Goal: Task Accomplishment & Management: Manage account settings

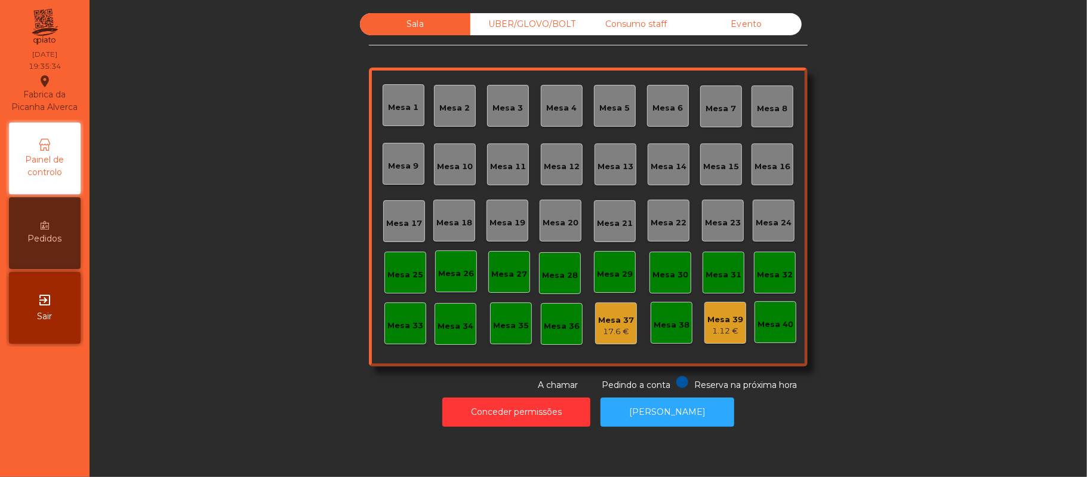
click at [562, 183] on div "Mesa 12" at bounding box center [562, 164] width 42 height 42
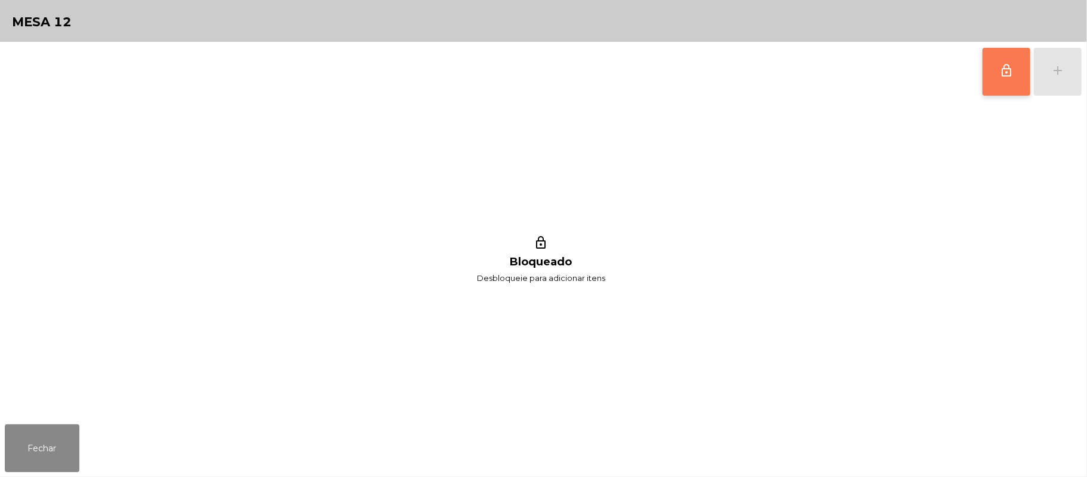
click at [1020, 80] on button "lock_outline" at bounding box center [1007, 72] width 48 height 48
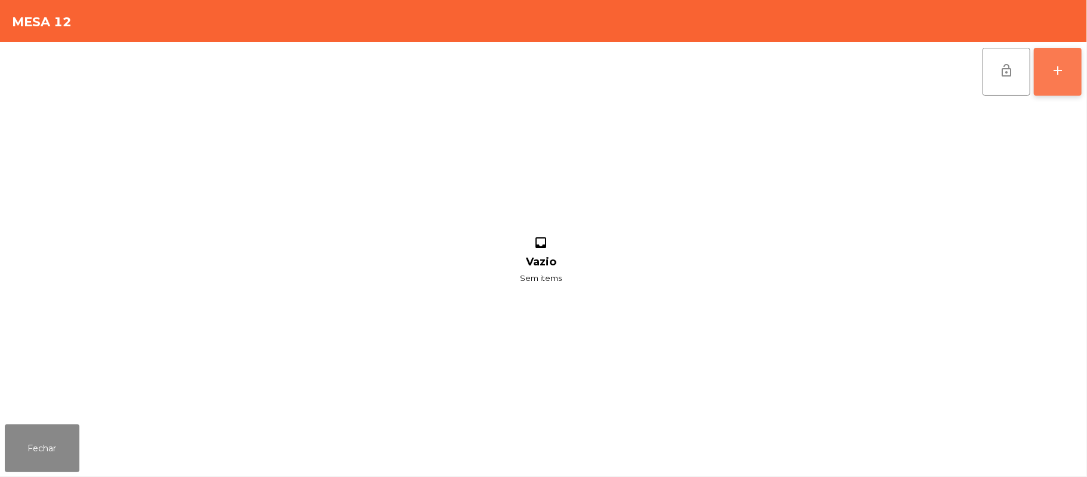
click at [1055, 87] on button "add" at bounding box center [1058, 72] width 48 height 48
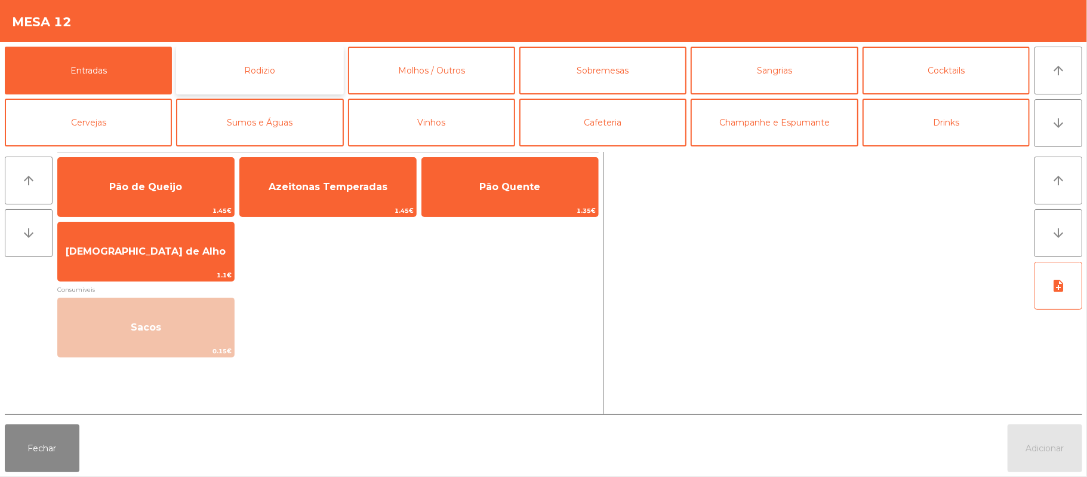
click at [297, 72] on button "Rodizio" at bounding box center [259, 71] width 167 height 48
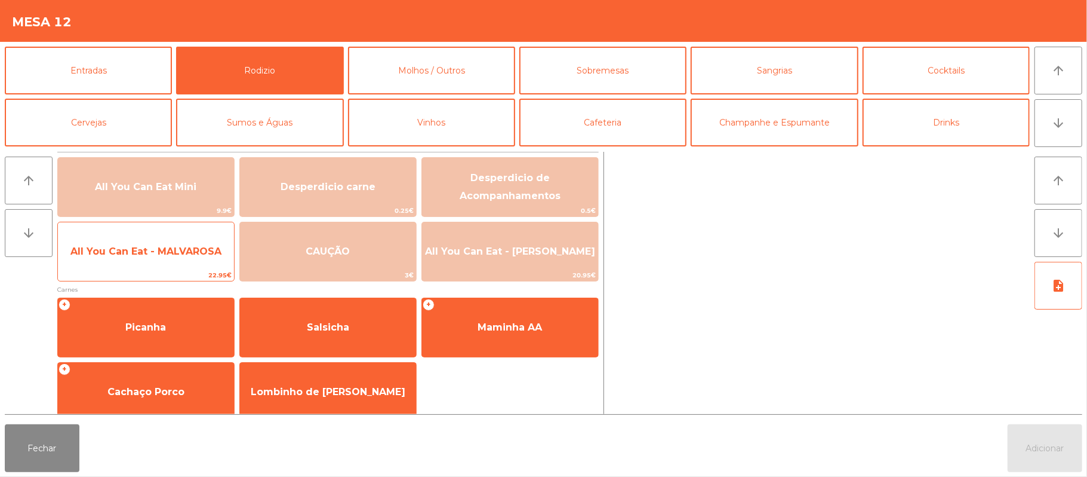
click at [198, 251] on span "All You Can Eat - MALVAROSA" at bounding box center [145, 250] width 151 height 11
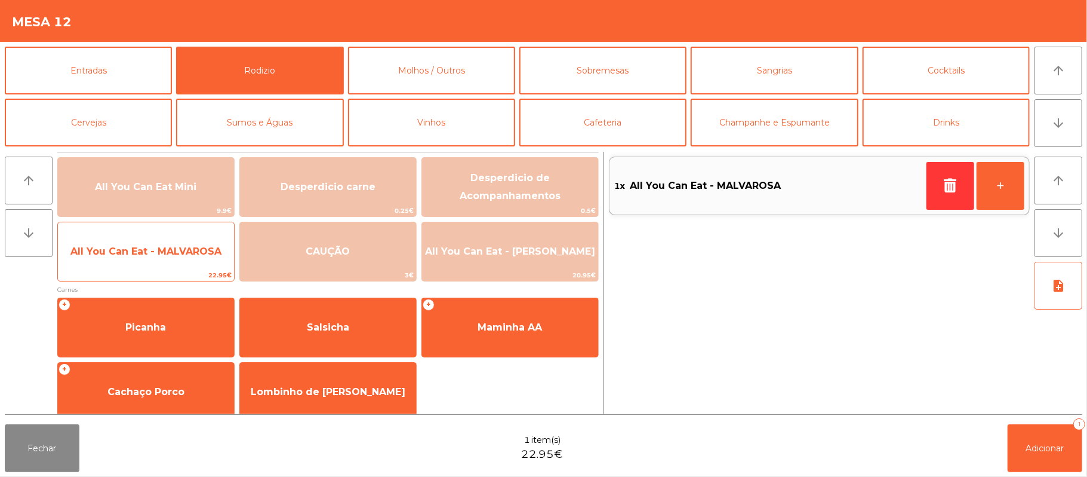
click at [201, 260] on span "All You Can Eat - MALVAROSA" at bounding box center [146, 251] width 176 height 32
click at [170, 278] on span "22.95€" at bounding box center [146, 274] width 176 height 11
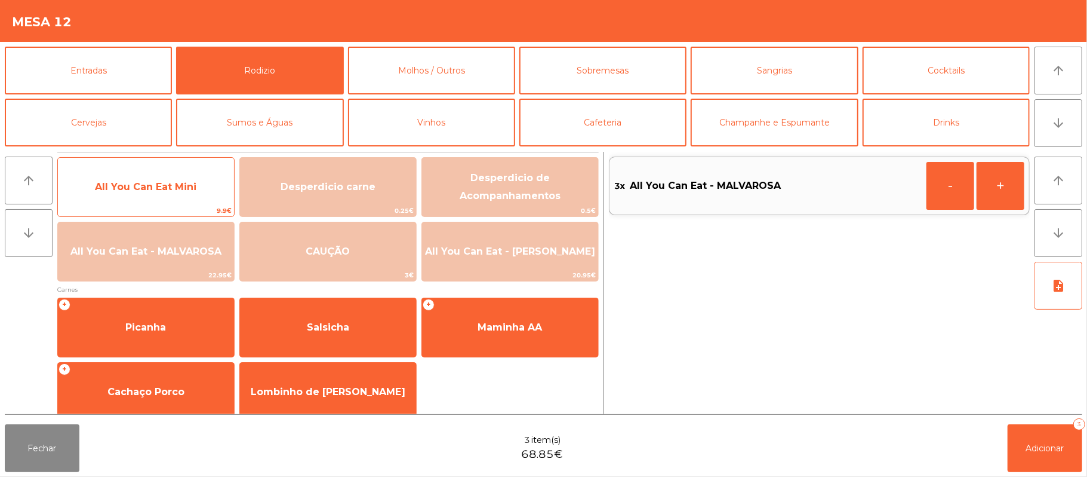
click at [180, 186] on span "All You Can Eat Mini" at bounding box center [146, 186] width 102 height 11
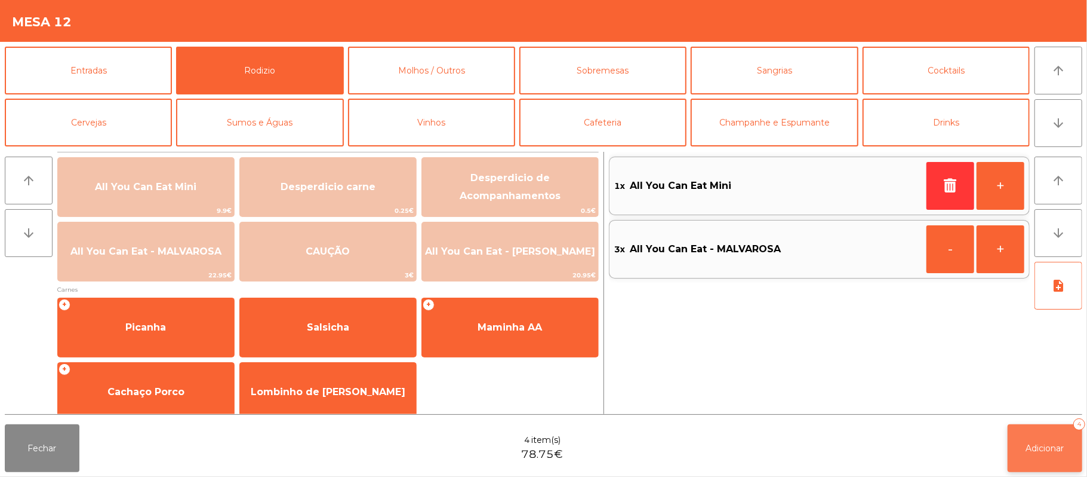
click at [1037, 459] on button "Adicionar 4" at bounding box center [1045, 448] width 75 height 48
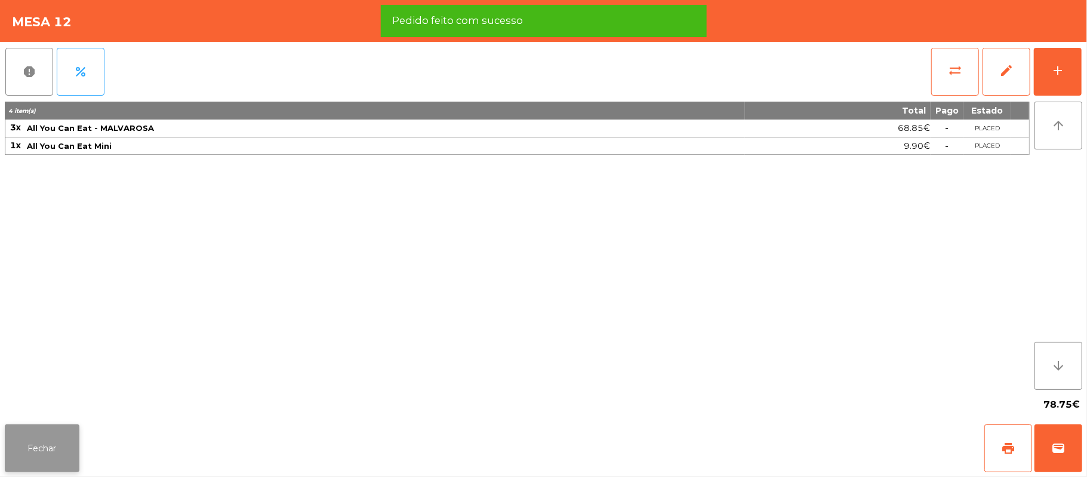
click at [45, 448] on button "Fechar" at bounding box center [42, 448] width 75 height 48
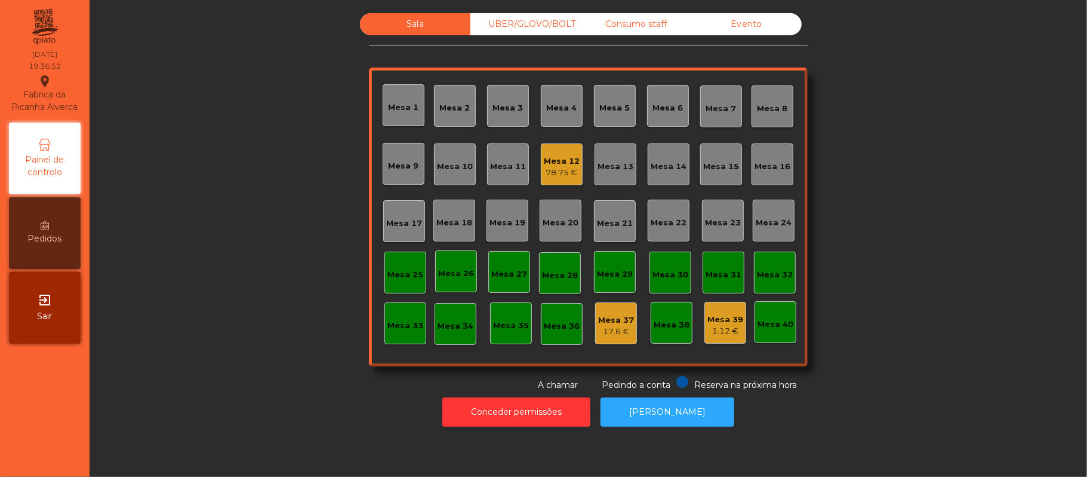
click at [721, 330] on div "1.12 €" at bounding box center [726, 331] width 36 height 12
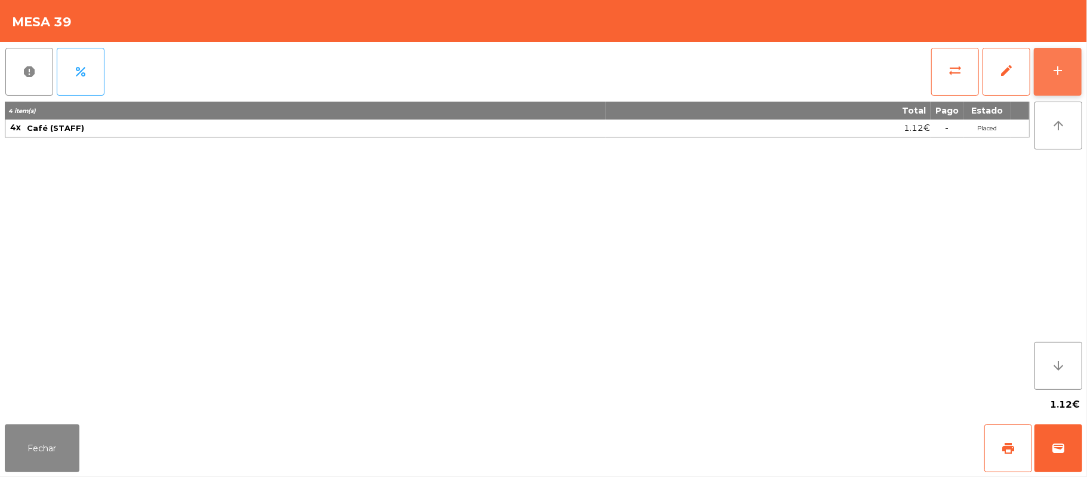
click at [1081, 69] on button "add" at bounding box center [1058, 72] width 48 height 48
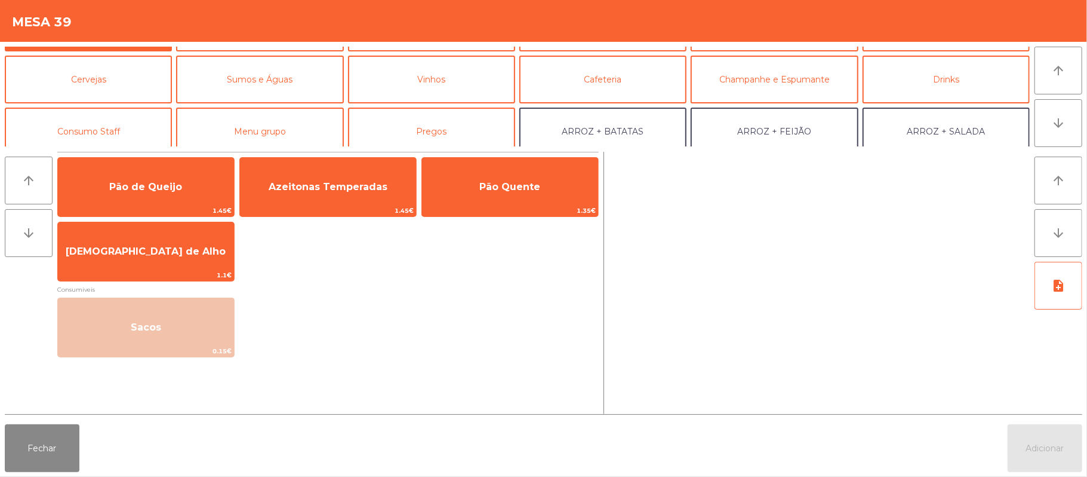
scroll to position [59, 0]
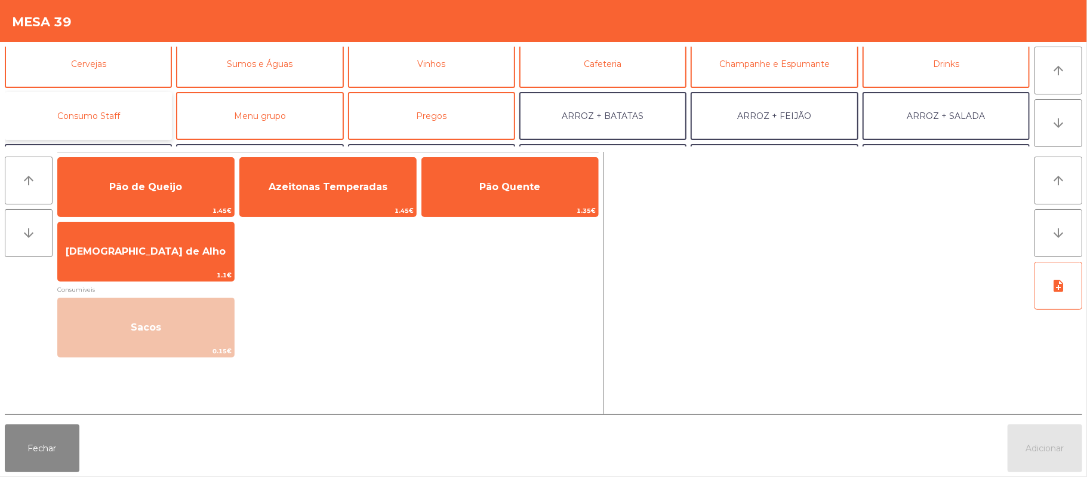
click at [122, 113] on button "Consumo Staff" at bounding box center [88, 116] width 167 height 48
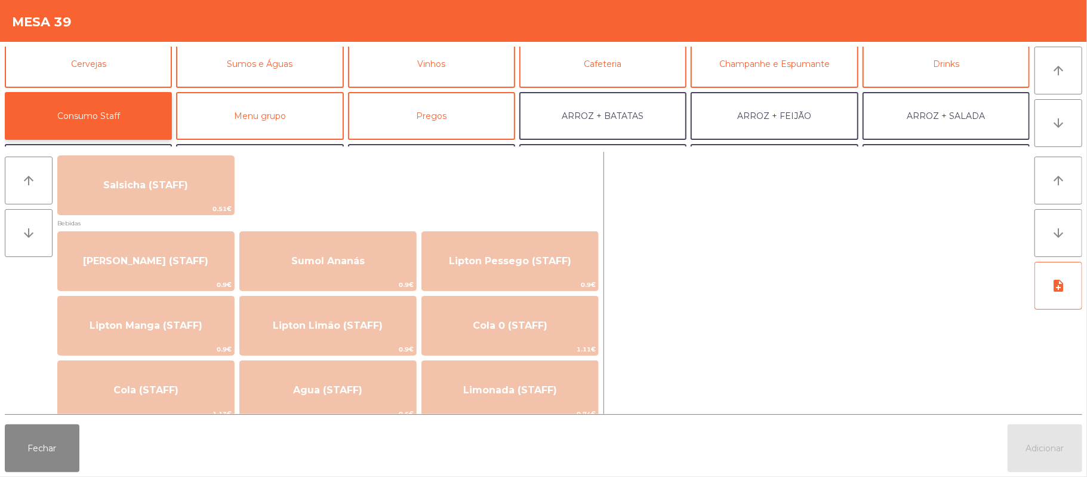
scroll to position [86, 0]
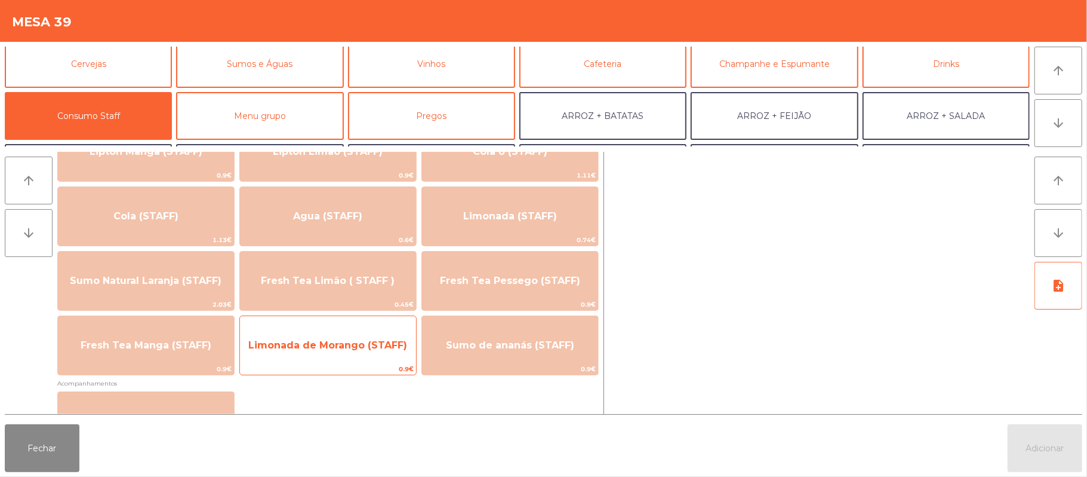
click at [342, 342] on span "Limonada de Morango (STAFF)" at bounding box center [327, 344] width 159 height 11
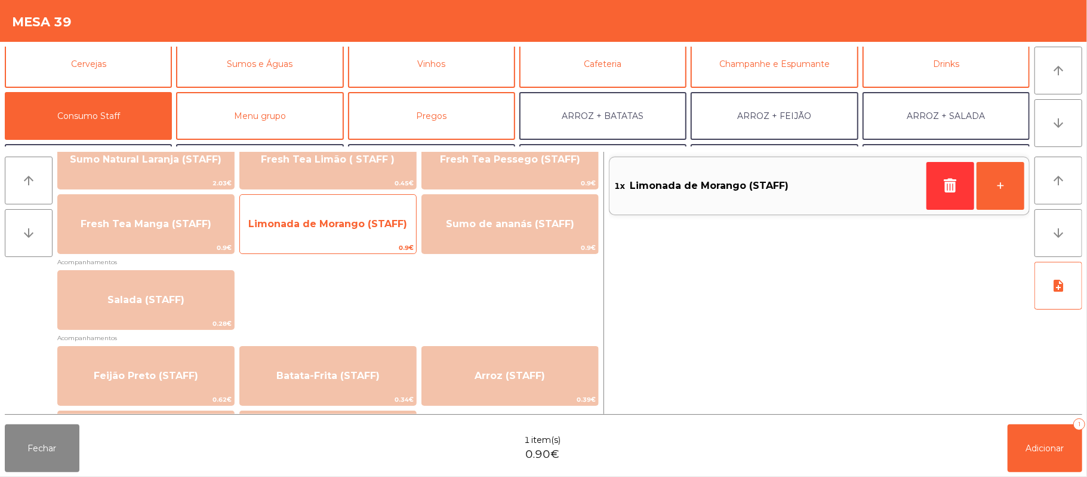
scroll to position [376, 0]
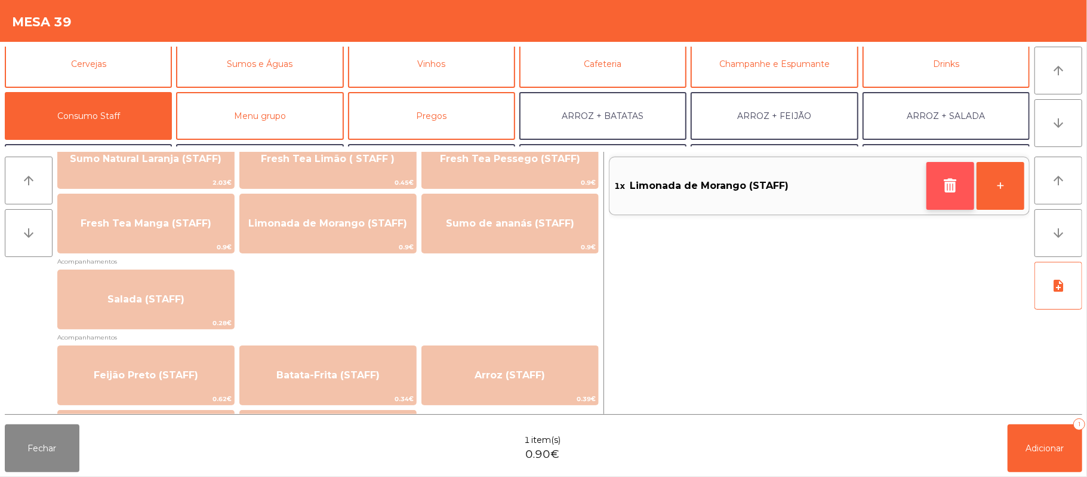
click at [958, 182] on icon "button" at bounding box center [951, 185] width 18 height 14
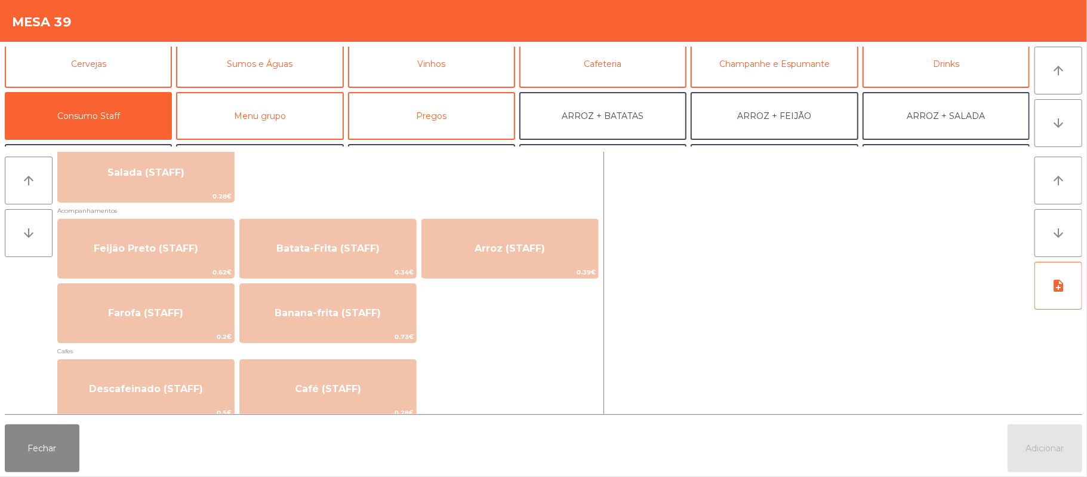
scroll to position [505, 0]
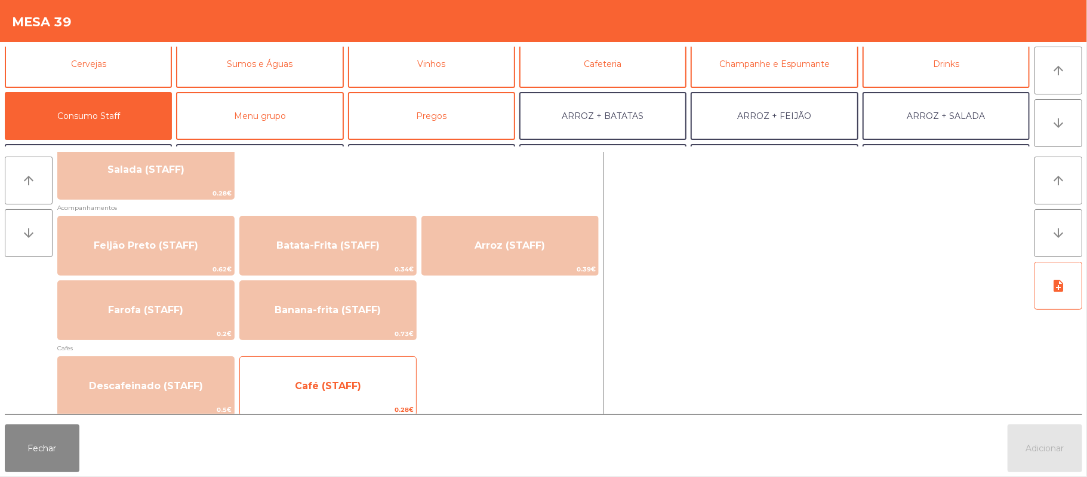
click at [318, 392] on span "Café (STAFF)" at bounding box center [328, 386] width 176 height 32
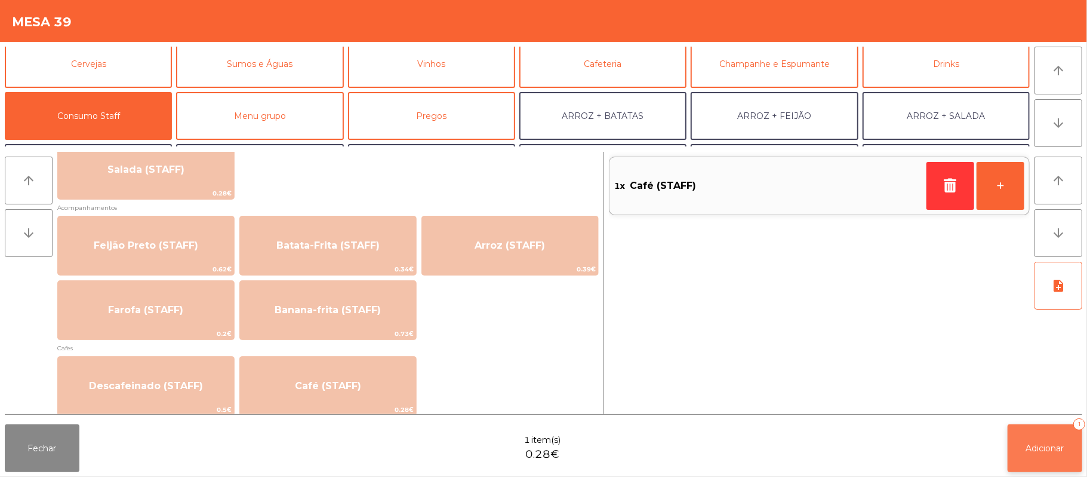
click at [1026, 461] on button "Adicionar 1" at bounding box center [1045, 448] width 75 height 48
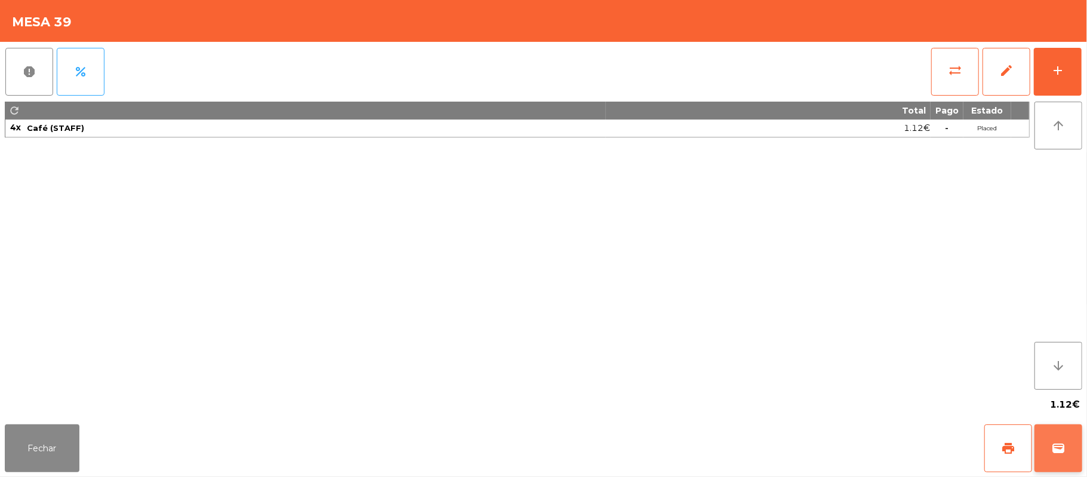
click at [1047, 445] on button "wallet" at bounding box center [1059, 448] width 48 height 48
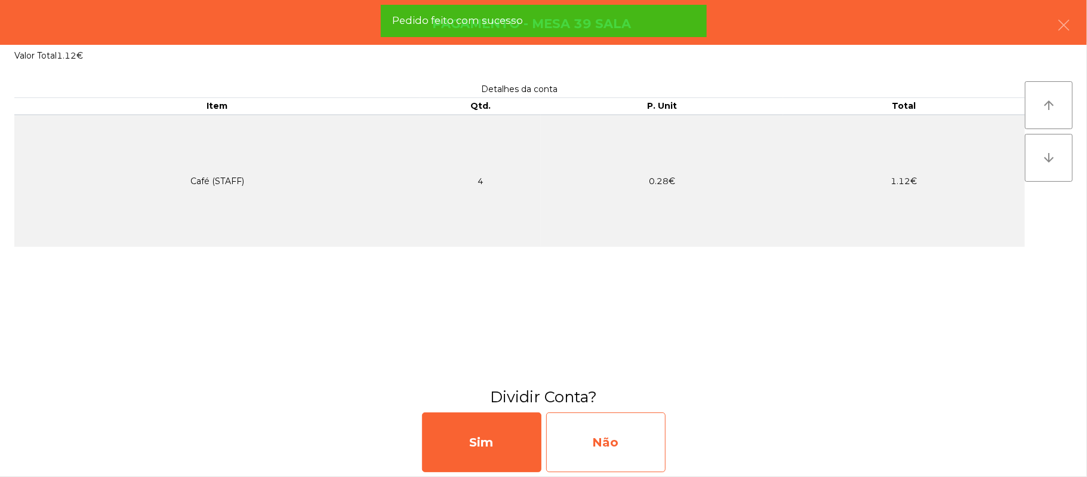
click at [600, 444] on div "Não" at bounding box center [605, 442] width 119 height 60
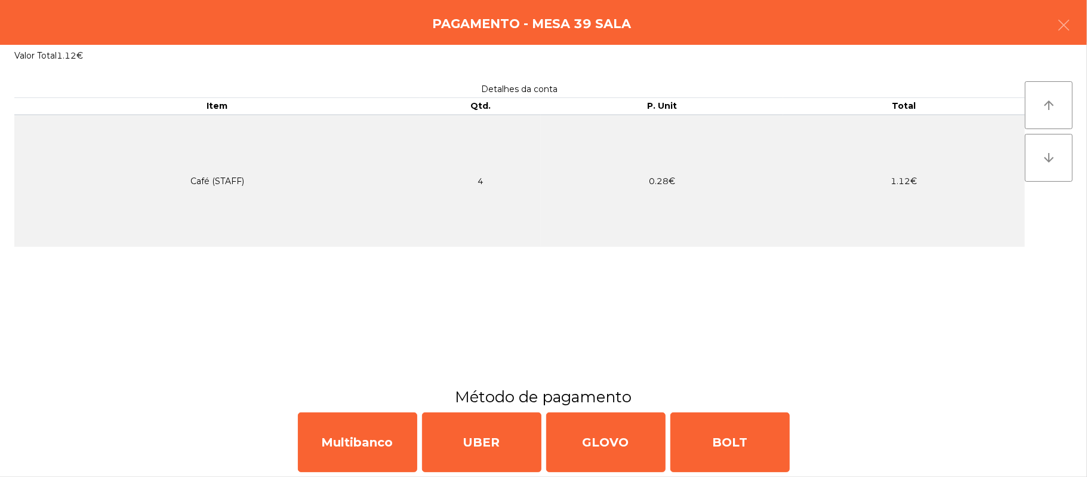
click at [1084, 27] on div "Pagamento - Mesa 39 Sala" at bounding box center [543, 22] width 1087 height 45
click at [1078, 27] on button "button" at bounding box center [1063, 26] width 33 height 36
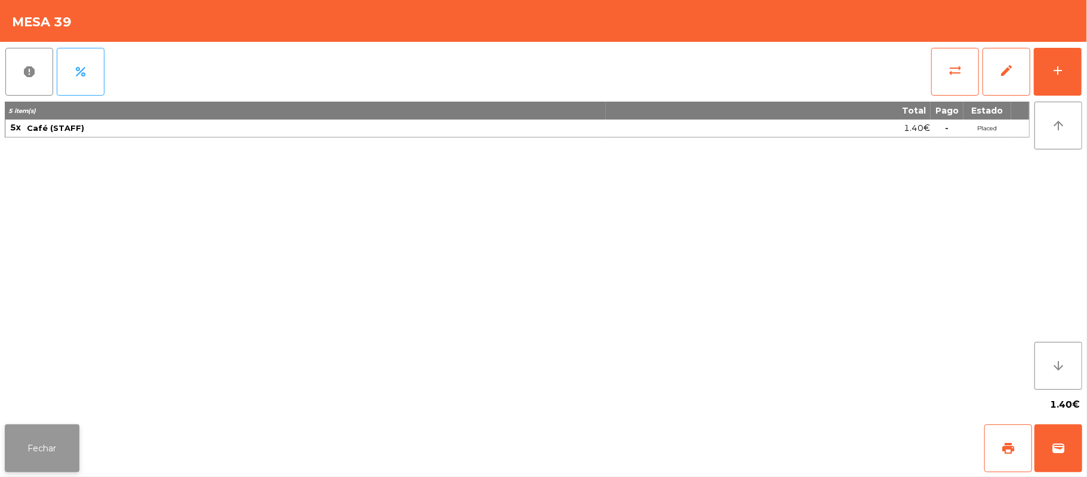
click at [48, 468] on button "Fechar" at bounding box center [42, 448] width 75 height 48
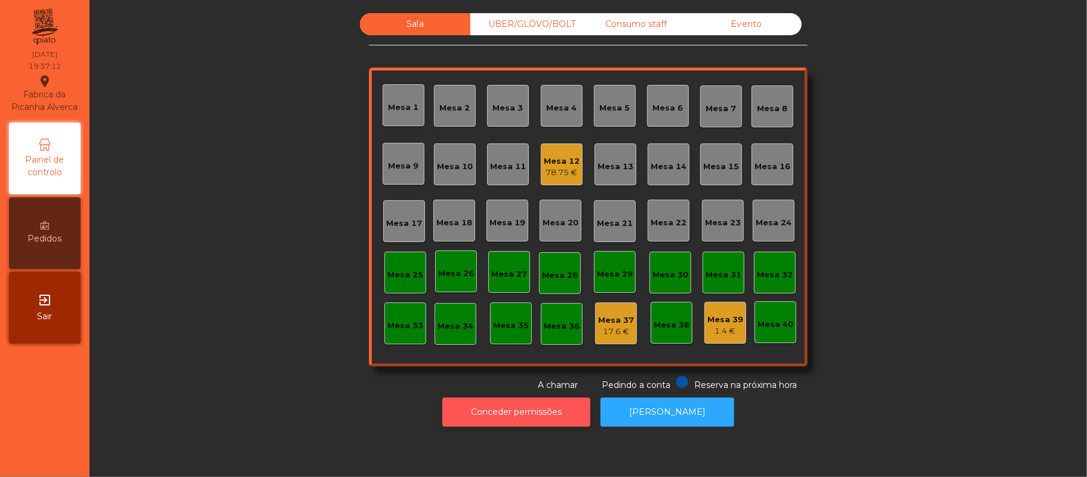
click at [463, 412] on button "Conceder permissões" at bounding box center [516, 411] width 148 height 29
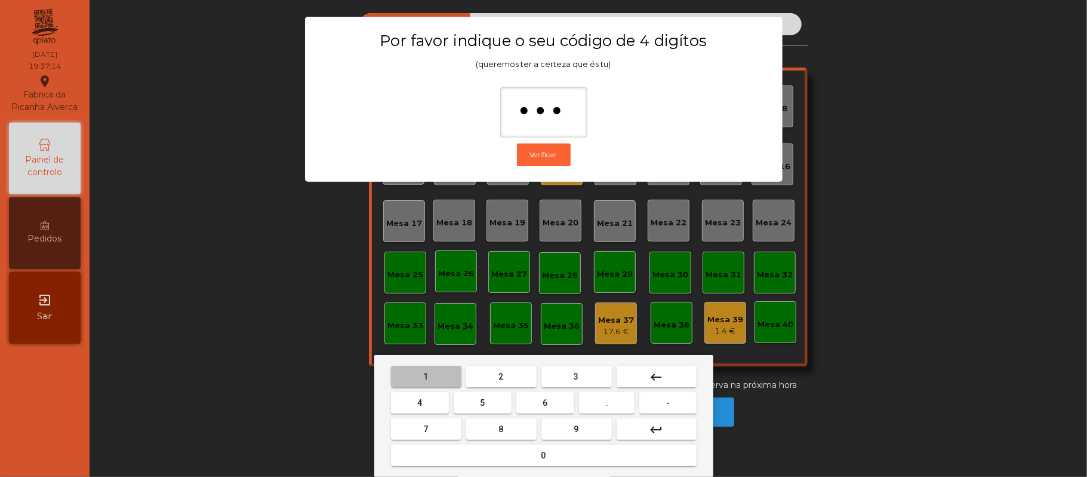
type input "****"
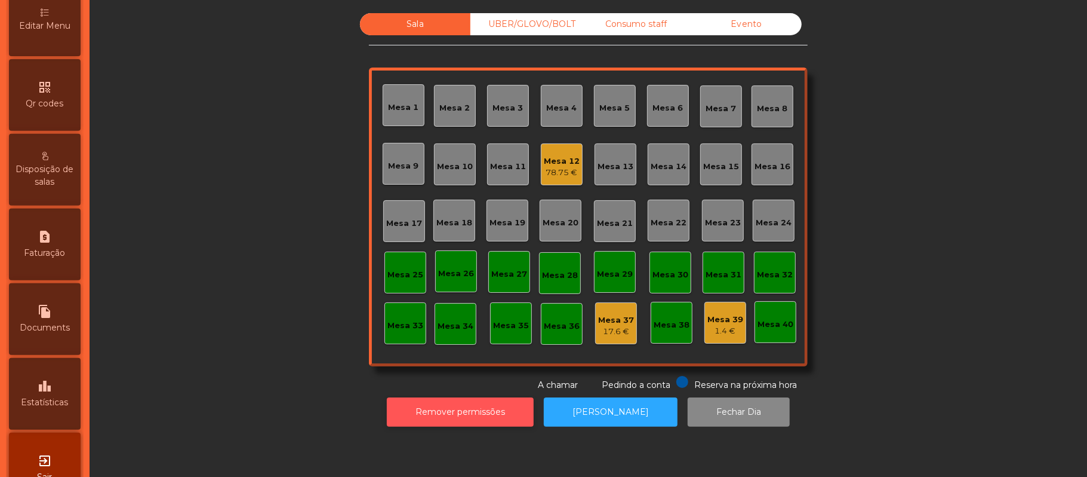
scroll to position [336, 0]
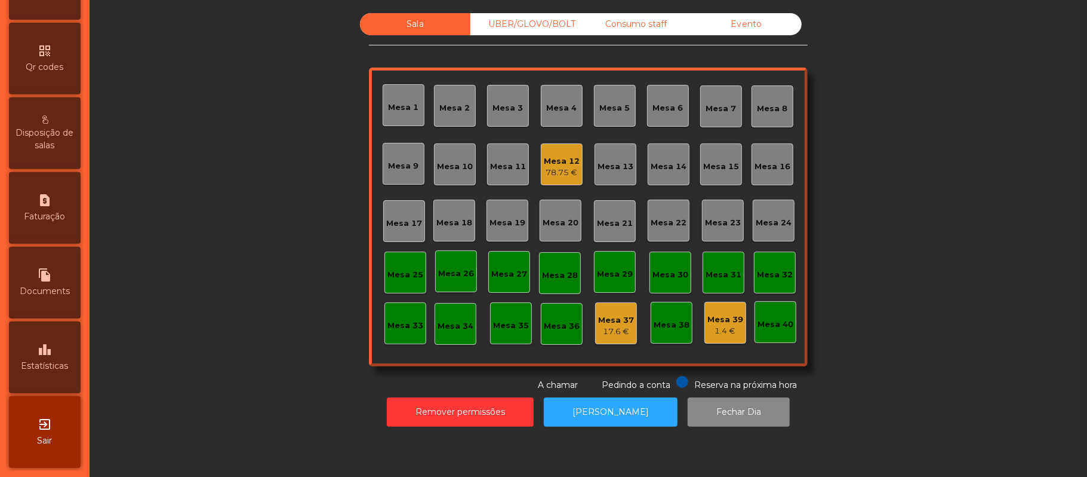
click at [52, 342] on icon "leaderboard" at bounding box center [45, 349] width 14 height 14
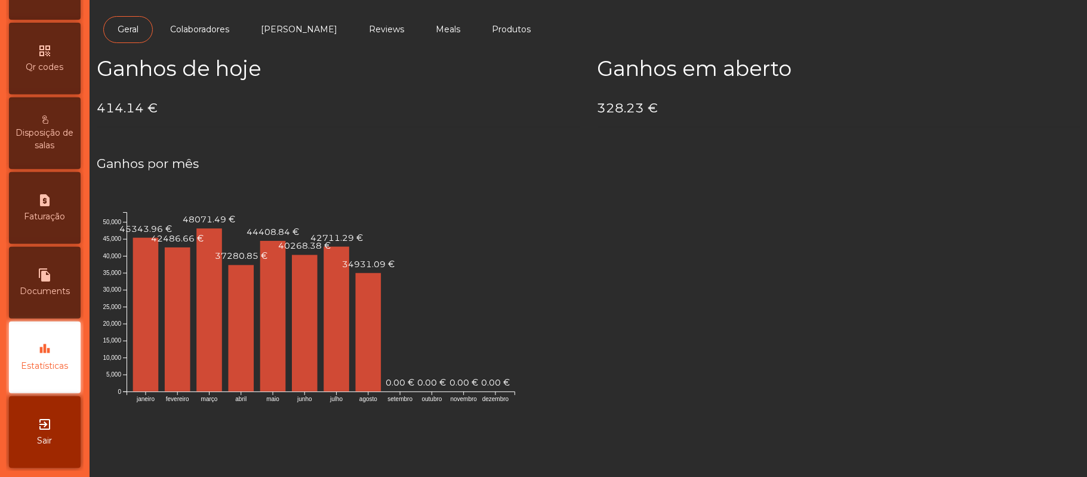
click at [41, 292] on span "Documents" at bounding box center [45, 291] width 50 height 13
select select "*"
select select "****"
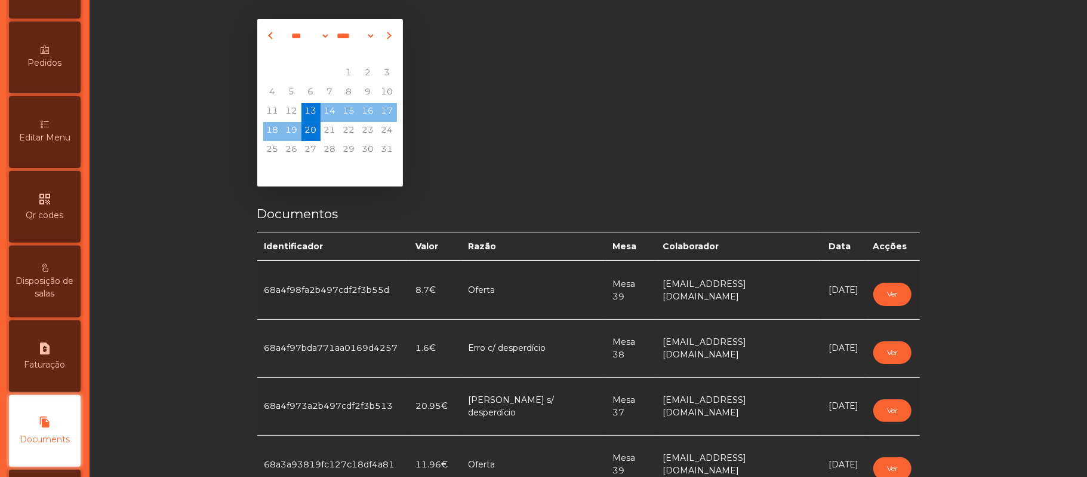
click at [47, 158] on div "Editar Menu" at bounding box center [45, 132] width 72 height 72
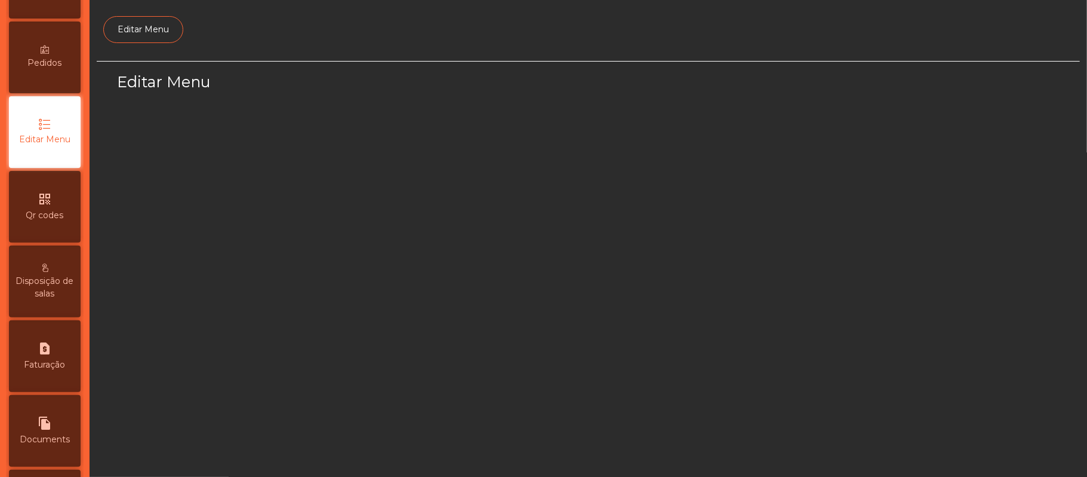
scroll to position [82, 0]
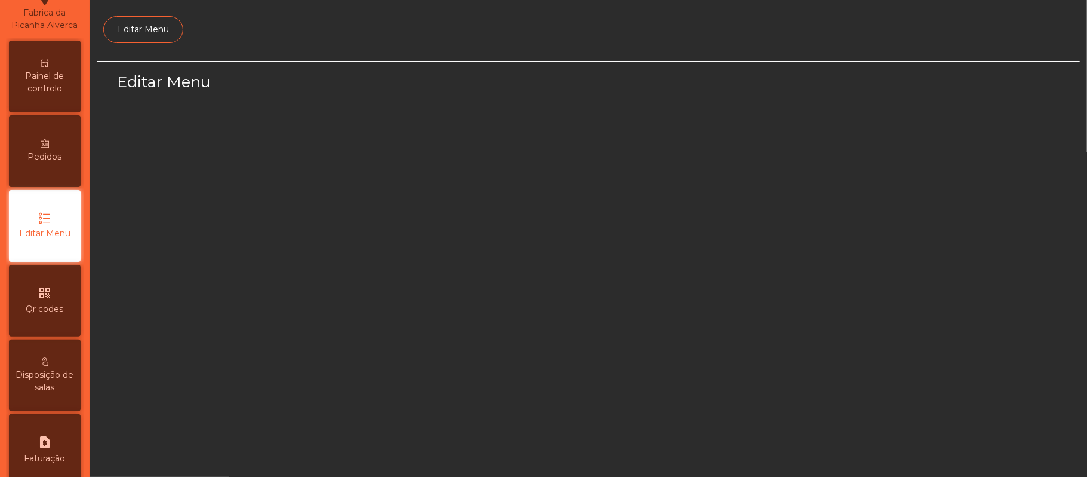
select select "*"
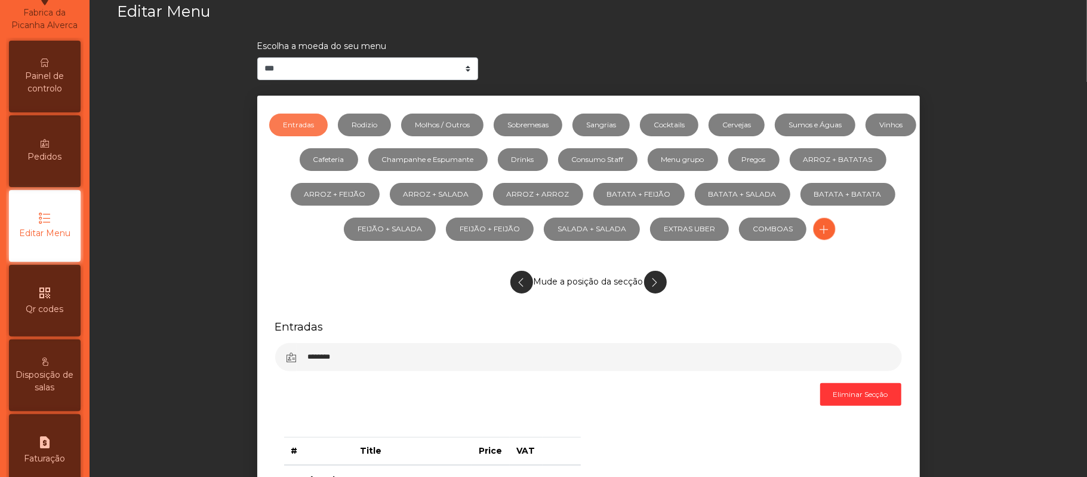
scroll to position [74, 0]
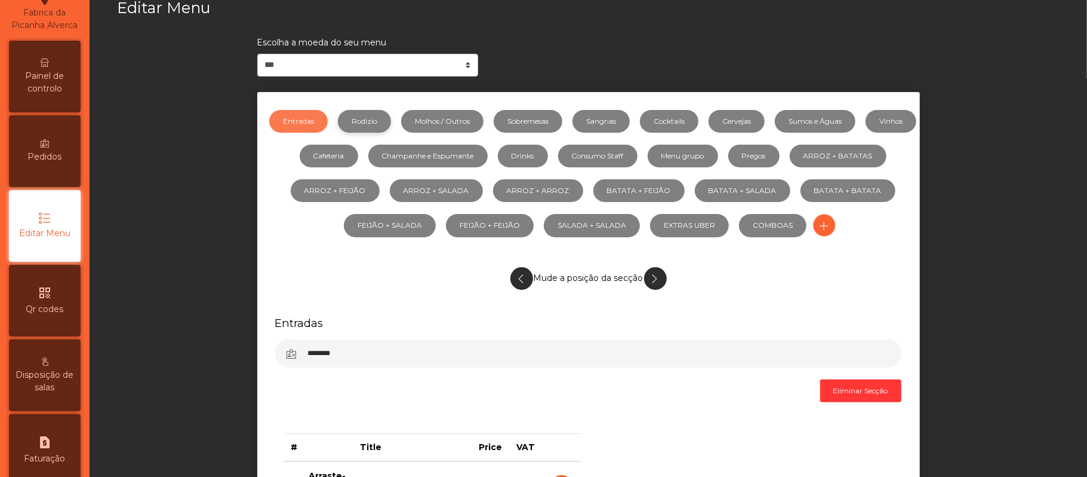
click at [387, 125] on link "Rodizio" at bounding box center [364, 121] width 53 height 23
click at [846, 122] on link "Sumos e Águas" at bounding box center [815, 121] width 81 height 23
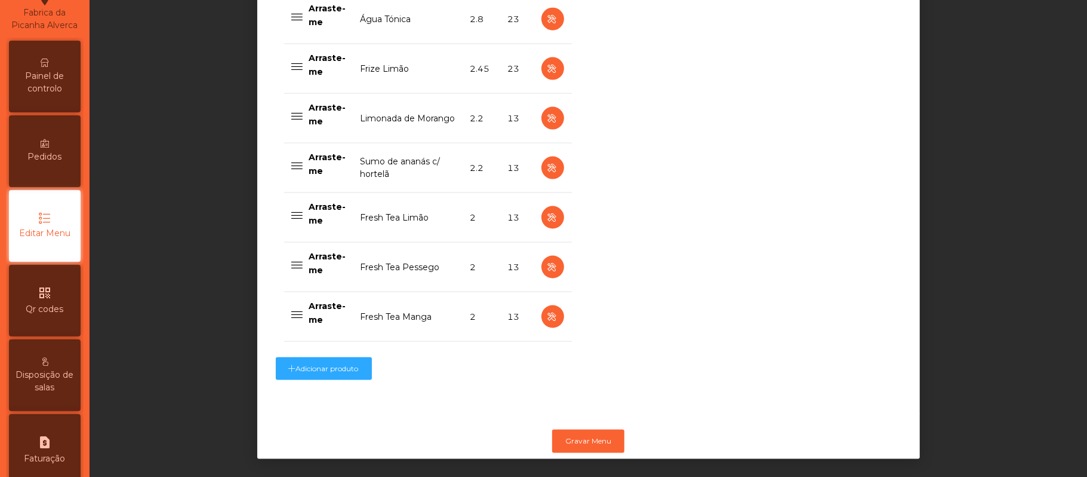
scroll to position [1207, 0]
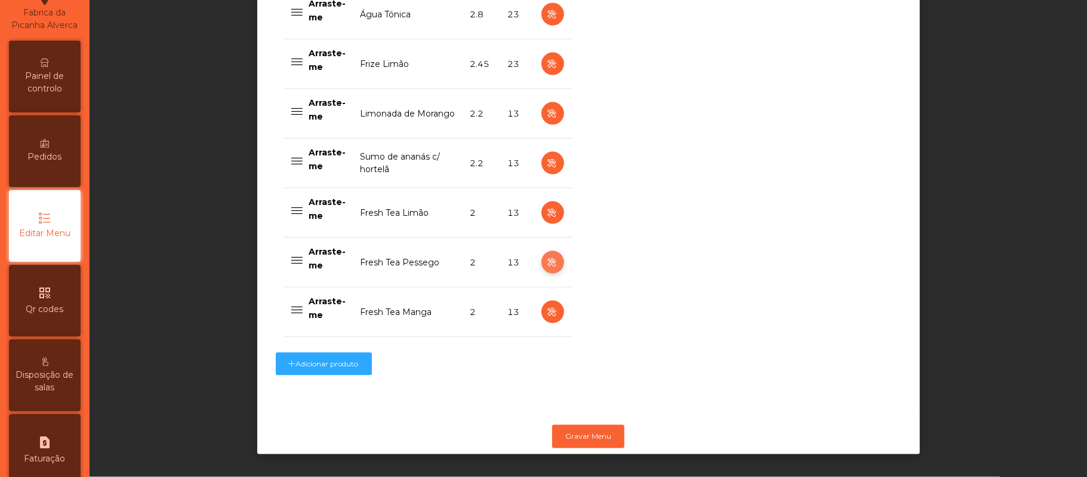
click at [546, 255] on icon "button" at bounding box center [553, 262] width 14 height 15
select select "***"
select select "**"
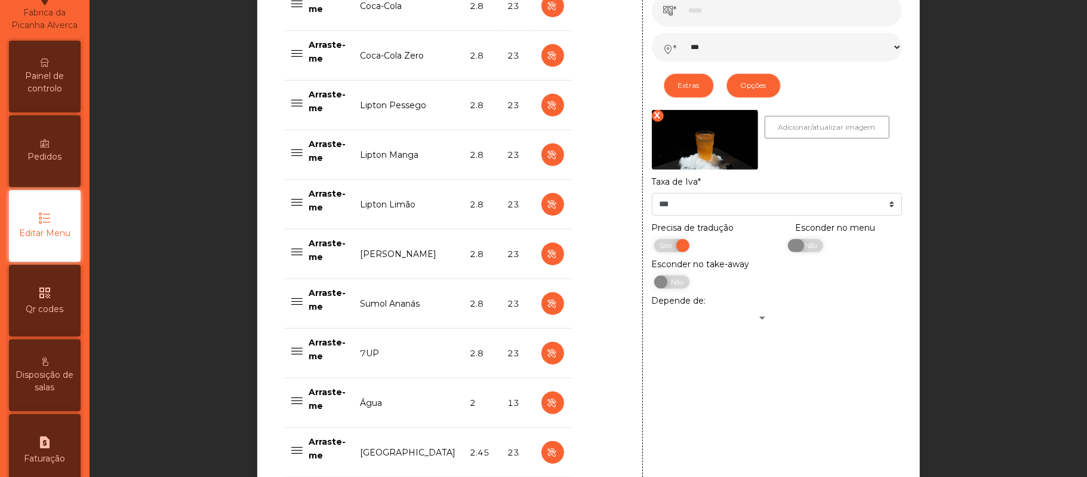
click at [803, 249] on span "Não" at bounding box center [810, 245] width 30 height 13
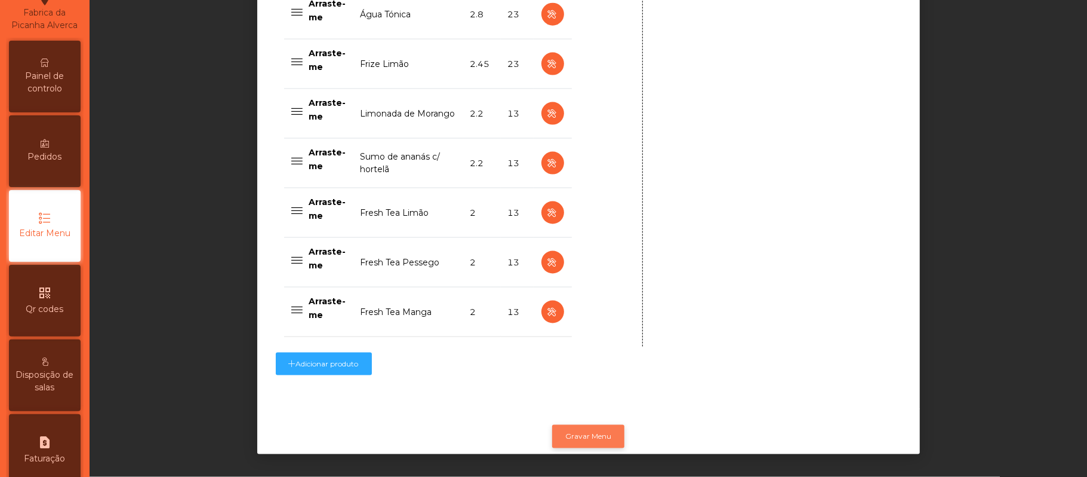
click at [592, 432] on button "Gravar Menu" at bounding box center [588, 436] width 72 height 23
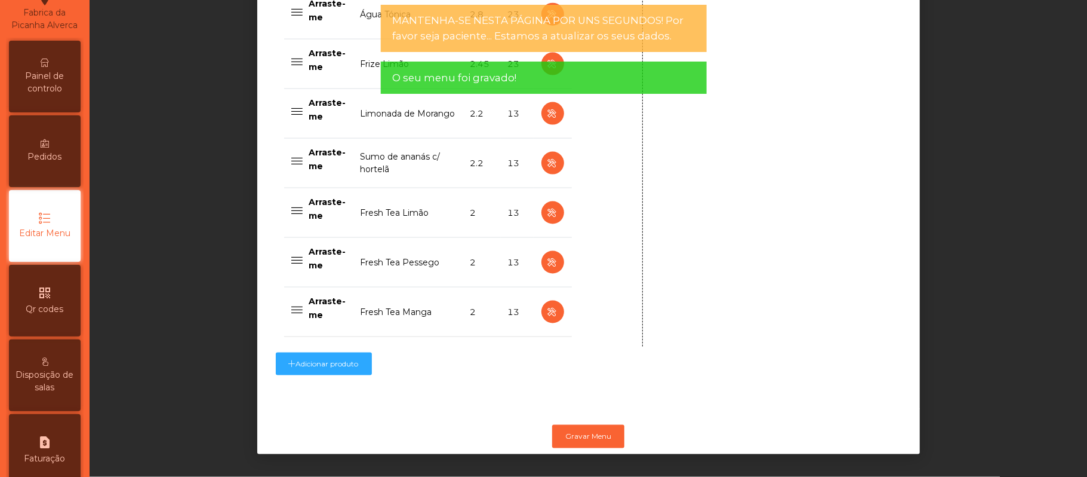
click at [41, 94] on span "Painel de controlo" at bounding box center [45, 82] width 66 height 25
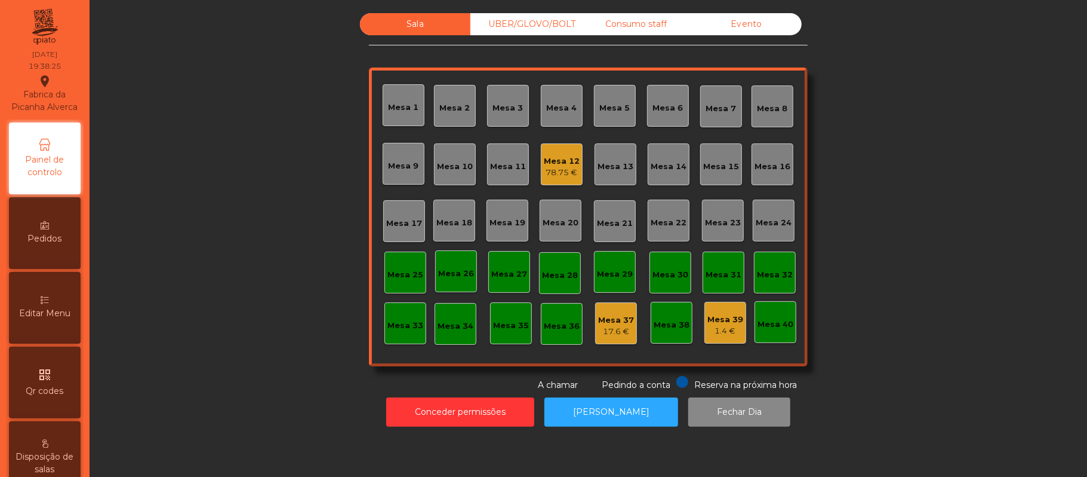
click at [708, 321] on div "Mesa 39" at bounding box center [726, 319] width 36 height 12
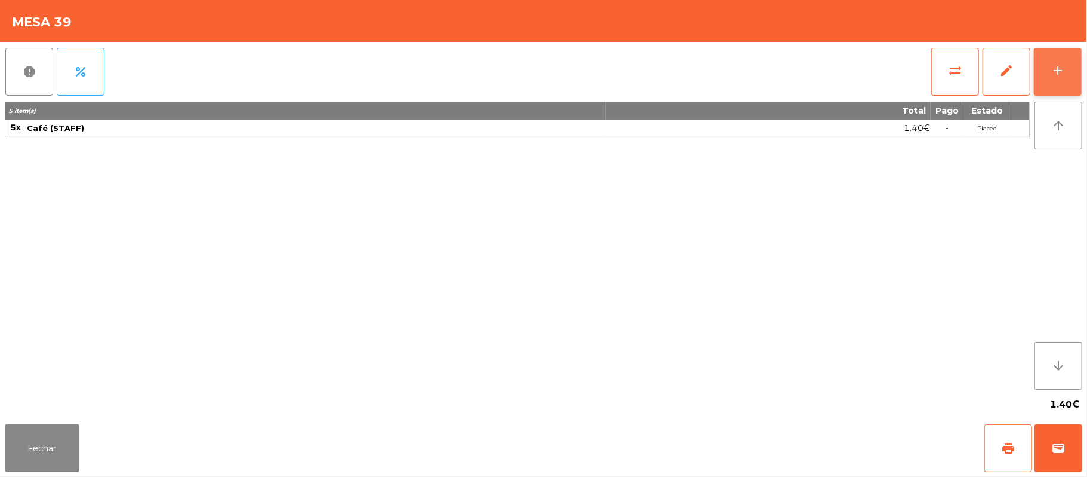
click at [1053, 70] on div "add" at bounding box center [1058, 70] width 14 height 14
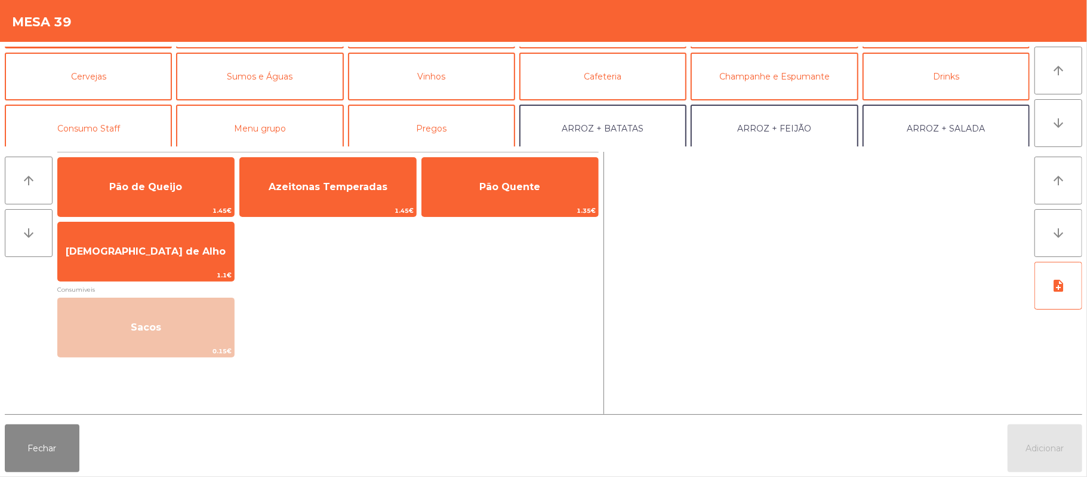
scroll to position [76, 0]
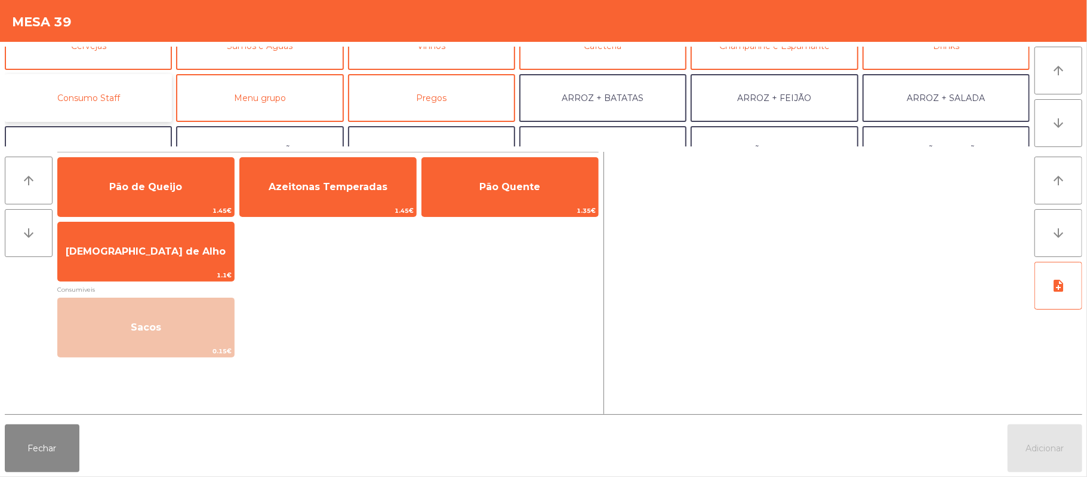
click at [122, 98] on button "Consumo Staff" at bounding box center [88, 98] width 167 height 48
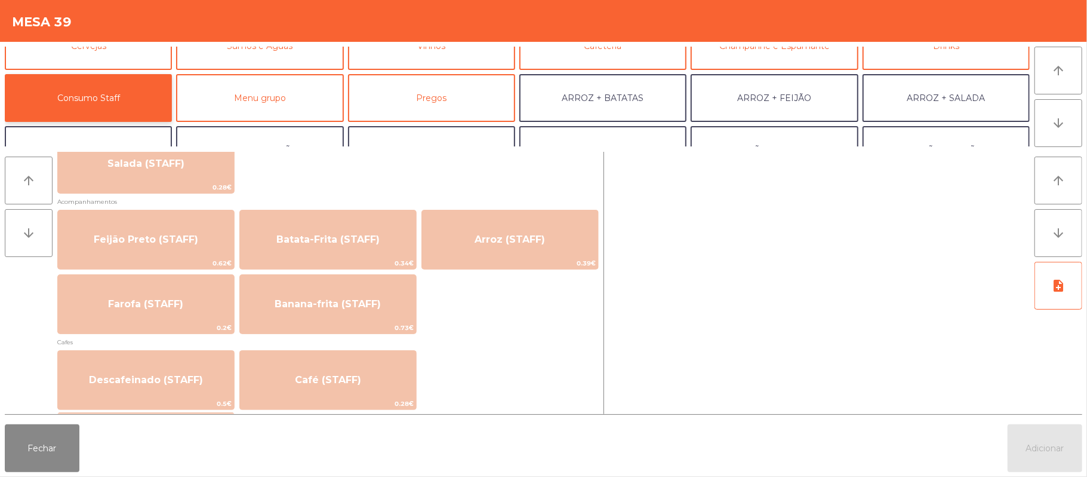
scroll to position [519, 0]
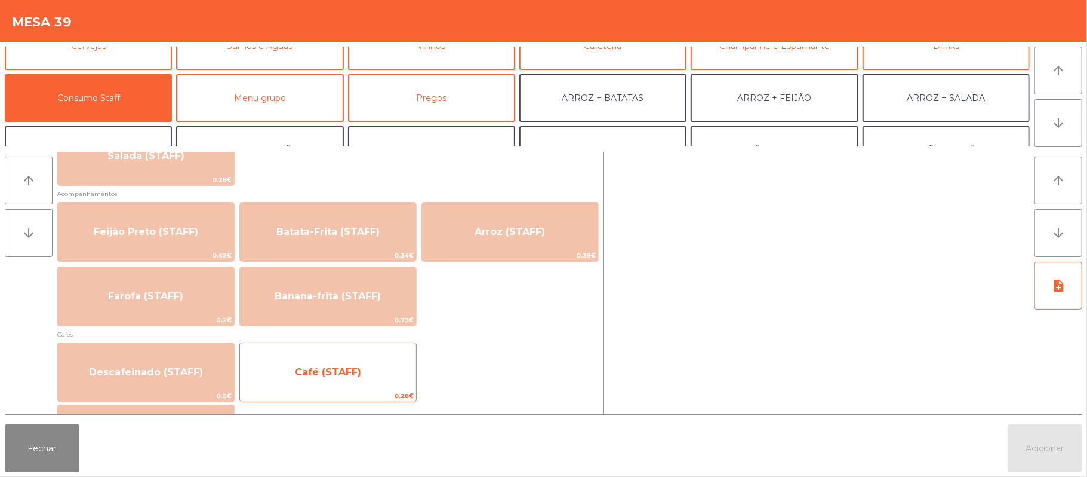
click at [325, 366] on span "Café (STAFF)" at bounding box center [328, 371] width 66 height 11
click at [321, 373] on span "Café (STAFF)" at bounding box center [328, 371] width 66 height 11
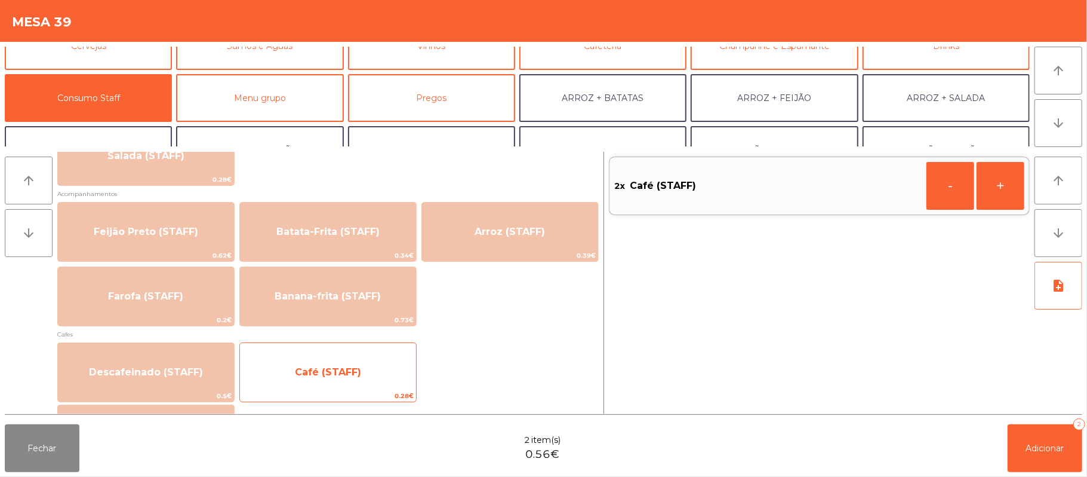
click at [324, 371] on span "Café (STAFF)" at bounding box center [328, 371] width 66 height 11
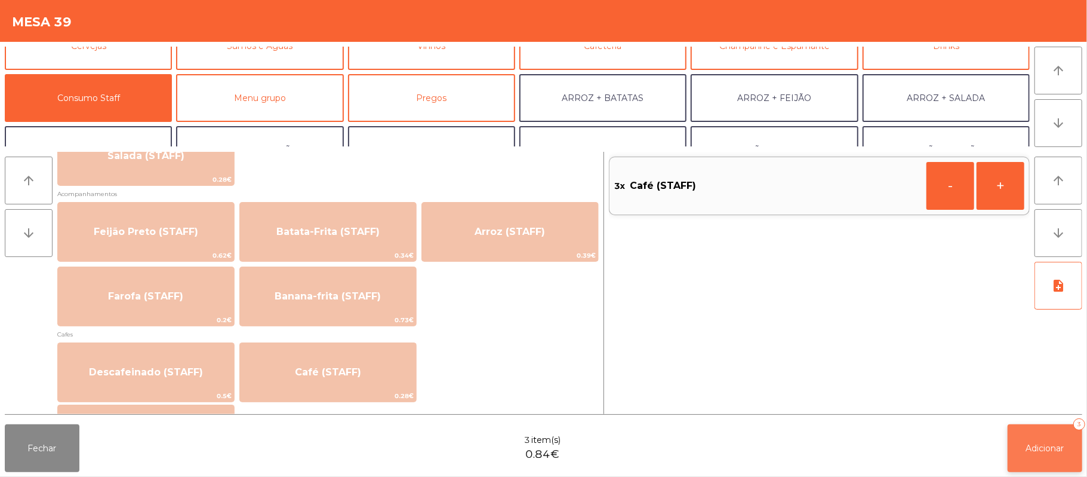
click at [1050, 455] on button "Adicionar 3" at bounding box center [1045, 448] width 75 height 48
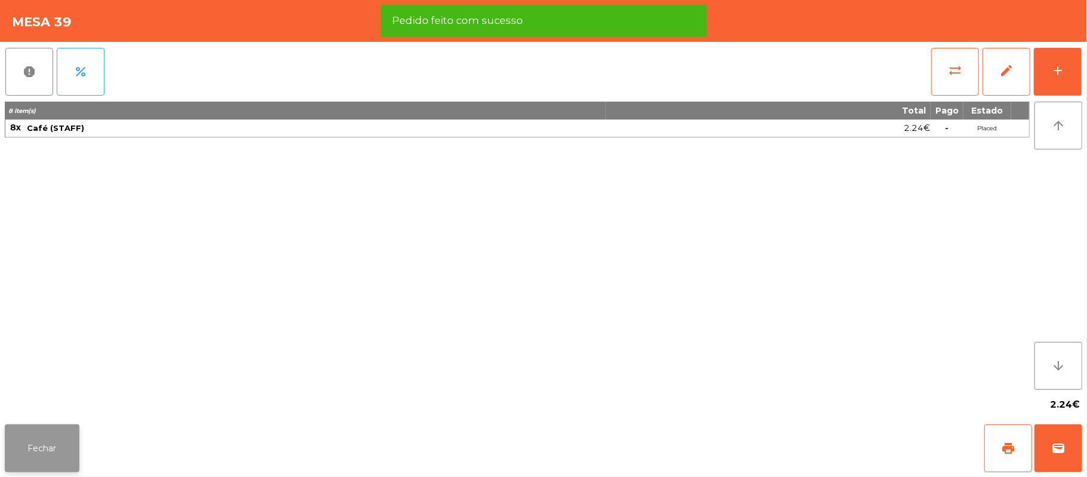
click at [46, 439] on button "Fechar" at bounding box center [42, 448] width 75 height 48
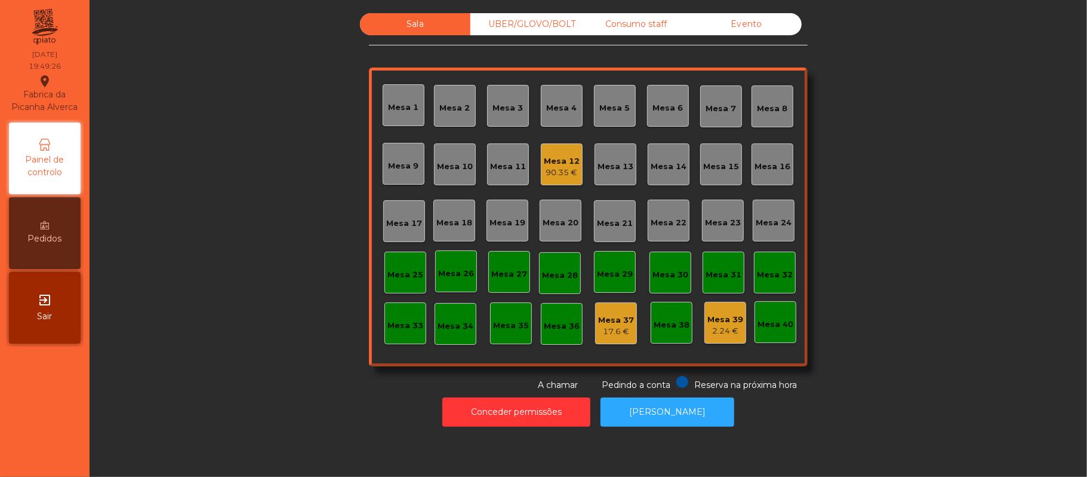
click at [727, 173] on div "Mesa 15" at bounding box center [721, 164] width 42 height 42
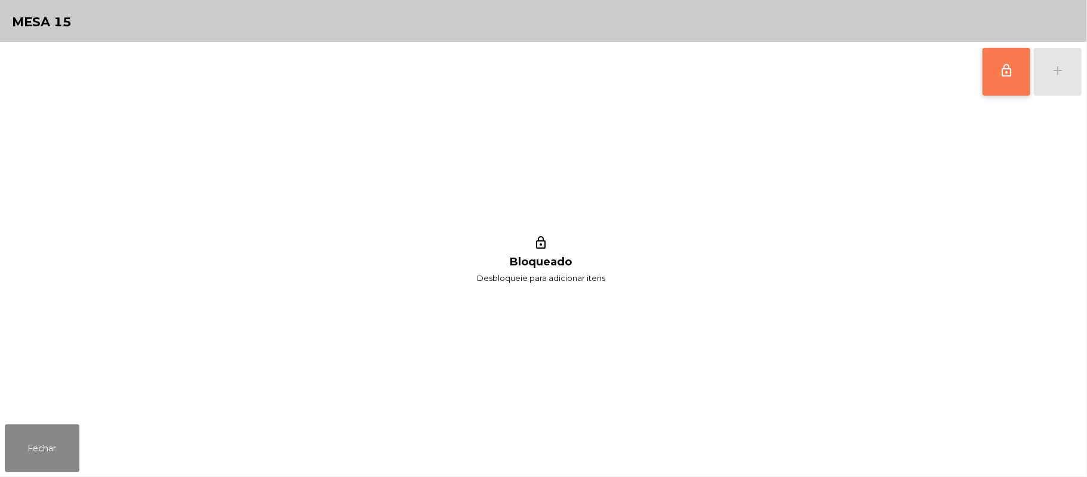
click at [1001, 66] on span "lock_outline" at bounding box center [1007, 70] width 14 height 14
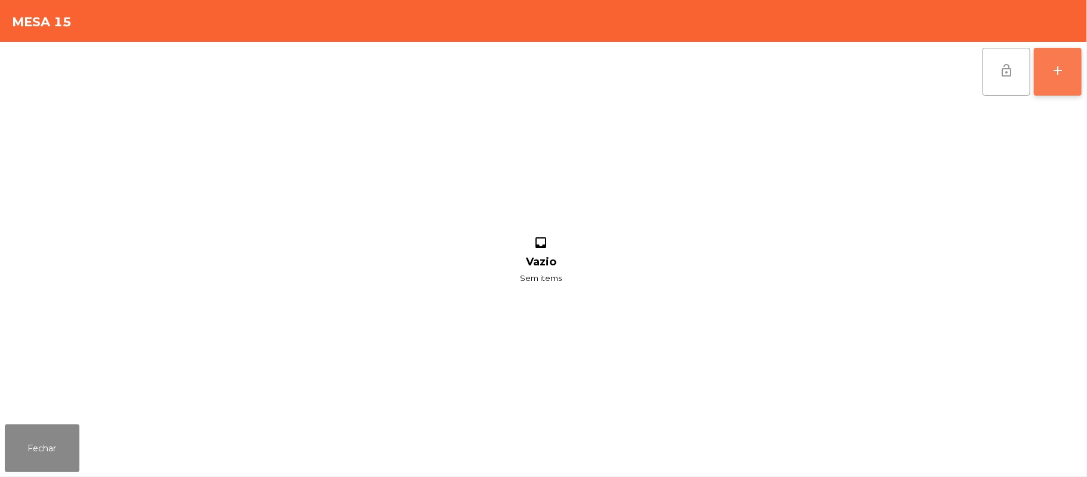
click at [1052, 75] on div "add" at bounding box center [1058, 70] width 14 height 14
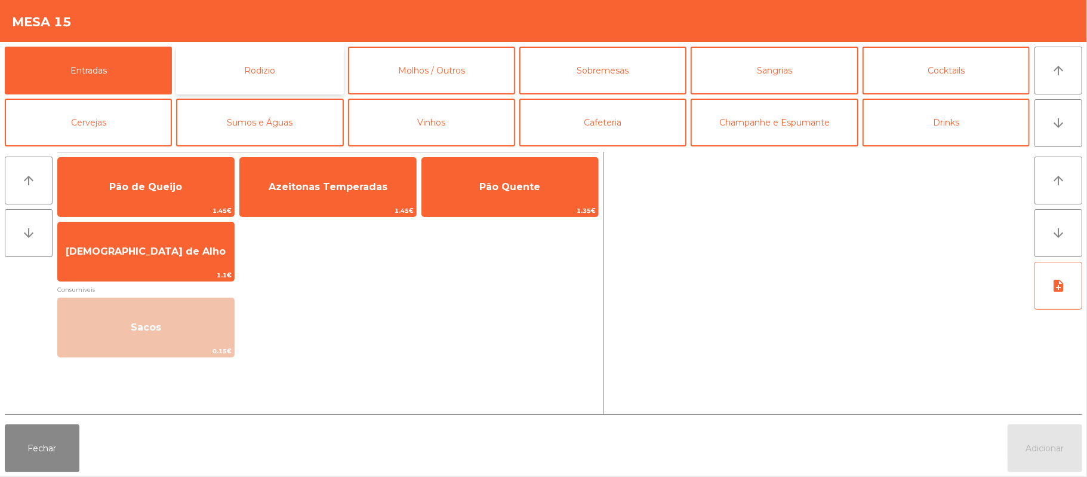
click at [328, 67] on button "Rodizio" at bounding box center [259, 71] width 167 height 48
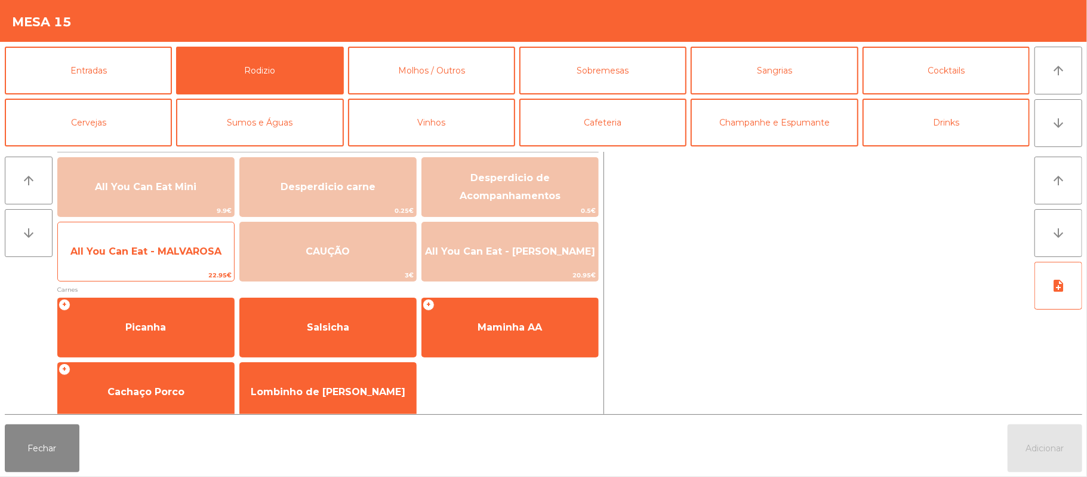
click at [180, 258] on span "All You Can Eat - MALVAROSA" at bounding box center [146, 251] width 176 height 32
click at [179, 261] on span "All You Can Eat - MALVAROSA" at bounding box center [146, 251] width 176 height 32
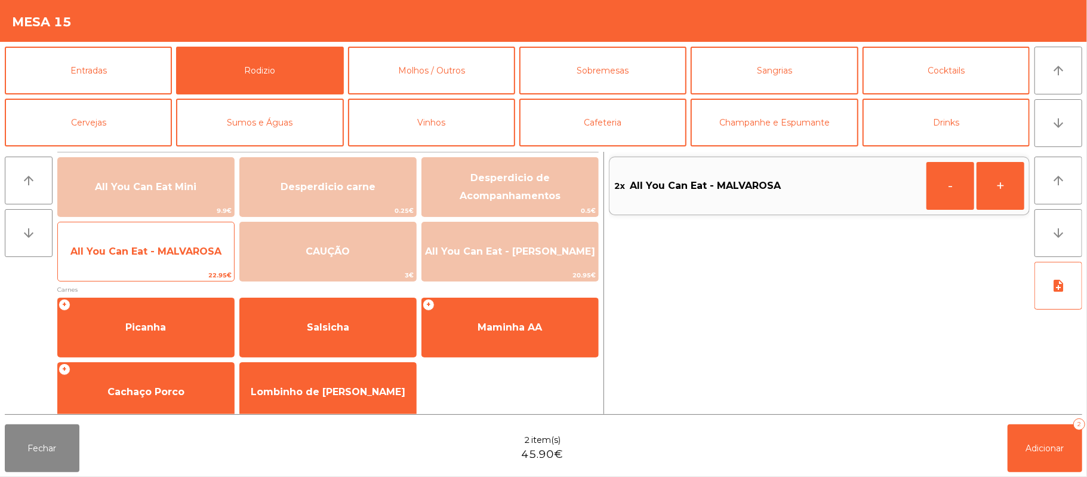
click at [180, 251] on span "All You Can Eat - MALVAROSA" at bounding box center [145, 250] width 151 height 11
click at [183, 251] on span "All You Can Eat - MALVAROSA" at bounding box center [145, 250] width 151 height 11
click at [174, 264] on span "All You Can Eat - MALVAROSA" at bounding box center [146, 251] width 176 height 32
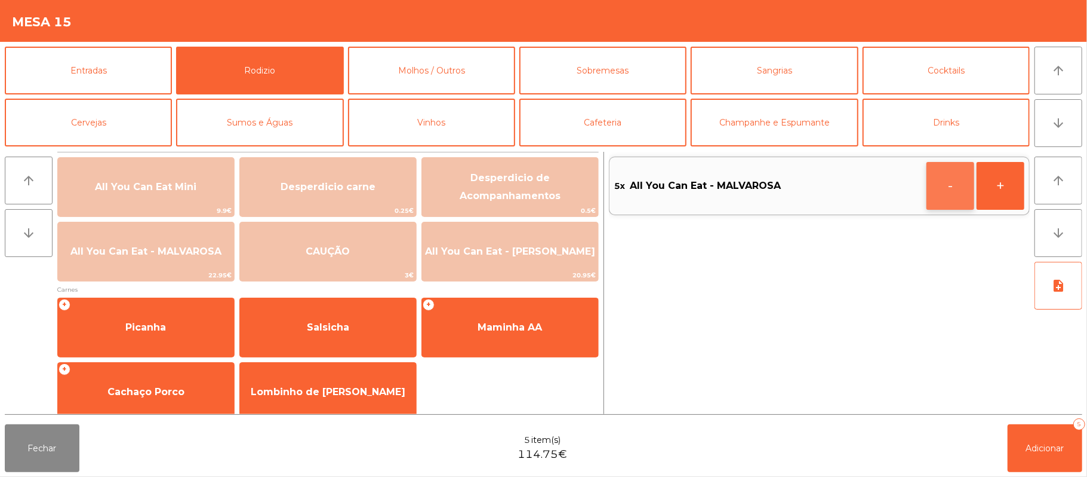
click at [949, 187] on button "-" at bounding box center [951, 186] width 48 height 48
click at [1013, 190] on button "+" at bounding box center [1001, 186] width 48 height 48
click at [1044, 454] on button "Adicionar 5" at bounding box center [1045, 448] width 75 height 48
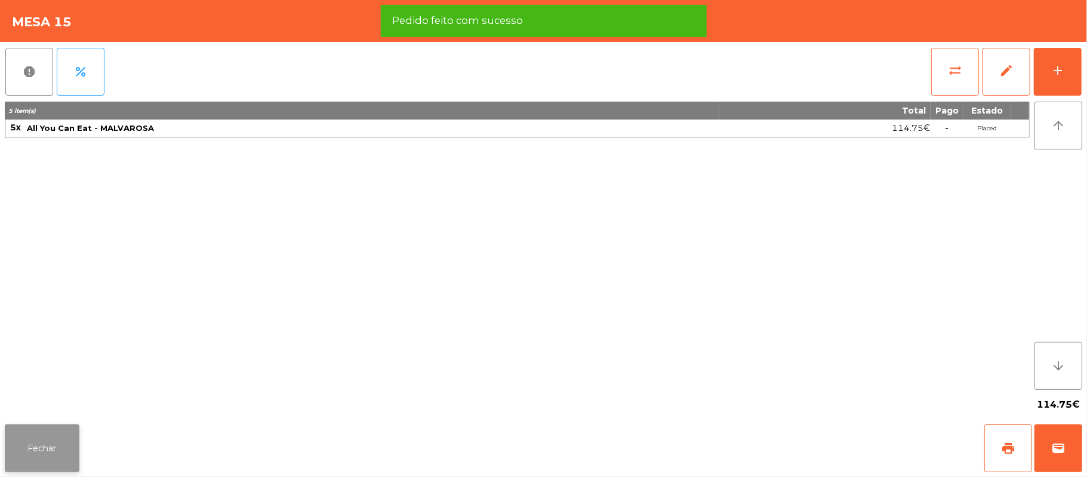
click at [10, 457] on button "Fechar" at bounding box center [42, 448] width 75 height 48
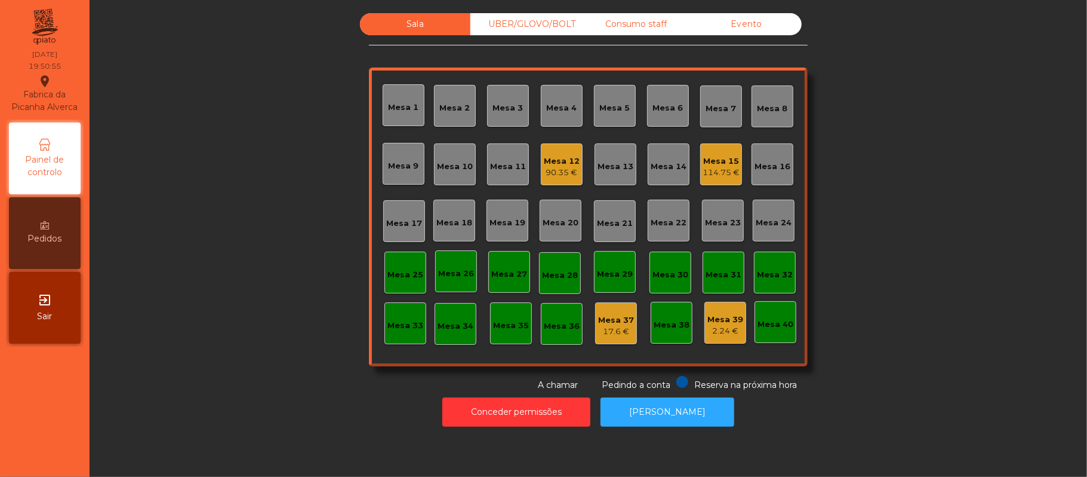
click at [724, 173] on div "114.75 €" at bounding box center [721, 173] width 37 height 12
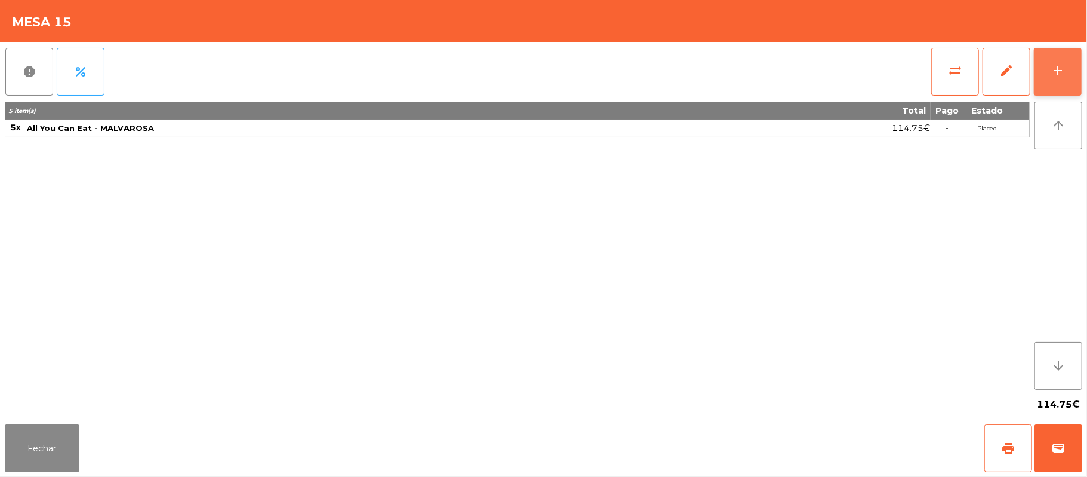
click at [1054, 76] on div "add" at bounding box center [1058, 70] width 14 height 14
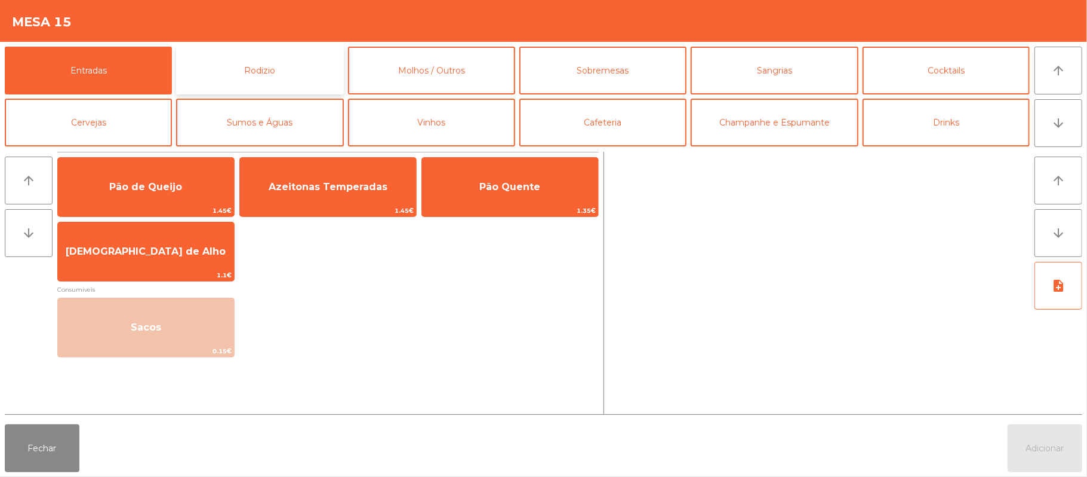
click at [297, 53] on button "Rodizio" at bounding box center [259, 71] width 167 height 48
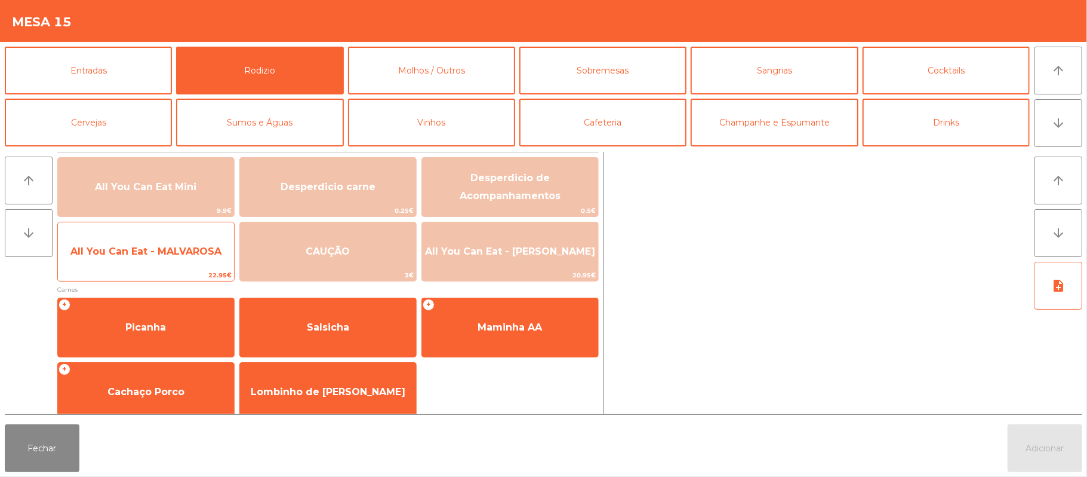
click at [176, 256] on span "All You Can Eat - MALVAROSA" at bounding box center [145, 250] width 151 height 11
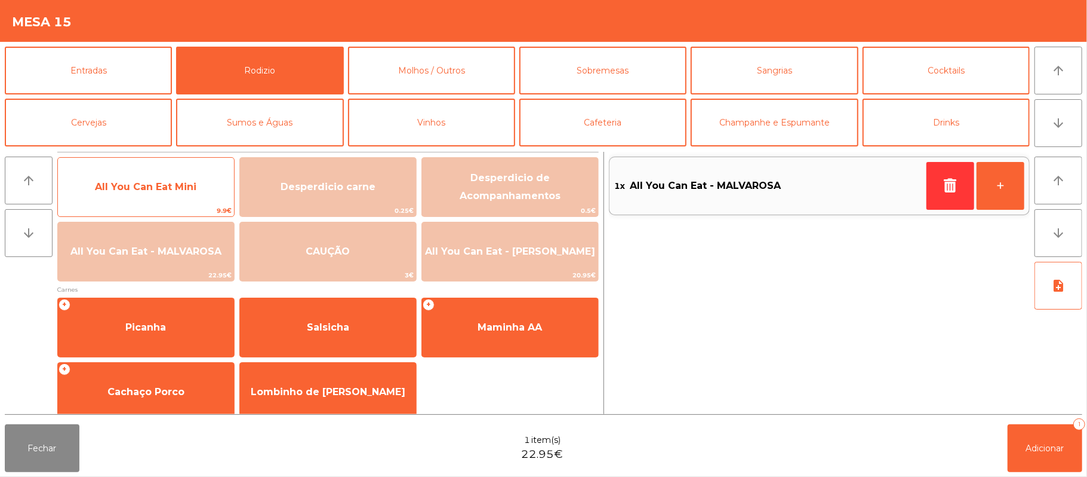
click at [180, 183] on span "All You Can Eat Mini" at bounding box center [146, 186] width 102 height 11
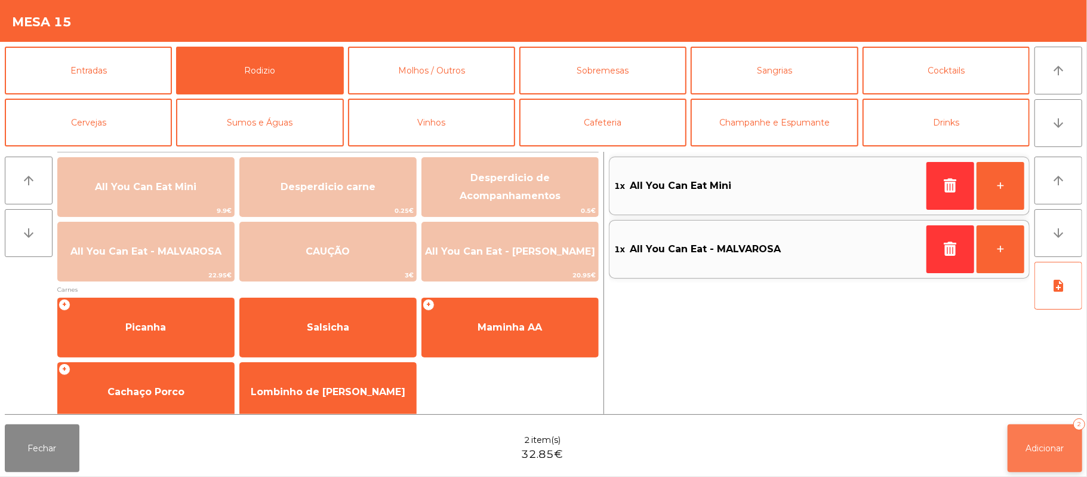
click at [1076, 459] on button "Adicionar 2" at bounding box center [1045, 448] width 75 height 48
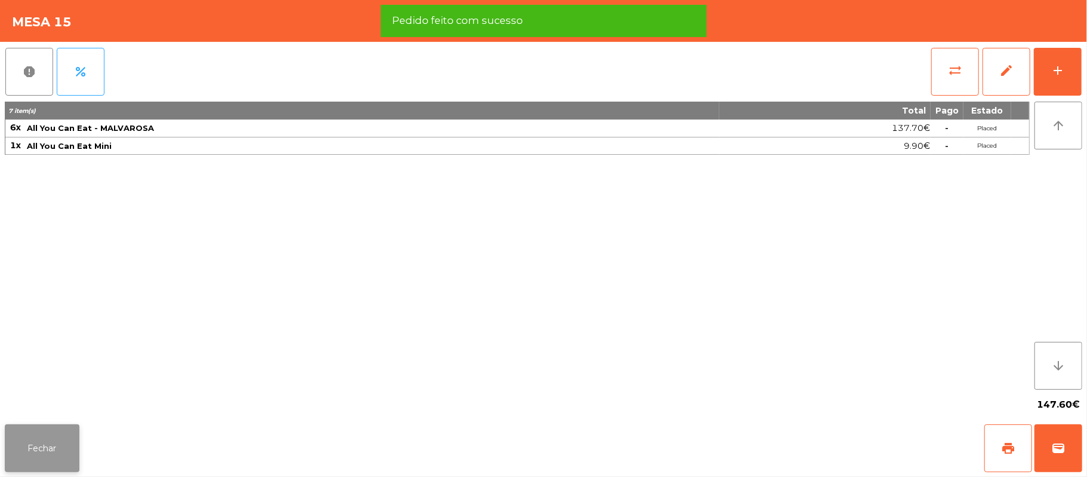
click at [66, 438] on button "Fechar" at bounding box center [42, 448] width 75 height 48
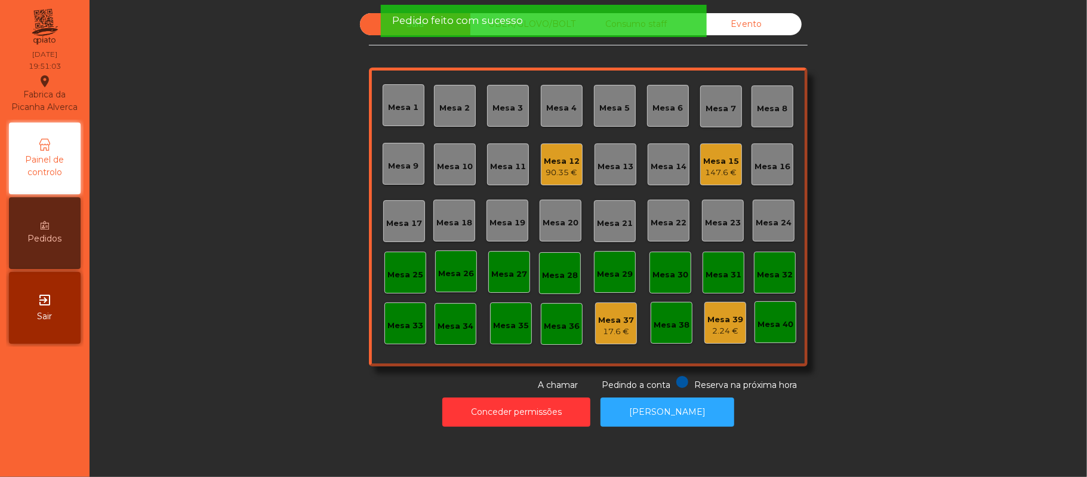
click at [544, 171] on div "90.35 €" at bounding box center [562, 173] width 36 height 12
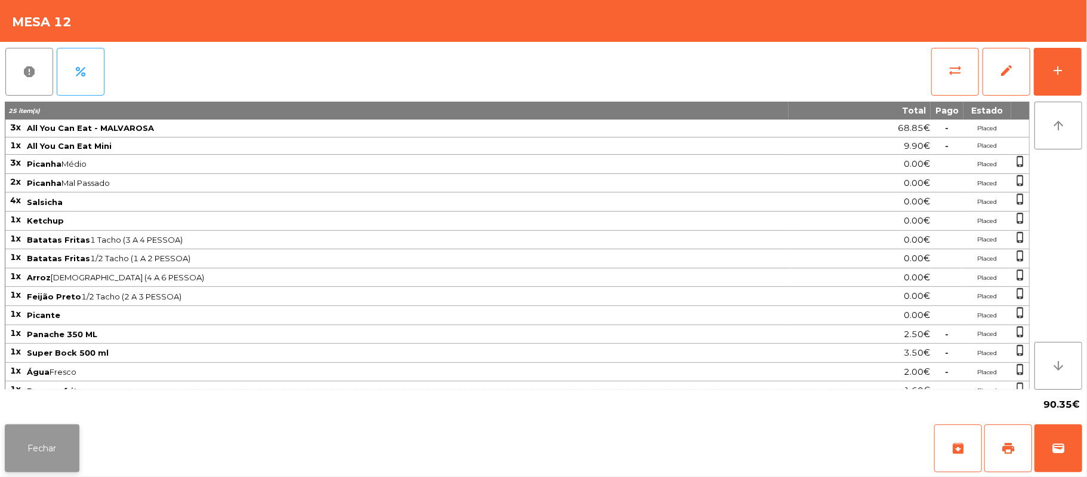
click at [63, 466] on button "Fechar" at bounding box center [42, 448] width 75 height 48
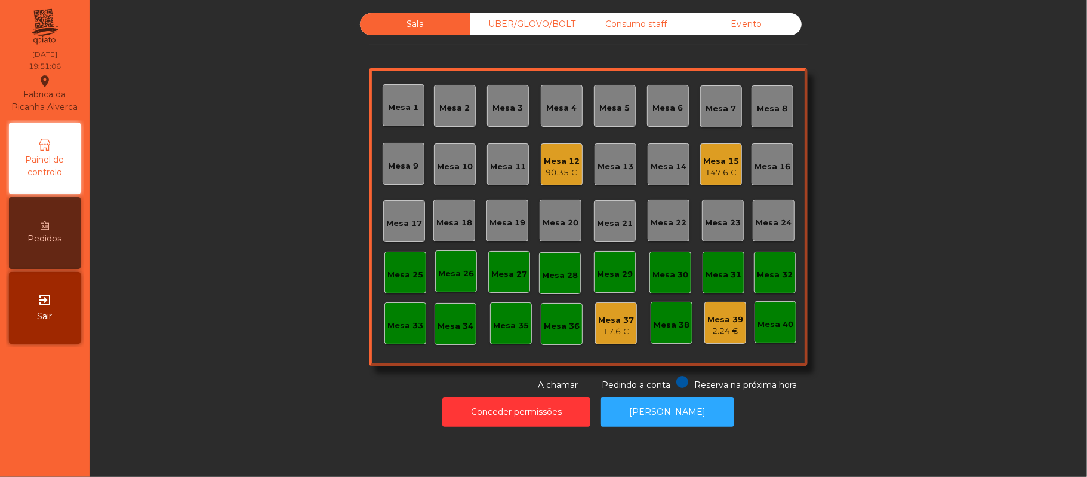
click at [565, 179] on div "Mesa 12 90.35 €" at bounding box center [562, 164] width 42 height 42
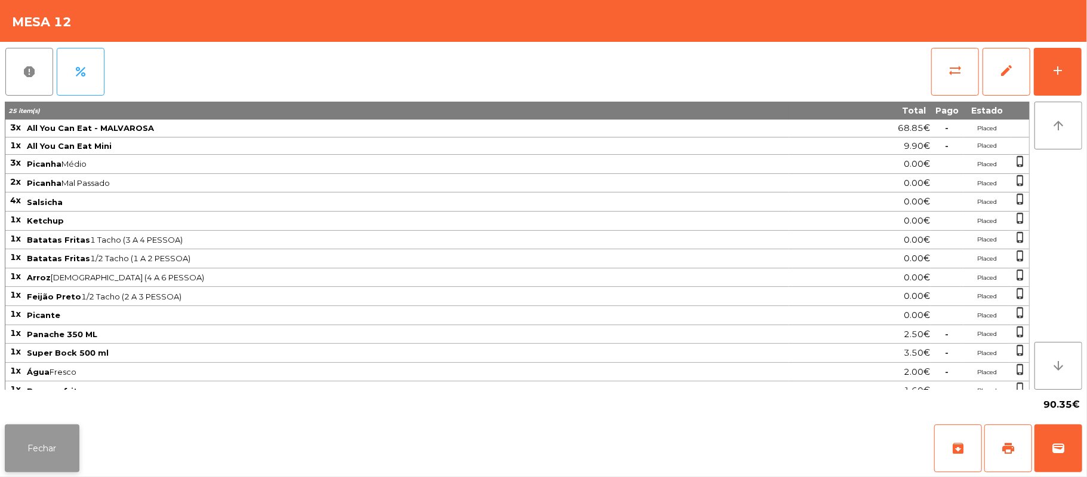
click at [41, 442] on button "Fechar" at bounding box center [42, 448] width 75 height 48
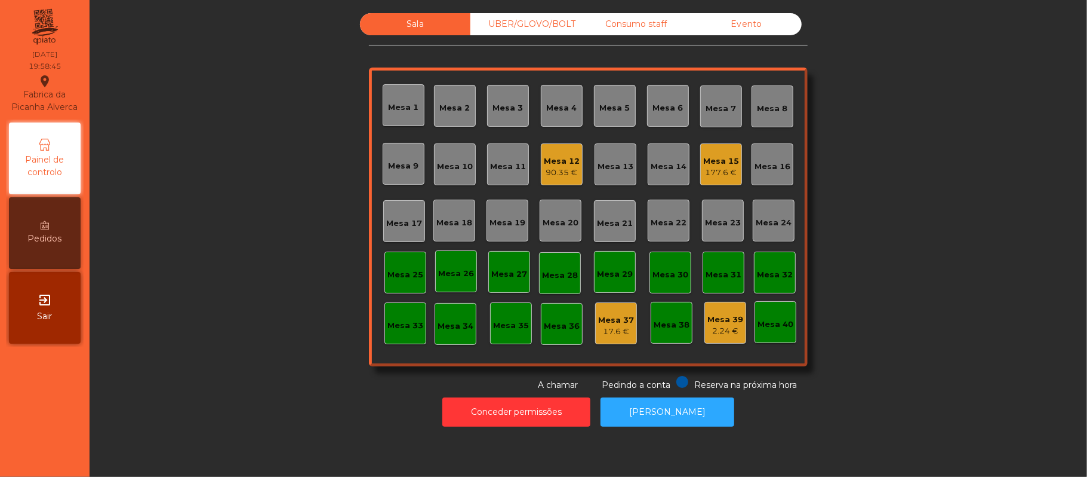
click at [386, 20] on div "Sala" at bounding box center [415, 24] width 110 height 22
click at [502, 163] on div "Mesa 11" at bounding box center [508, 167] width 36 height 12
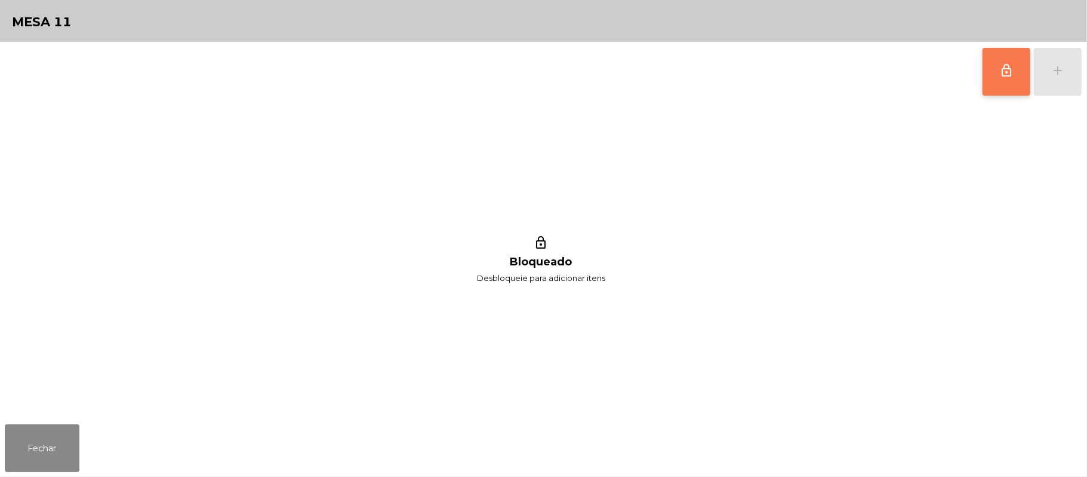
click at [1013, 80] on button "lock_outline" at bounding box center [1007, 72] width 48 height 48
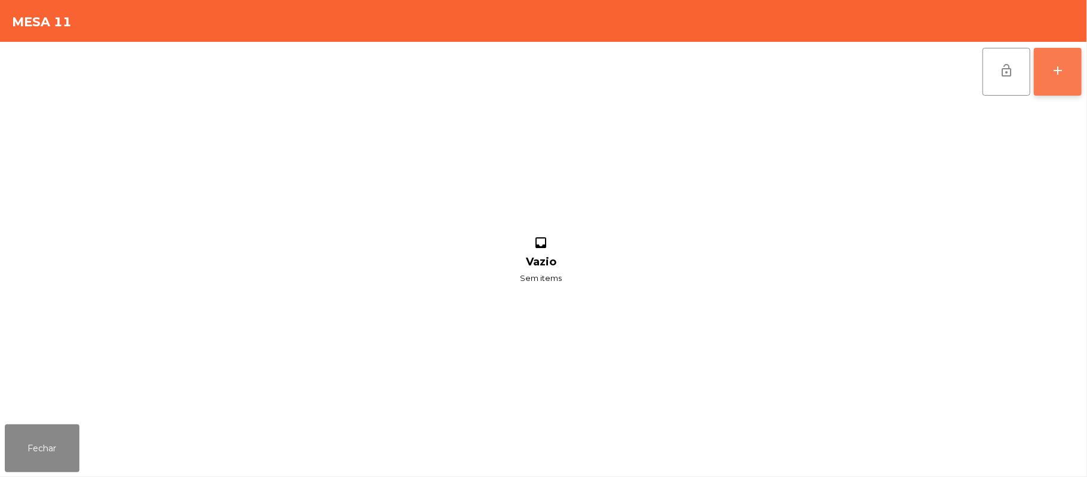
click at [1058, 74] on div "add" at bounding box center [1058, 70] width 14 height 14
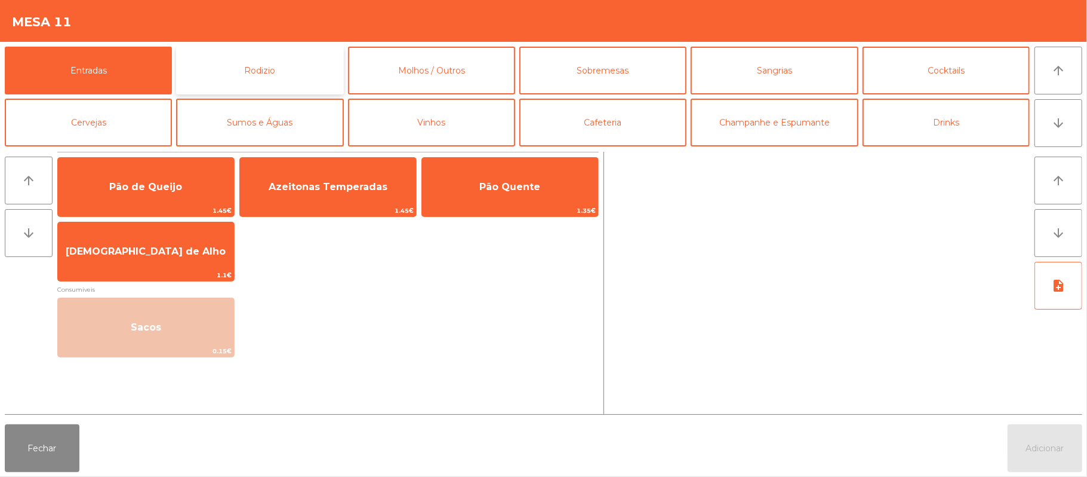
click at [303, 57] on button "Rodizio" at bounding box center [259, 71] width 167 height 48
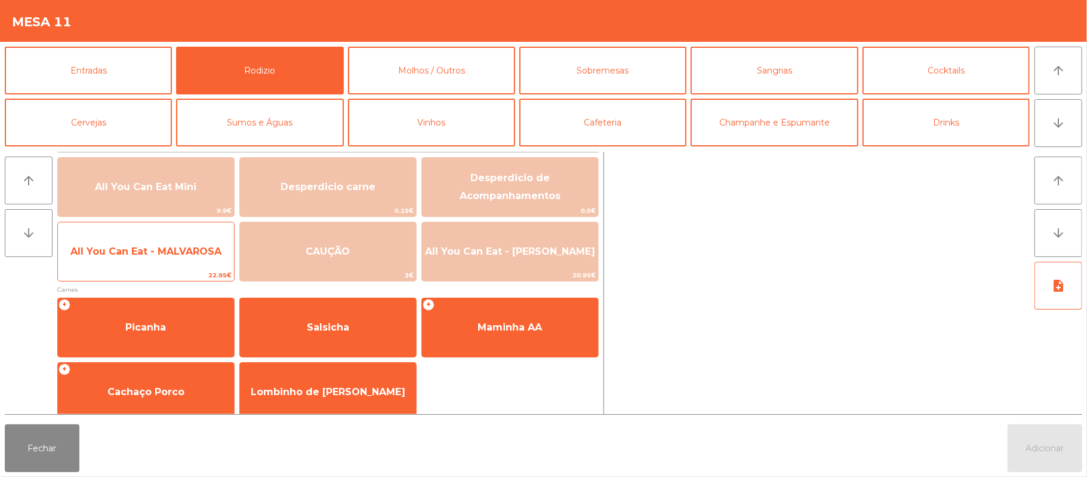
click at [170, 259] on span "All You Can Eat - MALVAROSA" at bounding box center [146, 251] width 176 height 32
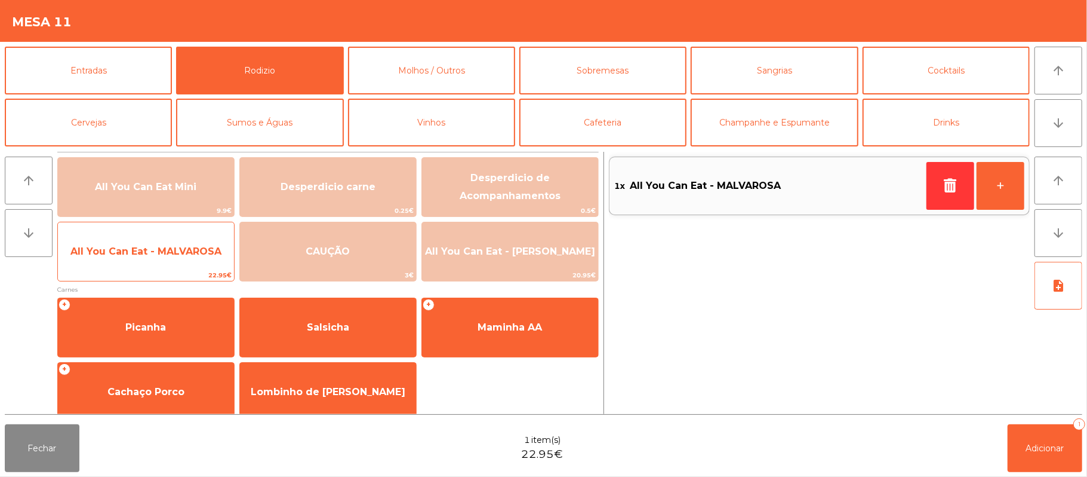
click at [168, 263] on span "All You Can Eat - MALVAROSA" at bounding box center [146, 251] width 176 height 32
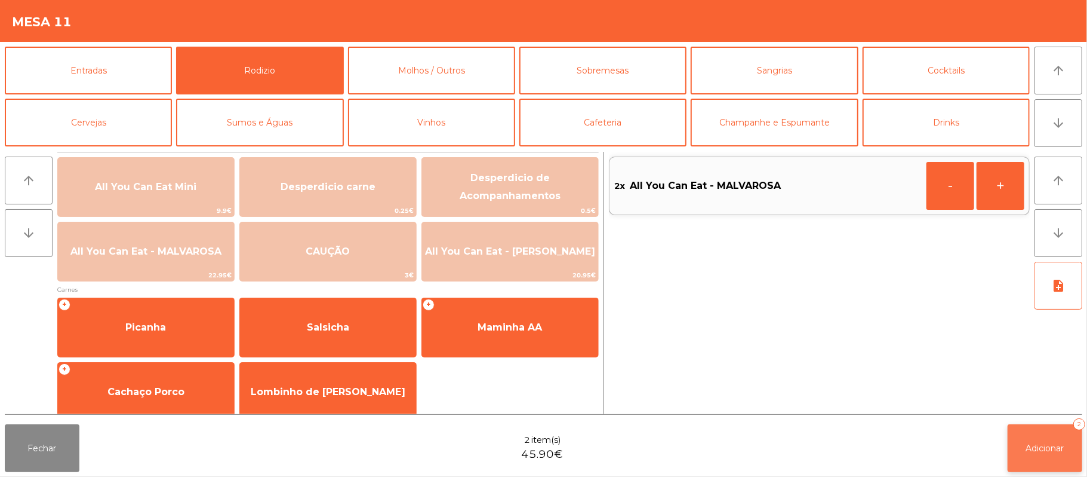
click at [1046, 452] on span "Adicionar" at bounding box center [1045, 447] width 38 height 11
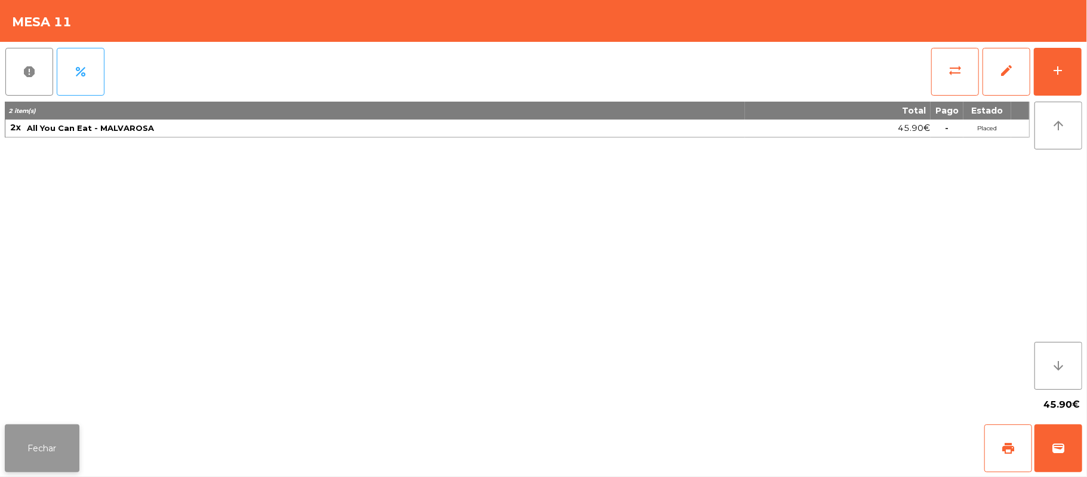
click at [42, 443] on button "Fechar" at bounding box center [42, 448] width 75 height 48
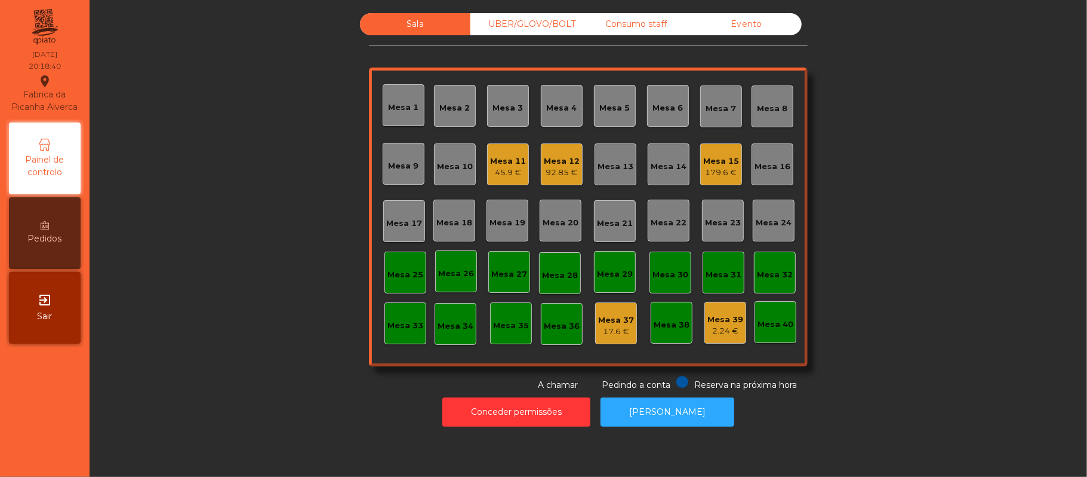
click at [497, 183] on div "Mesa 11 45.9 €" at bounding box center [508, 164] width 42 height 42
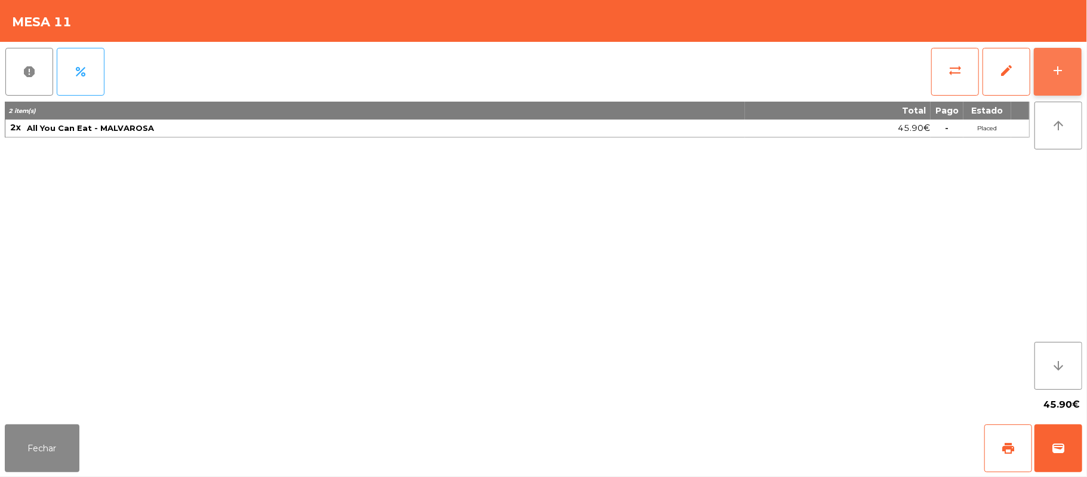
click at [1047, 70] on button "add" at bounding box center [1058, 72] width 48 height 48
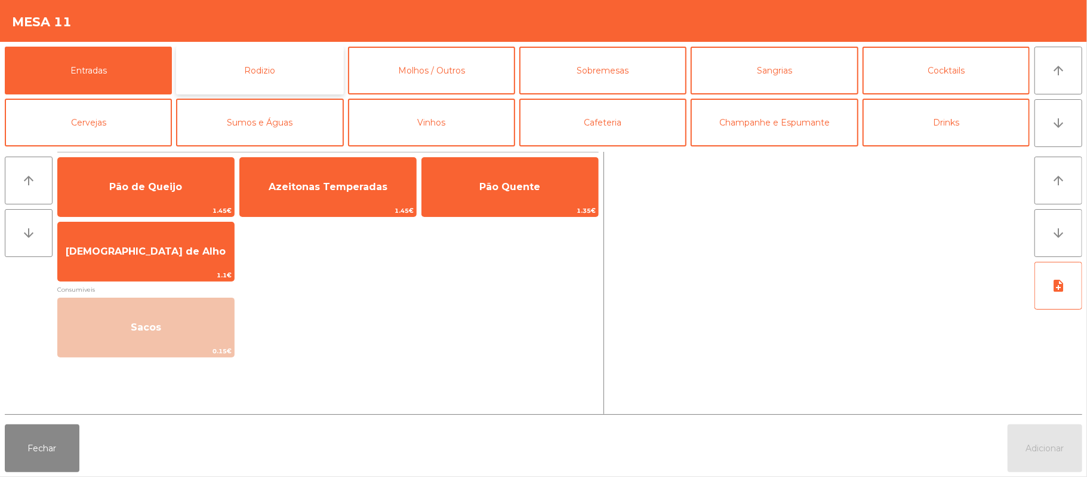
click at [285, 63] on button "Rodizio" at bounding box center [259, 71] width 167 height 48
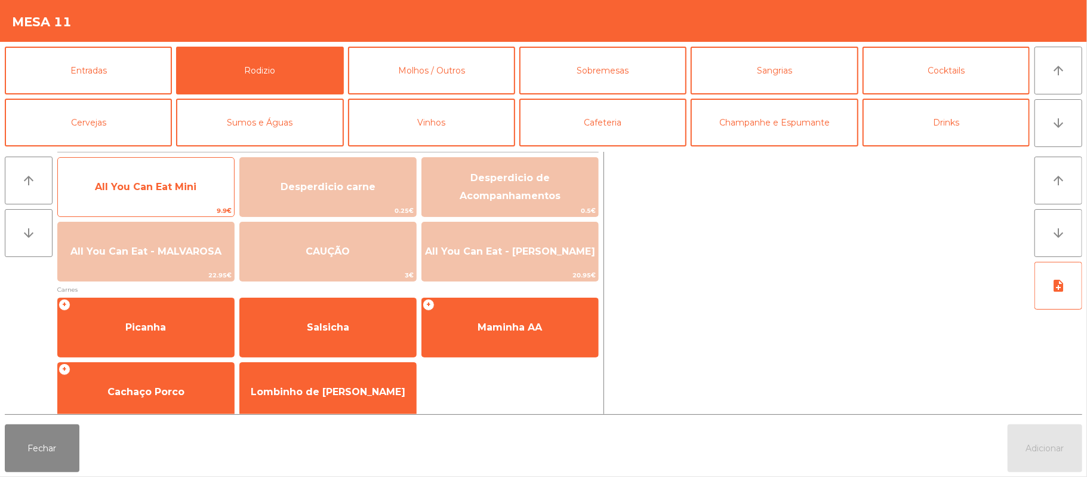
click at [182, 187] on span "All You Can Eat Mini" at bounding box center [146, 186] width 102 height 11
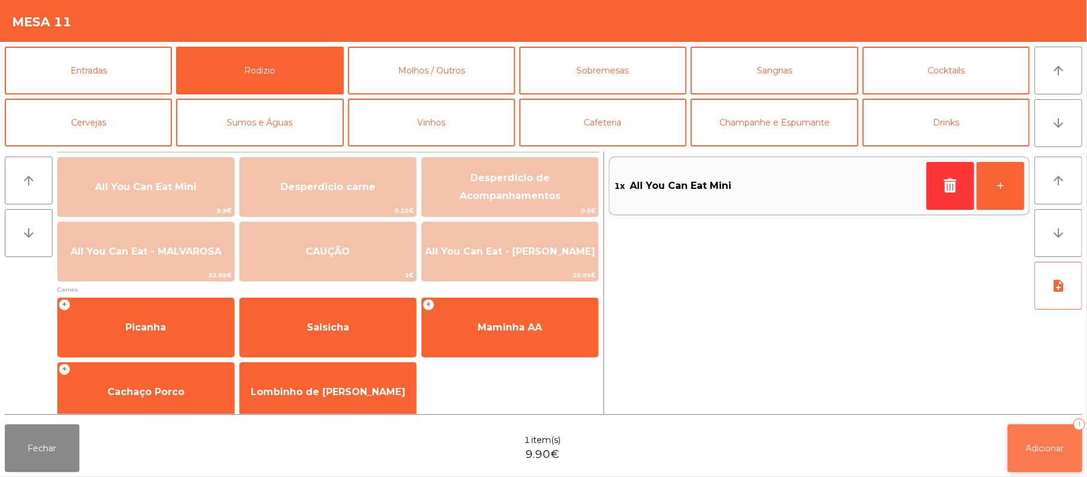
click at [1066, 456] on button "Adicionar 1" at bounding box center [1045, 448] width 75 height 48
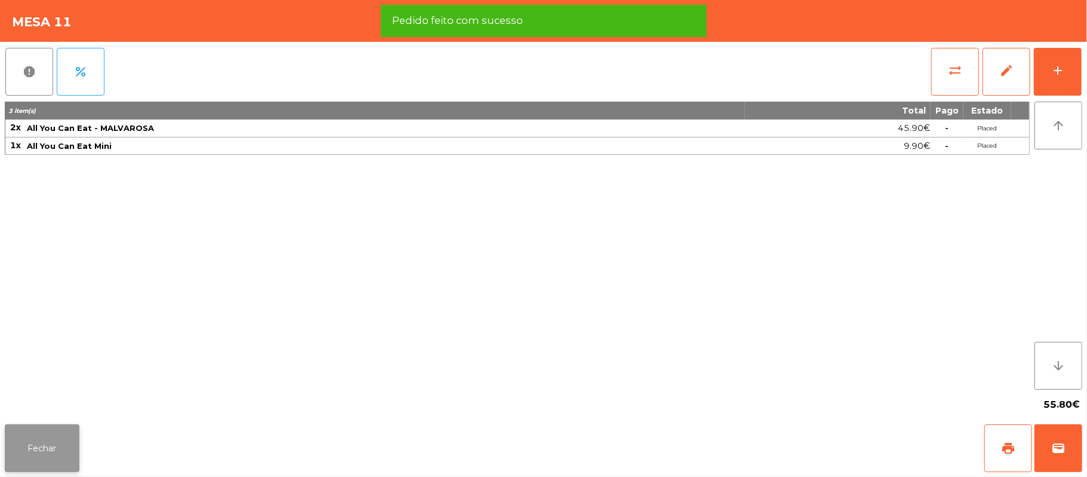
click at [50, 448] on button "Fechar" at bounding box center [42, 448] width 75 height 48
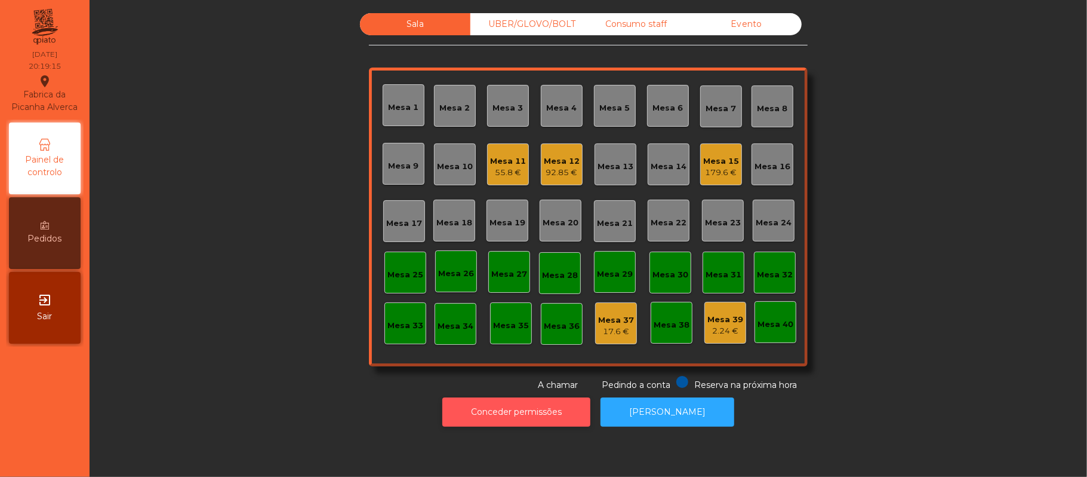
click at [560, 421] on button "Conceder permissões" at bounding box center [516, 411] width 148 height 29
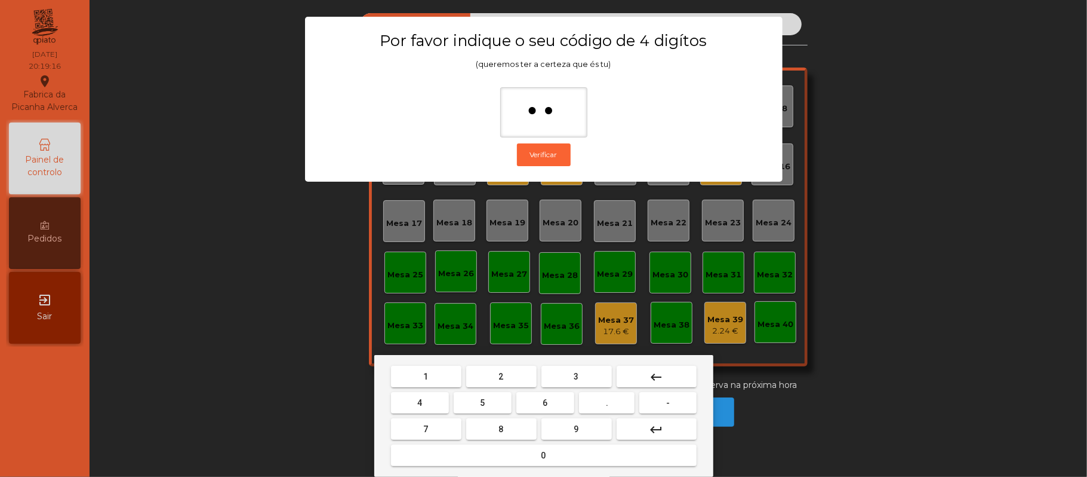
type input "***"
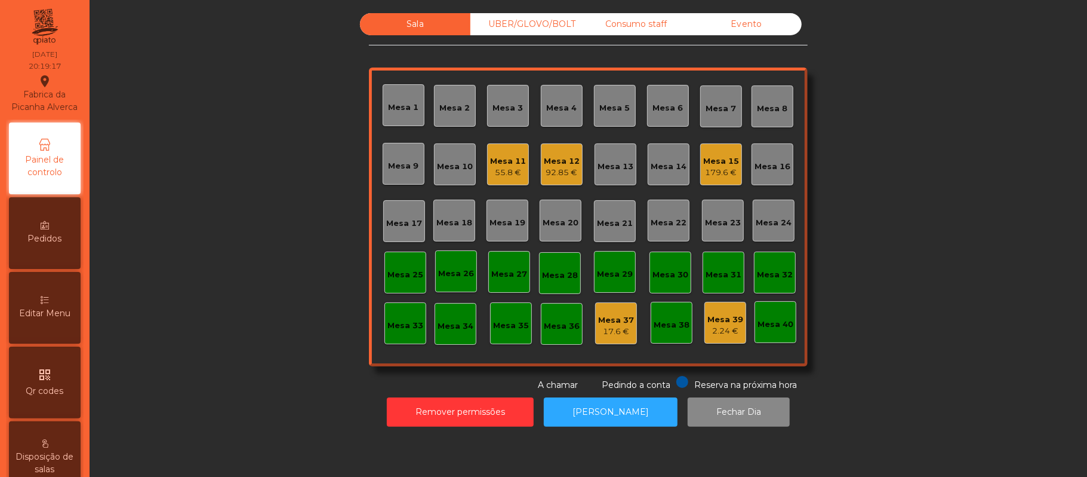
click at [66, 312] on div "Editar Menu" at bounding box center [45, 308] width 72 height 72
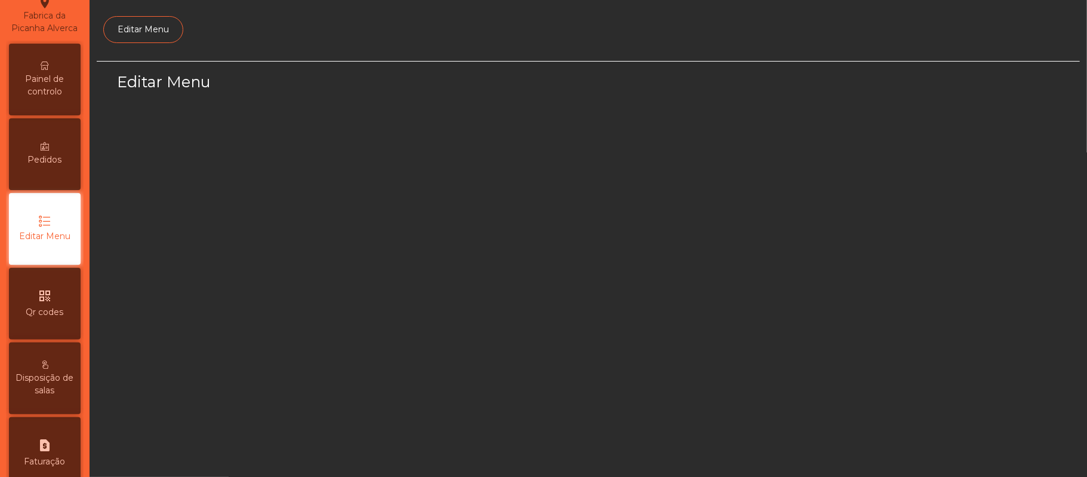
scroll to position [82, 0]
select select "*"
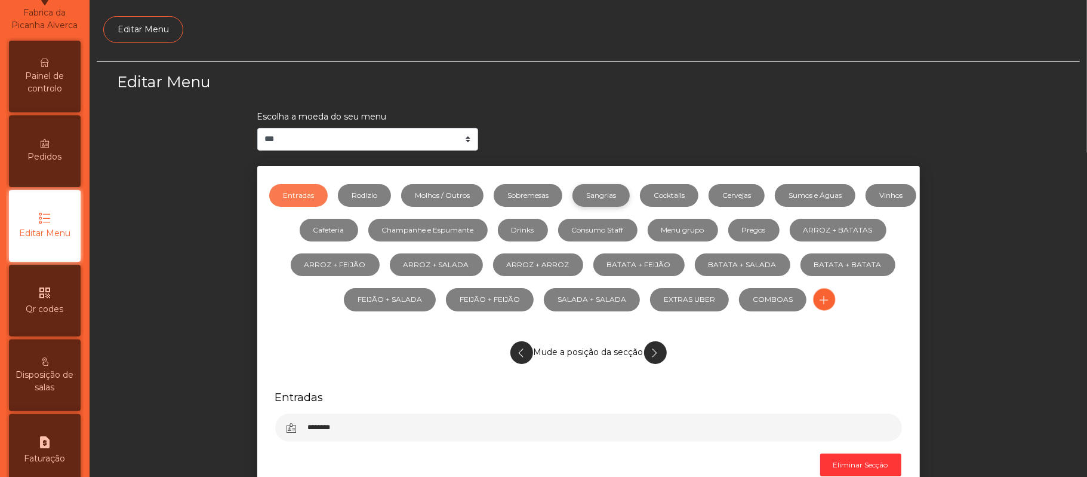
click at [624, 195] on link "Sangrias" at bounding box center [601, 195] width 57 height 23
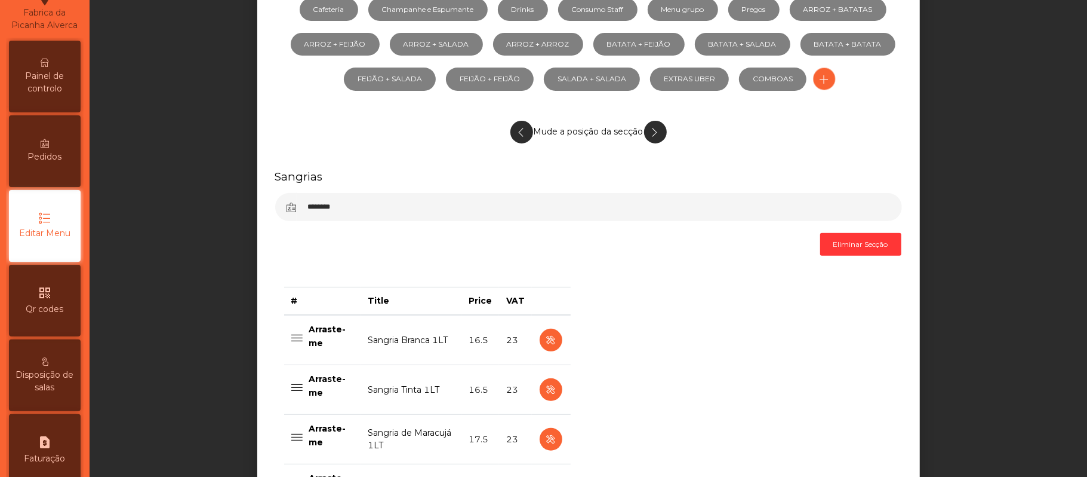
scroll to position [244, 0]
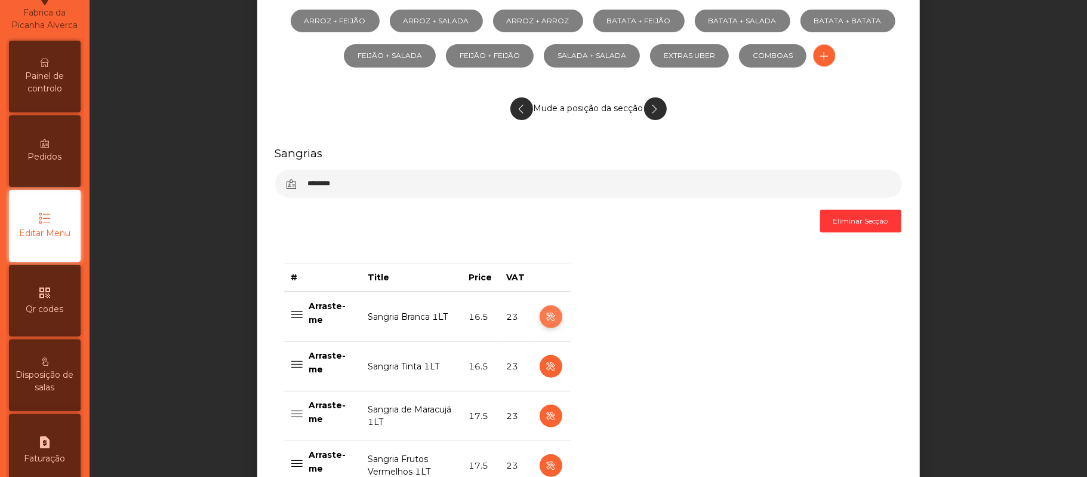
click at [545, 318] on icon "button" at bounding box center [551, 316] width 14 height 15
select select "***"
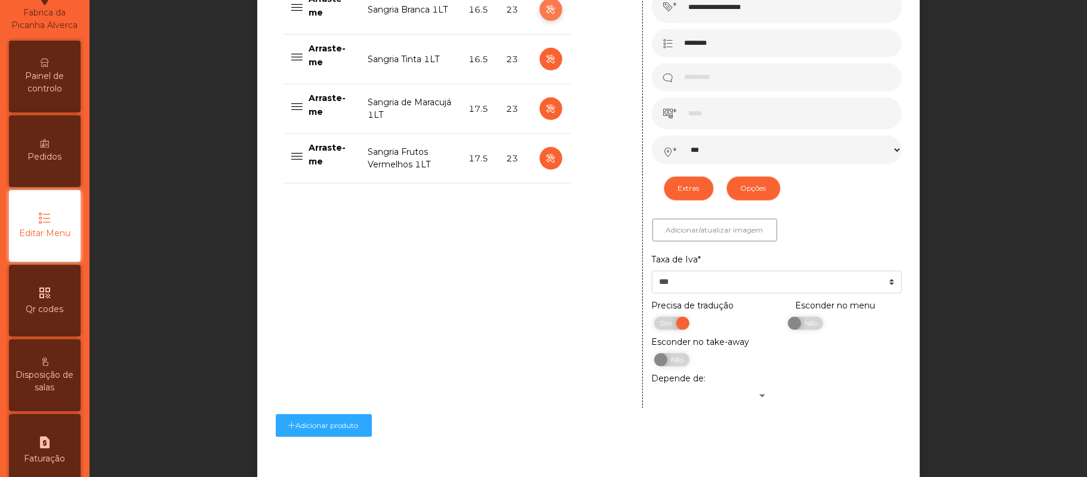
scroll to position [593, 0]
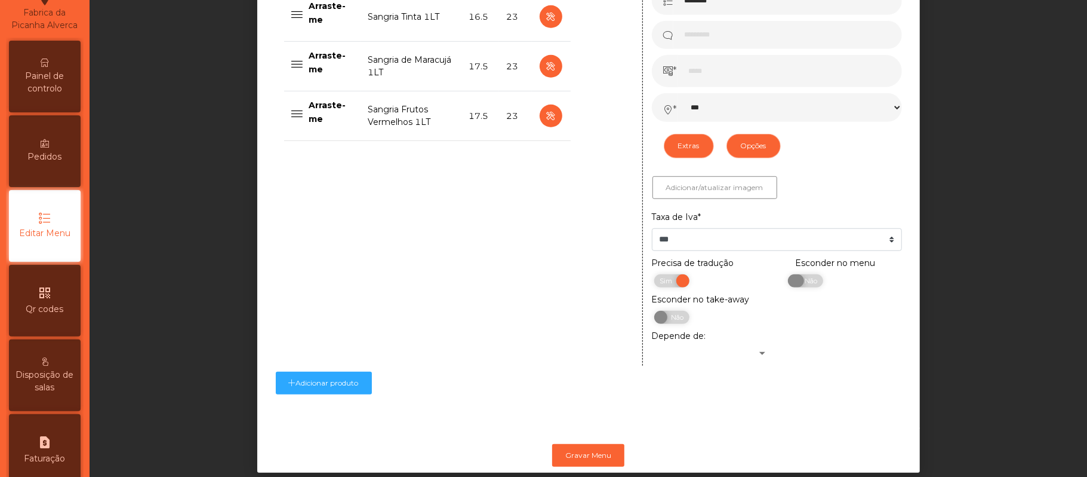
click at [804, 284] on span "Não" at bounding box center [810, 280] width 30 height 13
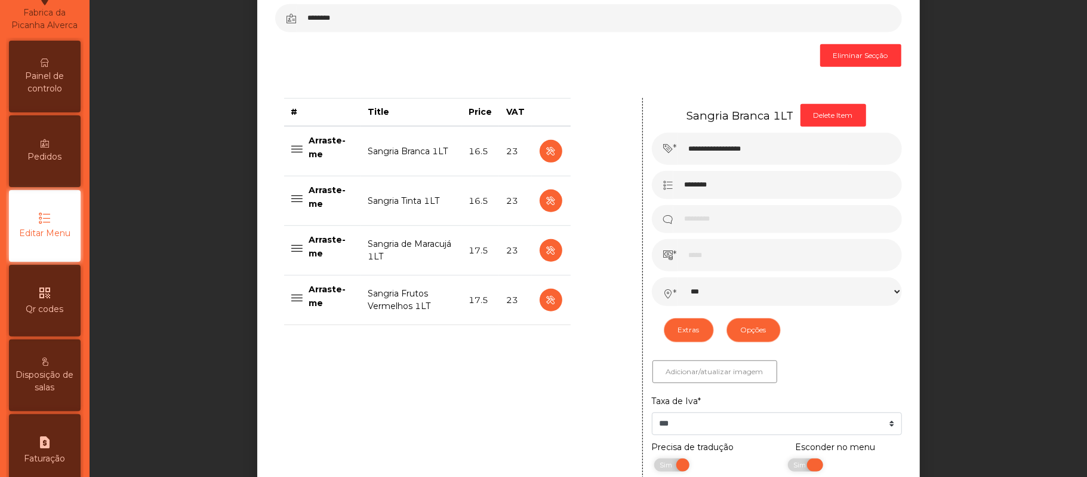
scroll to position [356, 0]
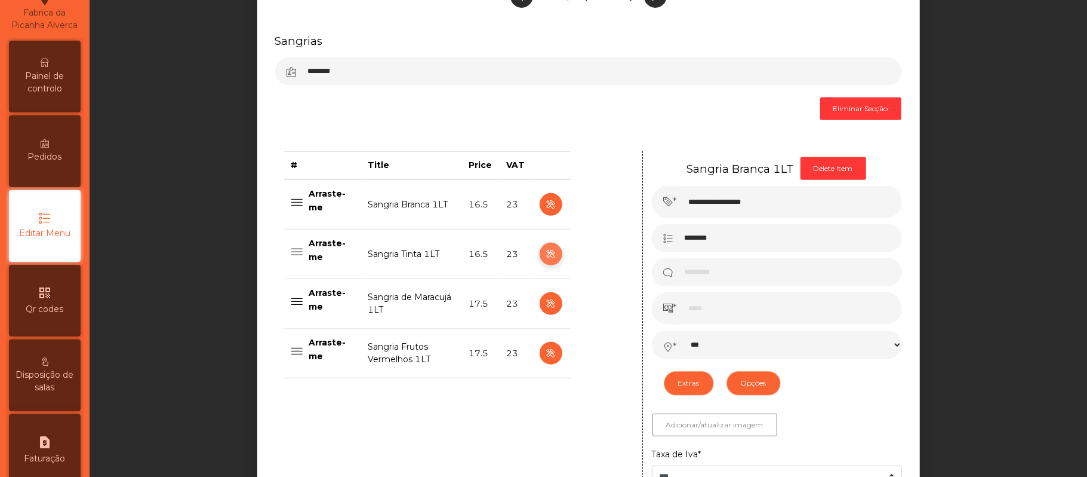
click at [545, 256] on icon "button" at bounding box center [551, 254] width 14 height 15
type input "**********"
select select "***"
select select "**"
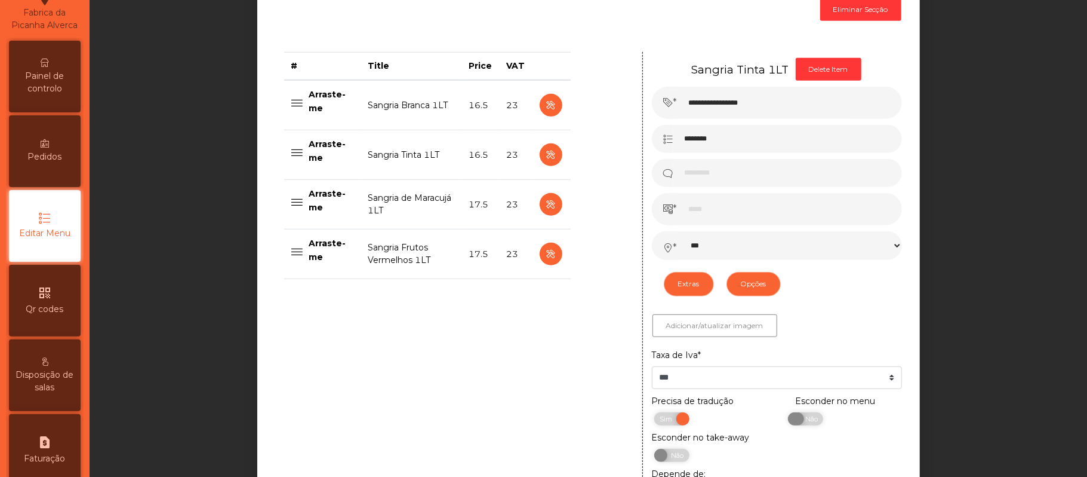
click at [806, 424] on span "Não" at bounding box center [810, 418] width 30 height 13
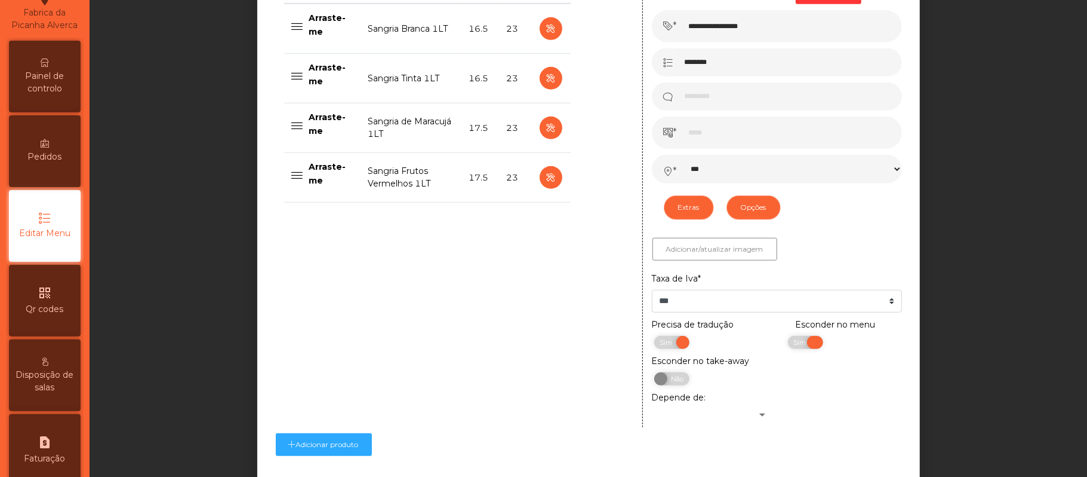
scroll to position [629, 0]
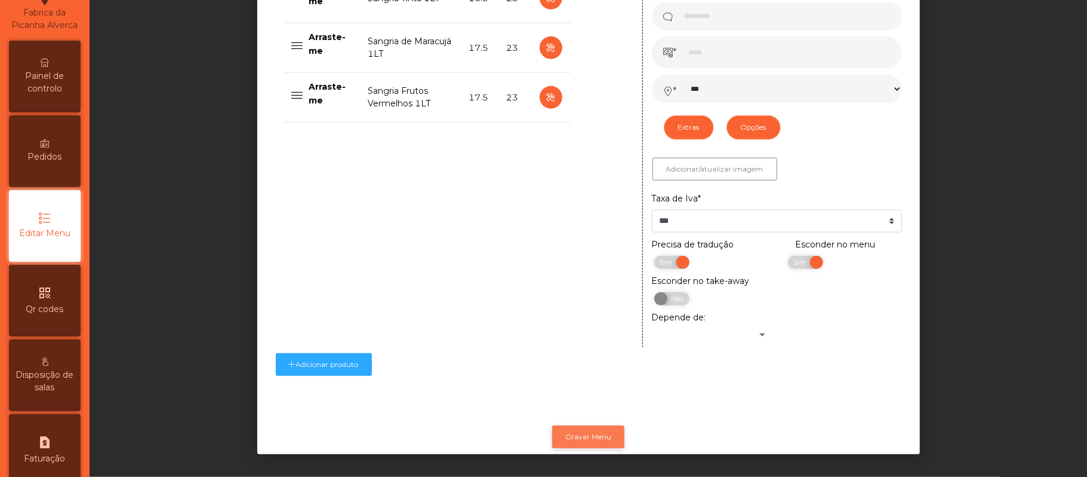
click at [609, 425] on button "Gravar Menu" at bounding box center [588, 436] width 72 height 23
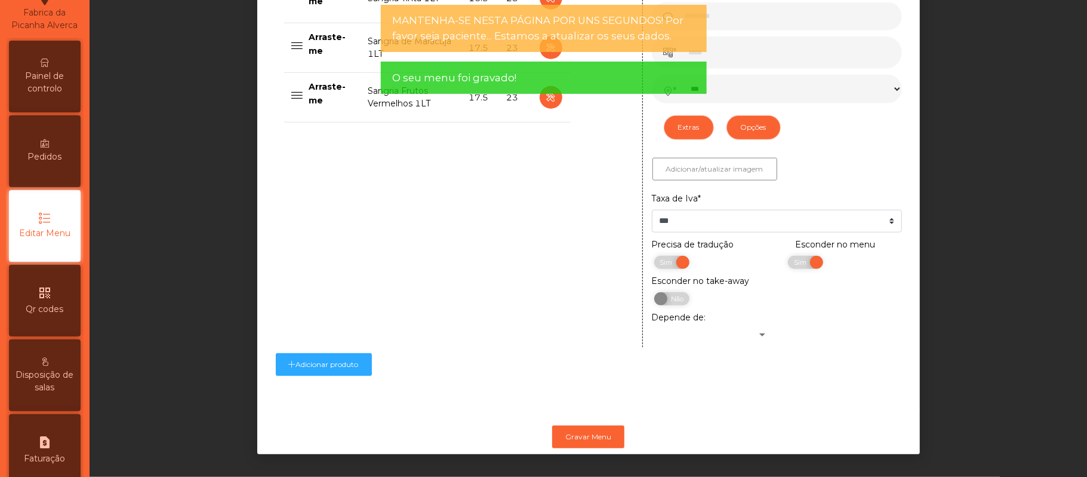
click at [49, 67] on icon at bounding box center [45, 63] width 8 height 8
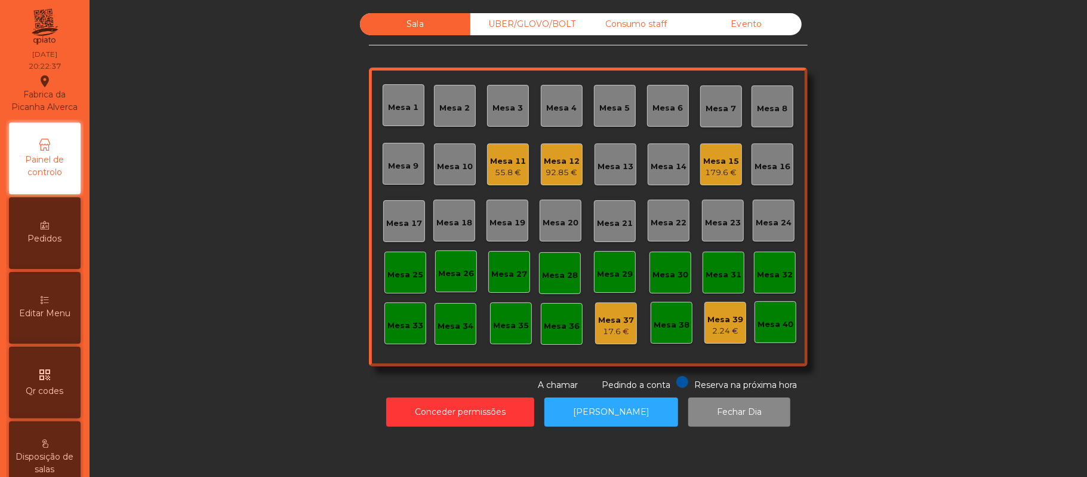
click at [407, 216] on div "Mesa 17" at bounding box center [404, 221] width 36 height 17
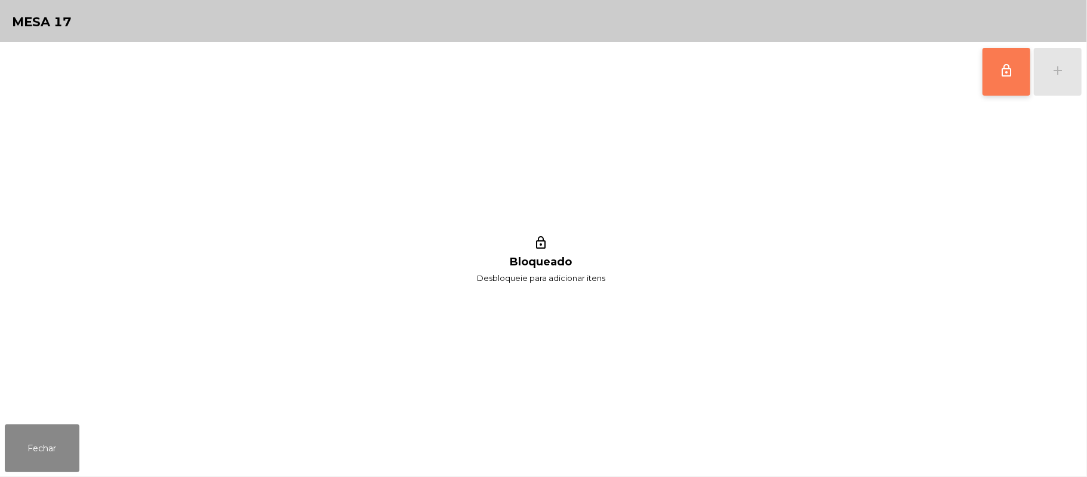
click at [1016, 70] on button "lock_outline" at bounding box center [1007, 72] width 48 height 48
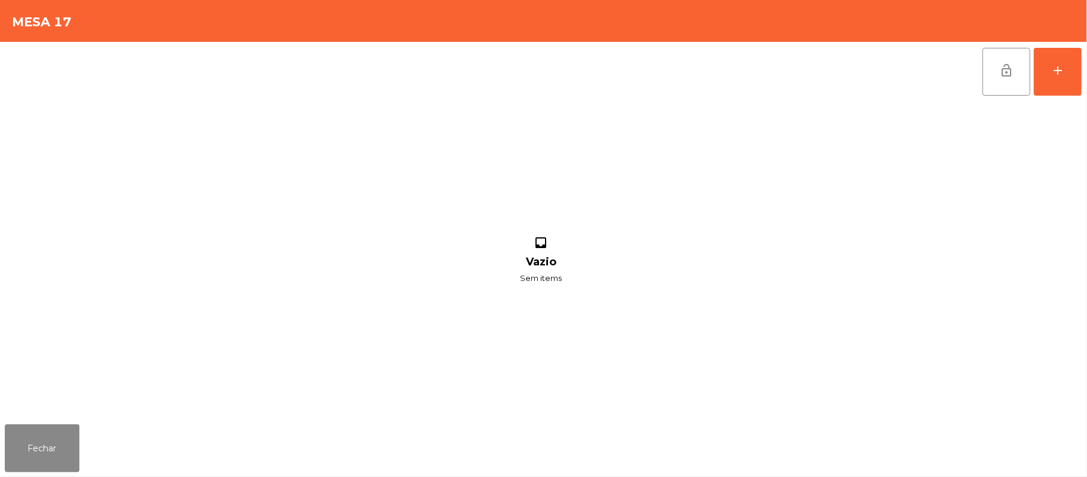
click at [1083, 72] on div "lock_open add inbox Vazio Sem items" at bounding box center [543, 230] width 1087 height 377
click at [1053, 78] on button "add" at bounding box center [1058, 72] width 48 height 48
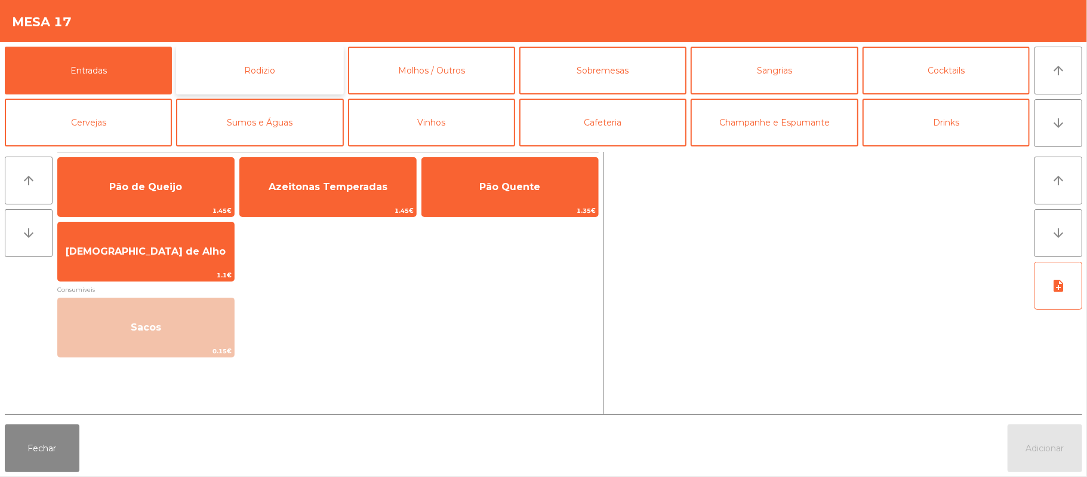
click at [306, 78] on button "Rodizio" at bounding box center [259, 71] width 167 height 48
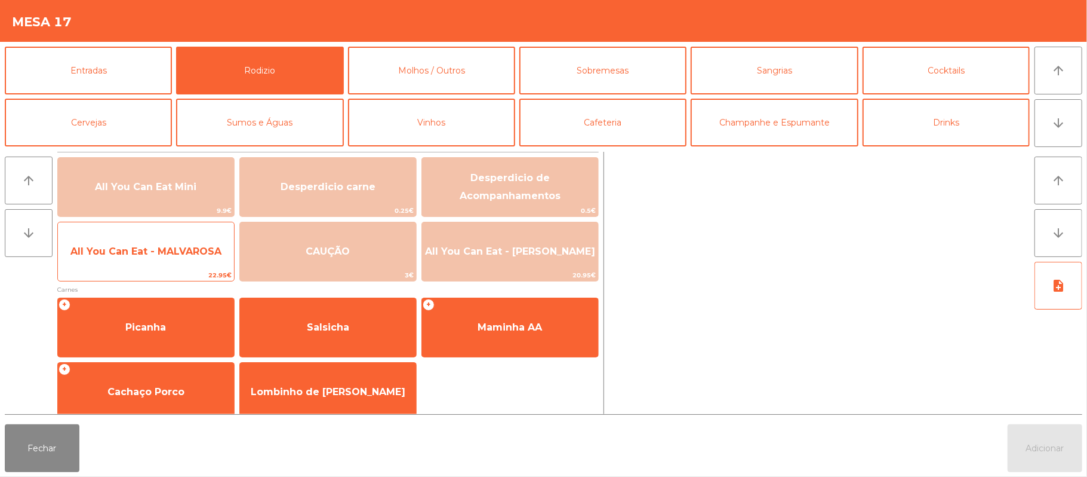
click at [158, 256] on span "All You Can Eat - MALVAROSA" at bounding box center [145, 250] width 151 height 11
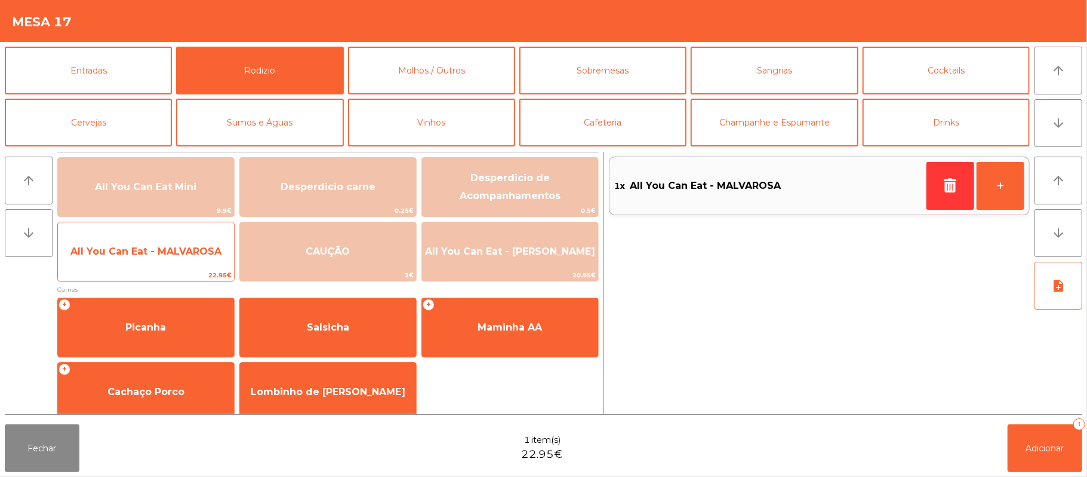
click at [147, 266] on span "All You Can Eat - MALVAROSA" at bounding box center [146, 251] width 176 height 32
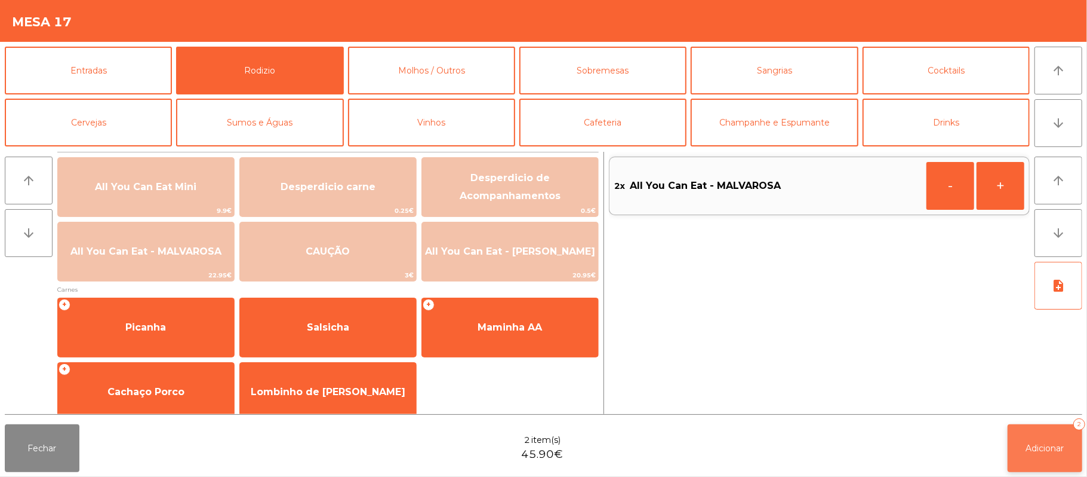
click at [1052, 462] on button "Adicionar 2" at bounding box center [1045, 448] width 75 height 48
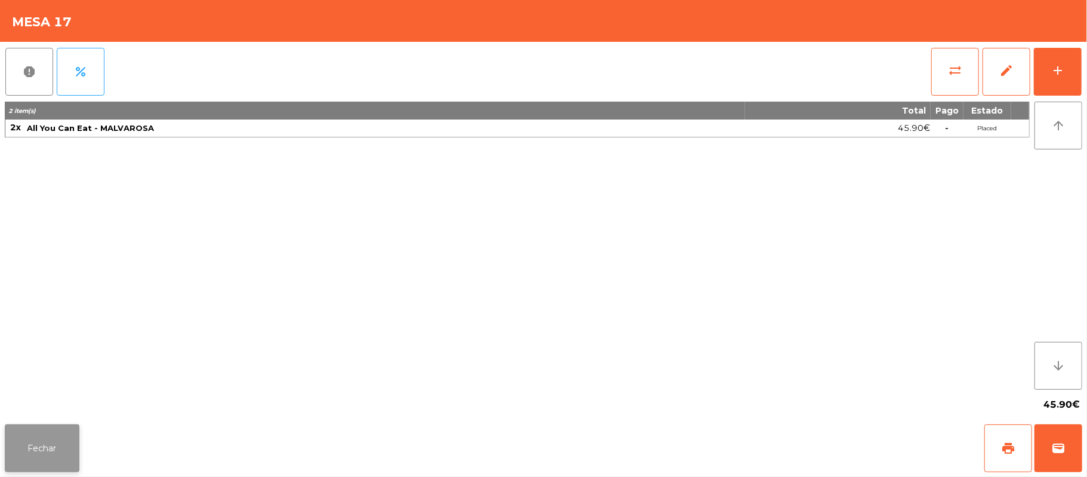
click at [69, 449] on button "Fechar" at bounding box center [42, 448] width 75 height 48
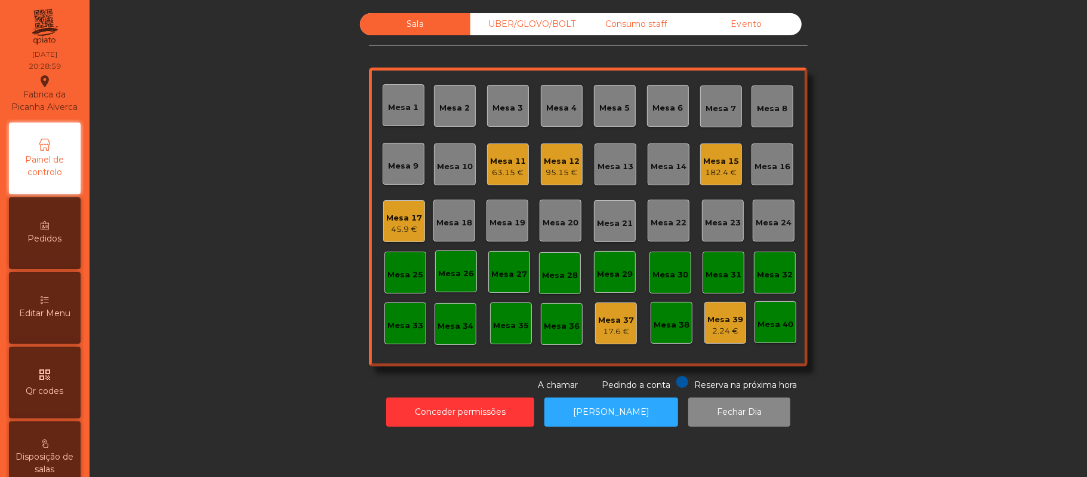
click at [441, 218] on div "Mesa 18" at bounding box center [454, 223] width 36 height 12
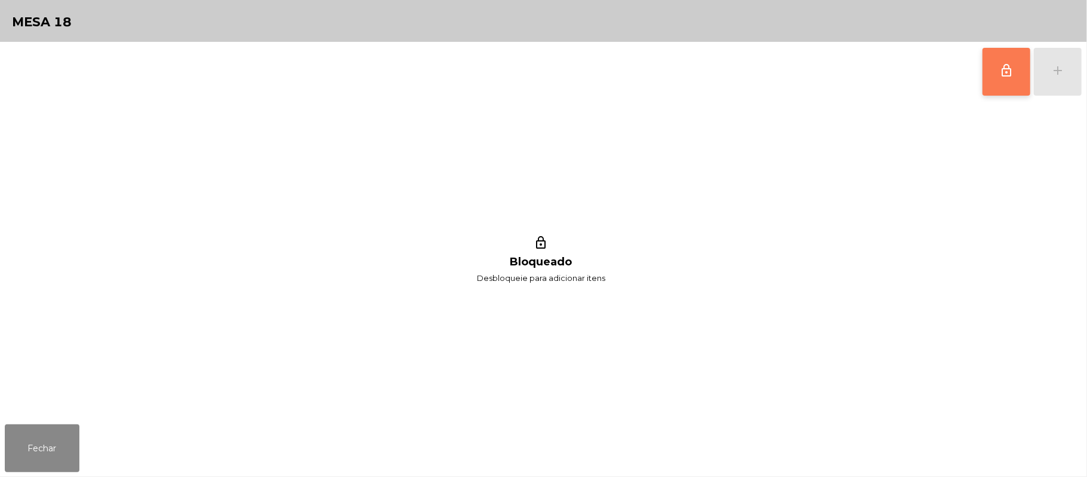
click at [1014, 72] on button "lock_outline" at bounding box center [1007, 72] width 48 height 48
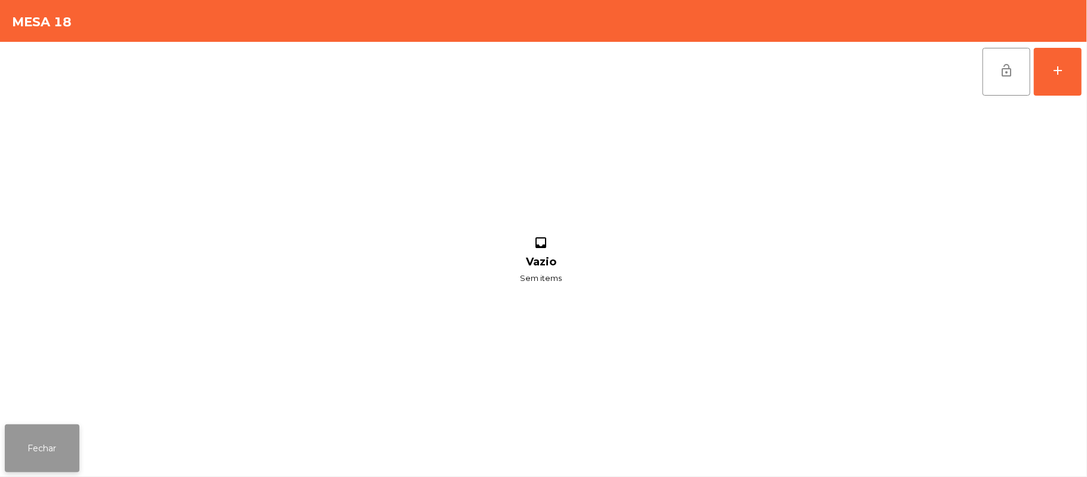
click at [38, 450] on button "Fechar" at bounding box center [42, 448] width 75 height 48
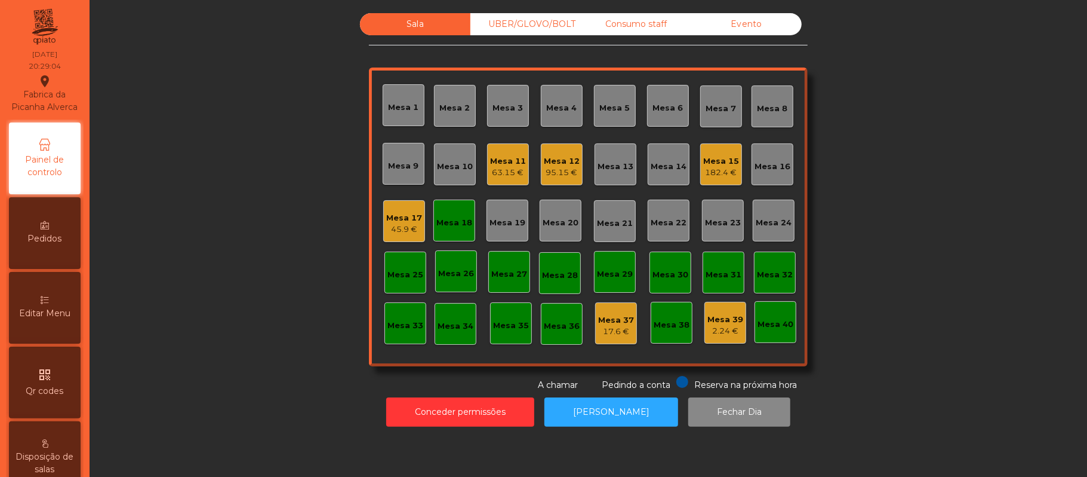
click at [393, 217] on div "Mesa 17" at bounding box center [404, 218] width 36 height 12
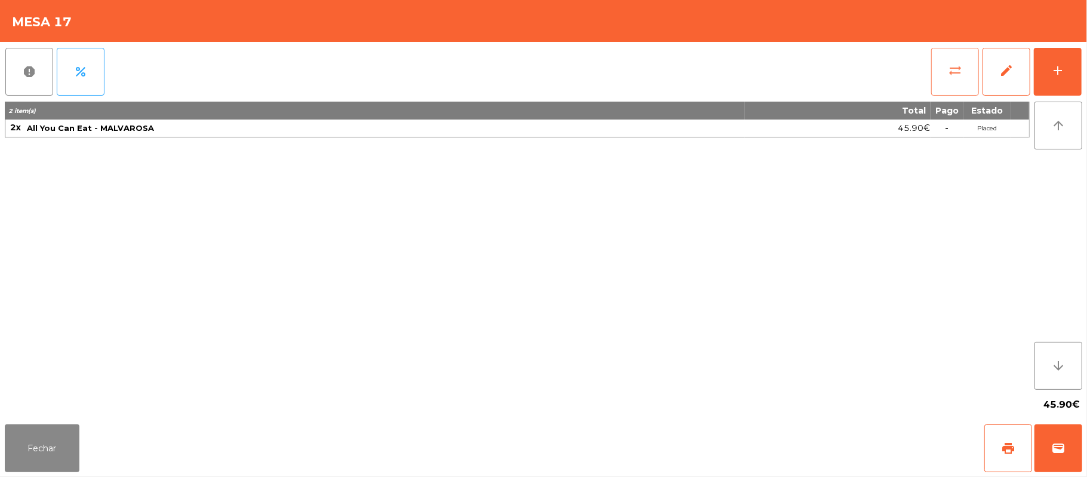
click at [968, 63] on button "sync_alt" at bounding box center [956, 72] width 48 height 48
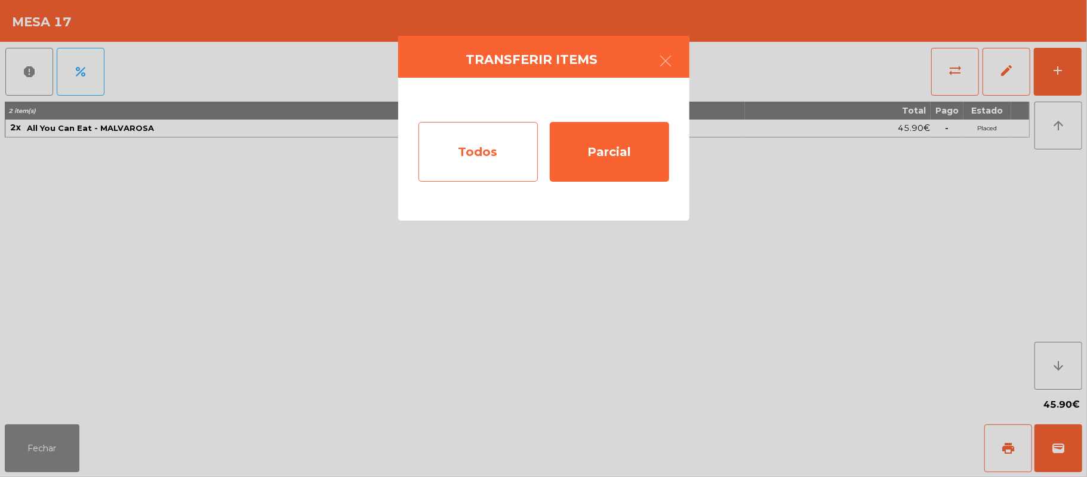
click at [495, 153] on div "Todos" at bounding box center [478, 152] width 119 height 60
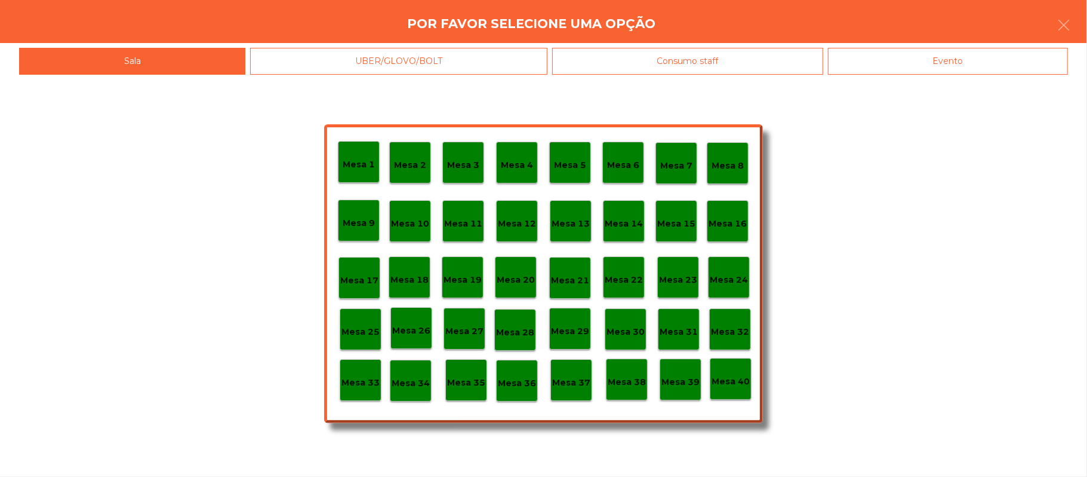
click at [411, 282] on p "Mesa 18" at bounding box center [410, 280] width 38 height 14
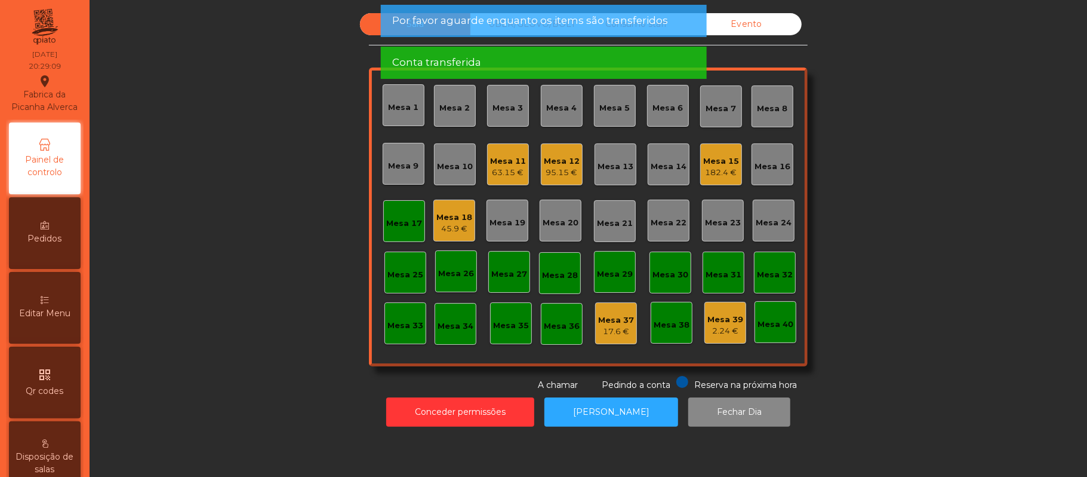
click at [393, 232] on div "Mesa 17" at bounding box center [404, 221] width 42 height 42
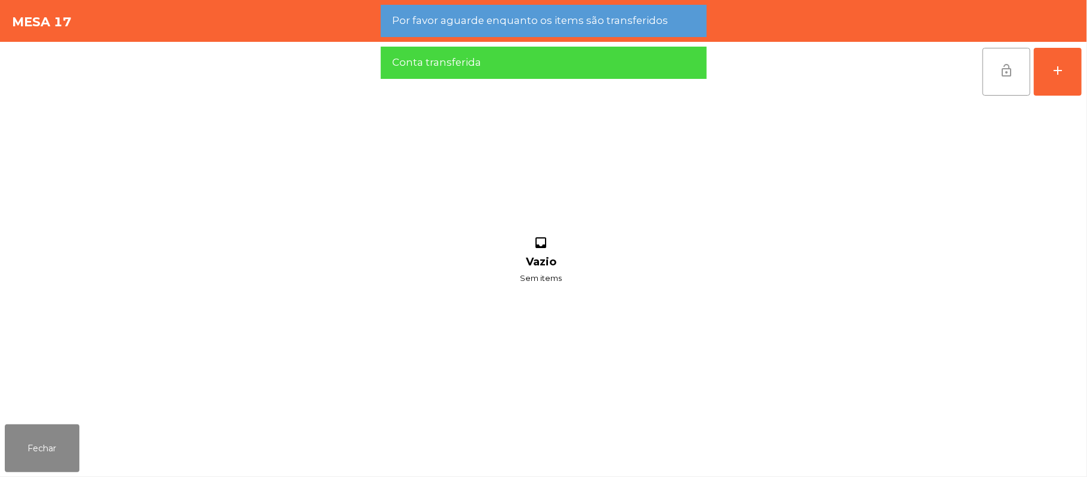
click at [1000, 72] on span "lock_open" at bounding box center [1007, 70] width 14 height 14
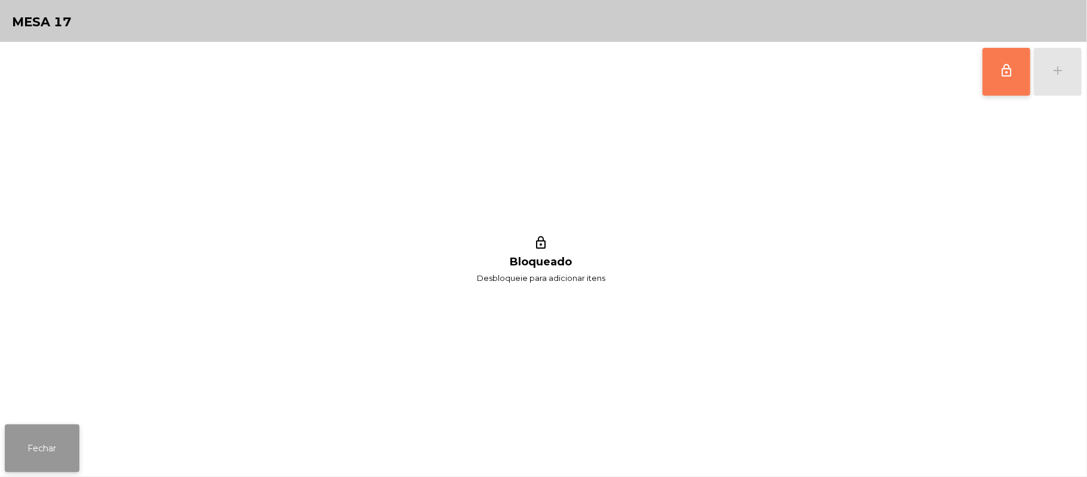
click at [41, 452] on button "Fechar" at bounding box center [42, 448] width 75 height 48
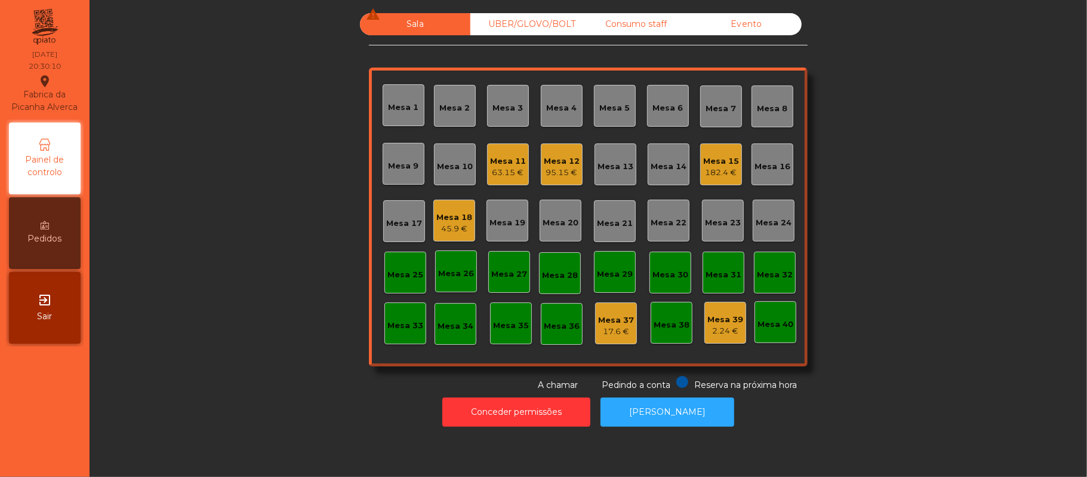
click at [554, 170] on div "95.15 €" at bounding box center [562, 173] width 36 height 12
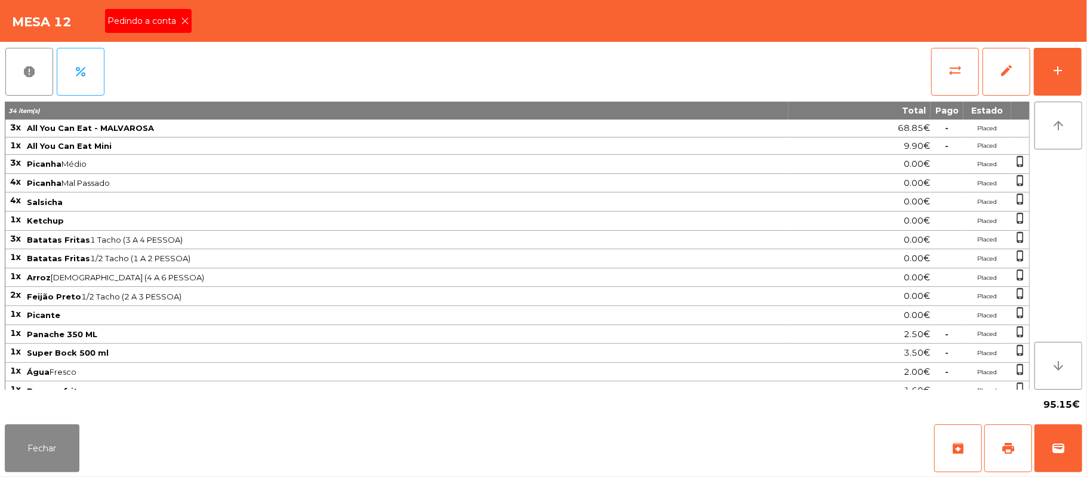
click at [184, 20] on icon at bounding box center [185, 21] width 8 height 8
click at [1013, 428] on button "print" at bounding box center [1009, 448] width 48 height 48
click at [944, 59] on button "sync_alt" at bounding box center [956, 72] width 48 height 48
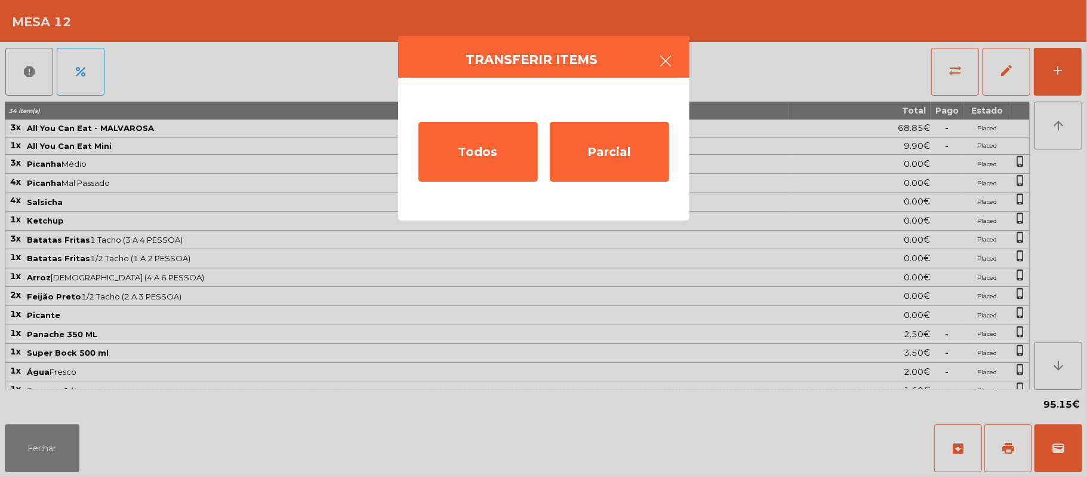
click at [659, 54] on icon "button" at bounding box center [666, 61] width 14 height 14
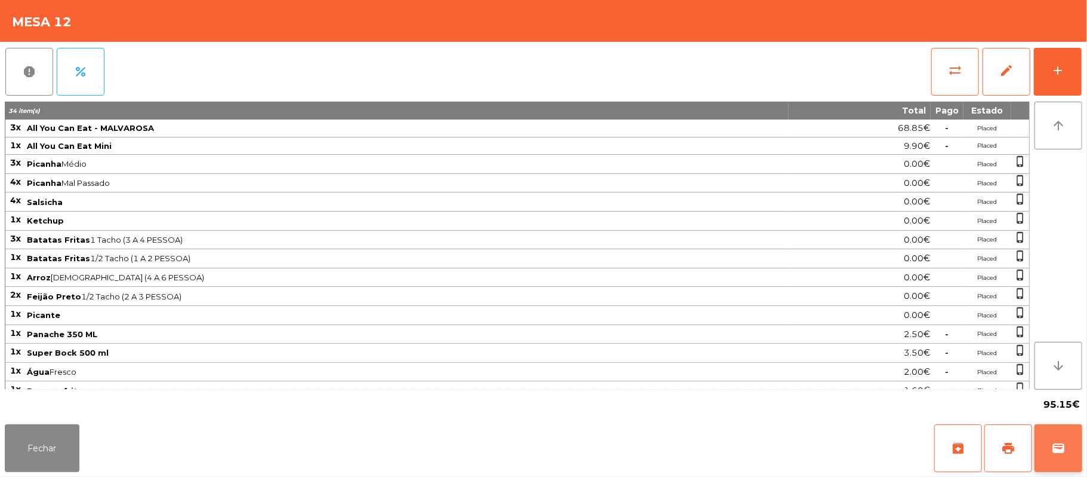
click at [1056, 452] on span "wallet" at bounding box center [1059, 448] width 14 height 14
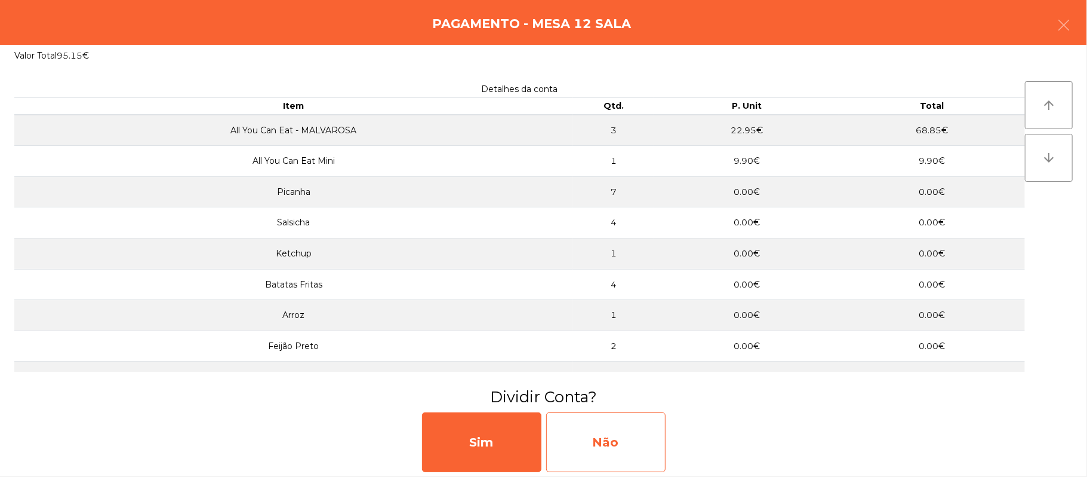
click at [621, 445] on div "Não" at bounding box center [605, 442] width 119 height 60
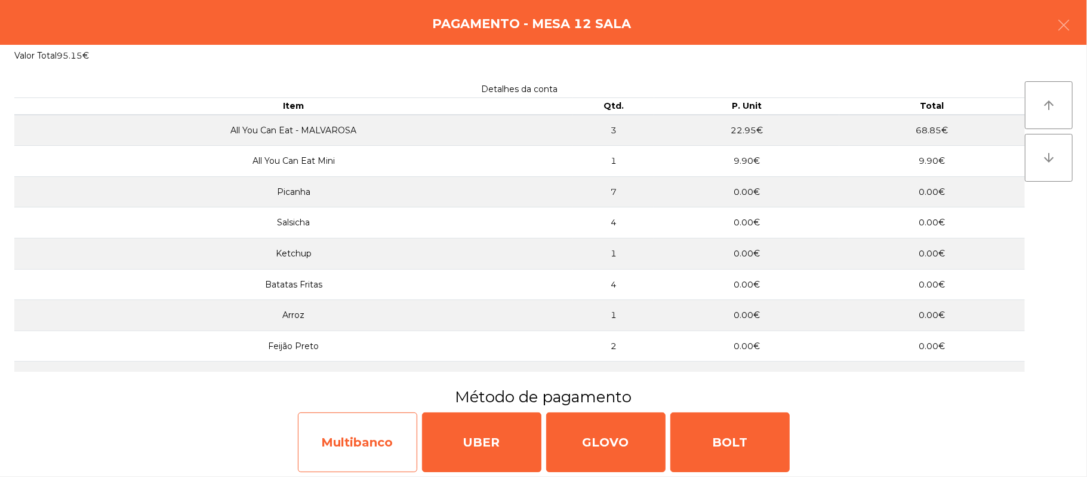
click at [380, 431] on div "Multibanco" at bounding box center [357, 442] width 119 height 60
select select "**"
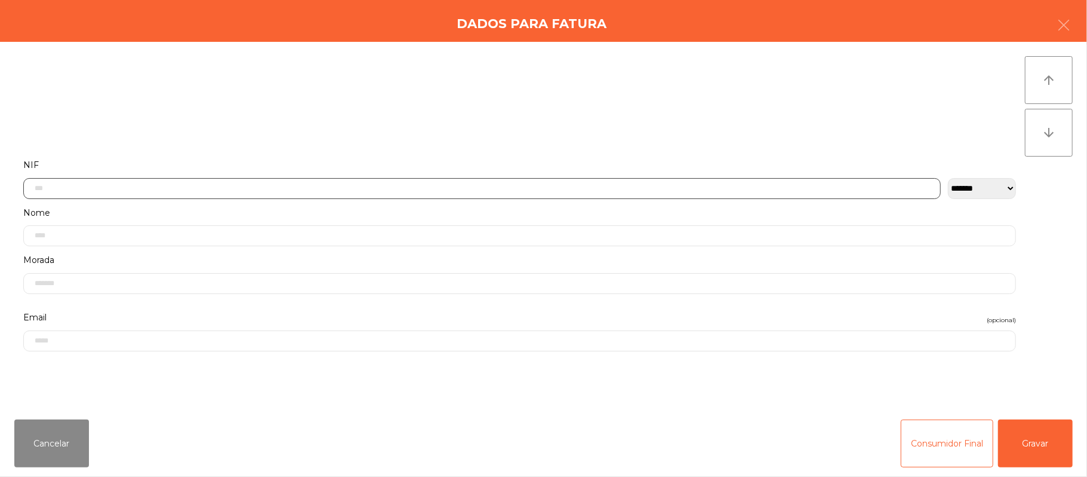
click at [328, 186] on input "text" at bounding box center [482, 188] width 918 height 21
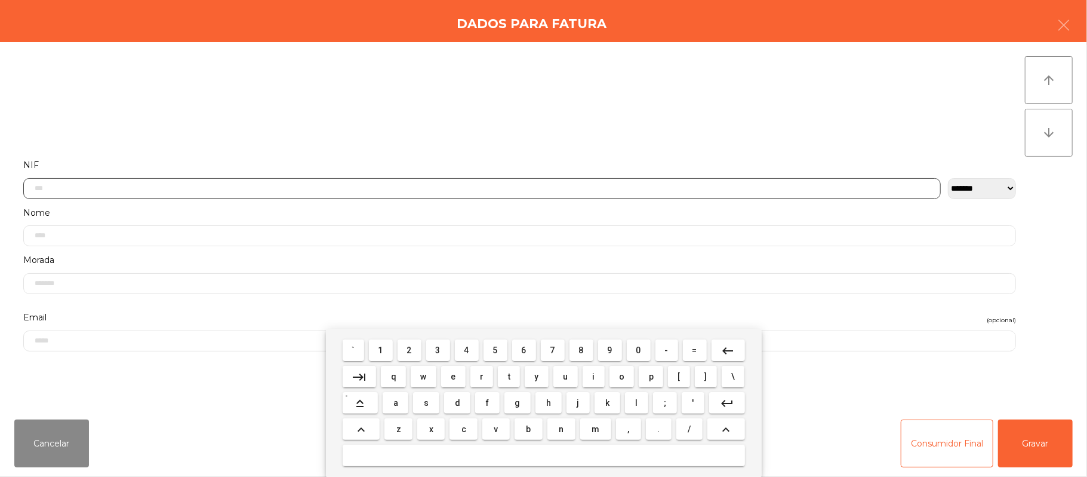
scroll to position [100, 0]
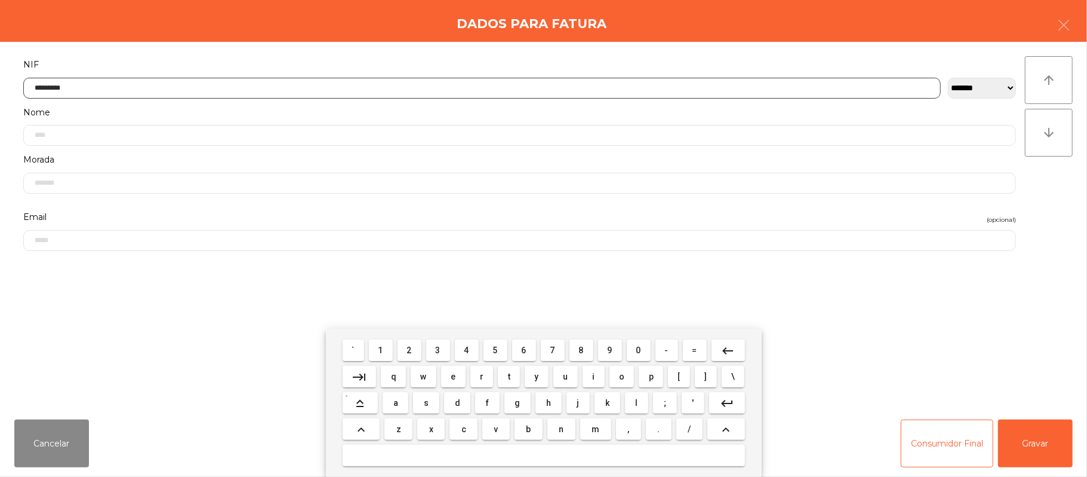
type input "*********"
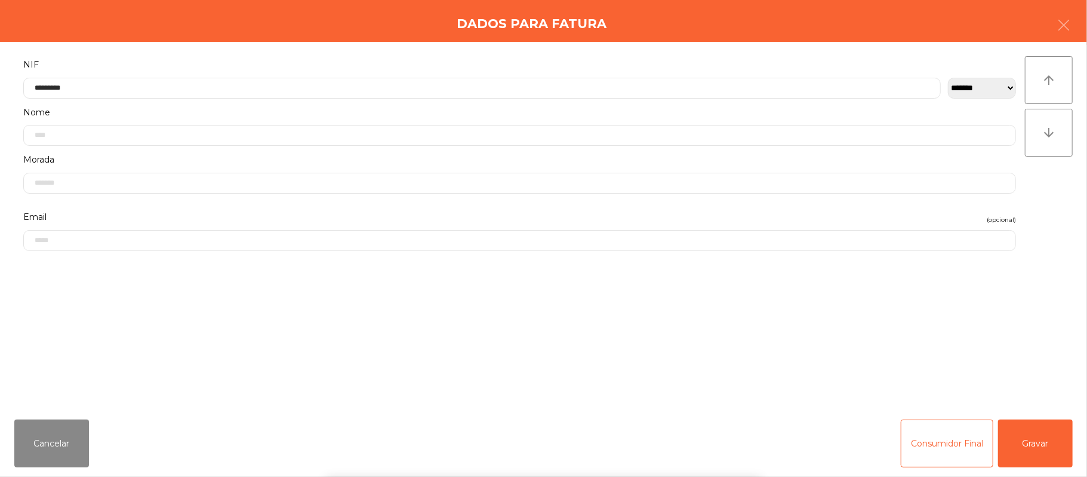
click at [1043, 447] on div "` 1 2 3 4 5 6 7 8 9 0 - = keyboard_backspace keyboard_tab q w e r t y u i o p […" at bounding box center [543, 402] width 1087 height 148
click at [1035, 438] on button "Gravar" at bounding box center [1035, 443] width 75 height 48
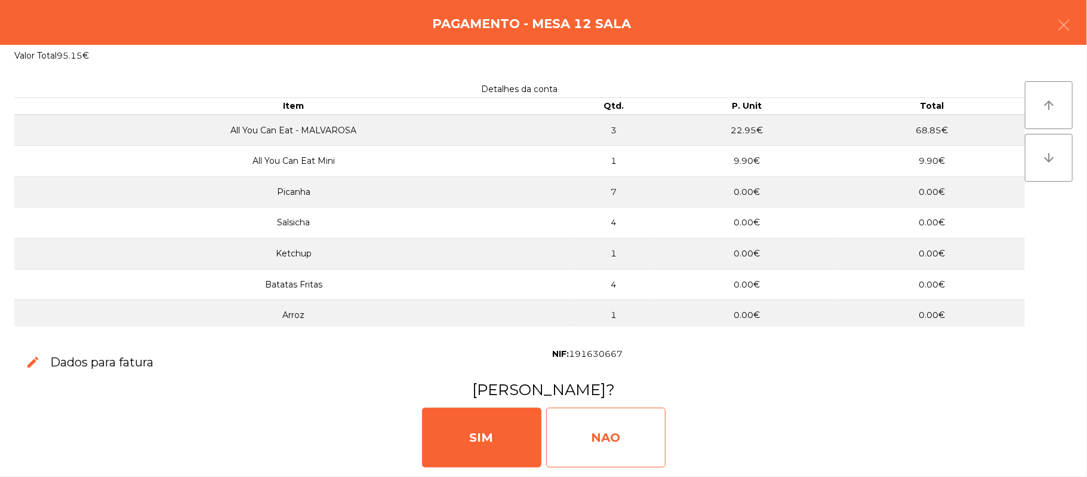
click at [598, 432] on div "NAO" at bounding box center [605, 437] width 119 height 60
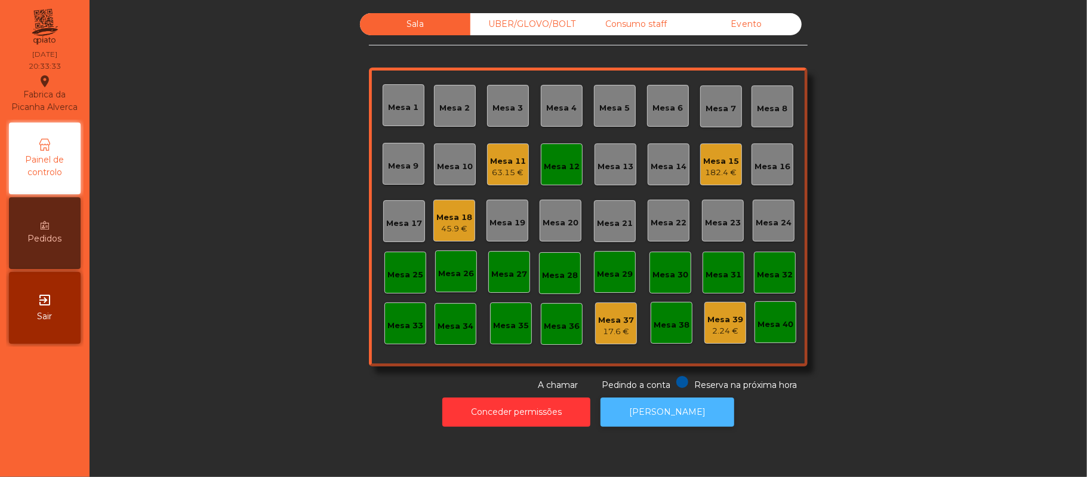
click at [668, 412] on button "[PERSON_NAME]" at bounding box center [668, 411] width 134 height 29
click at [570, 144] on div "Mesa 12" at bounding box center [562, 164] width 42 height 42
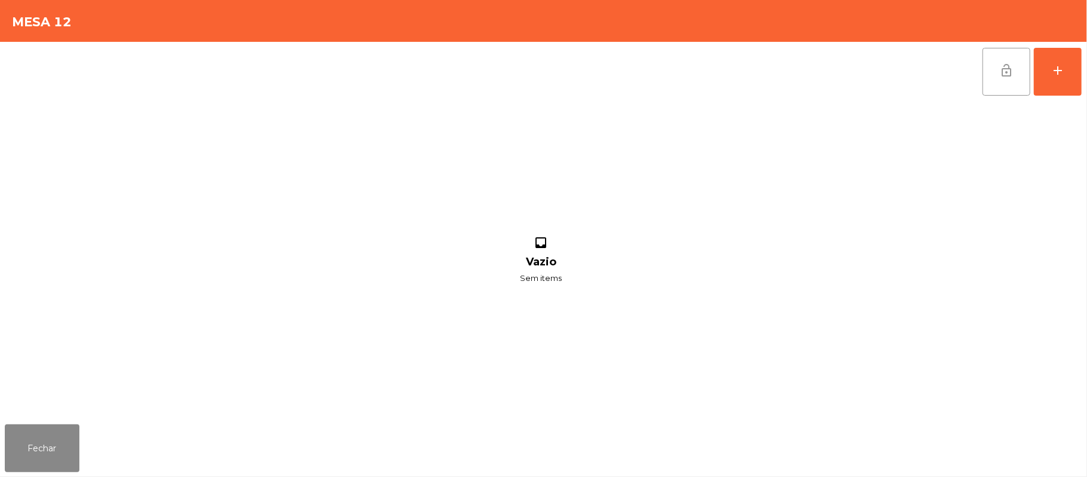
click at [1000, 75] on span "lock_open" at bounding box center [1007, 70] width 14 height 14
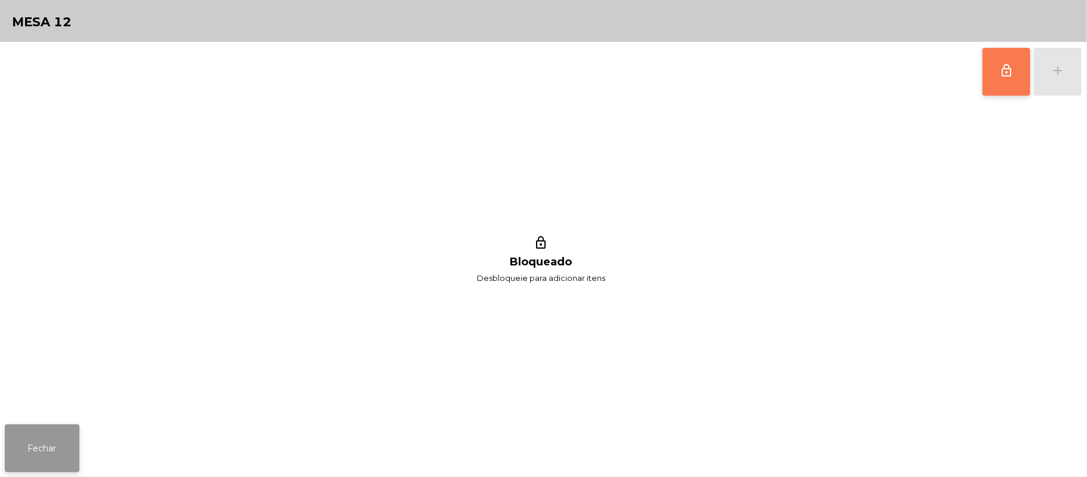
click at [60, 455] on button "Fechar" at bounding box center [42, 448] width 75 height 48
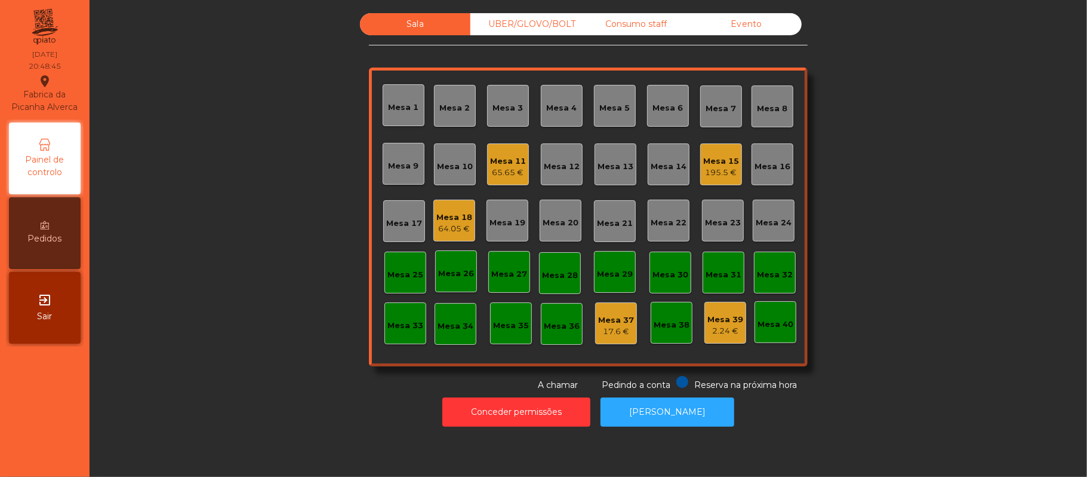
click at [521, 24] on div "UBER/GLOVO/BOLT" at bounding box center [526, 24] width 110 height 22
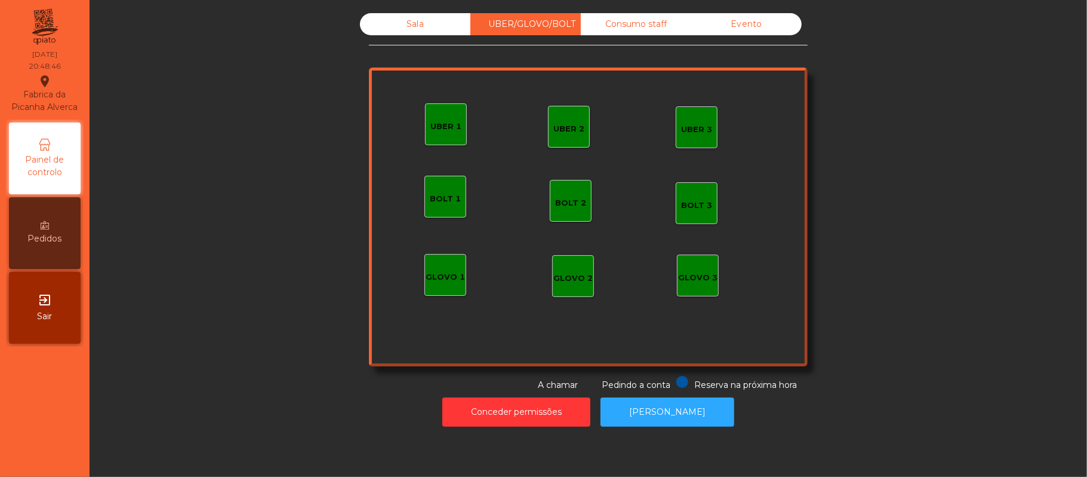
click at [449, 132] on div "UBER 1" at bounding box center [446, 124] width 42 height 42
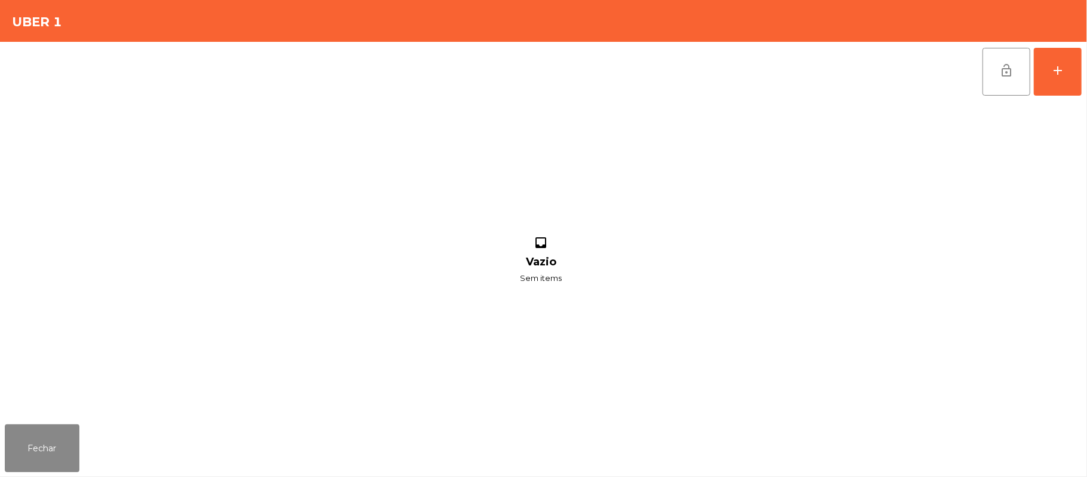
click at [970, 151] on div "inbox Vazio Sem items" at bounding box center [541, 261] width 1073 height 318
click at [1073, 73] on button "add" at bounding box center [1058, 72] width 48 height 48
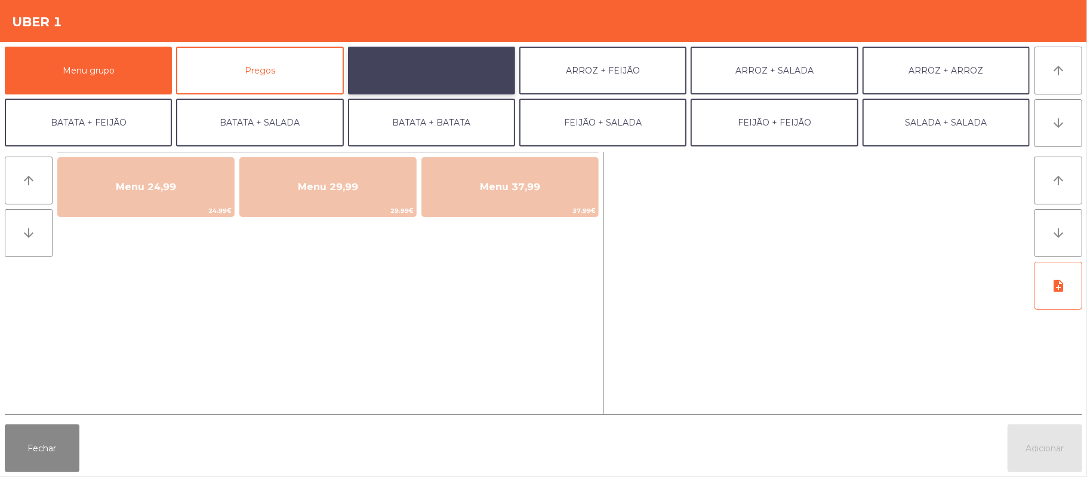
click at [437, 51] on button "ARROZ + BATATAS" at bounding box center [431, 71] width 167 height 48
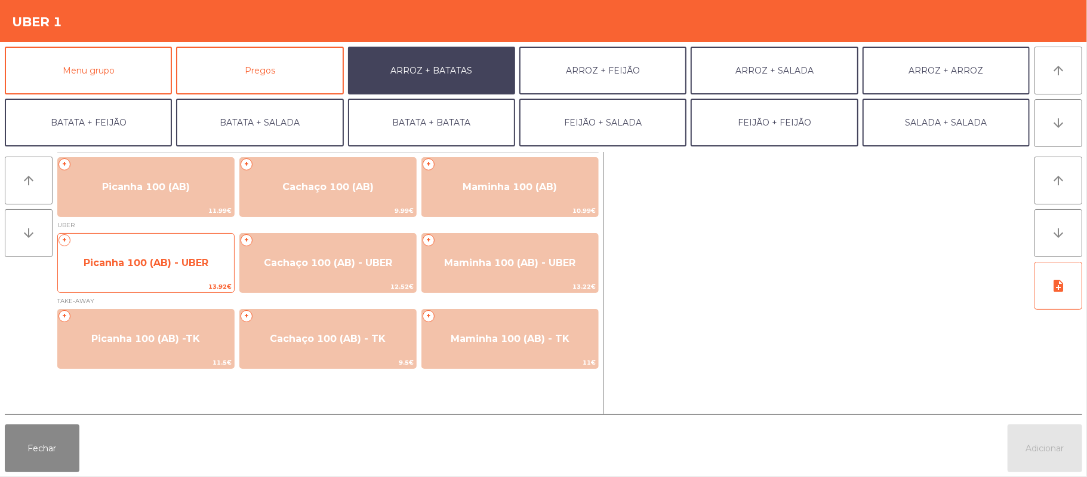
click at [198, 260] on span "Picanha 100 (AB) - UBER" at bounding box center [146, 262] width 125 height 11
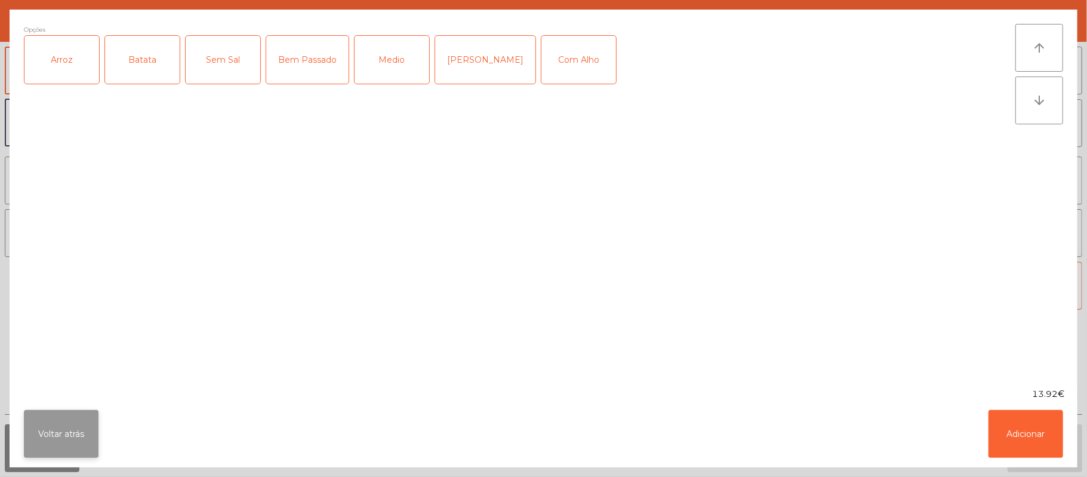
click at [81, 423] on button "Voltar atrás" at bounding box center [61, 434] width 75 height 48
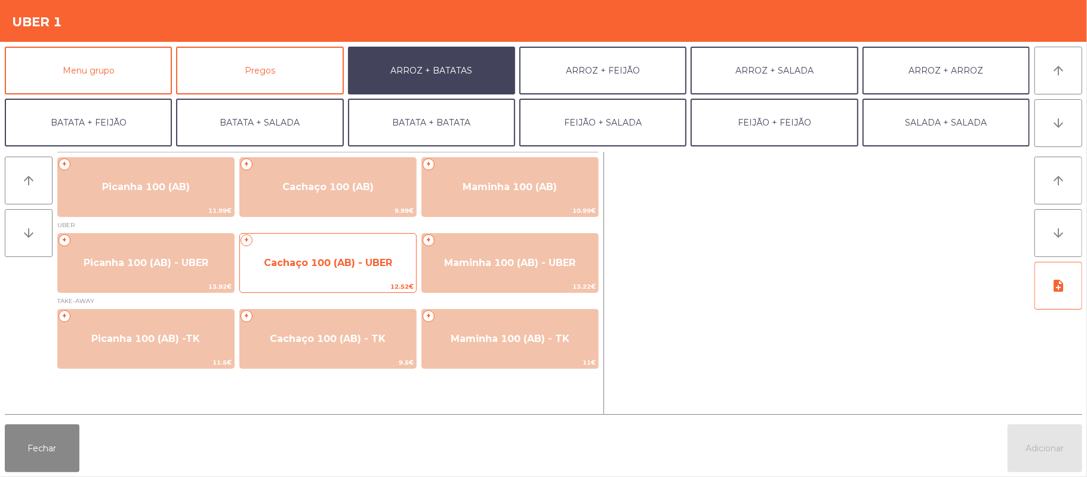
click at [328, 275] on span "Cachaço 100 (AB) - UBER" at bounding box center [328, 263] width 176 height 32
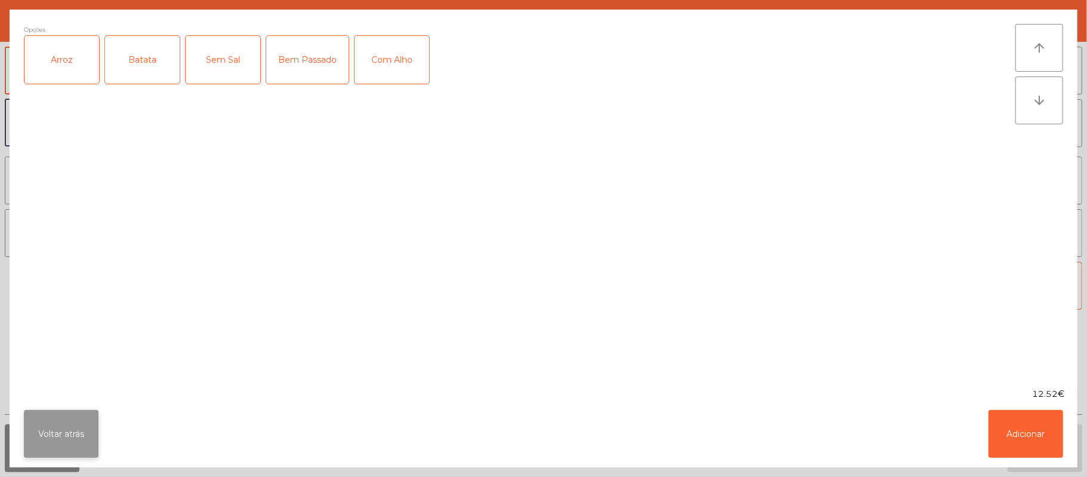
click at [66, 439] on button "Voltar atrás" at bounding box center [61, 434] width 75 height 48
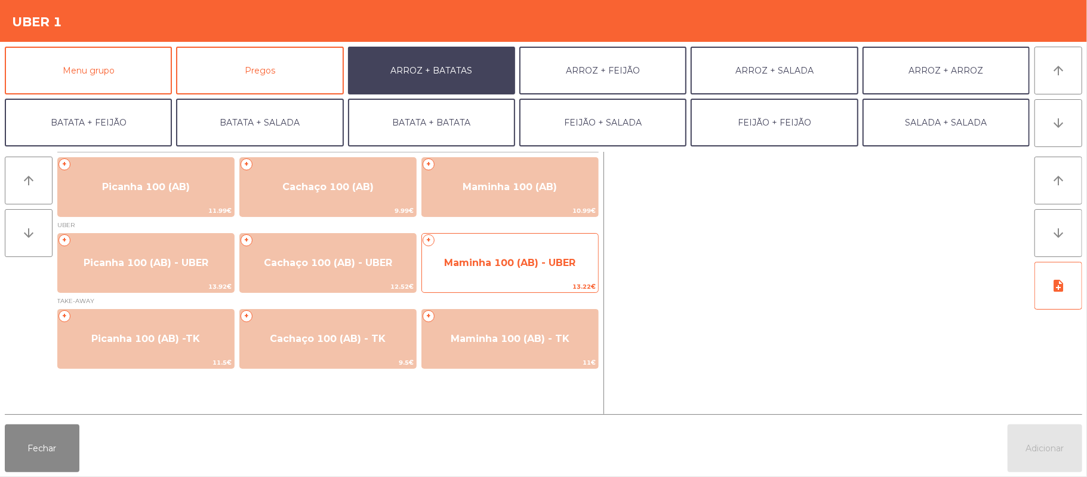
click at [496, 281] on span "13.22€" at bounding box center [510, 286] width 176 height 11
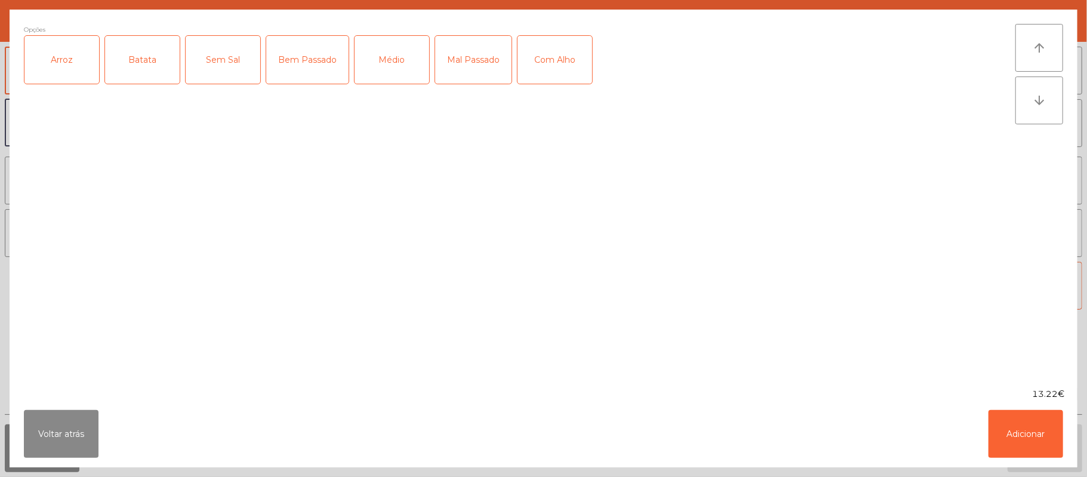
click at [73, 64] on div "Arroz" at bounding box center [61, 60] width 75 height 48
click at [137, 53] on div "Batata" at bounding box center [142, 60] width 75 height 48
click at [299, 60] on div "Bem Passado" at bounding box center [307, 60] width 82 height 48
click at [1046, 454] on button "Adicionar" at bounding box center [1026, 434] width 75 height 48
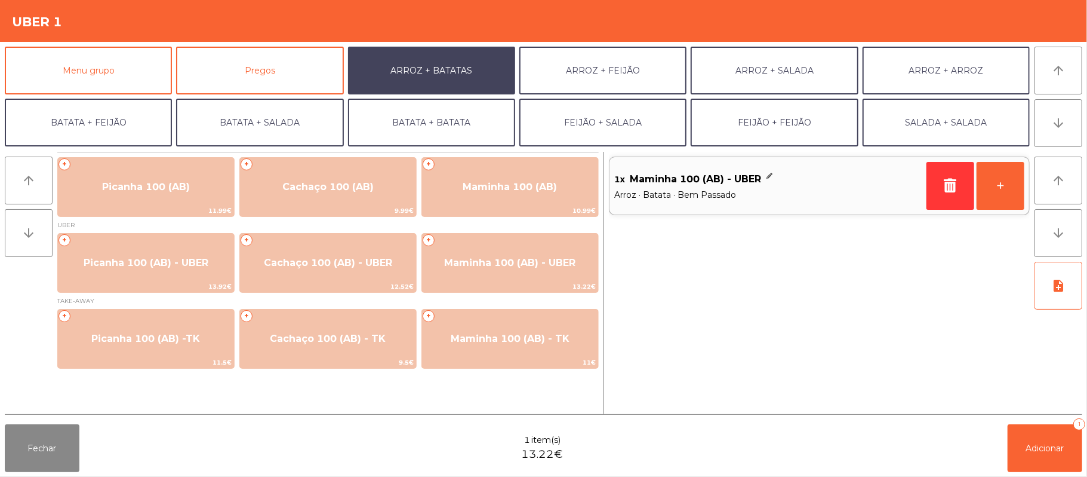
scroll to position [51, 0]
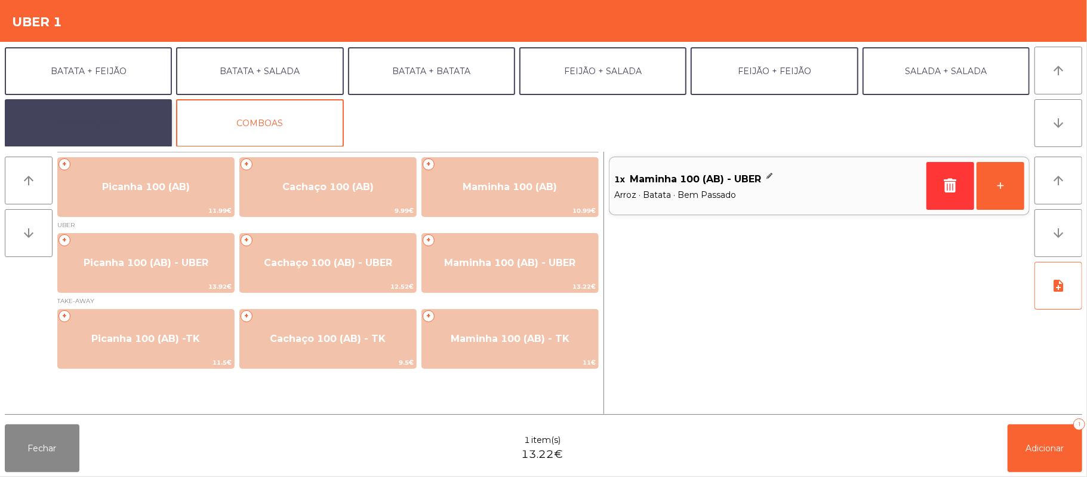
click at [129, 134] on button "EXTRAS UBER" at bounding box center [88, 123] width 167 height 48
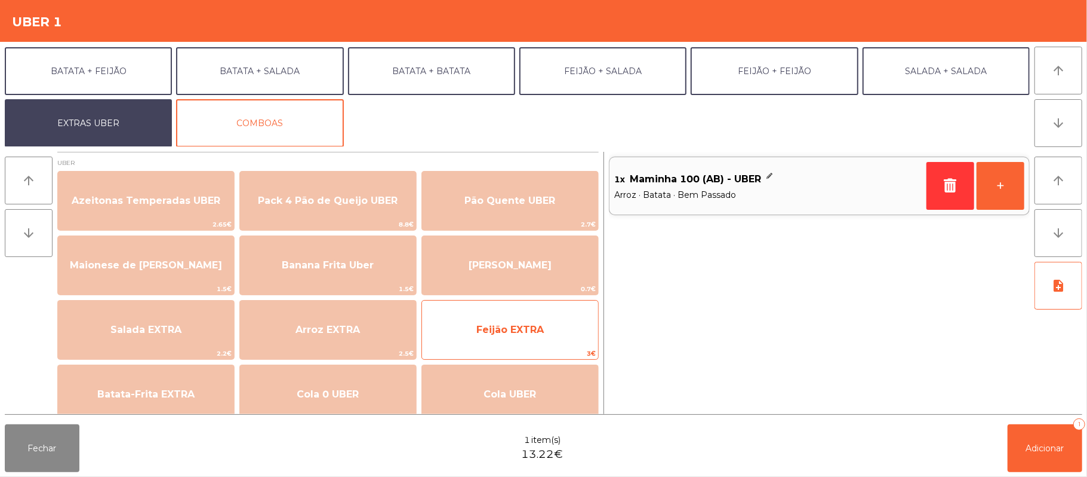
click at [524, 332] on span "Feijão EXTRA" at bounding box center [510, 329] width 67 height 11
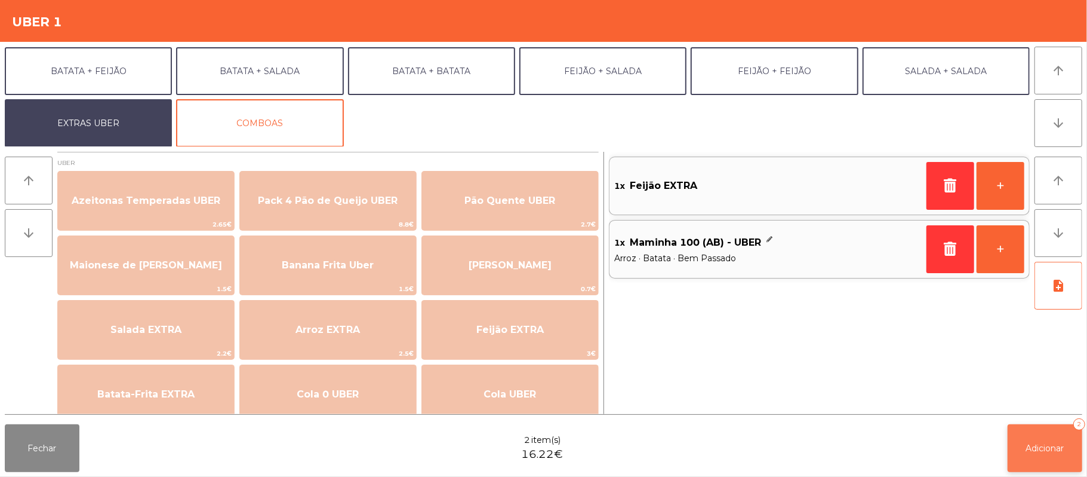
click at [1049, 460] on button "Adicionar 2" at bounding box center [1045, 448] width 75 height 48
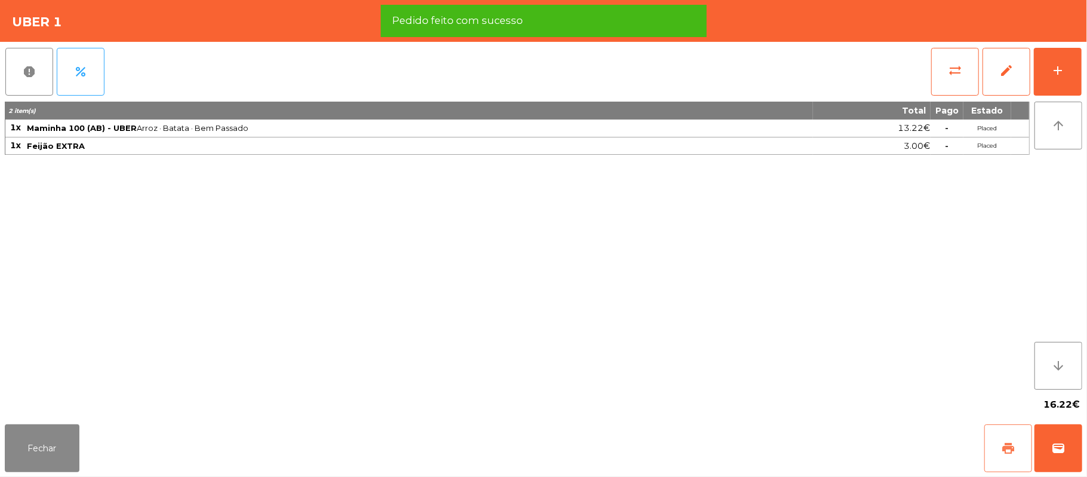
click at [997, 441] on button "print" at bounding box center [1009, 448] width 48 height 48
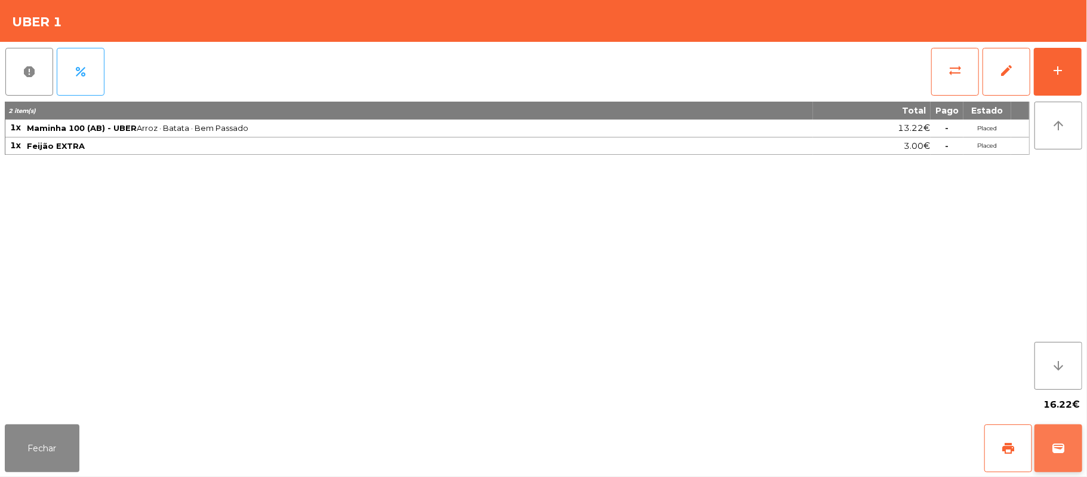
click at [1059, 456] on button "wallet" at bounding box center [1059, 448] width 48 height 48
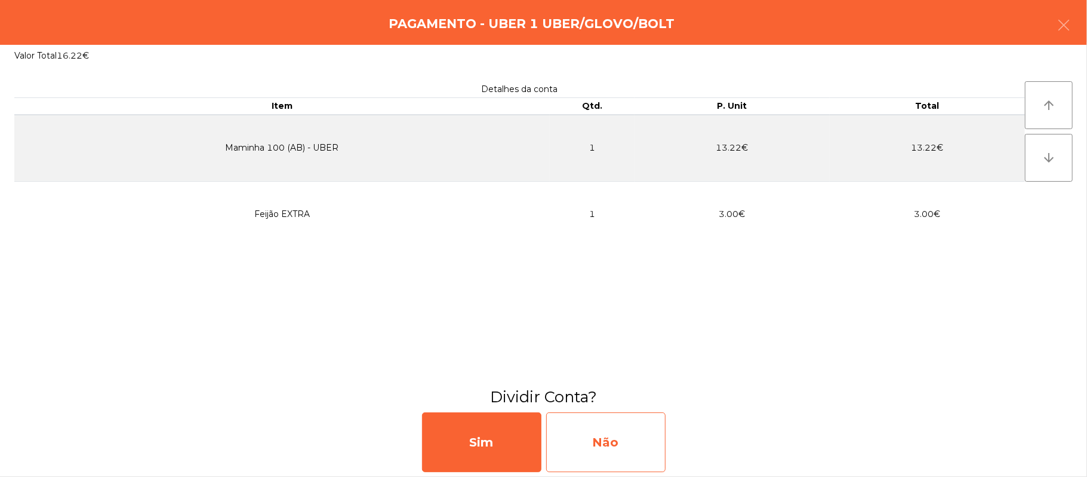
click at [625, 450] on div "Não" at bounding box center [605, 442] width 119 height 60
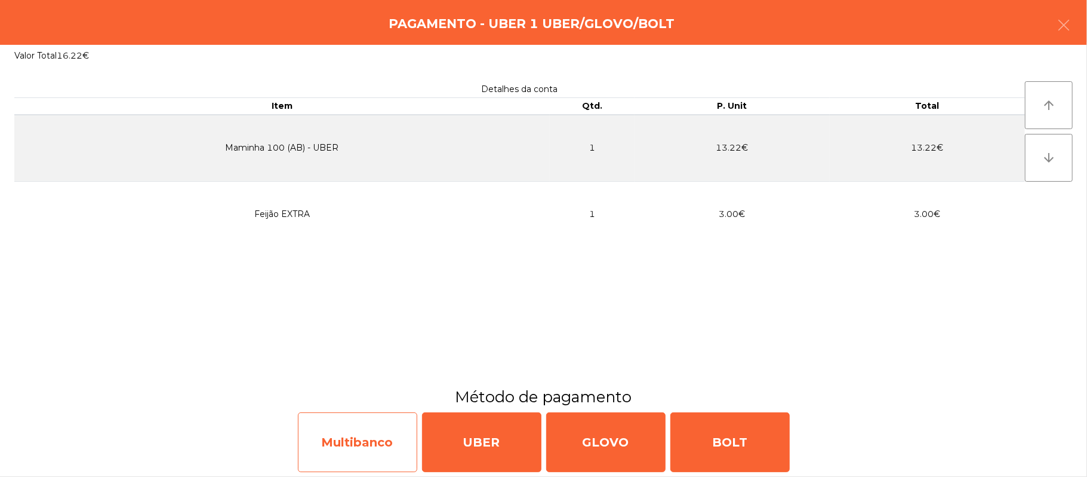
click at [376, 443] on div "Multibanco" at bounding box center [357, 442] width 119 height 60
select select "**"
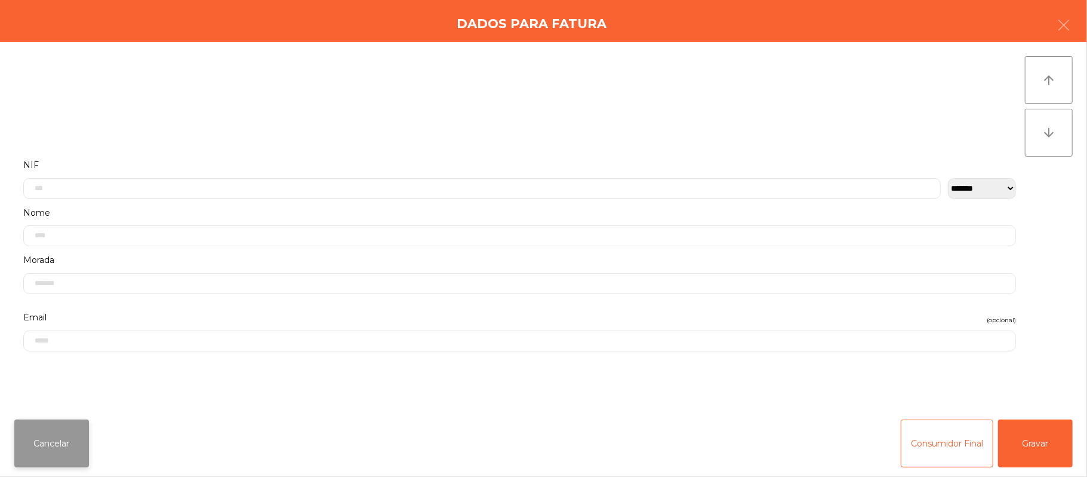
click at [70, 443] on button "Cancelar" at bounding box center [51, 443] width 75 height 48
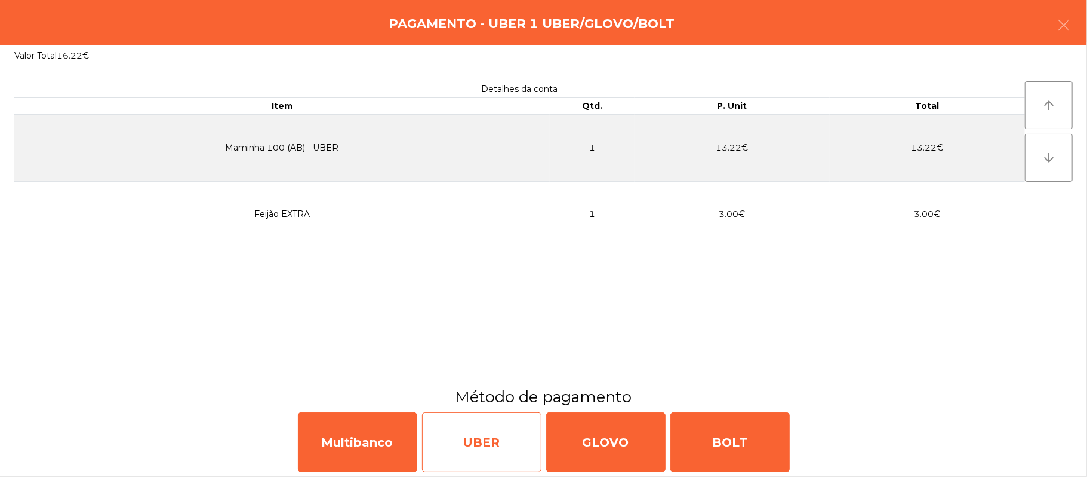
click at [464, 439] on div "UBER" at bounding box center [481, 442] width 119 height 60
select select "**"
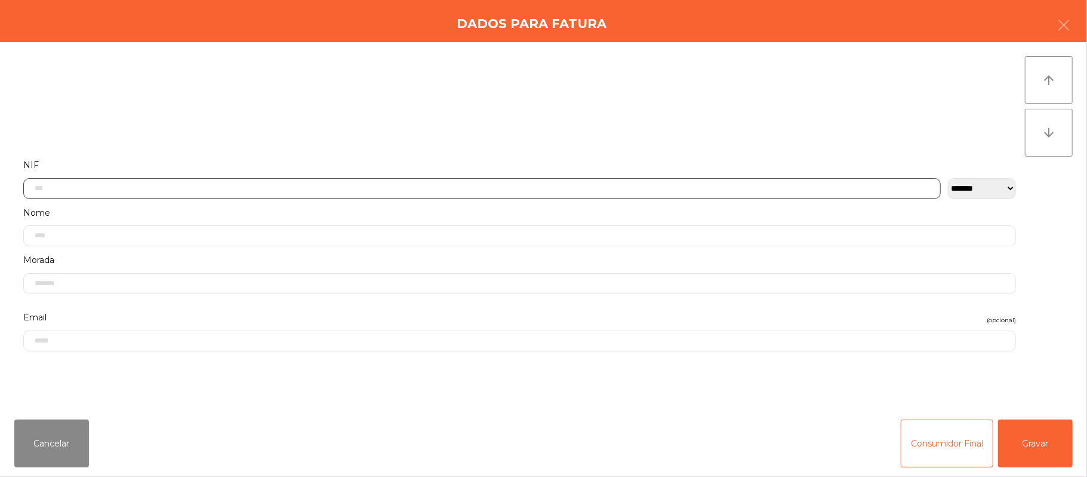
click at [306, 187] on input "text" at bounding box center [482, 188] width 918 height 21
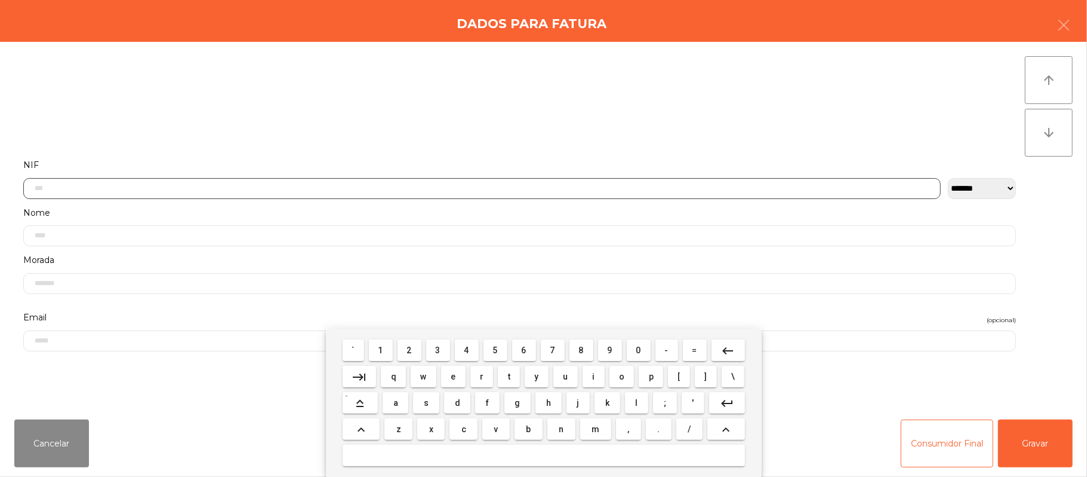
scroll to position [100, 0]
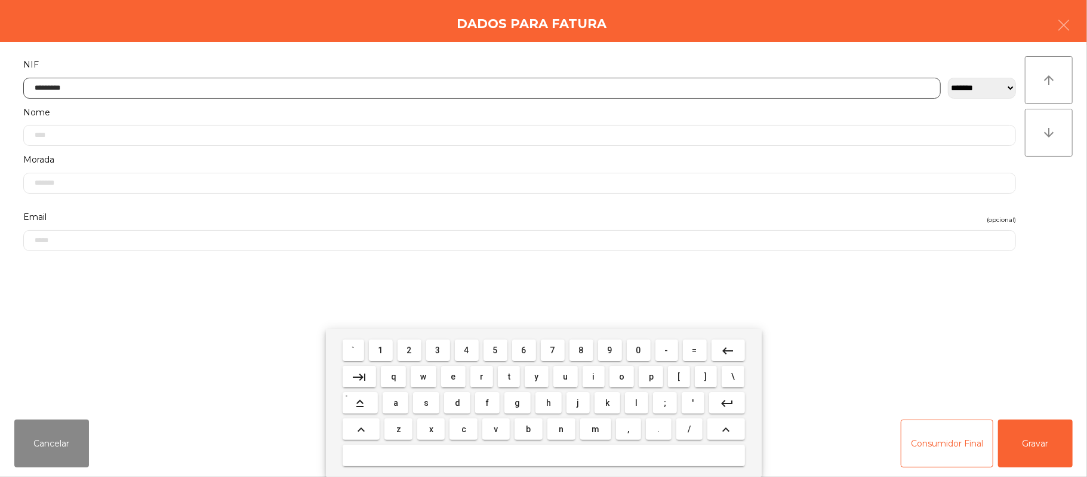
type input "*********"
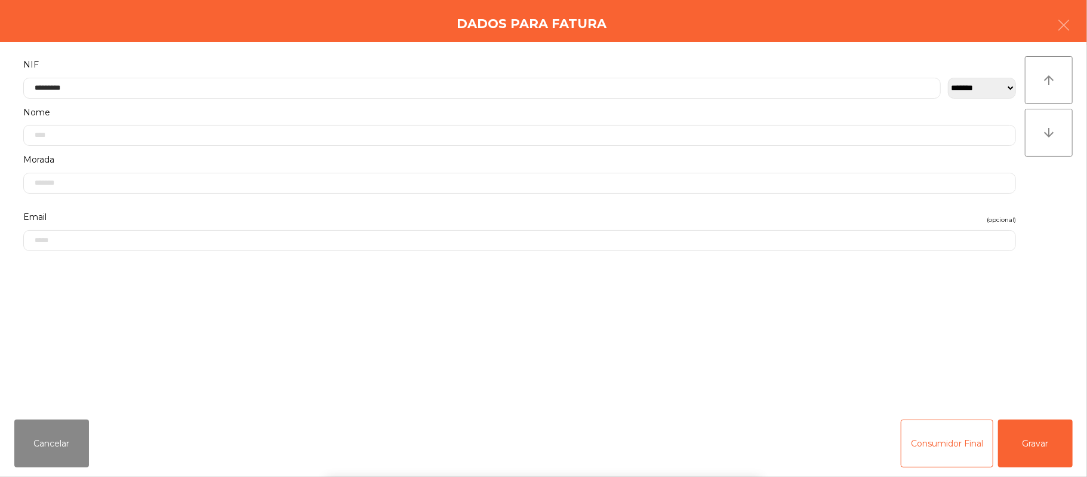
click at [1044, 444] on div "` 1 2 3 4 5 6 7 8 9 0 - = keyboard_backspace keyboard_tab q w e r t y u i o p […" at bounding box center [543, 402] width 1087 height 148
click at [1047, 428] on button "Gravar" at bounding box center [1035, 443] width 75 height 48
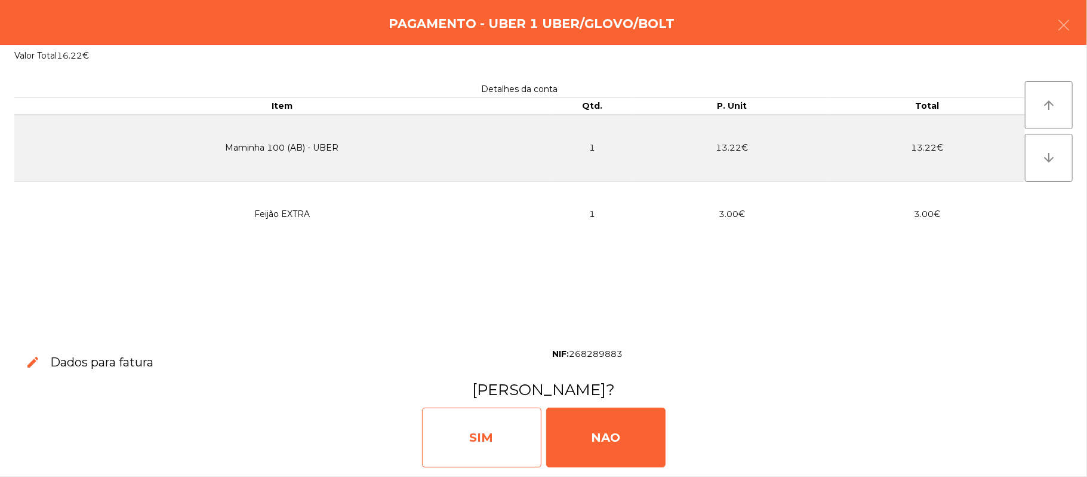
click at [473, 438] on div "SIM" at bounding box center [481, 437] width 119 height 60
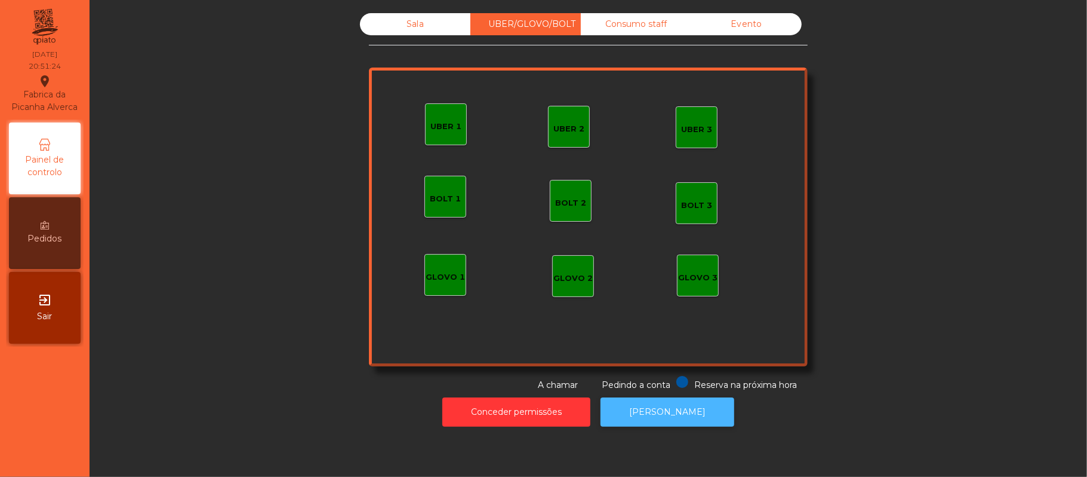
click at [684, 418] on button "[PERSON_NAME]" at bounding box center [668, 411] width 134 height 29
click at [690, 124] on div "UBER 3" at bounding box center [696, 130] width 31 height 12
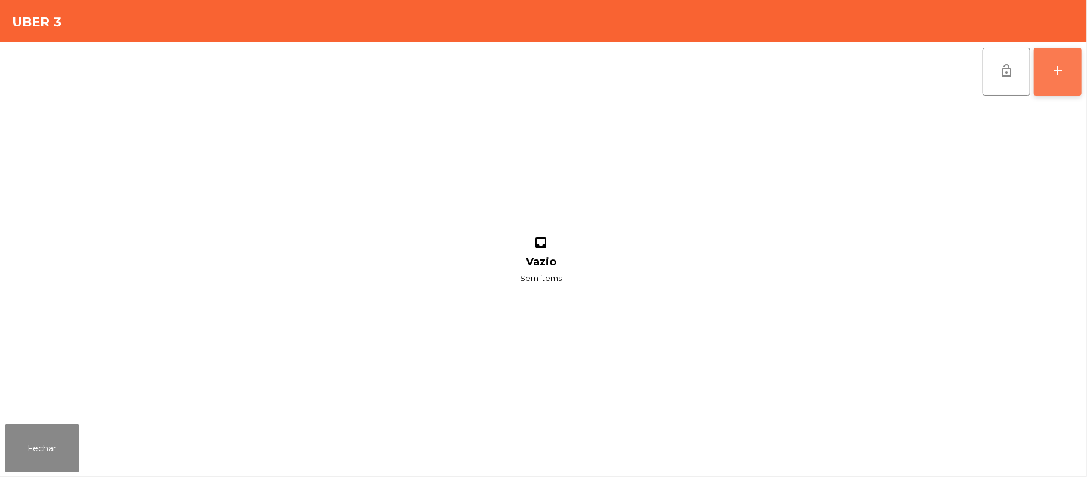
click at [1068, 73] on button "add" at bounding box center [1058, 72] width 48 height 48
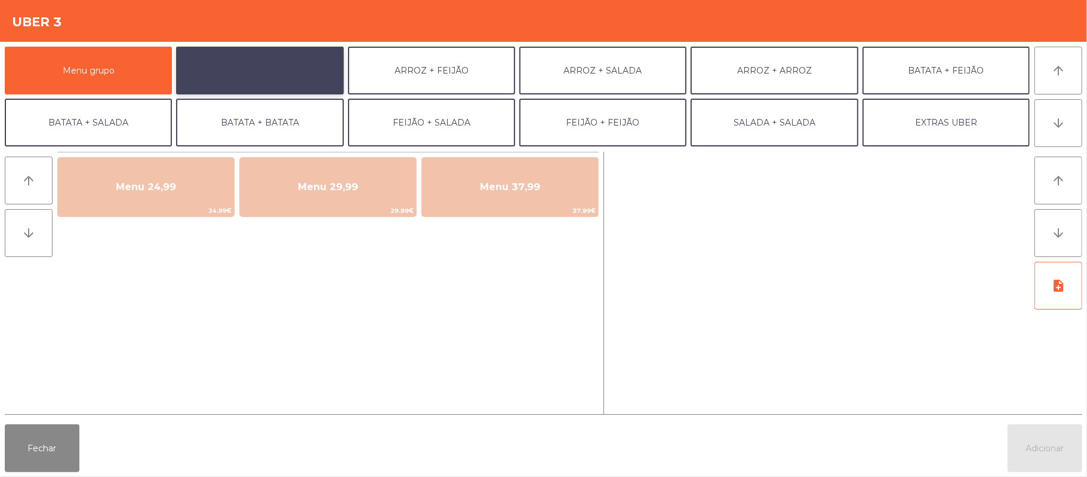
click at [302, 60] on button "ARROZ + BATATAS" at bounding box center [259, 71] width 167 height 48
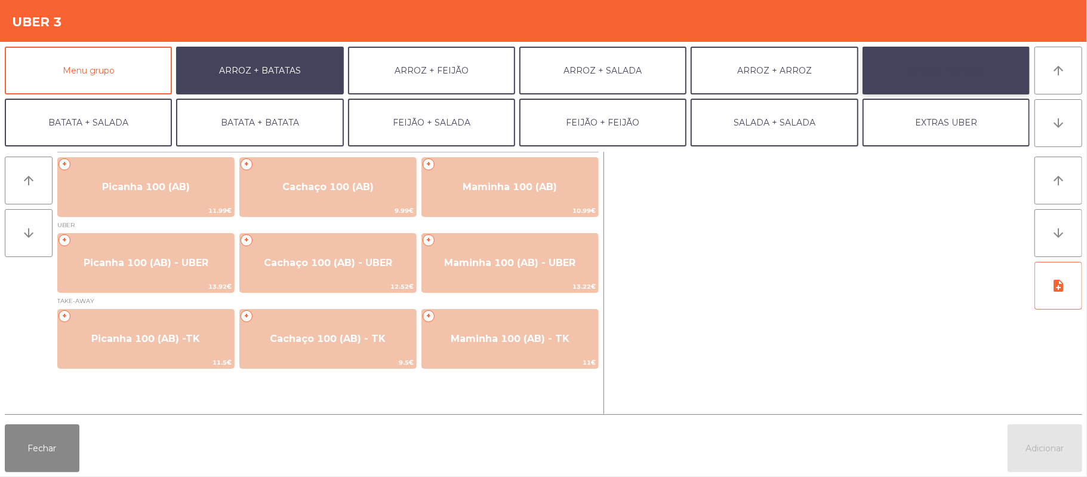
click at [939, 73] on button "BATATA + FEIJÃO" at bounding box center [946, 71] width 167 height 48
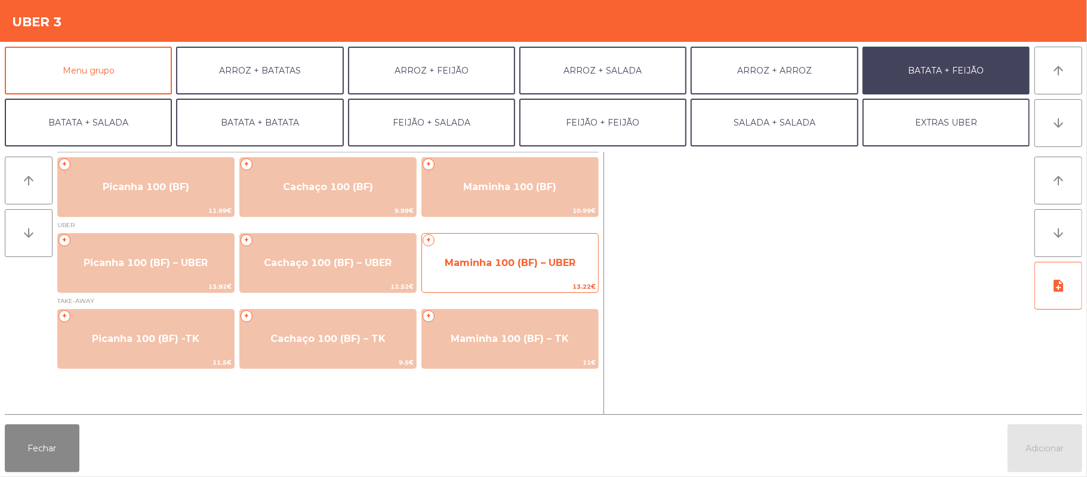
click at [471, 257] on span "Maminha 100 (BF) – UBER" at bounding box center [510, 262] width 131 height 11
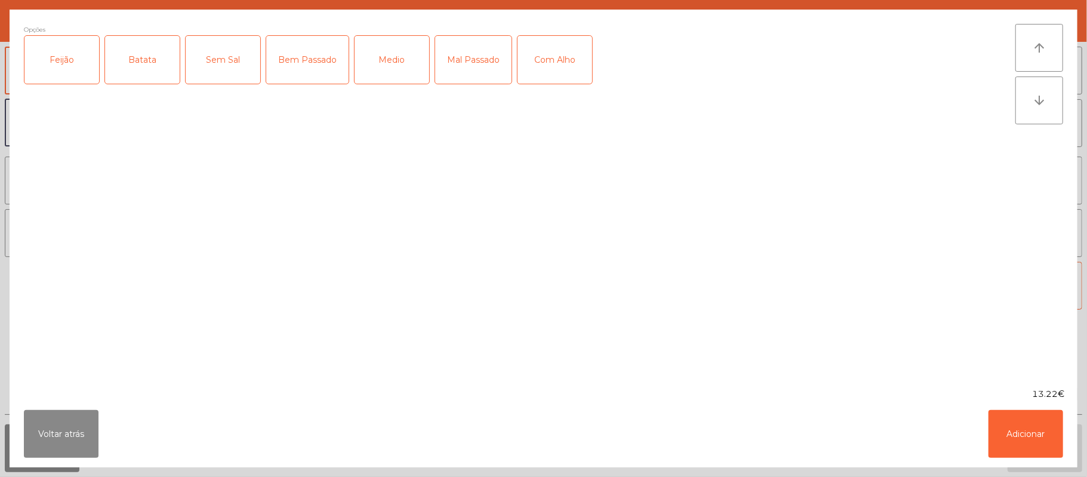
click at [96, 73] on div "Feijão" at bounding box center [61, 60] width 75 height 48
click at [137, 66] on div "Batata" at bounding box center [142, 60] width 75 height 48
click at [387, 75] on div "Medio" at bounding box center [392, 60] width 75 height 48
click at [473, 49] on div "Mal Passado" at bounding box center [473, 60] width 76 height 48
click at [1028, 445] on button "Adicionar" at bounding box center [1026, 434] width 75 height 48
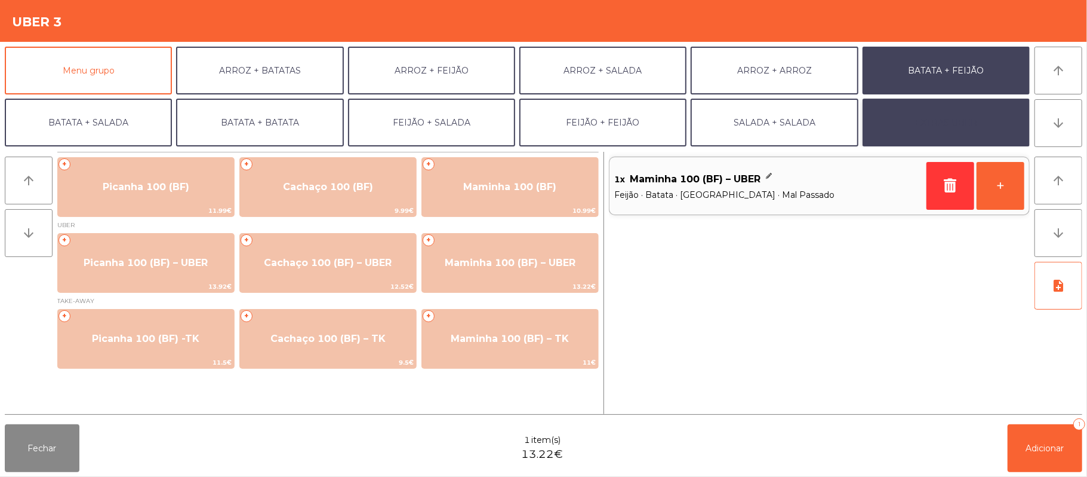
click at [946, 109] on button "EXTRAS UBER" at bounding box center [946, 123] width 167 height 48
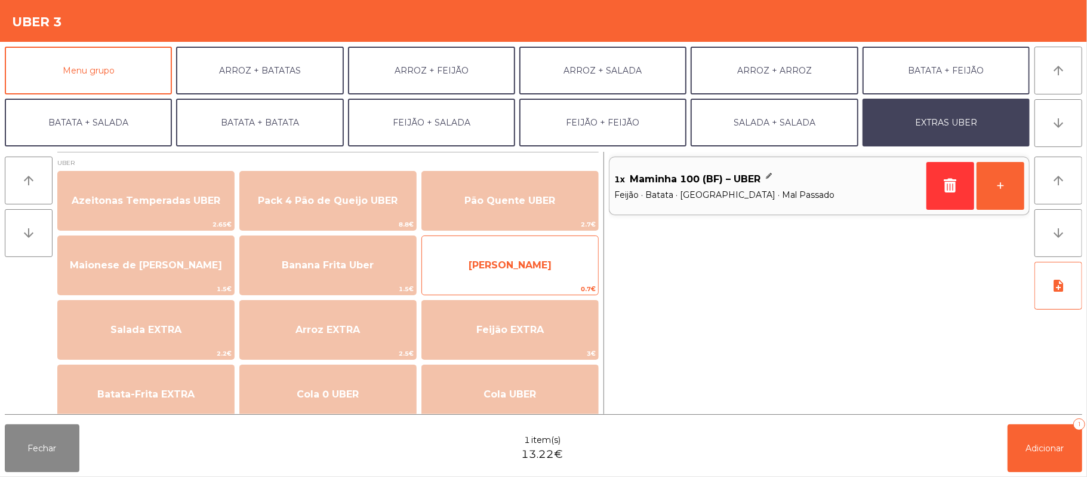
click at [524, 265] on span "[PERSON_NAME]" at bounding box center [510, 264] width 83 height 11
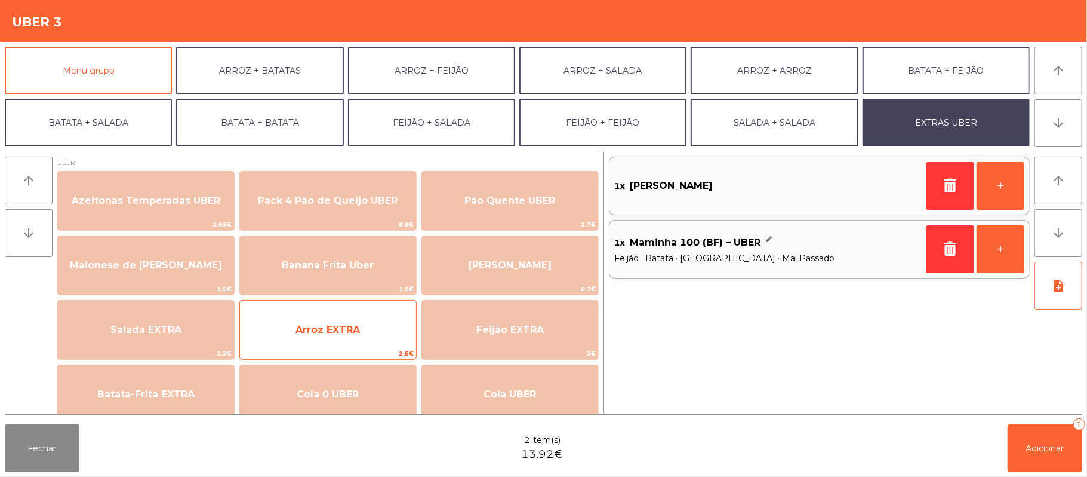
click at [390, 337] on span "Arroz EXTRA" at bounding box center [328, 329] width 176 height 32
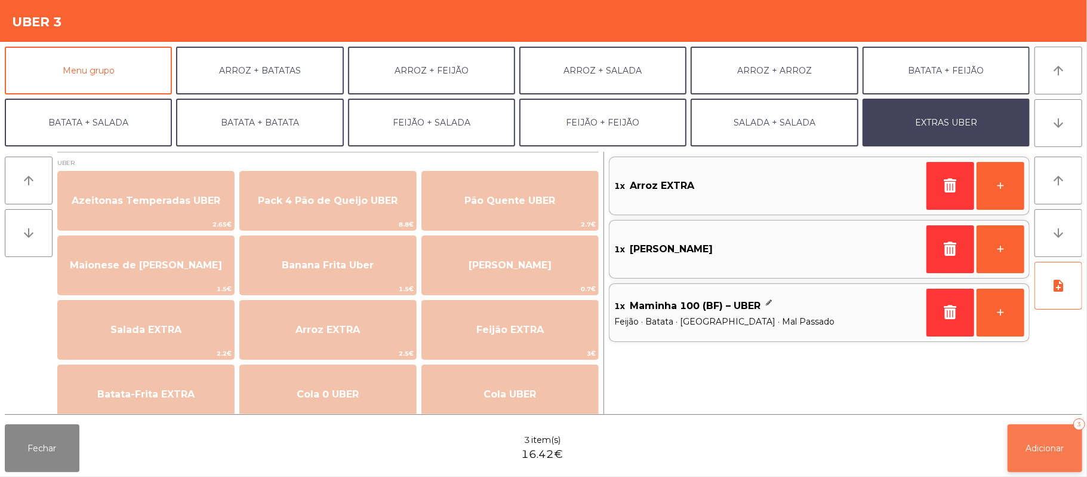
click at [1042, 447] on span "Adicionar" at bounding box center [1045, 447] width 38 height 11
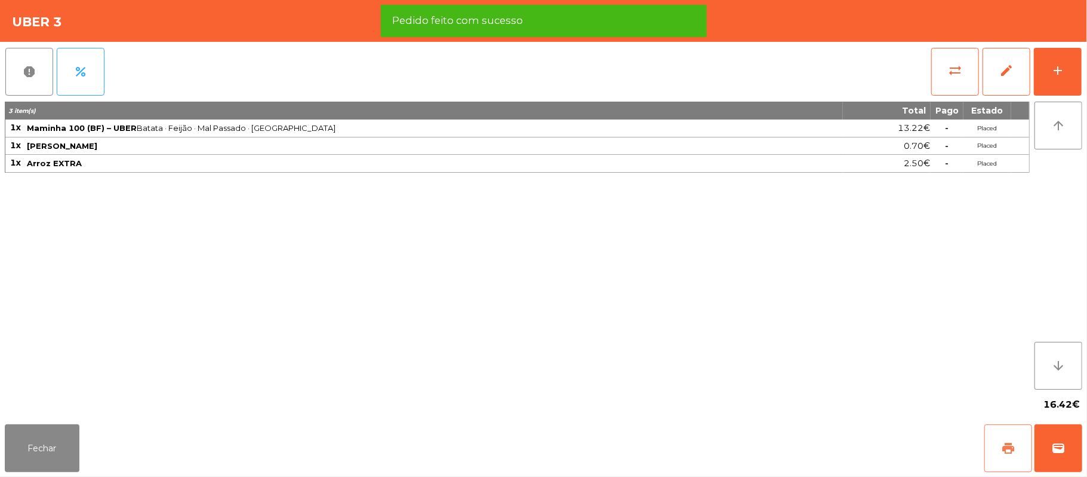
click at [1007, 438] on button "print" at bounding box center [1009, 448] width 48 height 48
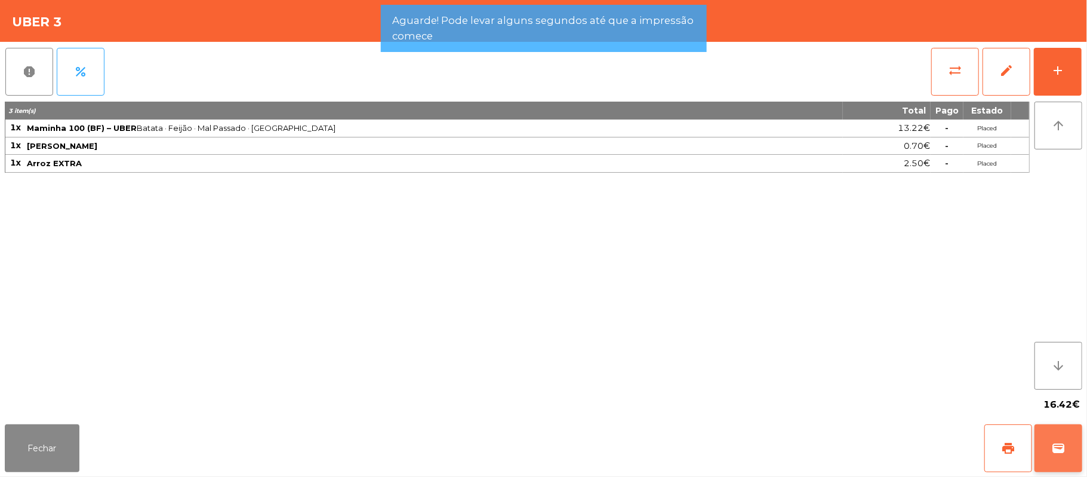
click at [1062, 453] on span "wallet" at bounding box center [1059, 448] width 14 height 14
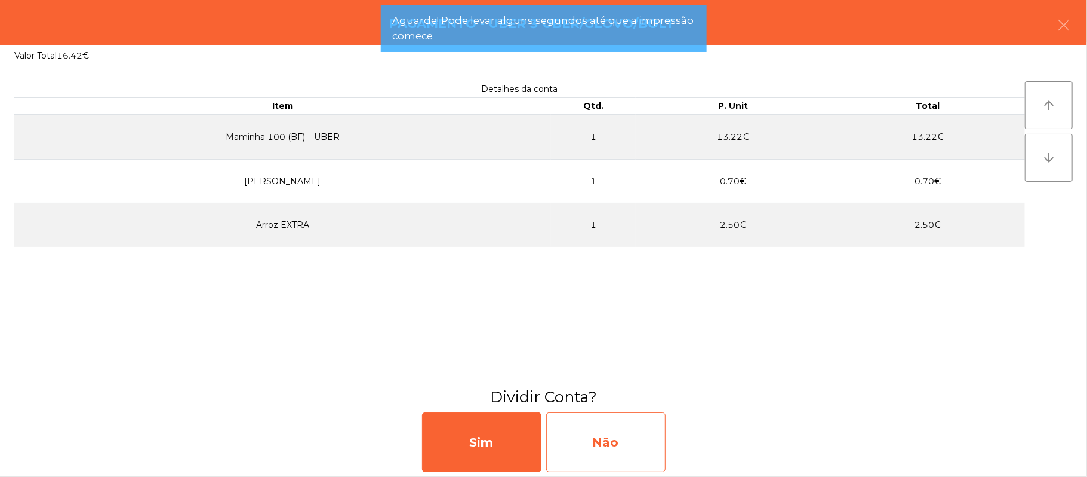
click at [653, 450] on div "Não" at bounding box center [605, 442] width 119 height 60
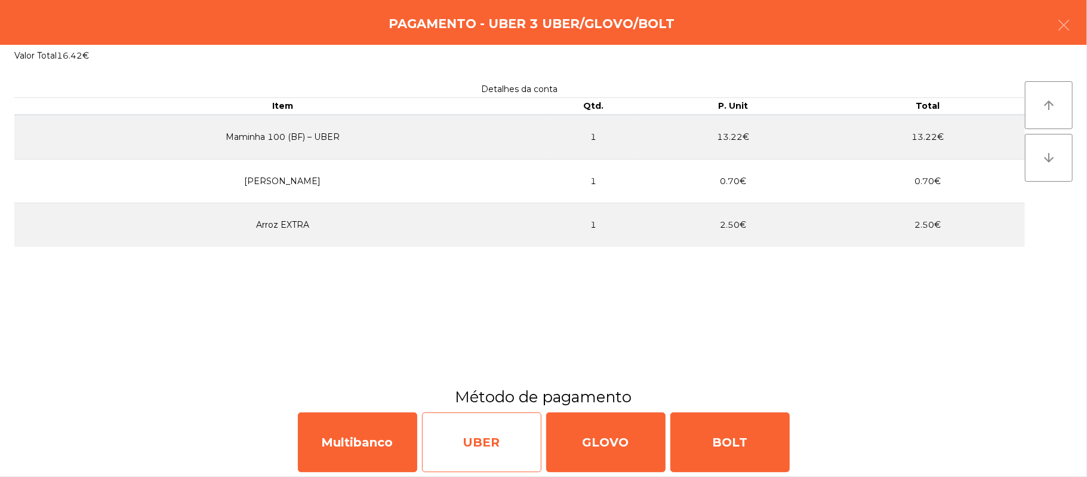
click at [505, 428] on div "UBER" at bounding box center [481, 442] width 119 height 60
select select "**"
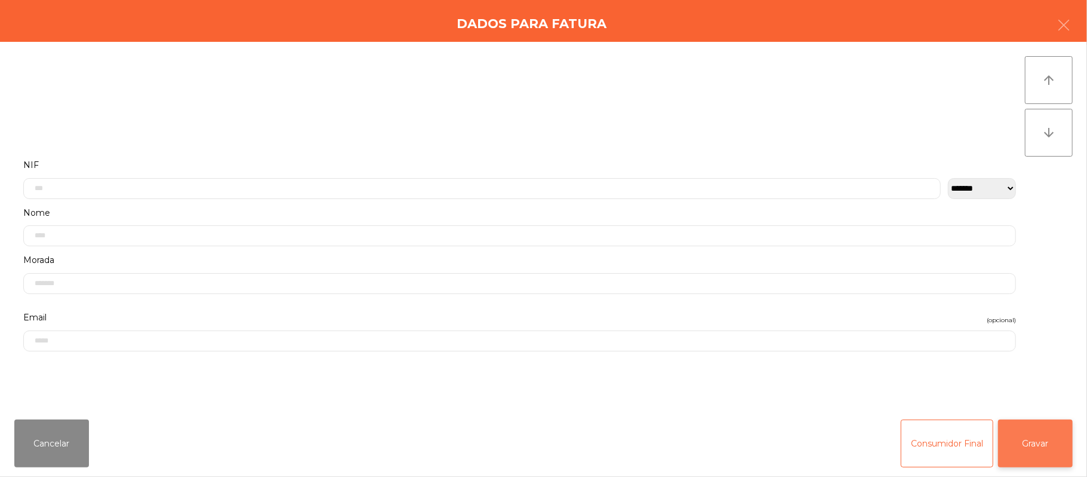
click at [1025, 450] on button "Gravar" at bounding box center [1035, 443] width 75 height 48
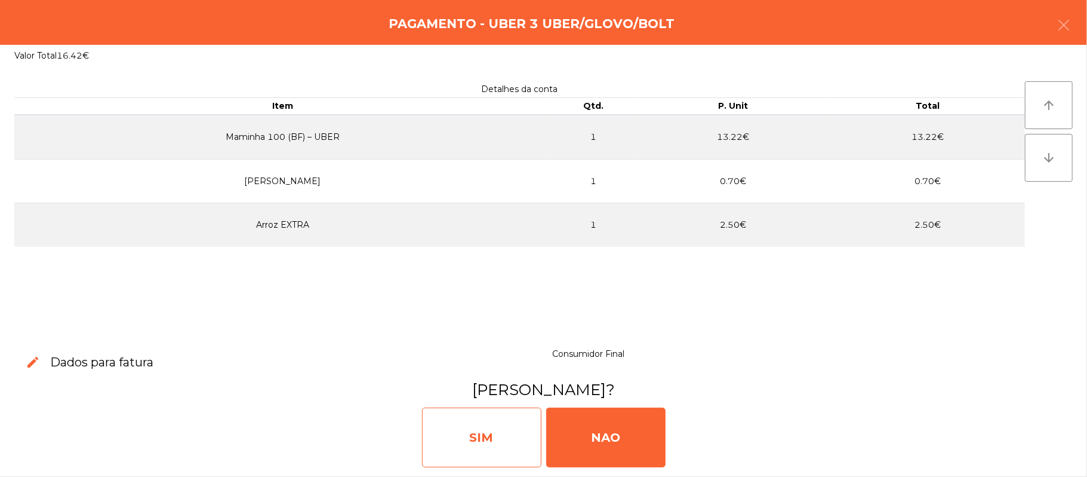
click at [496, 438] on div "SIM" at bounding box center [481, 437] width 119 height 60
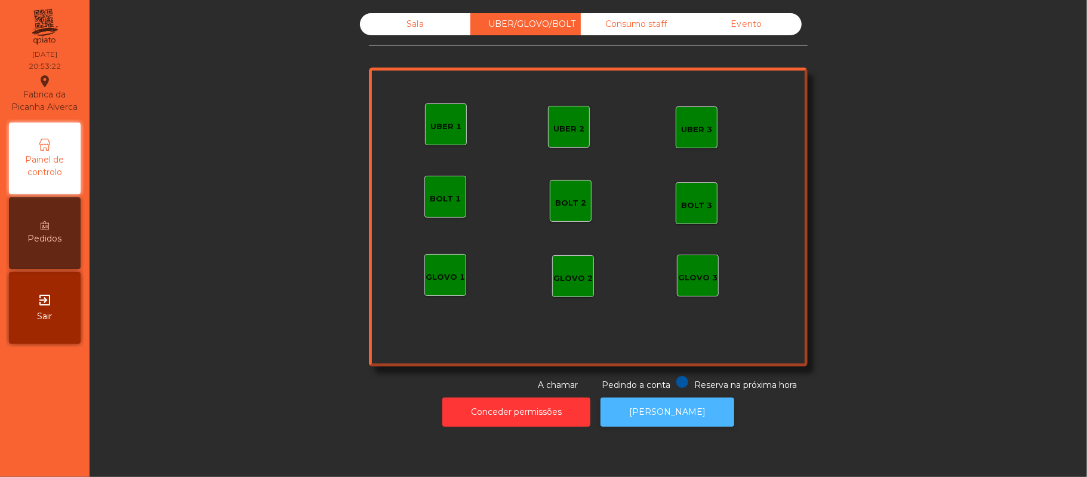
click at [676, 426] on button "[PERSON_NAME]" at bounding box center [668, 411] width 134 height 29
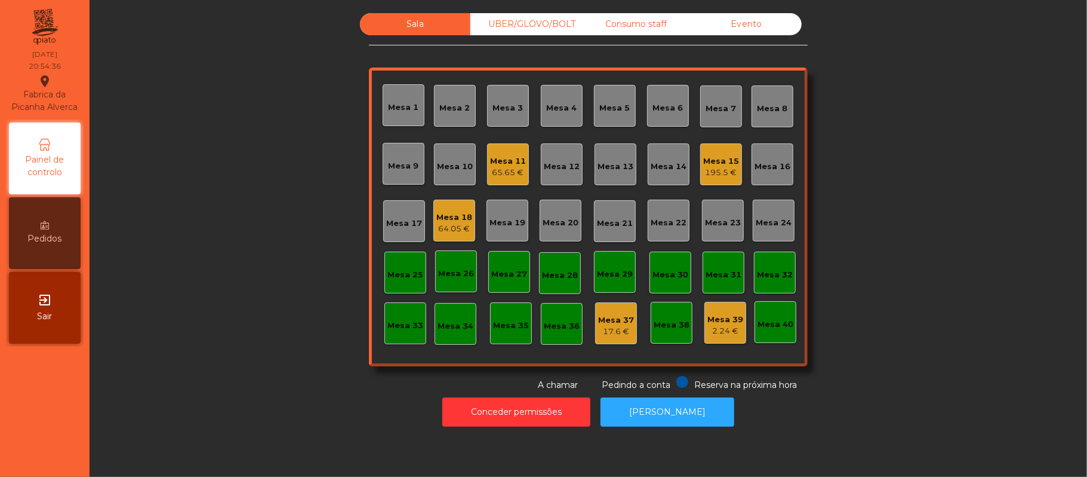
click at [506, 221] on div "Mesa 19" at bounding box center [508, 223] width 36 height 12
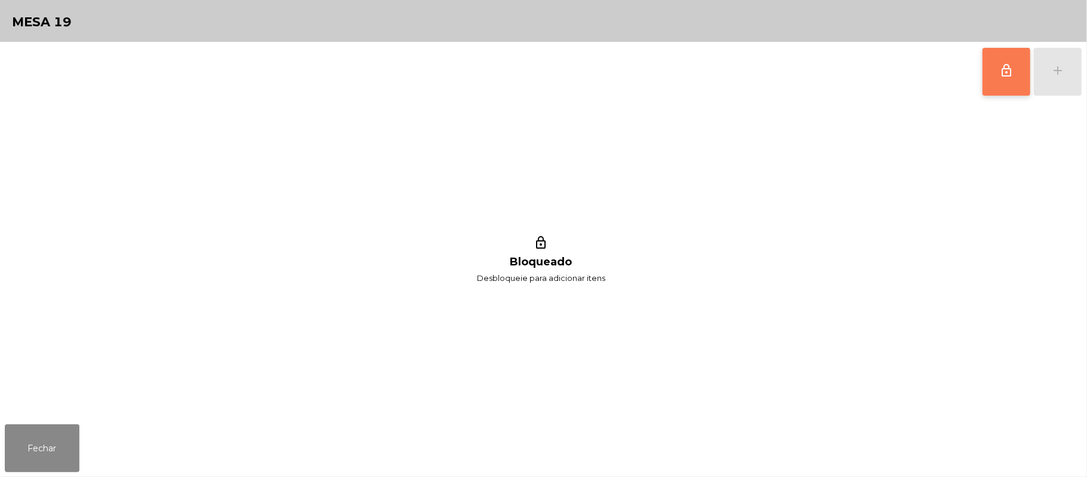
click at [1003, 73] on span "lock_outline" at bounding box center [1007, 70] width 14 height 14
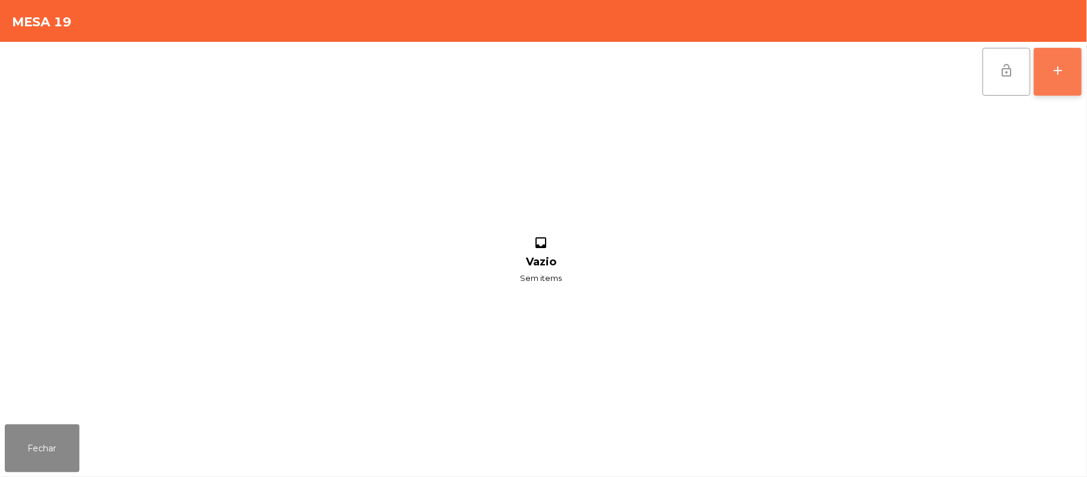
click at [1062, 77] on button "add" at bounding box center [1058, 72] width 48 height 48
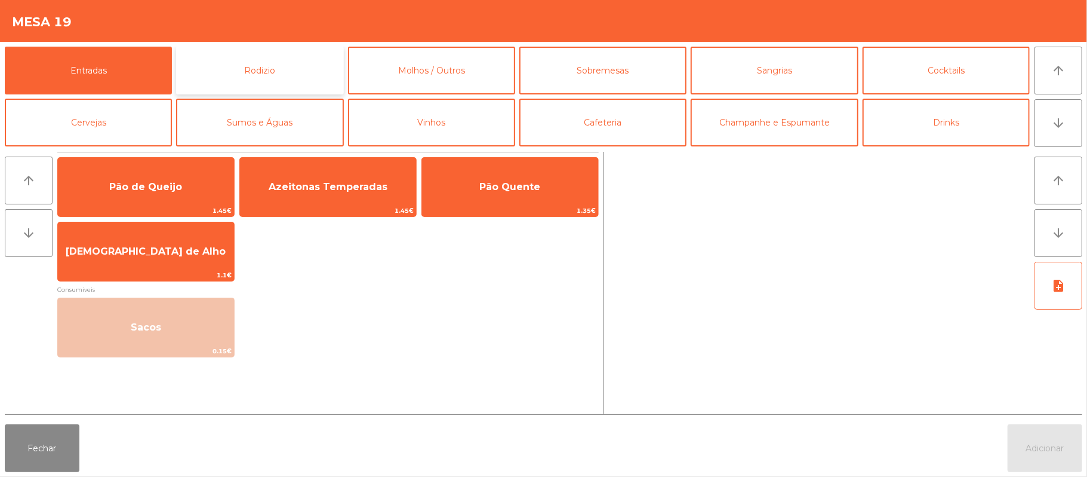
click at [275, 60] on button "Rodizio" at bounding box center [259, 71] width 167 height 48
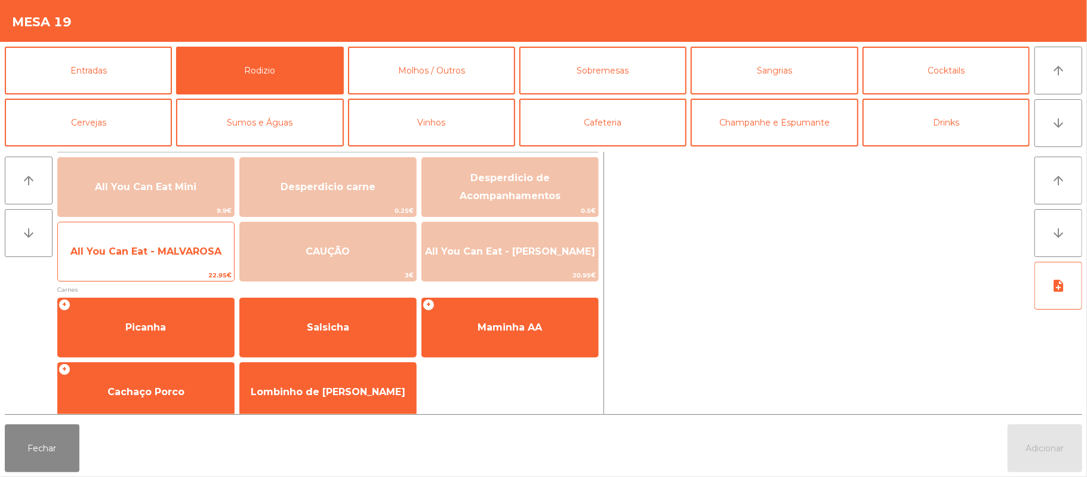
click at [175, 251] on span "All You Can Eat - MALVAROSA" at bounding box center [145, 250] width 151 height 11
click at [180, 269] on span "22.95€" at bounding box center [146, 274] width 176 height 11
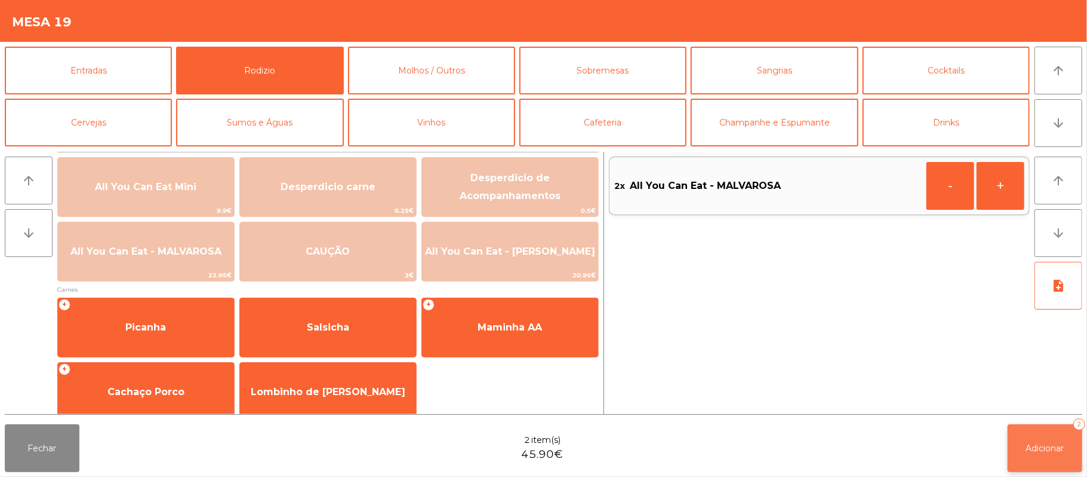
click at [1055, 451] on span "Adicionar" at bounding box center [1045, 447] width 38 height 11
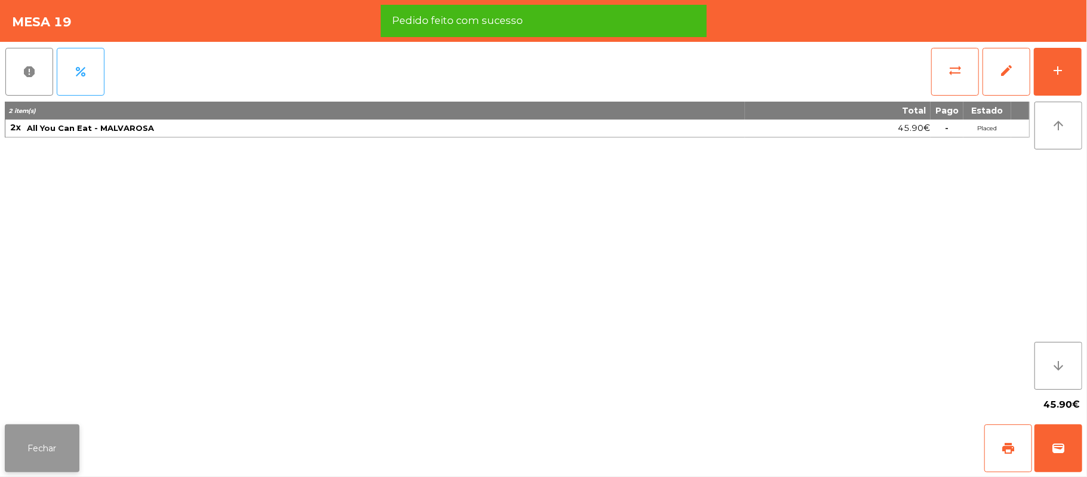
click at [41, 441] on button "Fechar" at bounding box center [42, 448] width 75 height 48
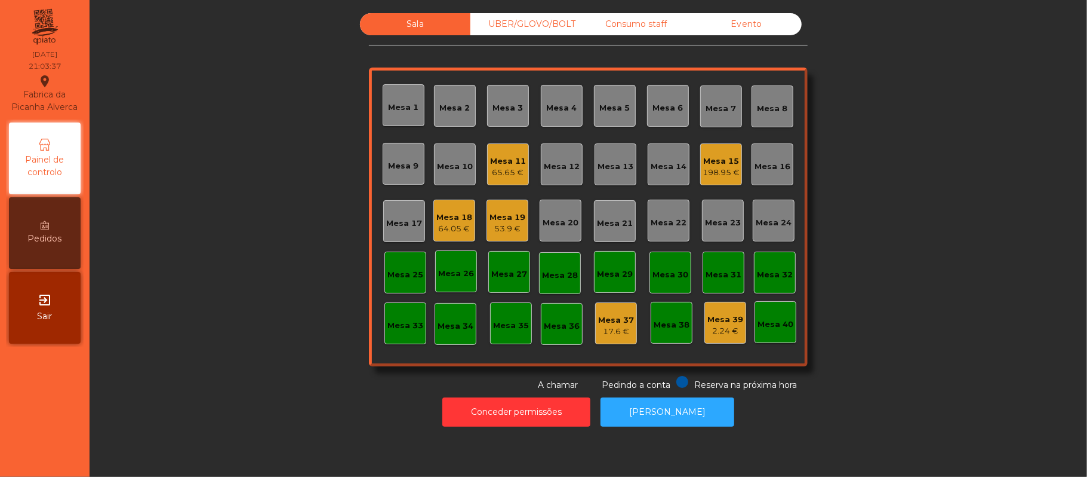
click at [217, 191] on div "Sala UBER/[GEOGRAPHIC_DATA]/BOLT Consumo staff Evento Mesa 1 [GEOGRAPHIC_DATA] …" at bounding box center [589, 202] width 966 height 378
click at [703, 175] on div "198.95 €" at bounding box center [721, 173] width 37 height 12
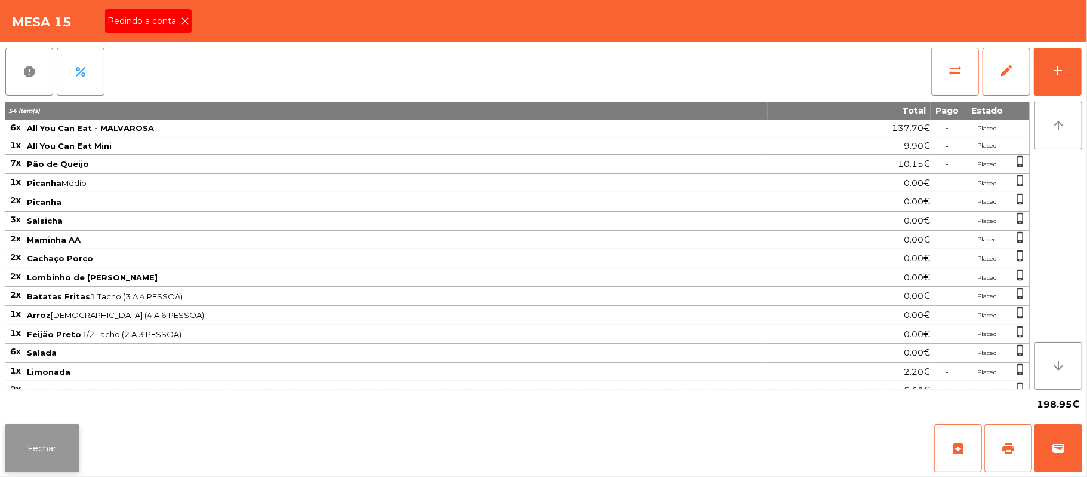
click at [64, 471] on button "Fechar" at bounding box center [42, 448] width 75 height 48
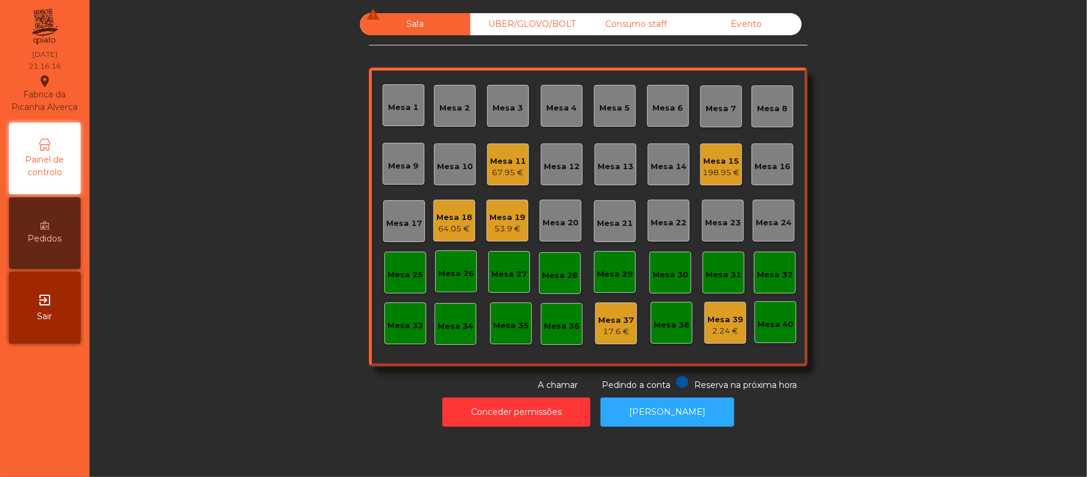
click at [666, 217] on div "Mesa 22" at bounding box center [669, 223] width 36 height 12
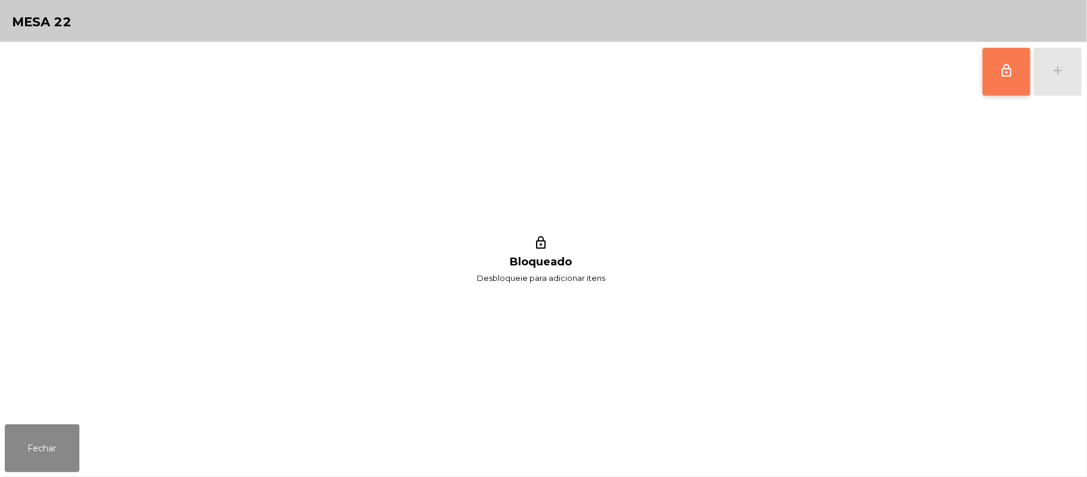
click at [1010, 75] on span "lock_outline" at bounding box center [1007, 70] width 14 height 14
click at [1071, 77] on button "add" at bounding box center [1058, 72] width 48 height 48
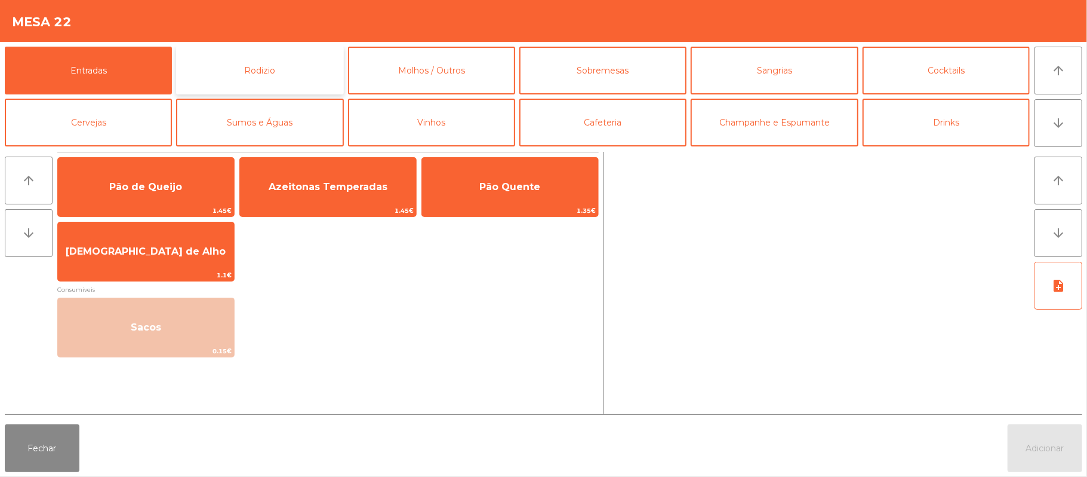
click at [282, 81] on button "Rodizio" at bounding box center [259, 71] width 167 height 48
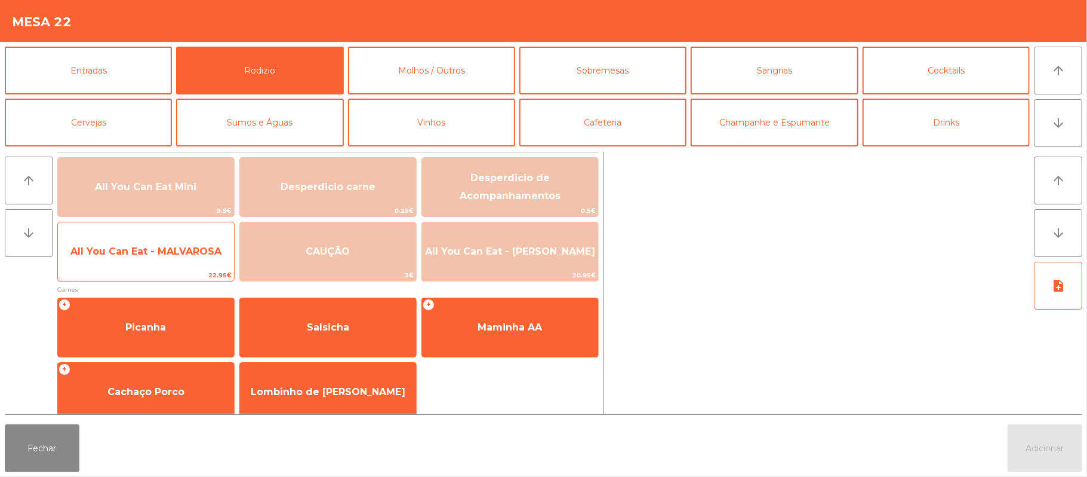
click at [174, 246] on span "All You Can Eat - MALVAROSA" at bounding box center [145, 250] width 151 height 11
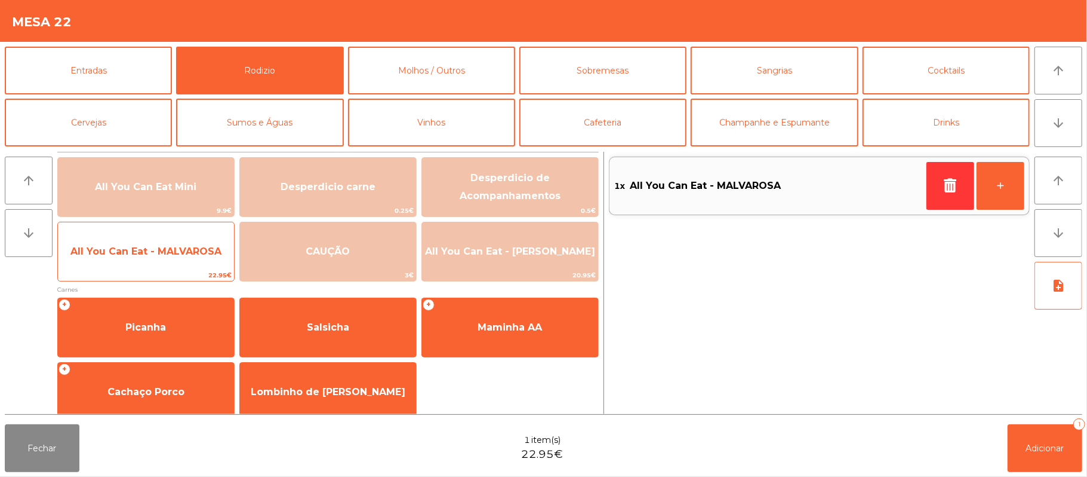
click at [179, 256] on span "All You Can Eat - MALVAROSA" at bounding box center [145, 250] width 151 height 11
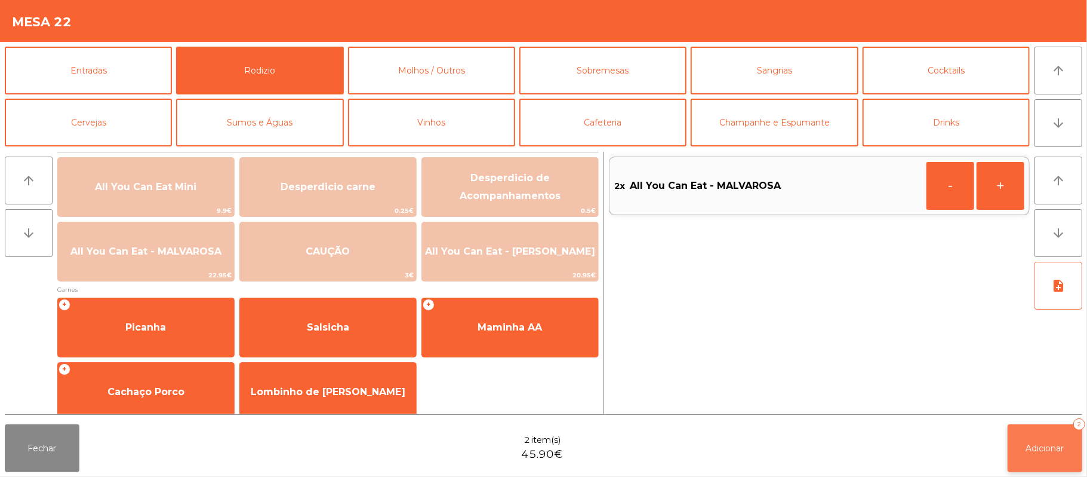
click at [1069, 462] on button "Adicionar 2" at bounding box center [1045, 448] width 75 height 48
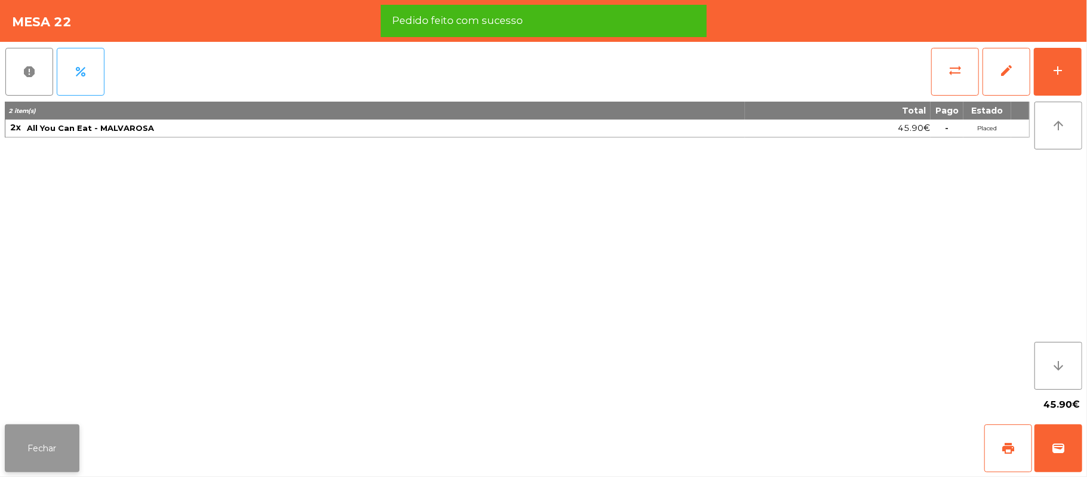
click at [45, 449] on button "Fechar" at bounding box center [42, 448] width 75 height 48
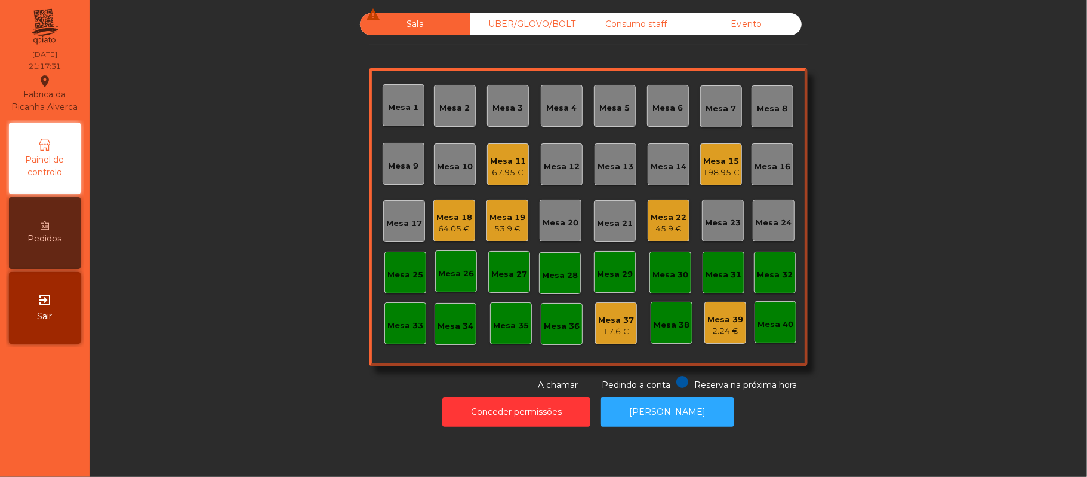
click at [731, 173] on div "198.95 €" at bounding box center [721, 173] width 37 height 12
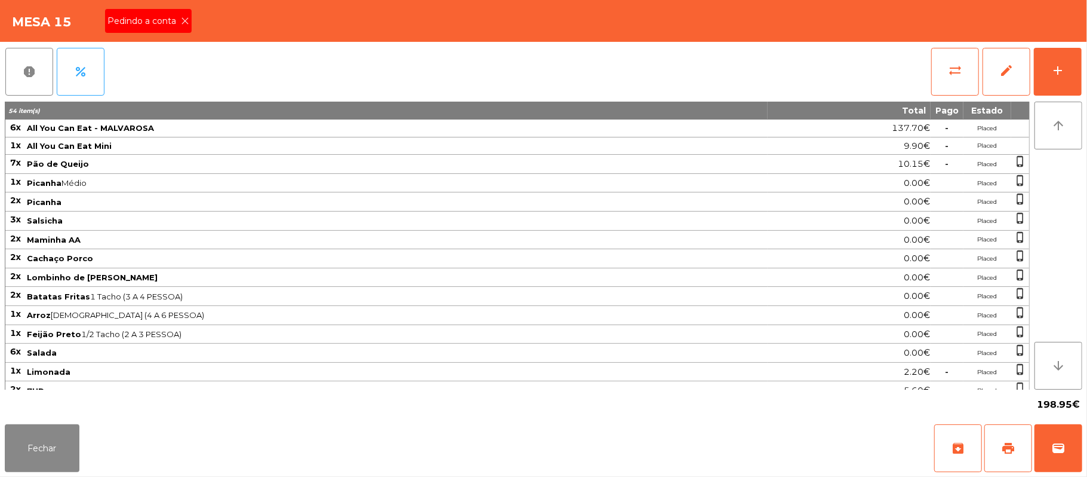
click at [171, 19] on span "Pedindo a conta" at bounding box center [143, 21] width 73 height 13
click at [1001, 445] on button "print" at bounding box center [1009, 448] width 48 height 48
click at [1069, 447] on button "wallet" at bounding box center [1059, 448] width 48 height 48
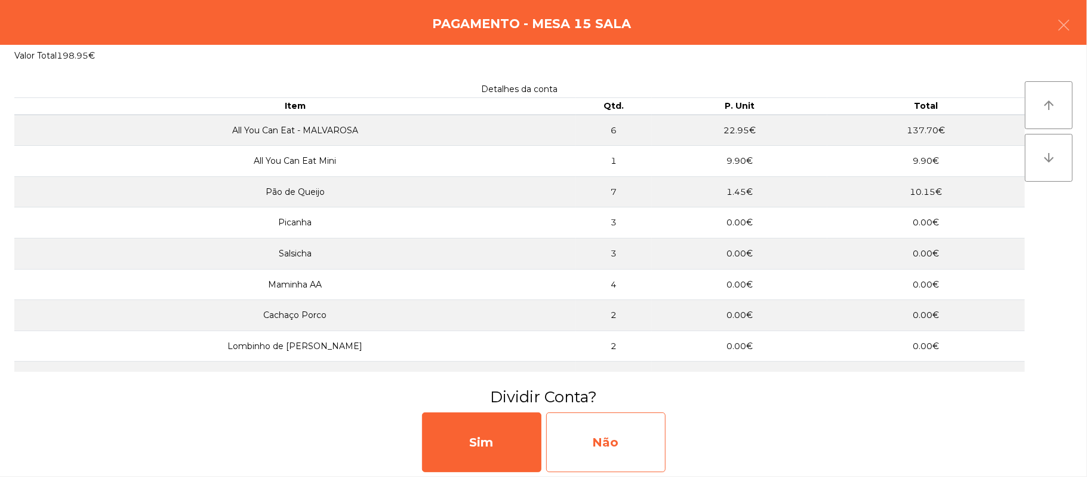
click at [605, 442] on div "Não" at bounding box center [605, 442] width 119 height 60
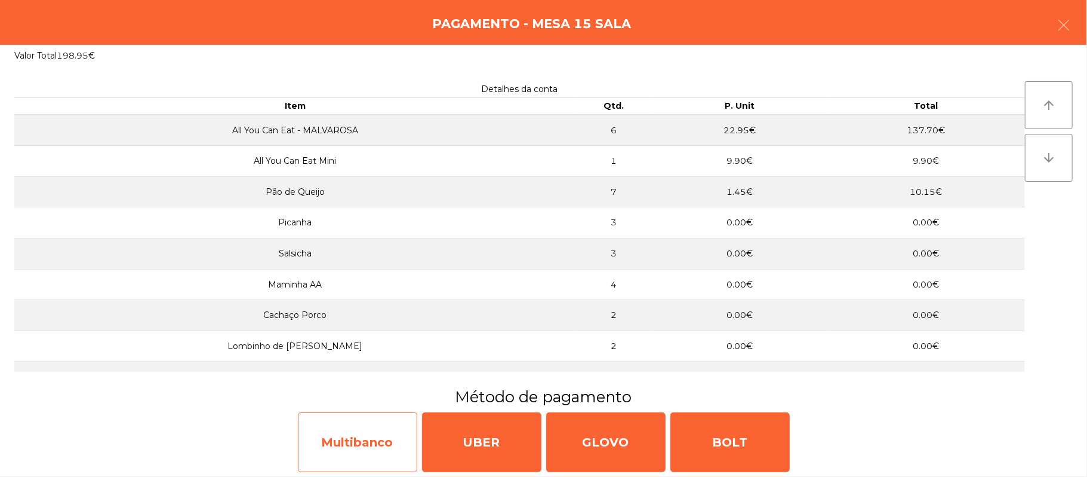
click at [374, 447] on div "Multibanco" at bounding box center [357, 442] width 119 height 60
select select "**"
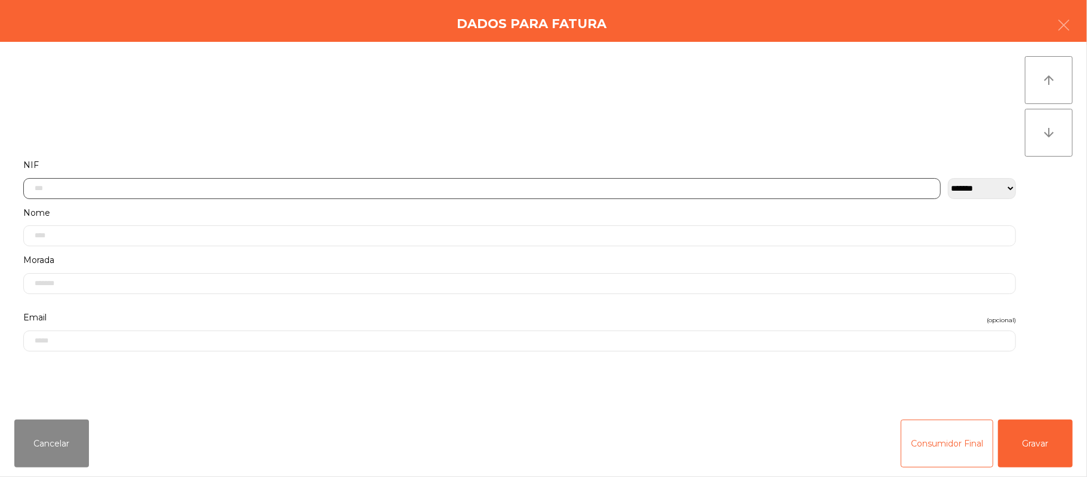
click at [356, 191] on input "text" at bounding box center [482, 188] width 918 height 21
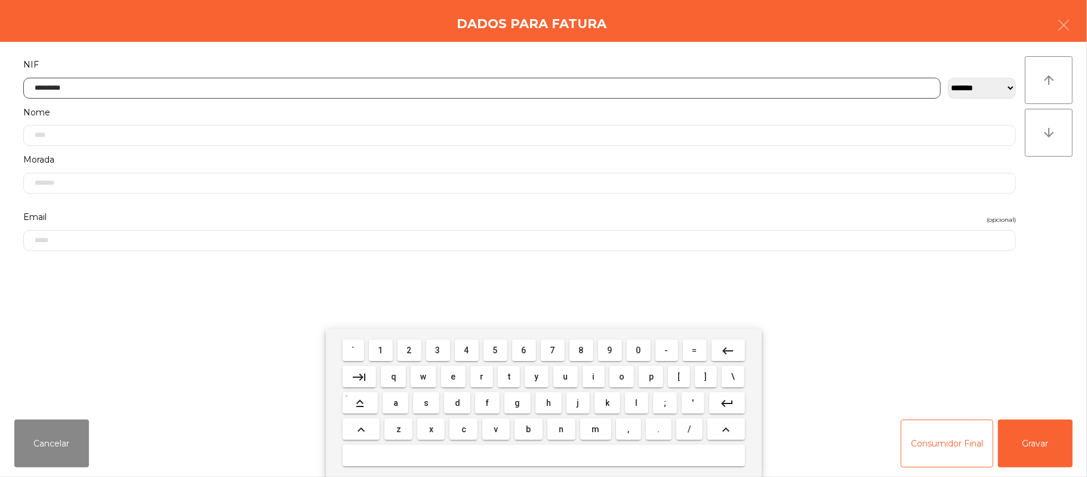
type input "*********"
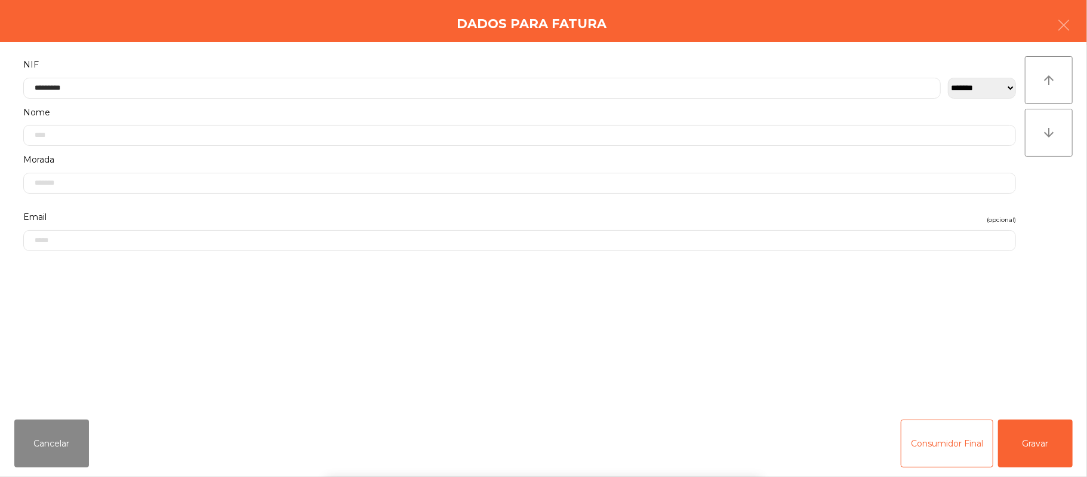
click at [1042, 438] on div "` 1 2 3 4 5 6 7 8 9 0 - = keyboard_backspace keyboard_tab q w e r t y u i o p […" at bounding box center [543, 402] width 1087 height 148
click at [1045, 452] on button "Gravar" at bounding box center [1035, 443] width 75 height 48
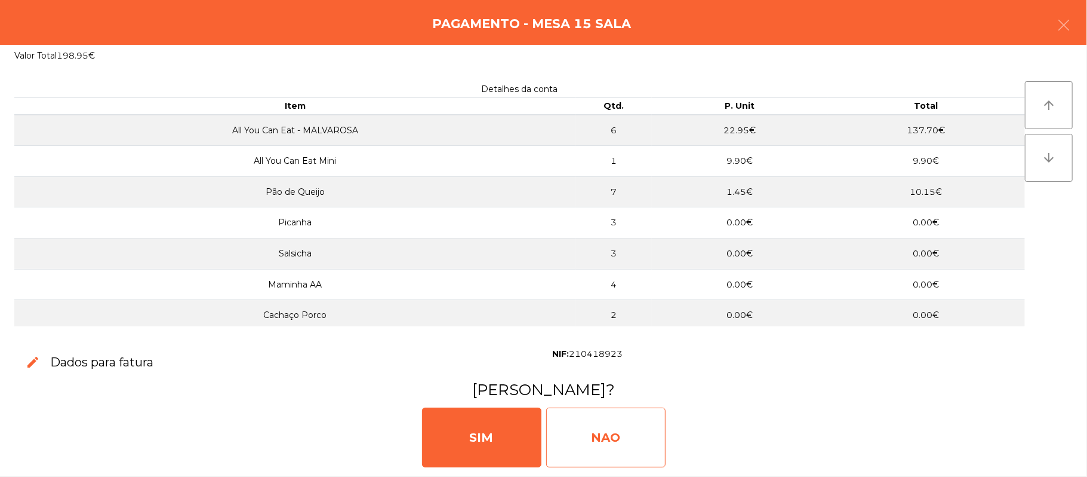
click at [600, 435] on div "NAO" at bounding box center [605, 437] width 119 height 60
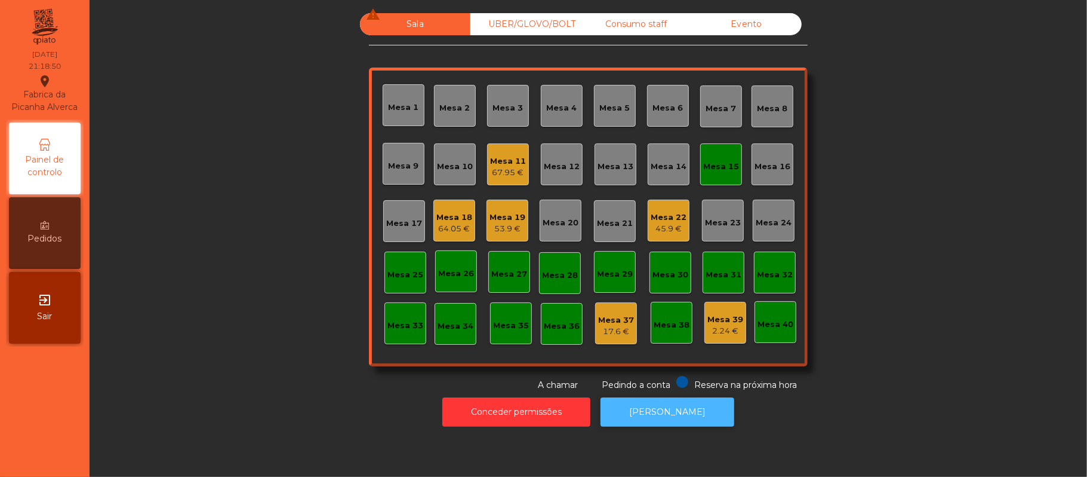
click at [676, 408] on button "[PERSON_NAME]" at bounding box center [668, 411] width 134 height 29
click at [710, 165] on div "Mesa 15" at bounding box center [721, 167] width 36 height 12
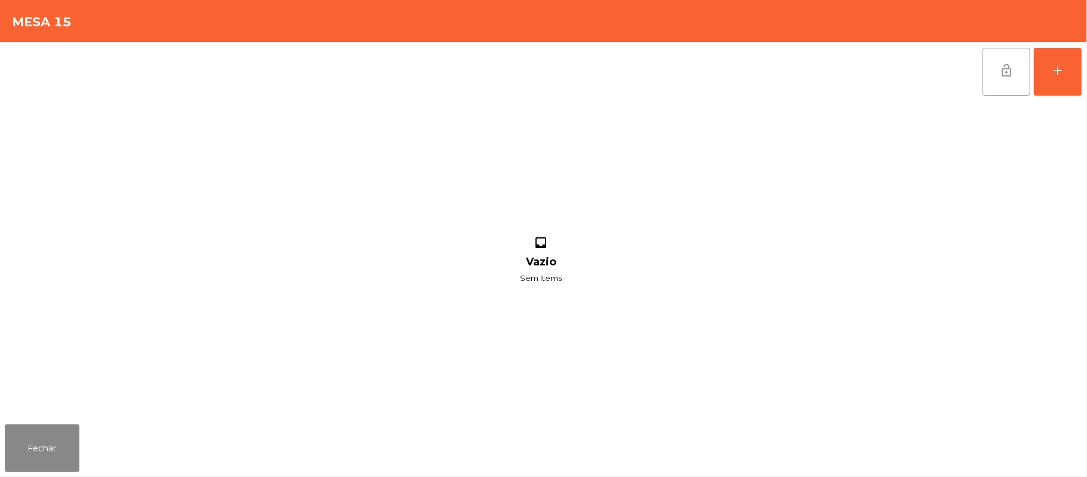
click at [1008, 53] on button "lock_open" at bounding box center [1007, 72] width 48 height 48
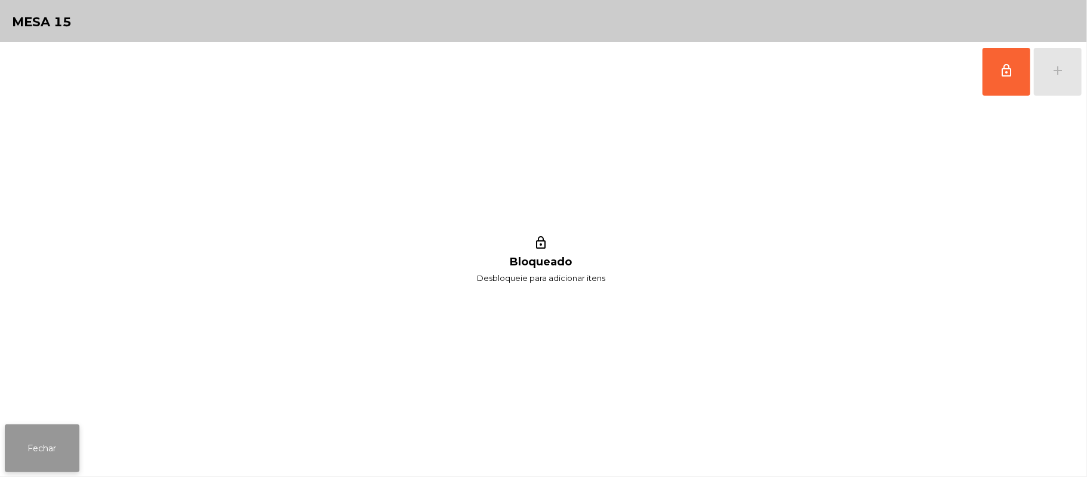
click at [60, 434] on button "Fechar" at bounding box center [42, 448] width 75 height 48
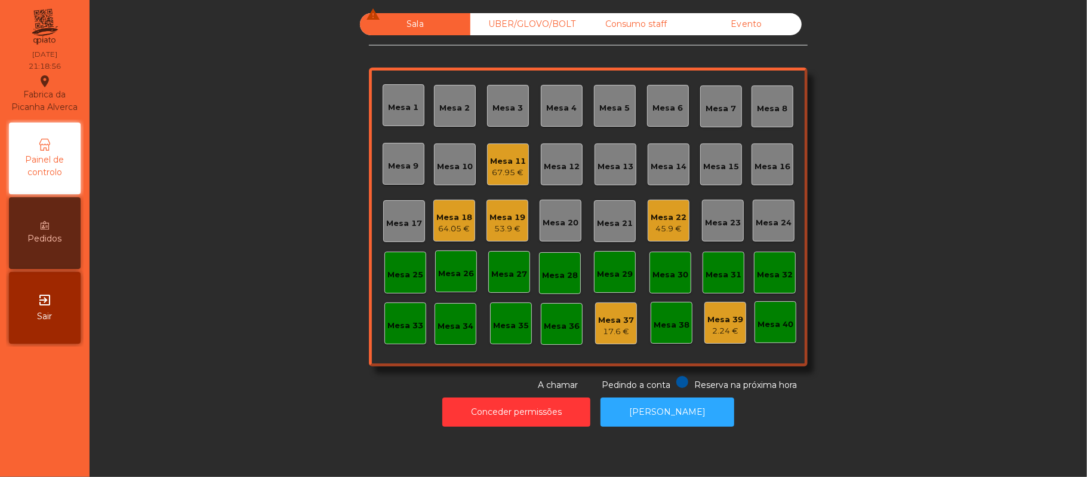
click at [502, 158] on div "Mesa 11" at bounding box center [508, 161] width 36 height 12
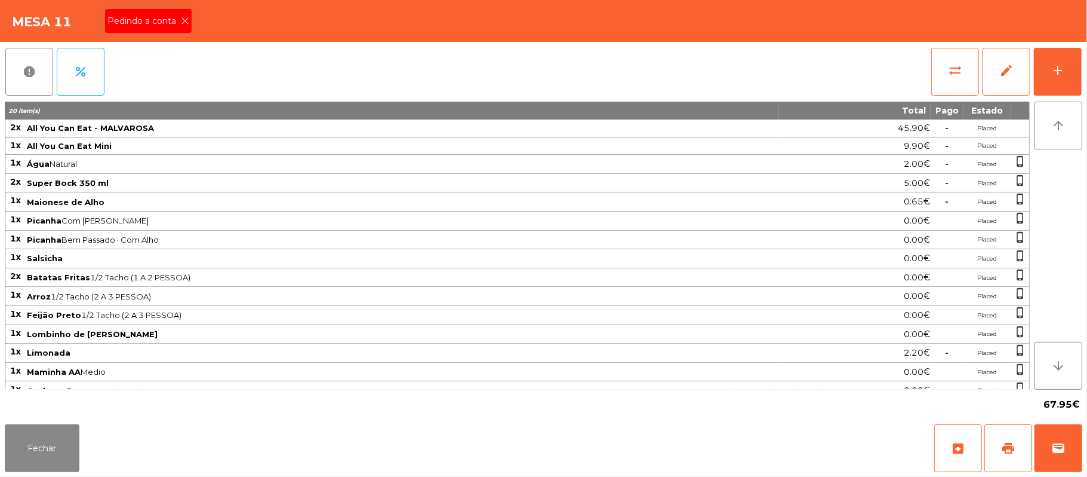
click at [184, 20] on icon at bounding box center [185, 21] width 8 height 8
click at [1010, 445] on span "print" at bounding box center [1008, 448] width 14 height 14
click at [1051, 444] on button "wallet" at bounding box center [1059, 448] width 48 height 48
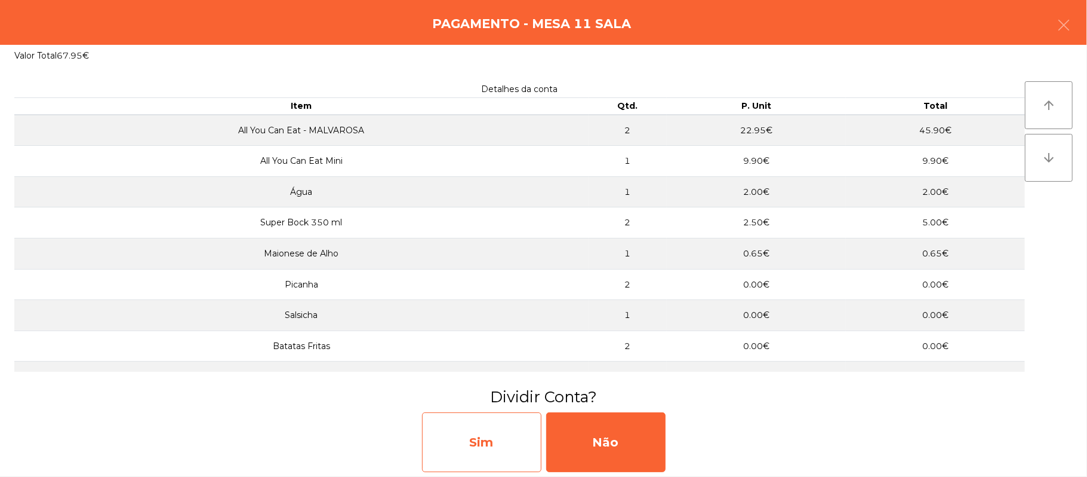
click at [502, 435] on div "Sim" at bounding box center [481, 442] width 119 height 60
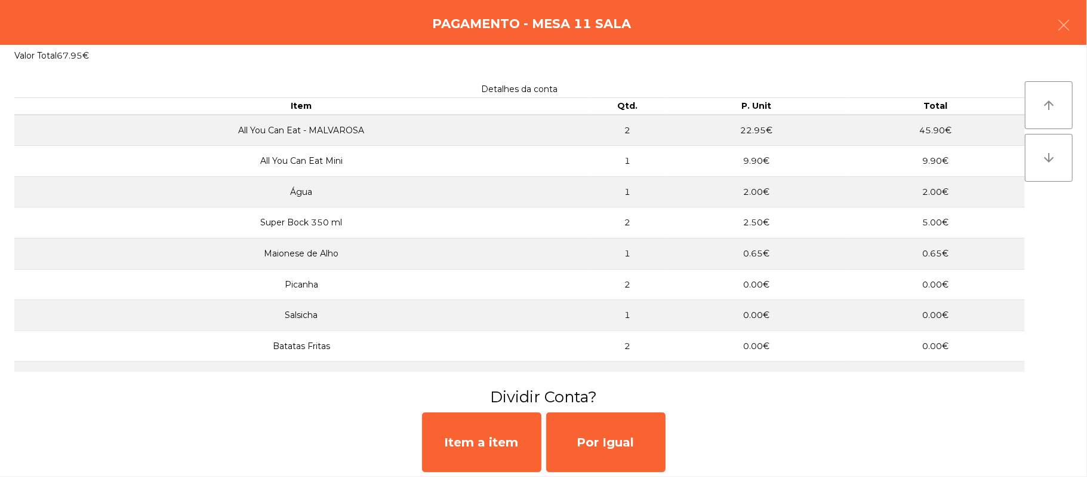
click at [1081, 24] on div "Pagamento - Mesa 11 Sala" at bounding box center [543, 22] width 1087 height 45
click at [1081, 34] on div "Pagamento - Mesa 11 Sala" at bounding box center [543, 22] width 1087 height 45
click at [1058, 24] on icon "button" at bounding box center [1064, 25] width 14 height 14
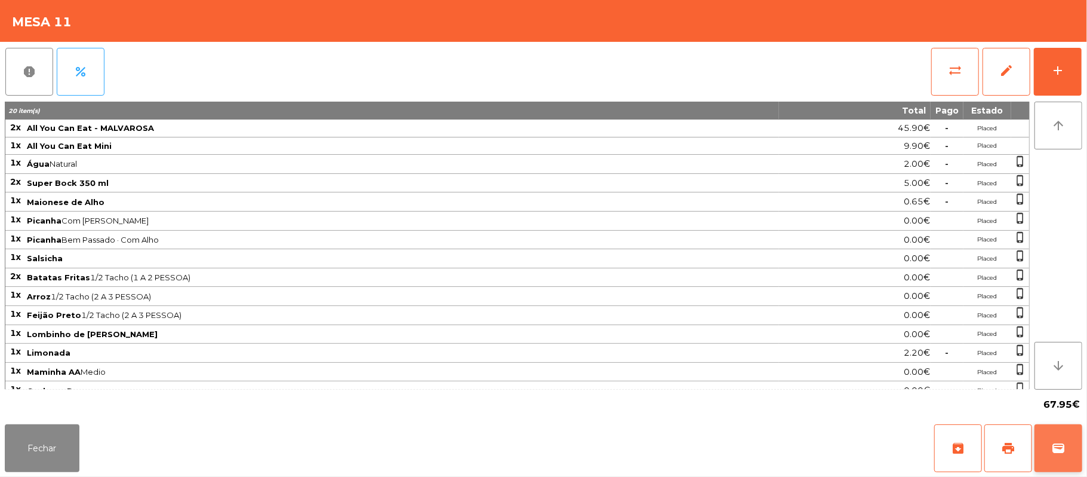
click at [1060, 451] on span "wallet" at bounding box center [1059, 448] width 14 height 14
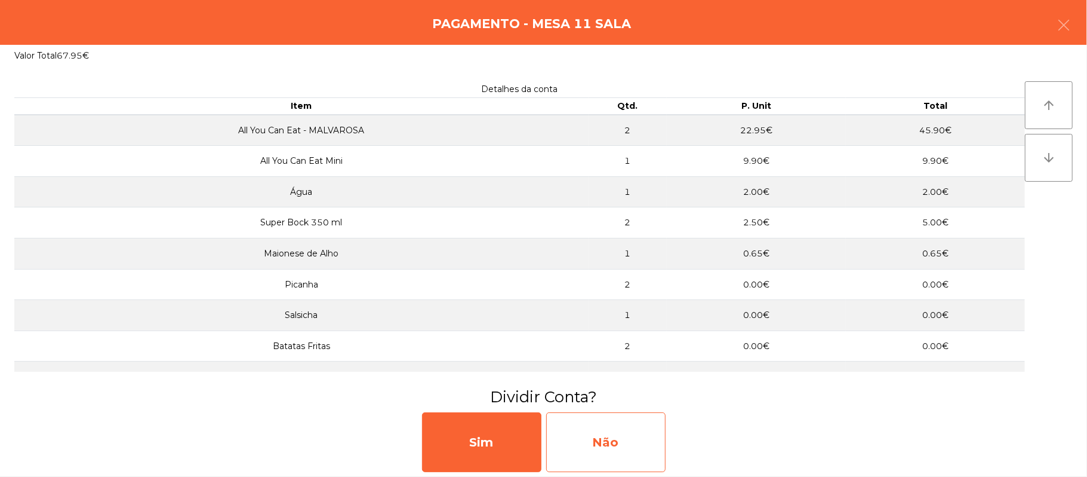
click at [626, 443] on div "Não" at bounding box center [605, 442] width 119 height 60
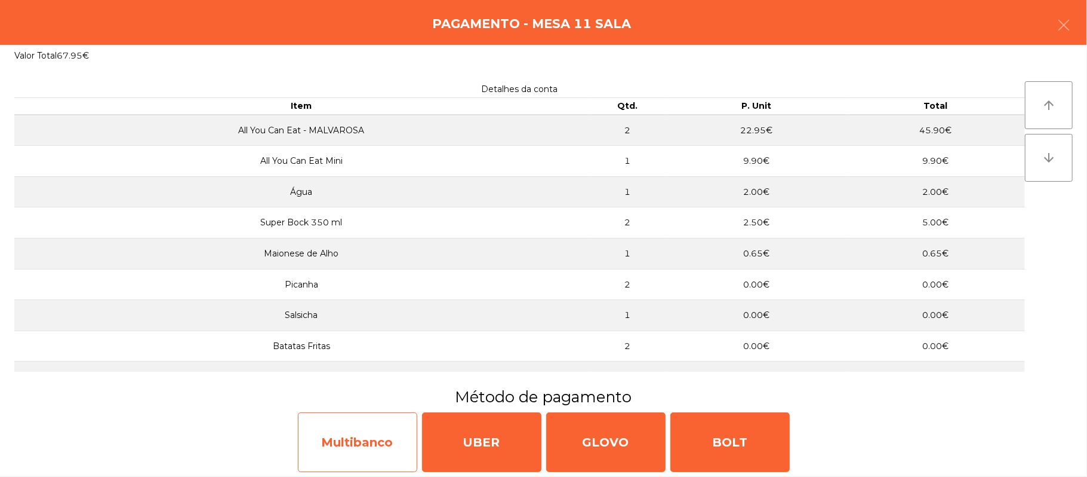
click at [349, 444] on div "Multibanco" at bounding box center [357, 442] width 119 height 60
select select "**"
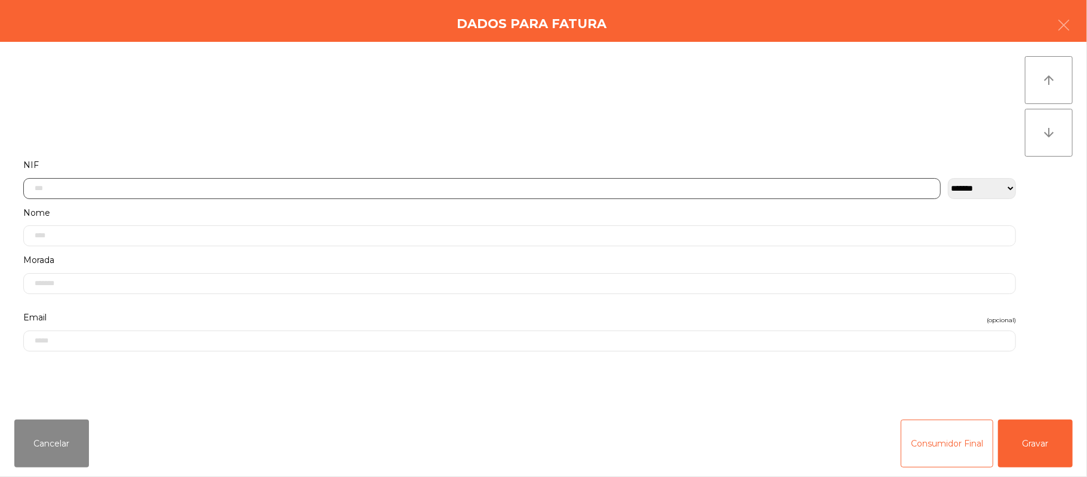
click at [186, 186] on input "text" at bounding box center [482, 188] width 918 height 21
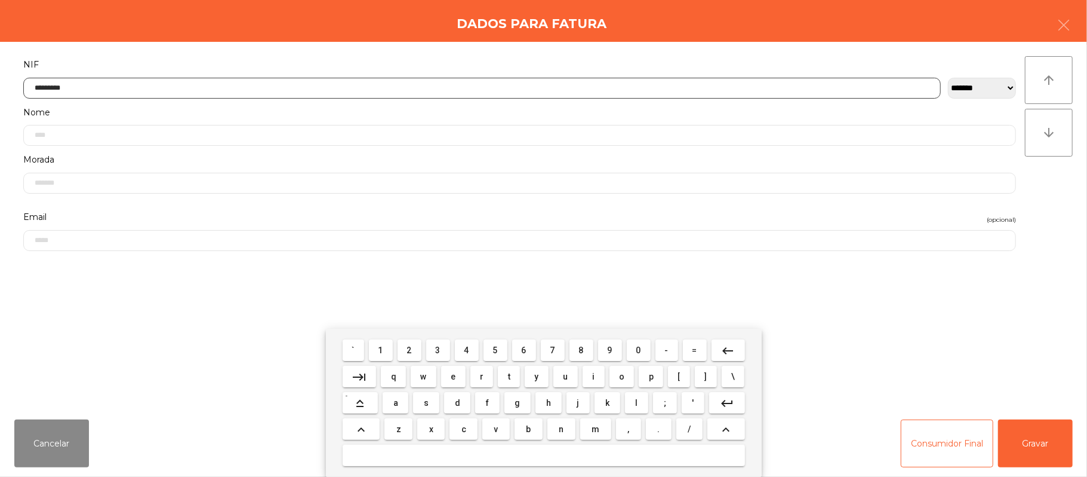
type input "*********"
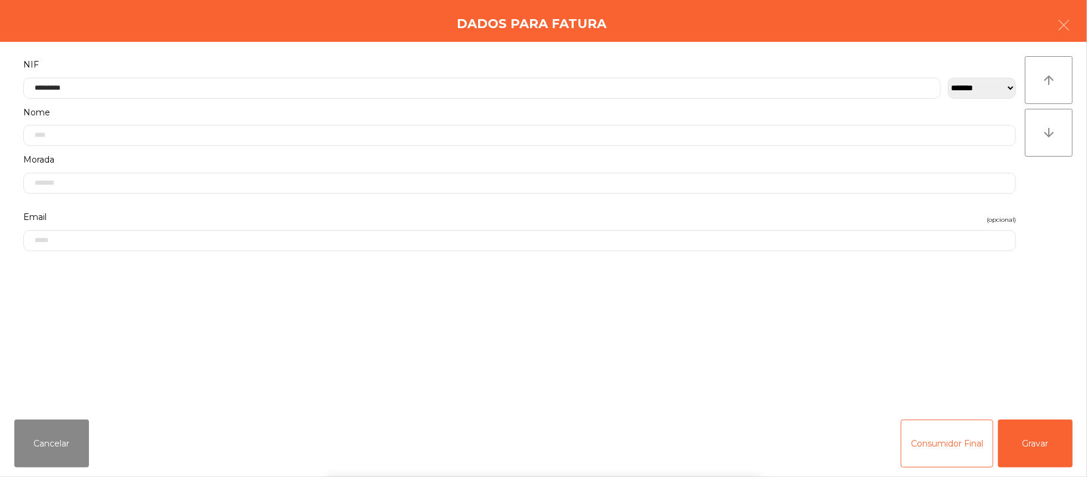
click at [1044, 447] on div "` 1 2 3 4 5 6 7 8 9 0 - = keyboard_backspace keyboard_tab q w e r t y u i o p […" at bounding box center [543, 402] width 1087 height 148
click at [1023, 442] on button "Gravar" at bounding box center [1035, 443] width 75 height 48
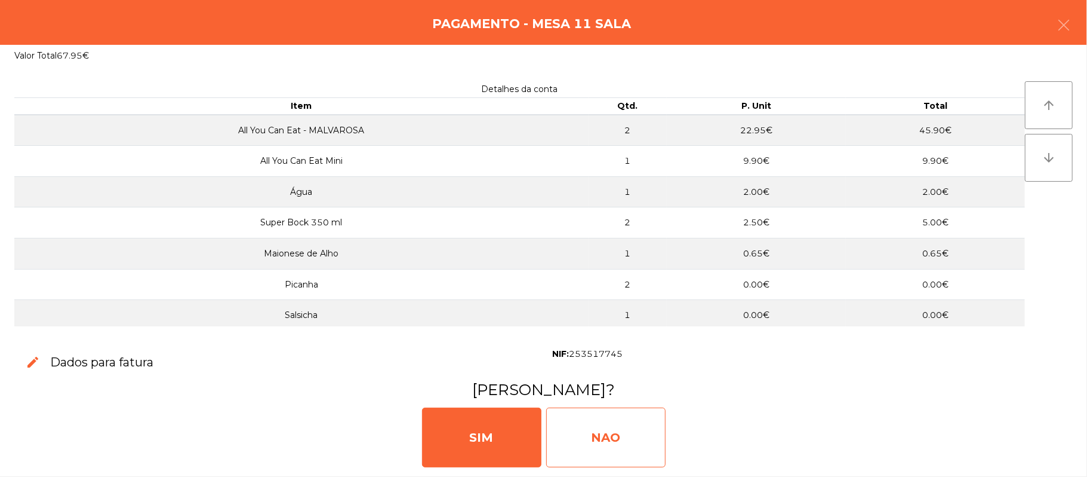
click at [619, 424] on div "NAO" at bounding box center [605, 437] width 119 height 60
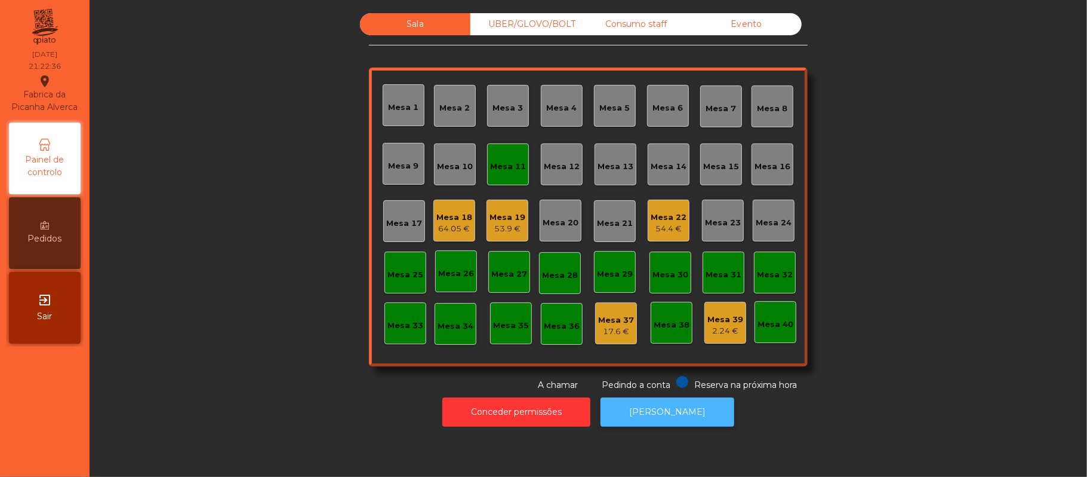
click at [676, 416] on button "[PERSON_NAME]" at bounding box center [668, 411] width 134 height 29
click at [490, 156] on div "Mesa 11" at bounding box center [508, 164] width 36 height 17
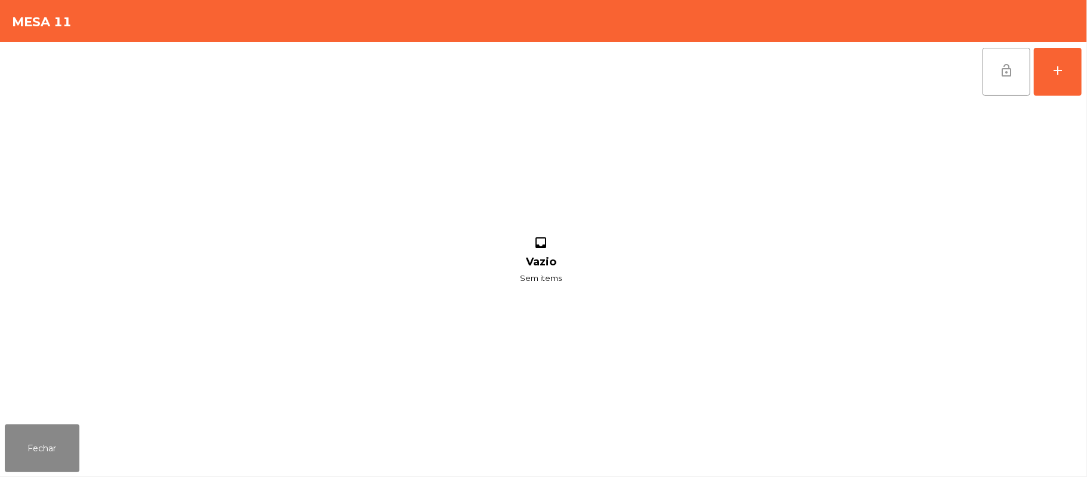
click at [1000, 72] on span "lock_open" at bounding box center [1007, 70] width 14 height 14
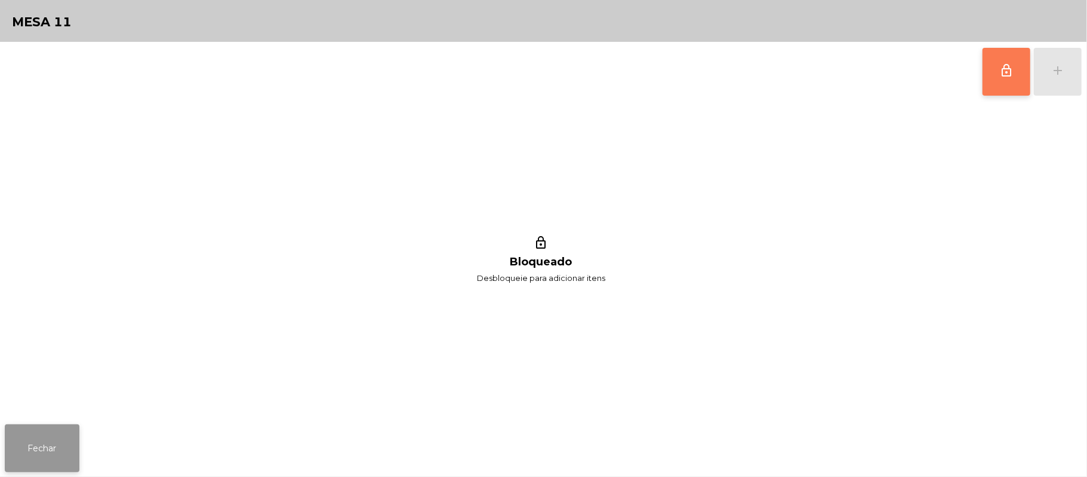
click at [35, 452] on button "Fechar" at bounding box center [42, 448] width 75 height 48
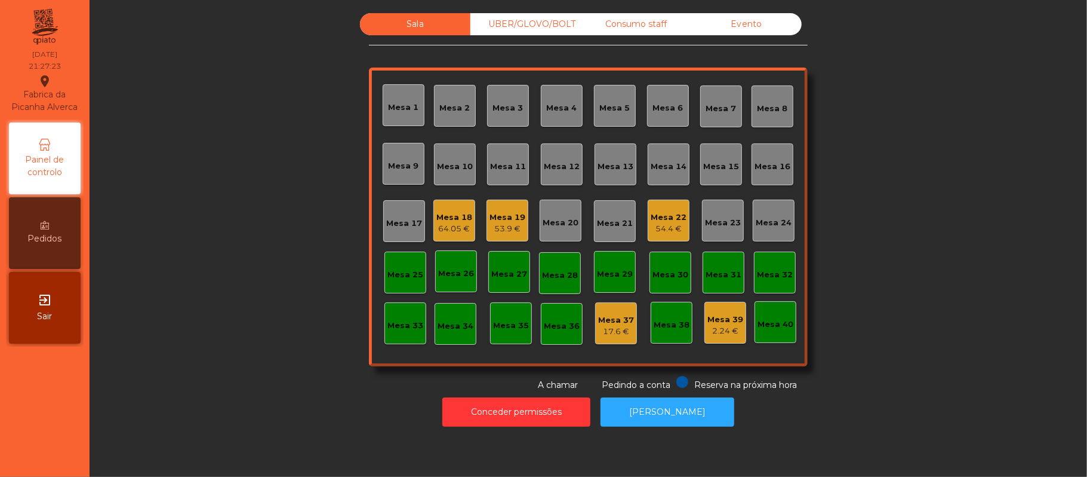
click at [448, 216] on div "Mesa 18" at bounding box center [454, 217] width 36 height 12
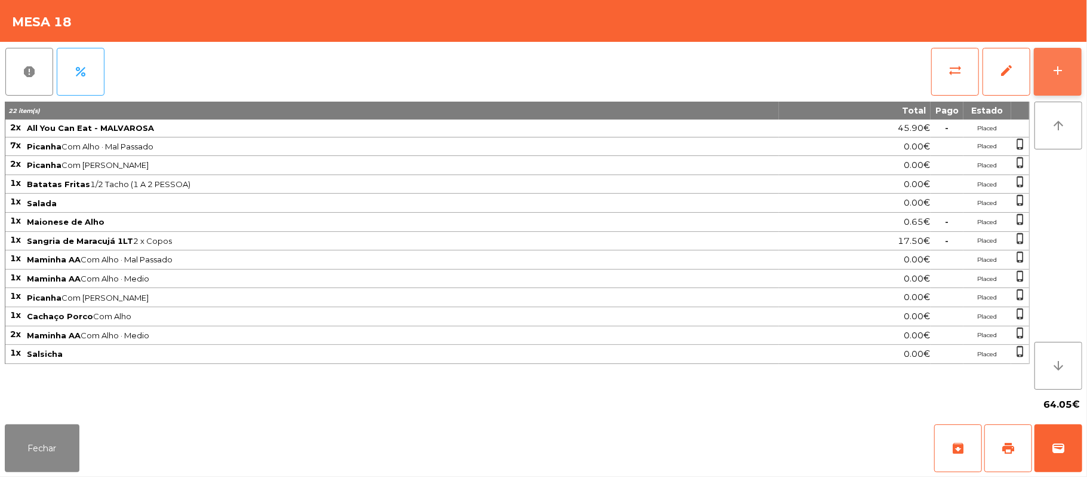
click at [1064, 53] on button "add" at bounding box center [1058, 72] width 48 height 48
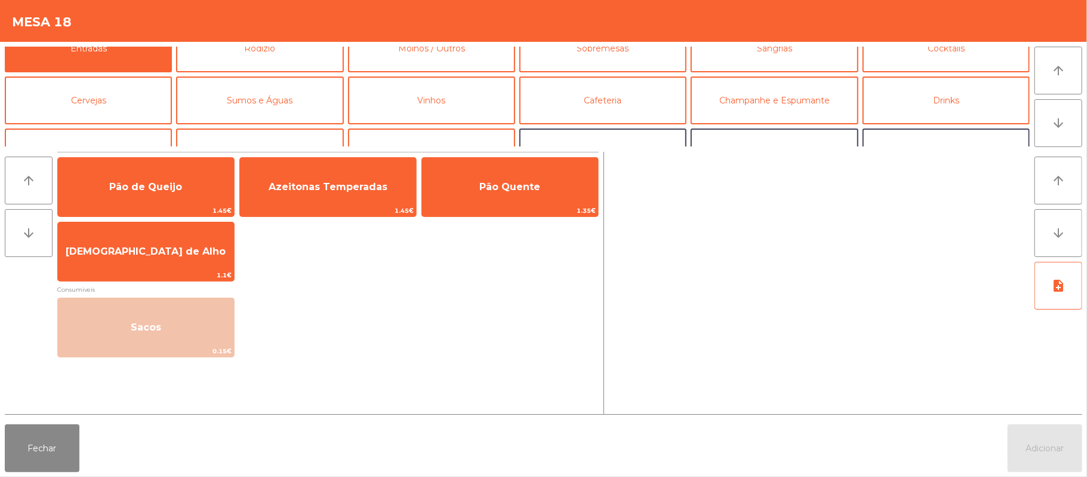
scroll to position [24, 0]
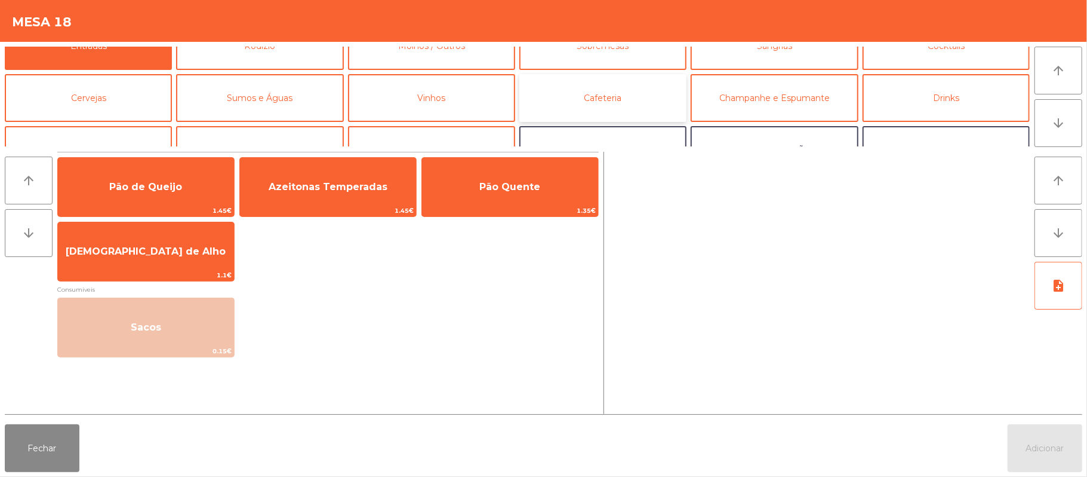
click at [645, 111] on button "Cafeteria" at bounding box center [602, 98] width 167 height 48
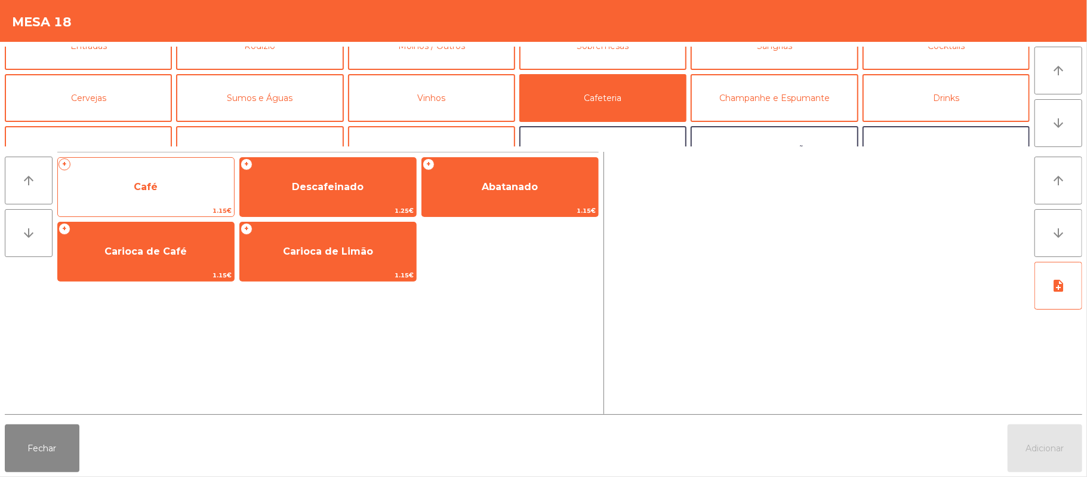
click at [196, 187] on span "Café" at bounding box center [146, 187] width 176 height 32
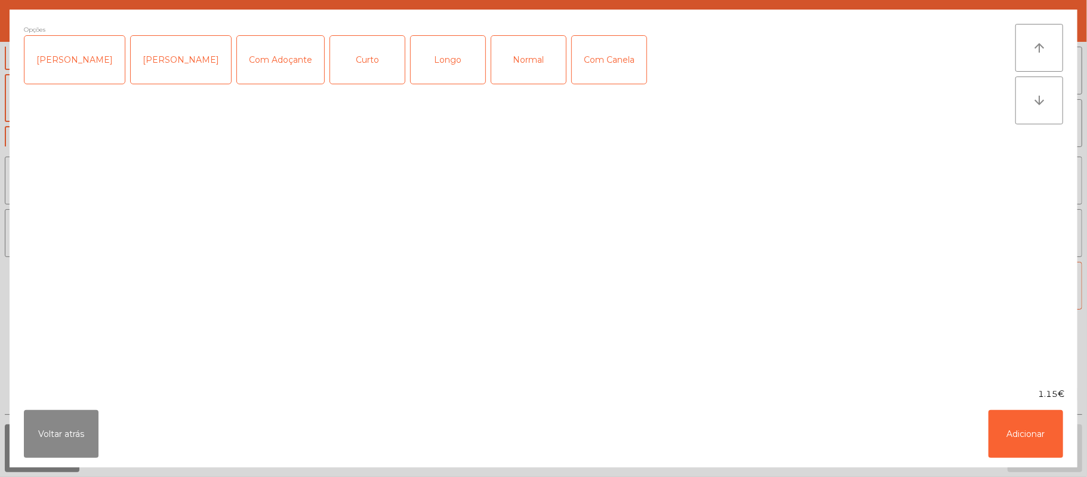
click at [439, 45] on div "Longo" at bounding box center [448, 60] width 75 height 48
click at [437, 56] on div "Longo" at bounding box center [448, 60] width 75 height 48
click at [514, 67] on div "Normal" at bounding box center [528, 60] width 75 height 48
click at [1025, 445] on button "Adicionar" at bounding box center [1026, 434] width 75 height 48
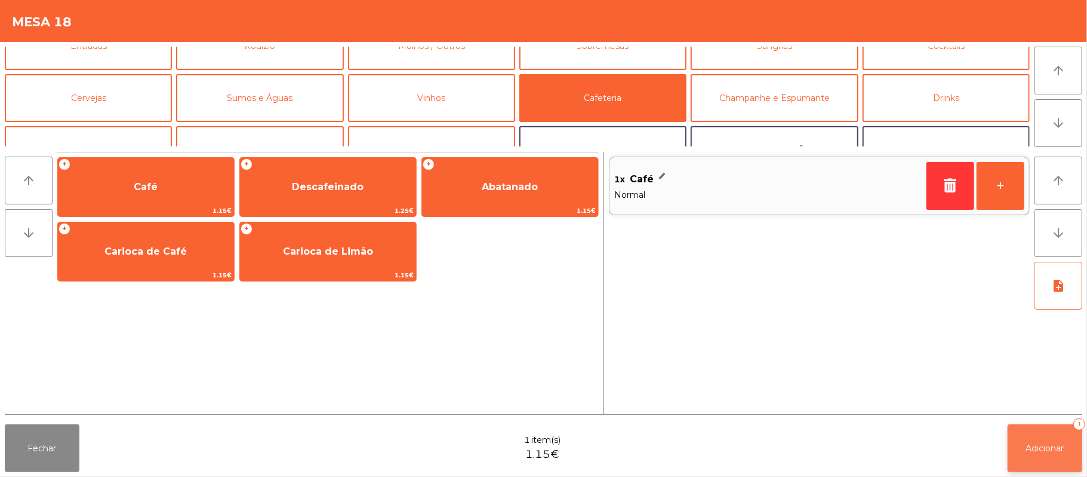
click at [1057, 450] on span "Adicionar" at bounding box center [1045, 447] width 38 height 11
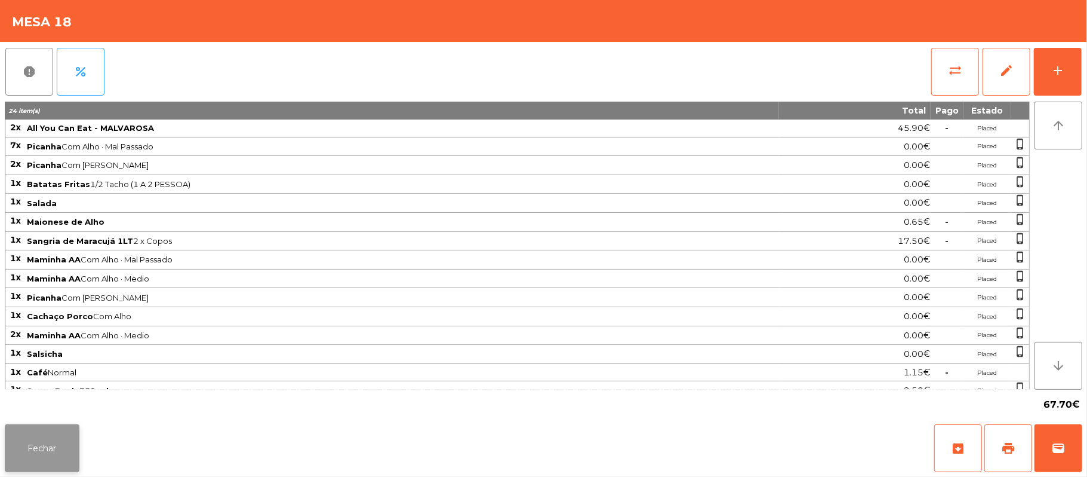
click at [54, 460] on button "Fechar" at bounding box center [42, 448] width 75 height 48
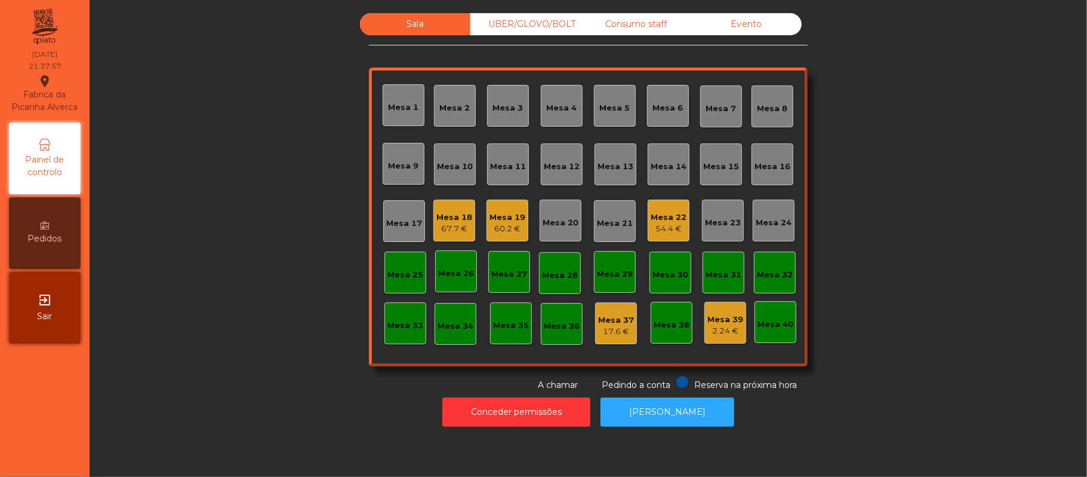
click at [487, 163] on div "Mesa 11" at bounding box center [508, 164] width 42 height 42
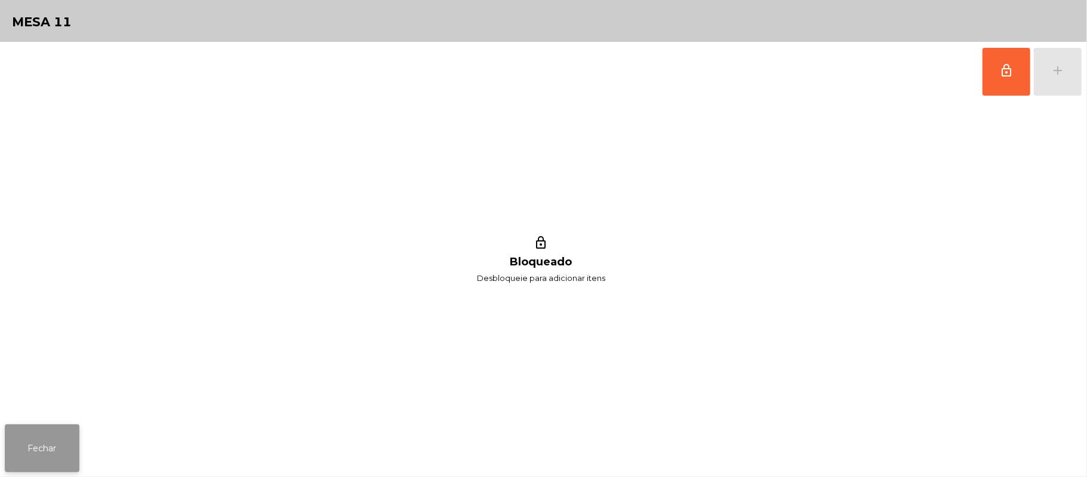
click at [41, 448] on button "Fechar" at bounding box center [42, 448] width 75 height 48
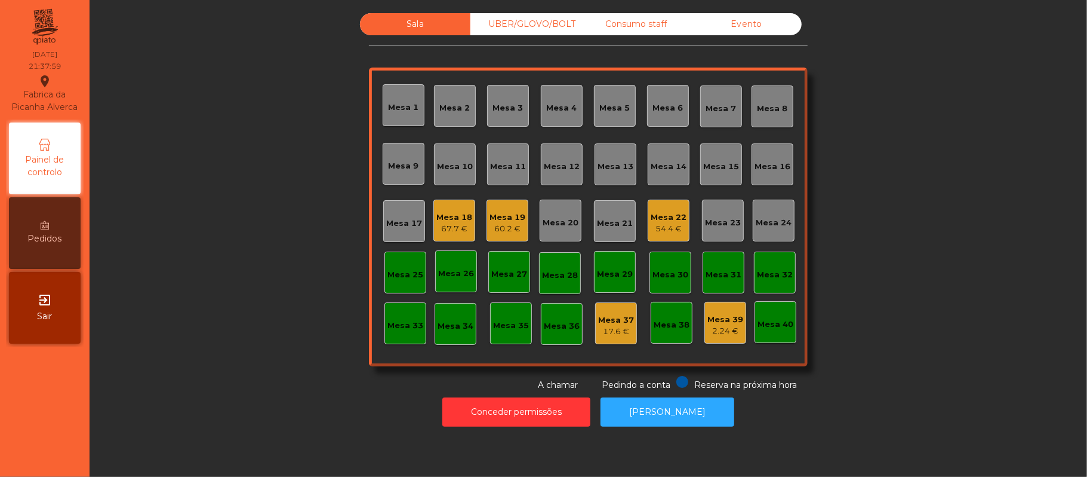
click at [451, 162] on div "Mesa 10" at bounding box center [455, 167] width 36 height 12
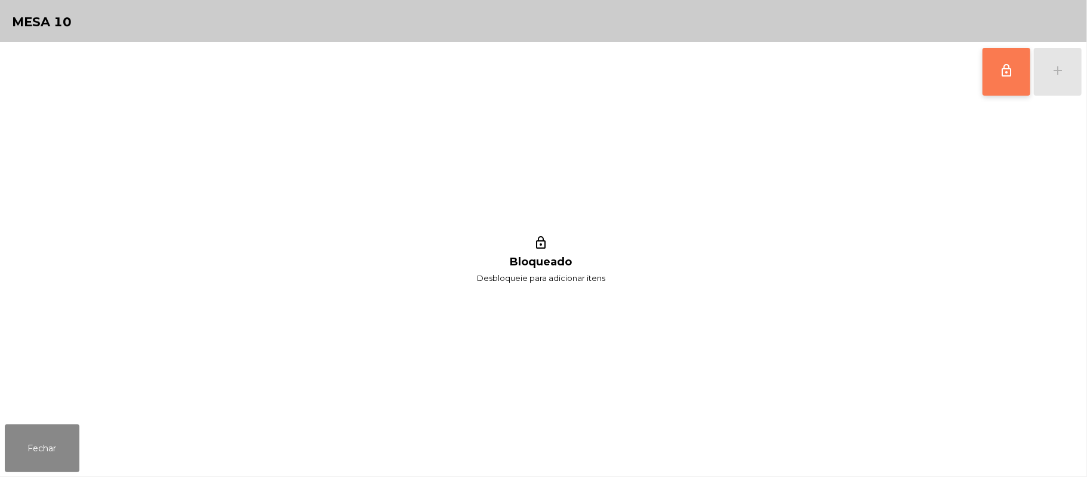
click at [1004, 74] on span "lock_outline" at bounding box center [1007, 70] width 14 height 14
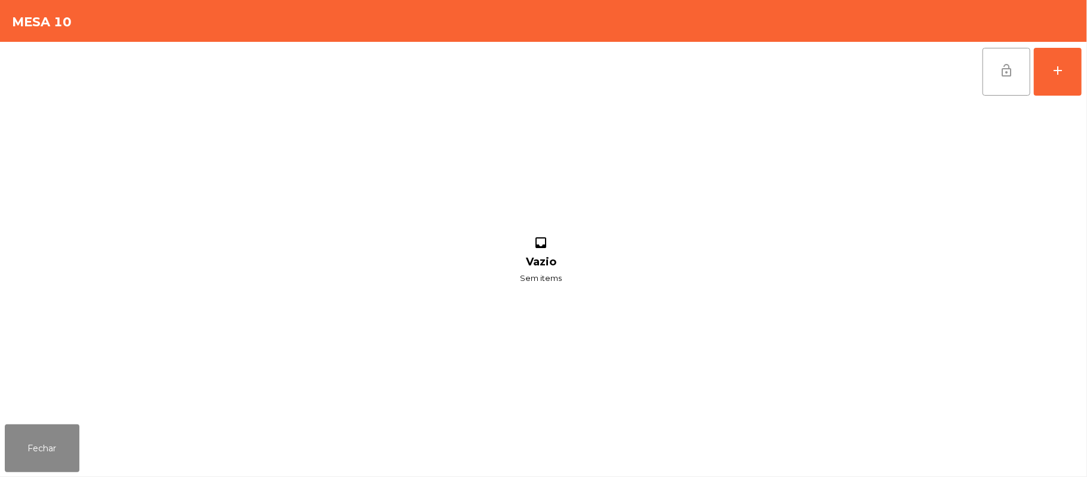
click at [1083, 72] on div "lock_open add inbox Vazio Sem items" at bounding box center [543, 230] width 1087 height 377
click at [1045, 74] on button "add" at bounding box center [1058, 72] width 48 height 48
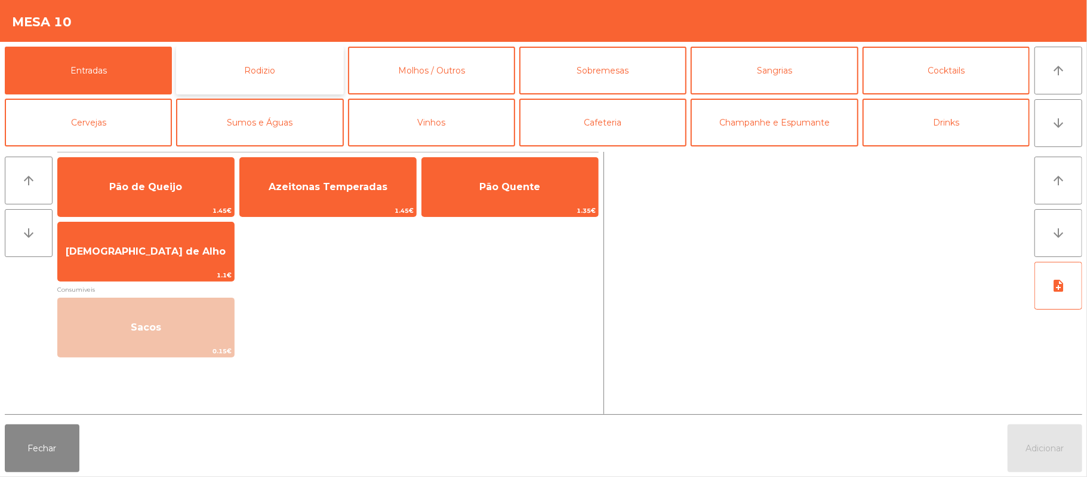
click at [299, 60] on button "Rodizio" at bounding box center [259, 71] width 167 height 48
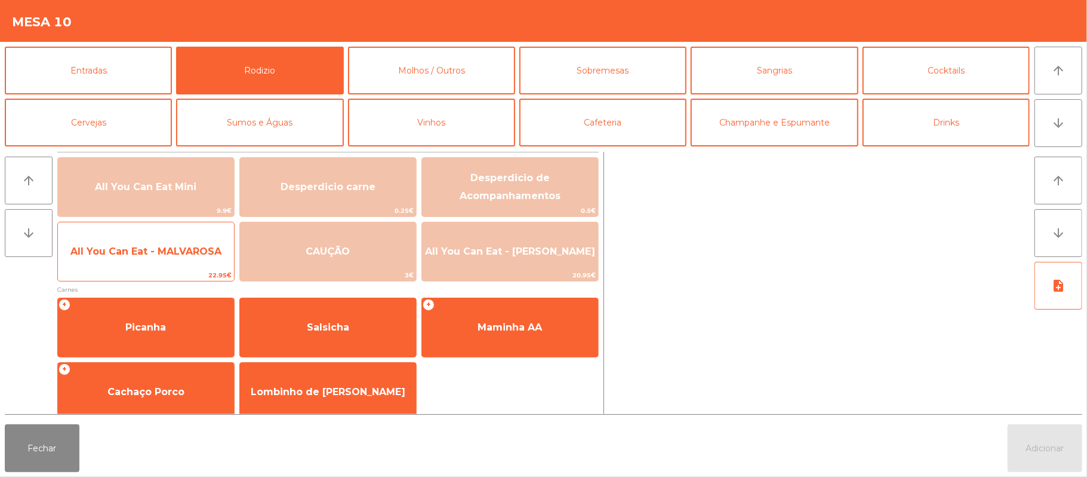
click at [173, 251] on span "All You Can Eat - MALVAROSA" at bounding box center [145, 250] width 151 height 11
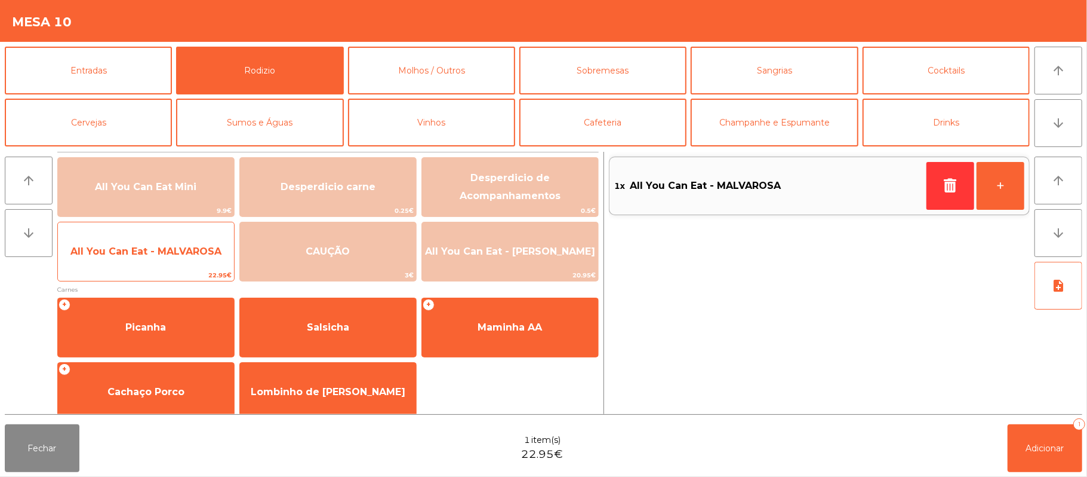
click at [179, 251] on span "All You Can Eat - MALVAROSA" at bounding box center [145, 250] width 151 height 11
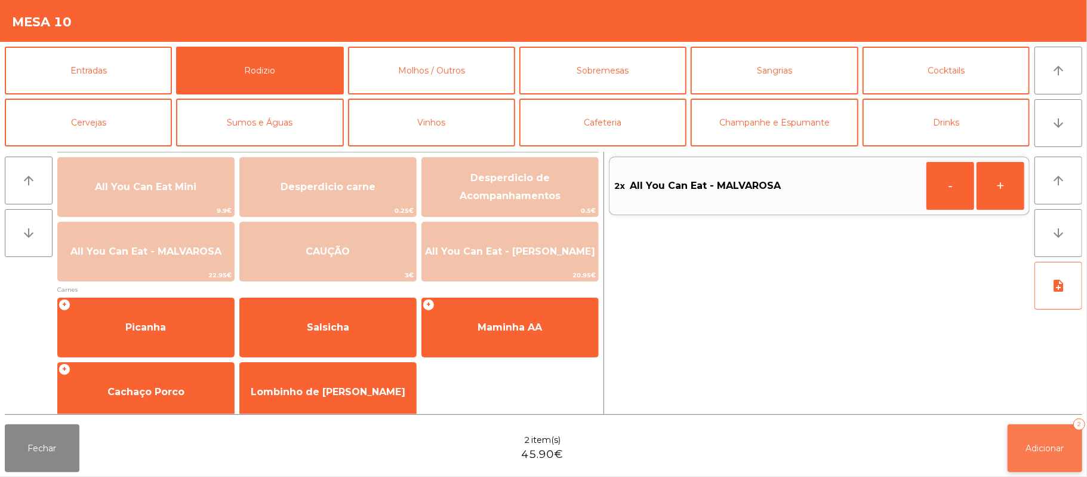
click at [1055, 465] on button "Adicionar 2" at bounding box center [1045, 448] width 75 height 48
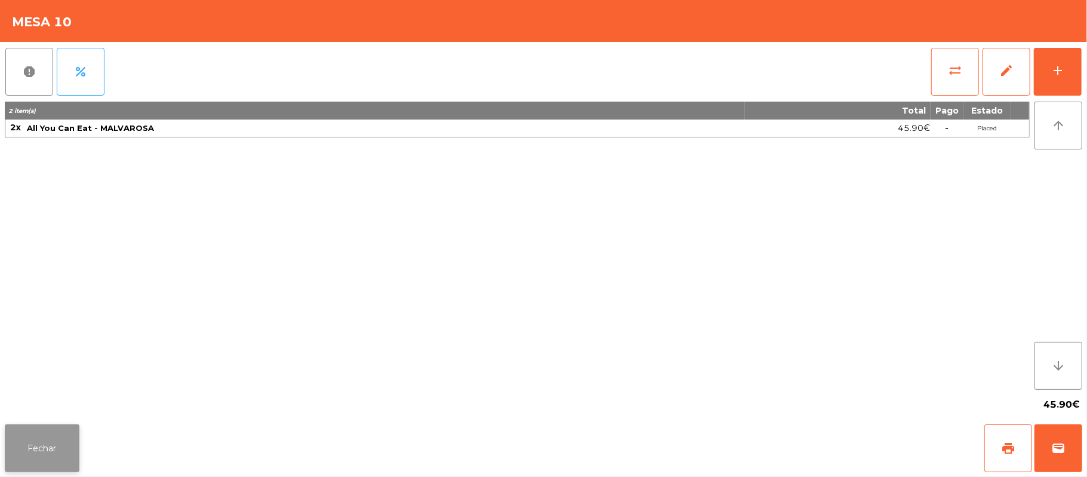
click at [54, 454] on button "Fechar" at bounding box center [42, 448] width 75 height 48
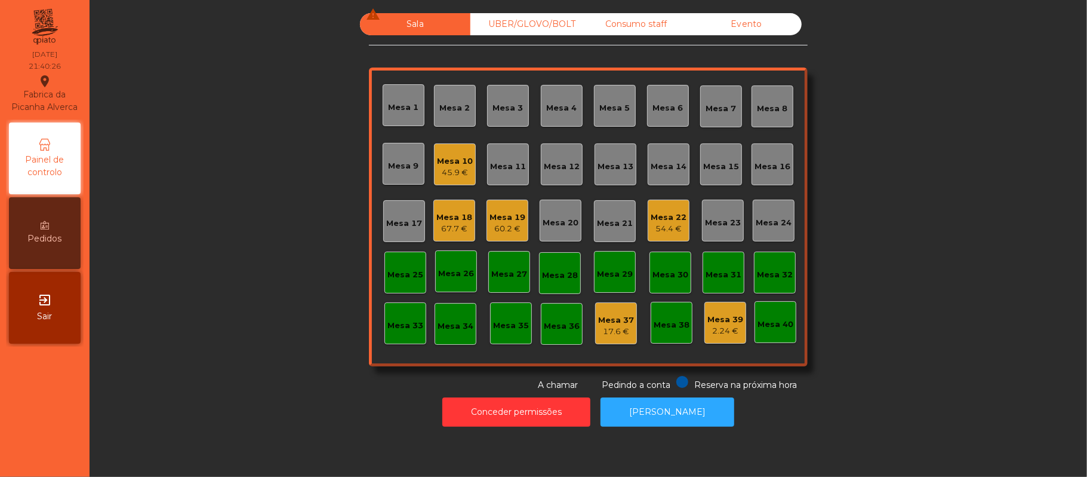
click at [494, 221] on div "Mesa 19" at bounding box center [508, 217] width 36 height 12
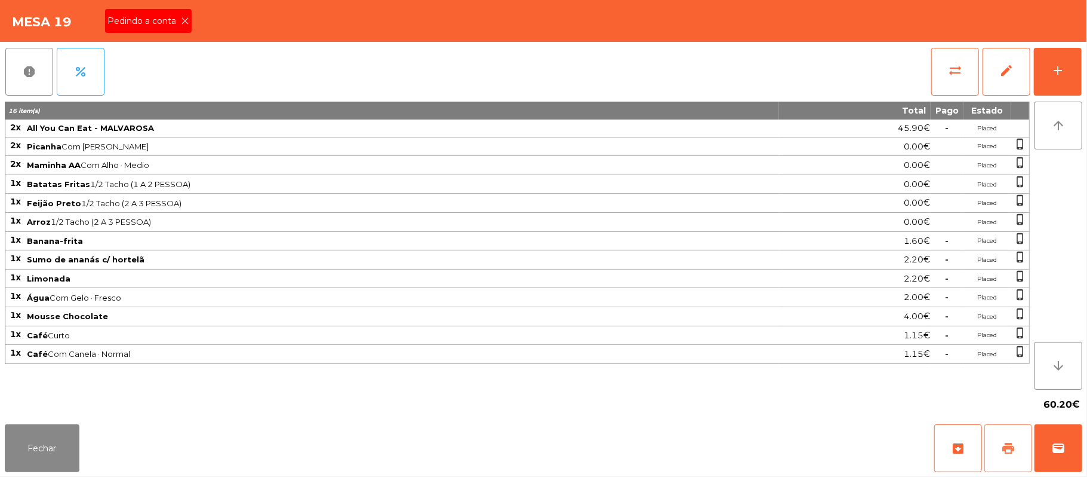
click at [1017, 442] on button "print" at bounding box center [1009, 448] width 48 height 48
click at [184, 20] on icon at bounding box center [185, 21] width 8 height 8
click at [964, 64] on button "sync_alt" at bounding box center [956, 72] width 48 height 48
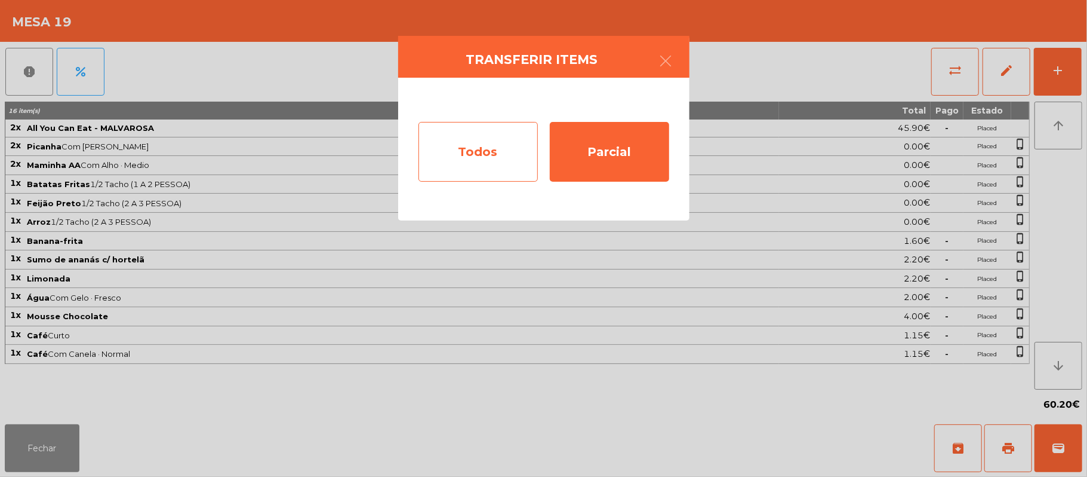
click at [488, 156] on div "Todos" at bounding box center [478, 152] width 119 height 60
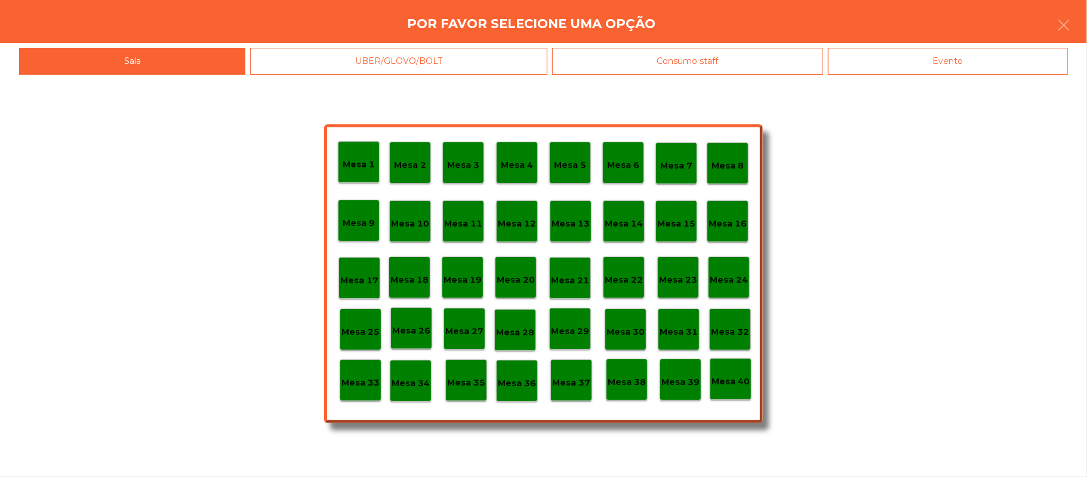
click at [911, 61] on div "Evento" at bounding box center [948, 61] width 240 height 27
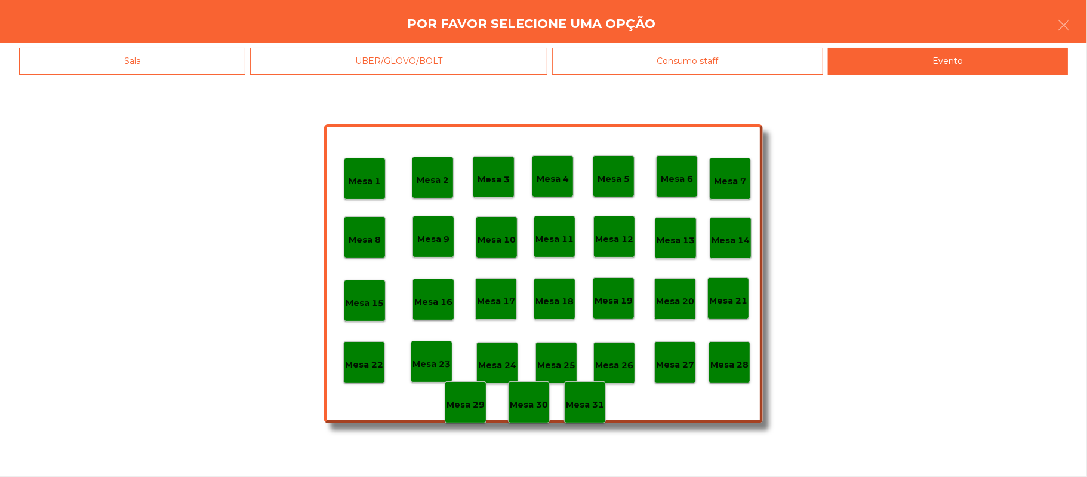
click at [730, 361] on p "Mesa 28" at bounding box center [730, 365] width 38 height 14
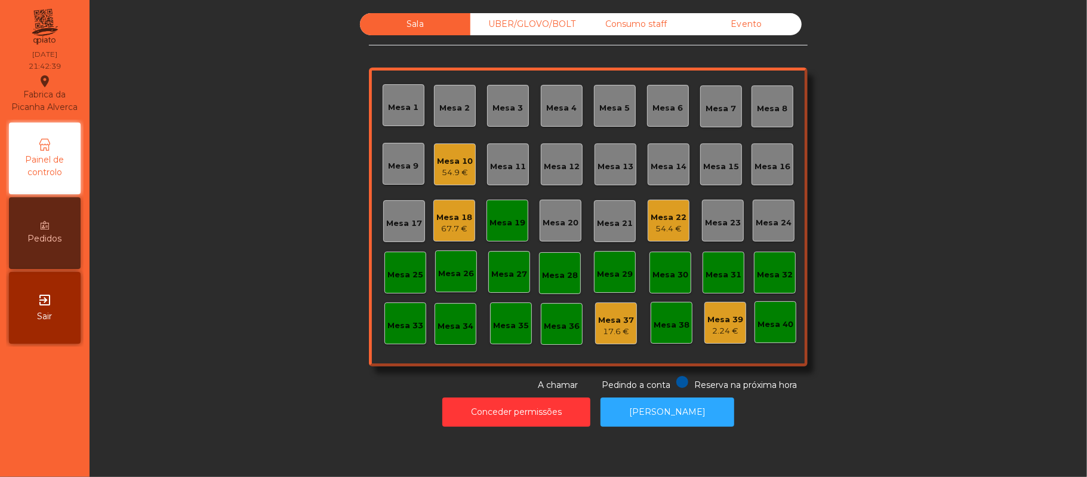
click at [500, 212] on div "Mesa 19" at bounding box center [508, 220] width 36 height 17
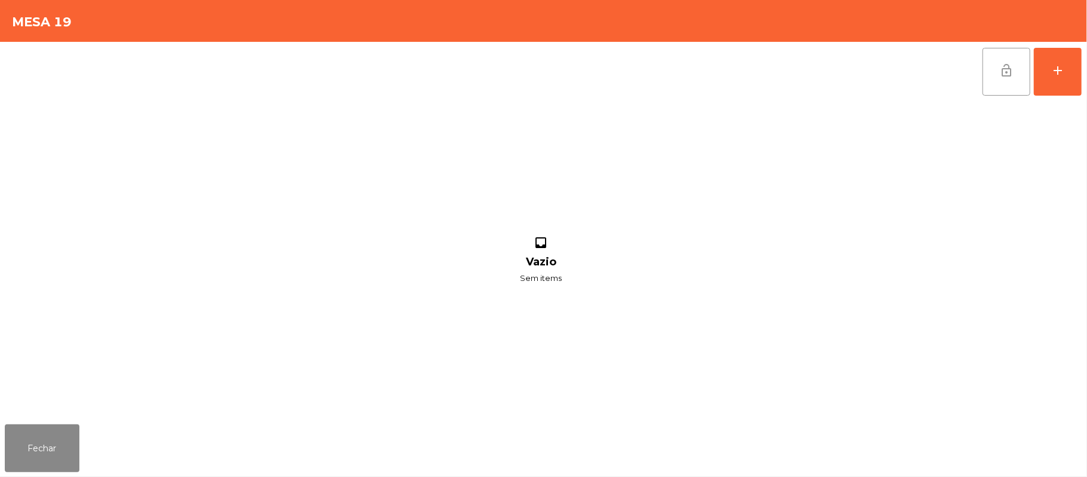
click at [999, 58] on button "lock_open" at bounding box center [1007, 72] width 48 height 48
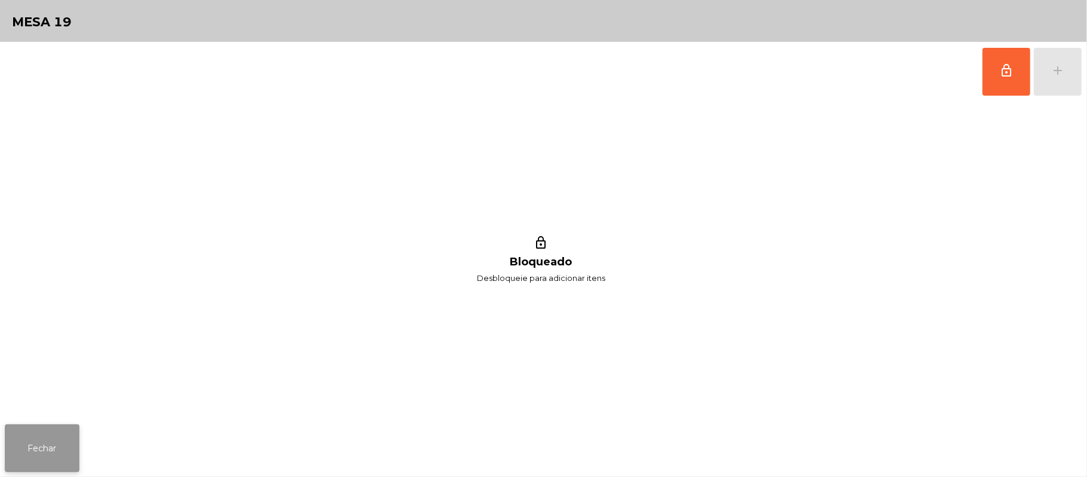
click at [36, 445] on button "Fechar" at bounding box center [42, 448] width 75 height 48
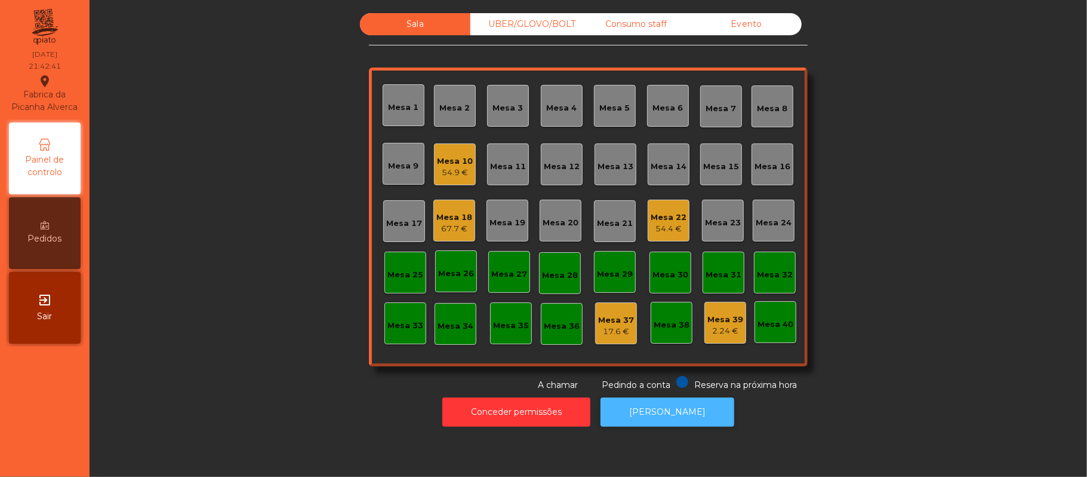
click at [665, 411] on button "[PERSON_NAME]" at bounding box center [668, 411] width 134 height 29
click at [451, 216] on div "Mesa 18" at bounding box center [454, 217] width 36 height 12
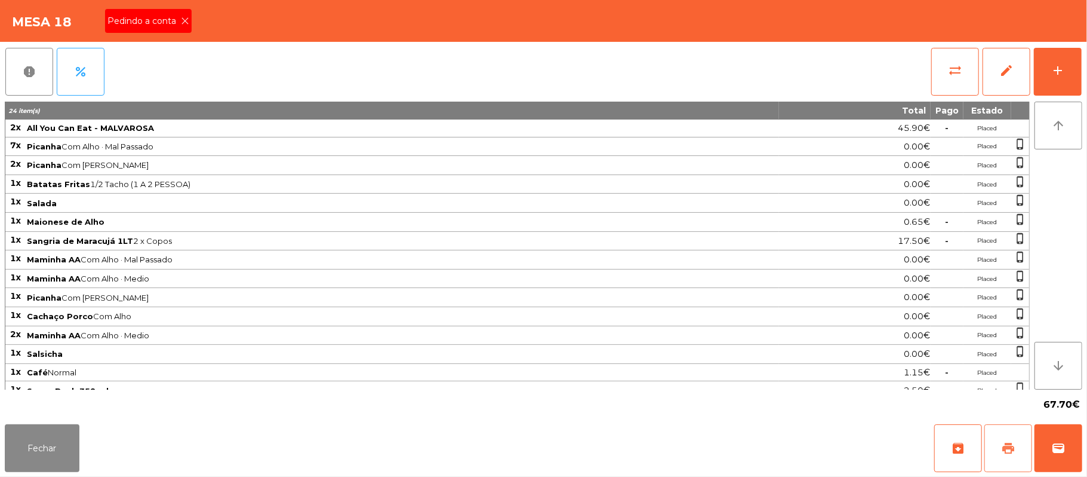
click at [1001, 442] on span "print" at bounding box center [1008, 448] width 14 height 14
click at [1081, 441] on button "wallet" at bounding box center [1059, 448] width 48 height 48
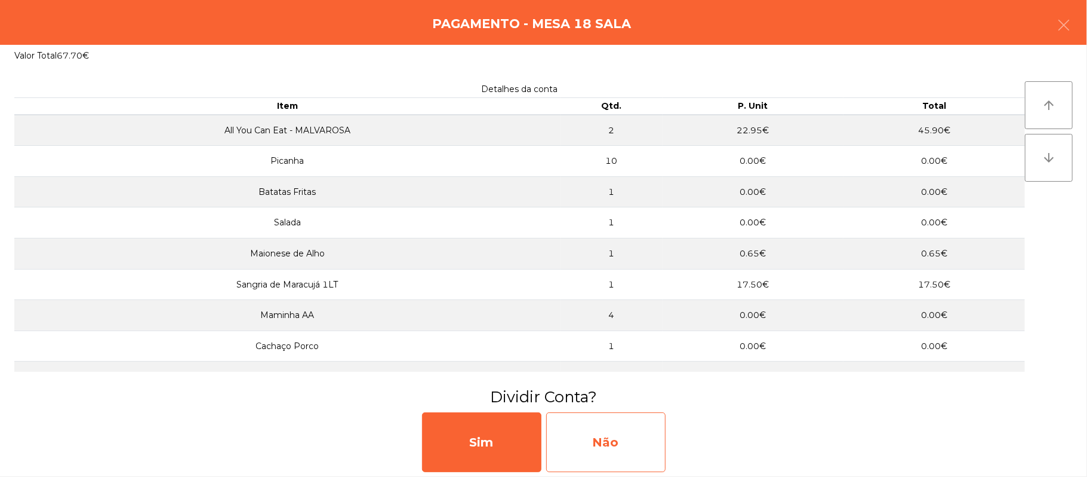
click at [611, 448] on div "Não" at bounding box center [605, 442] width 119 height 60
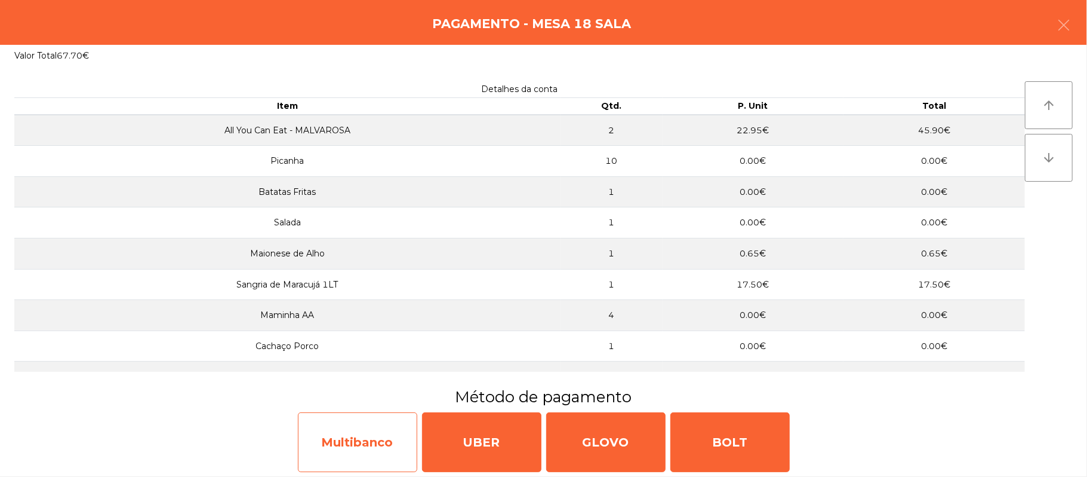
click at [365, 445] on div "Multibanco" at bounding box center [357, 442] width 119 height 60
select select "**"
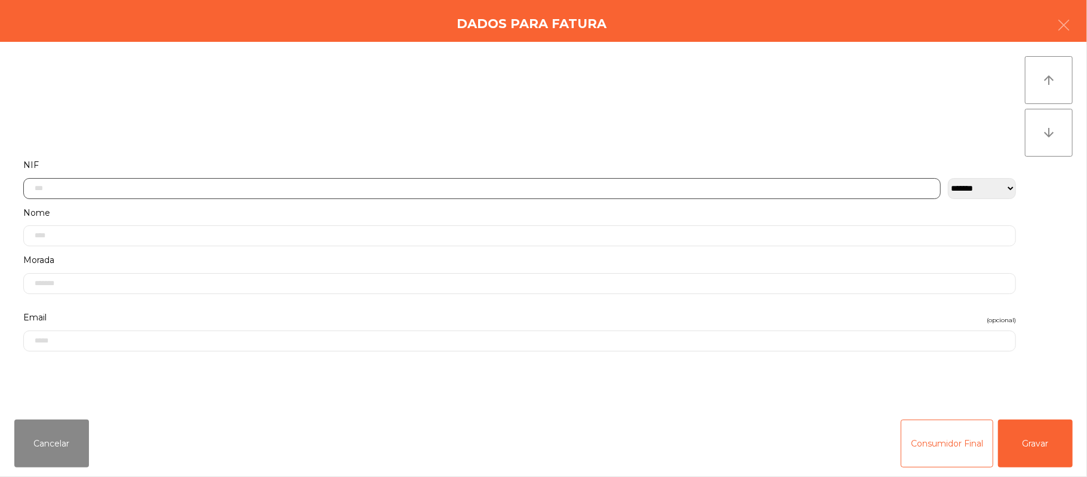
click at [262, 187] on input "text" at bounding box center [482, 188] width 918 height 21
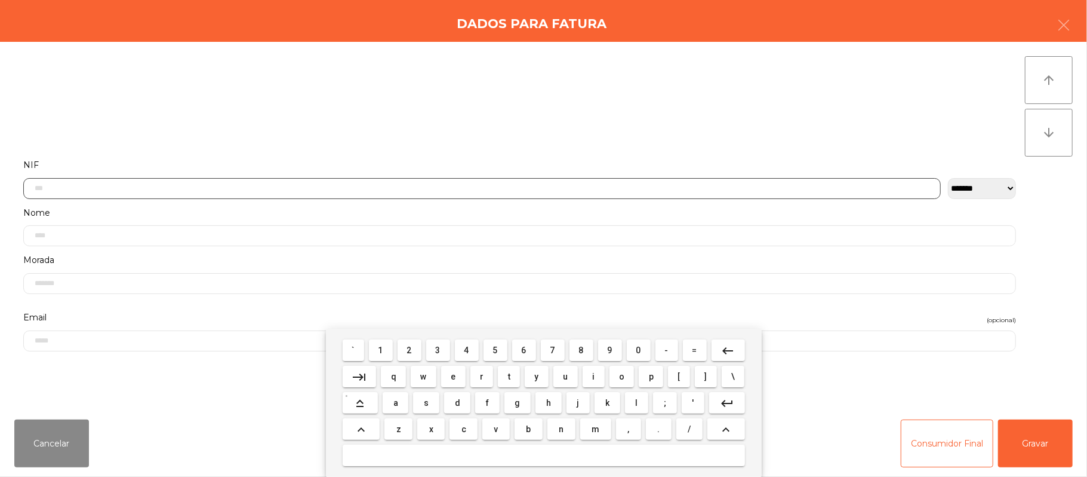
scroll to position [100, 0]
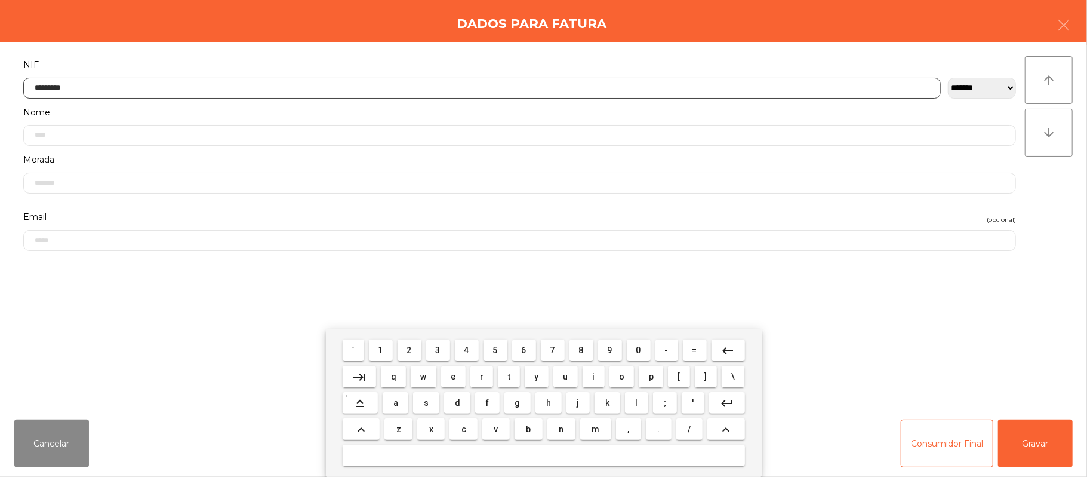
type input "*********"
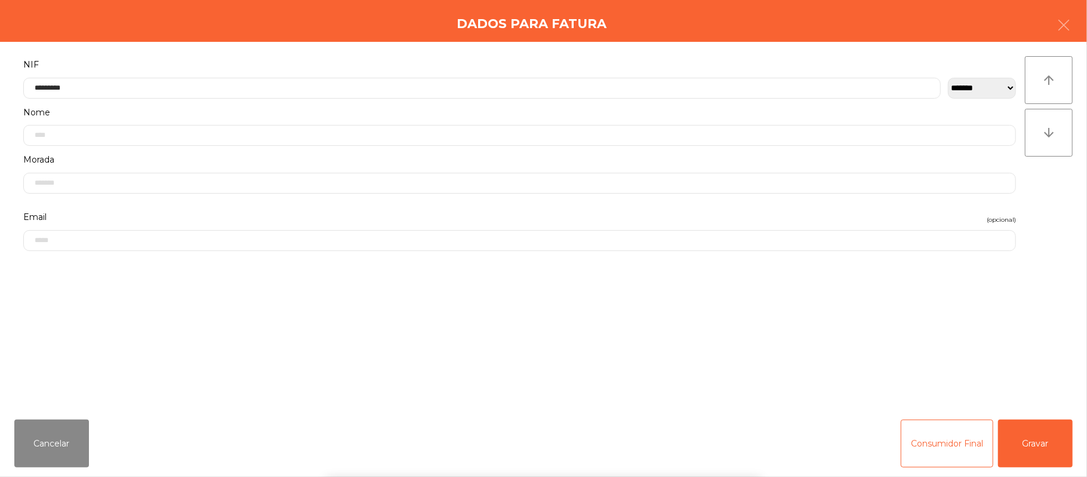
click at [1027, 448] on div "` 1 2 3 4 5 6 7 8 9 0 - = keyboard_backspace keyboard_tab q w e r t y u i o p […" at bounding box center [543, 402] width 1087 height 148
click at [1049, 445] on button "Gravar" at bounding box center [1035, 443] width 75 height 48
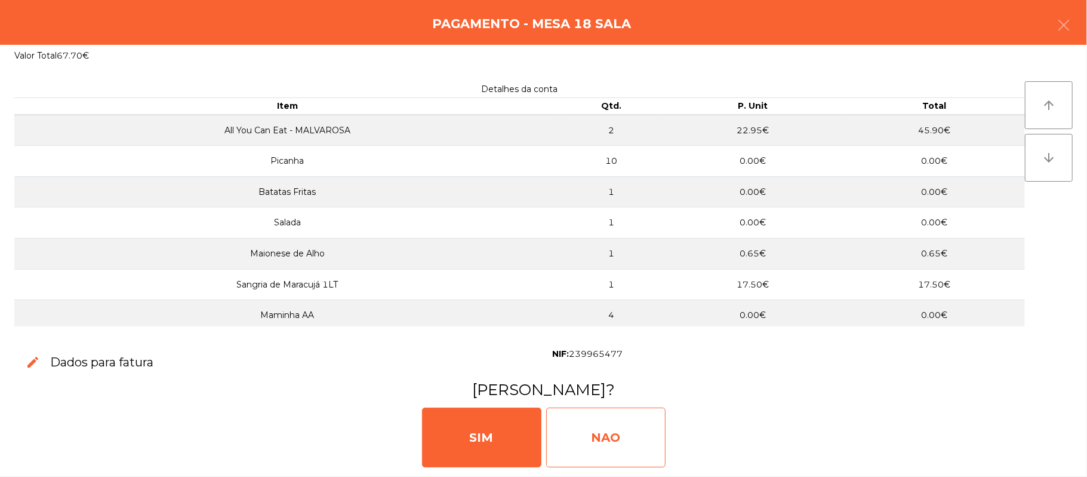
click at [624, 425] on div "NAO" at bounding box center [605, 437] width 119 height 60
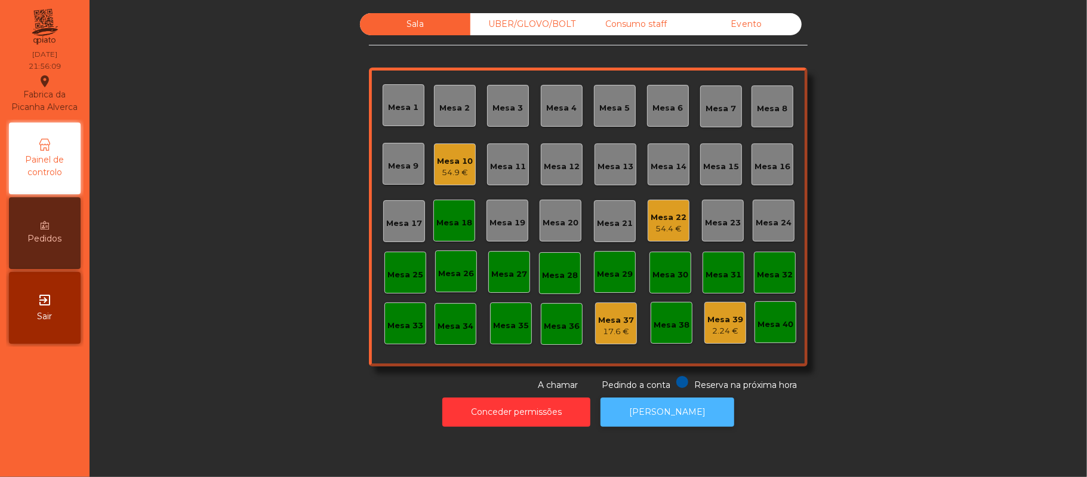
click at [648, 412] on button "[PERSON_NAME]" at bounding box center [668, 411] width 134 height 29
click at [445, 221] on div "Mesa 18" at bounding box center [454, 223] width 36 height 12
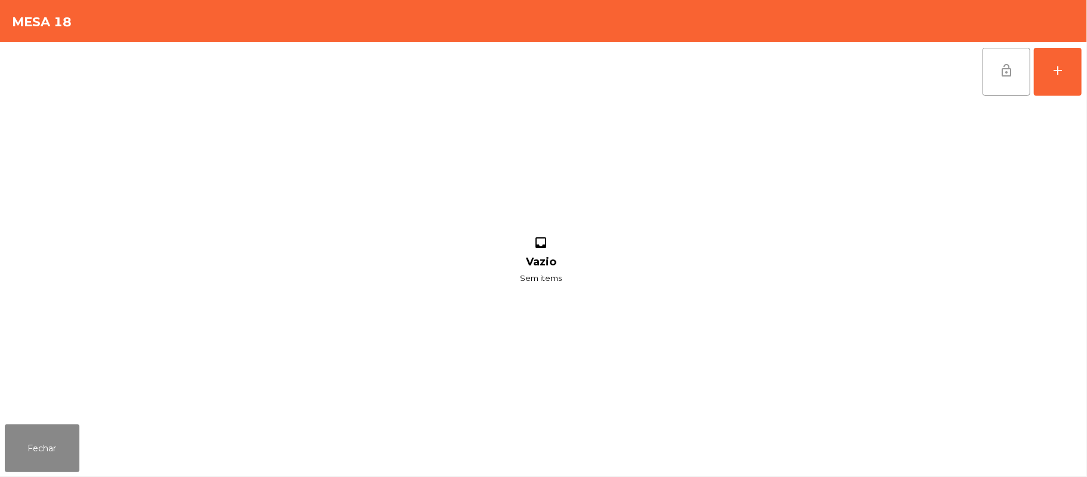
click at [1004, 74] on span "lock_open" at bounding box center [1007, 70] width 14 height 14
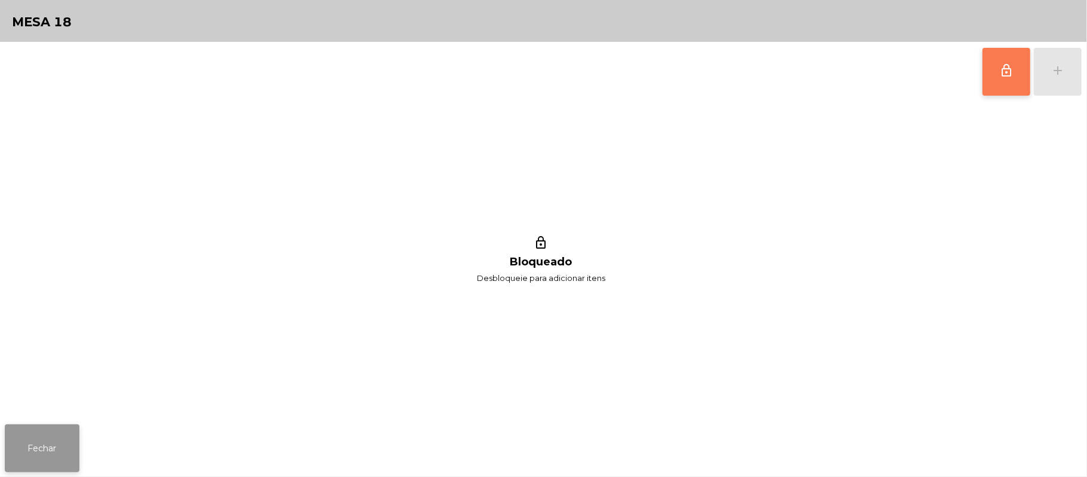
click at [8, 440] on button "Fechar" at bounding box center [42, 448] width 75 height 48
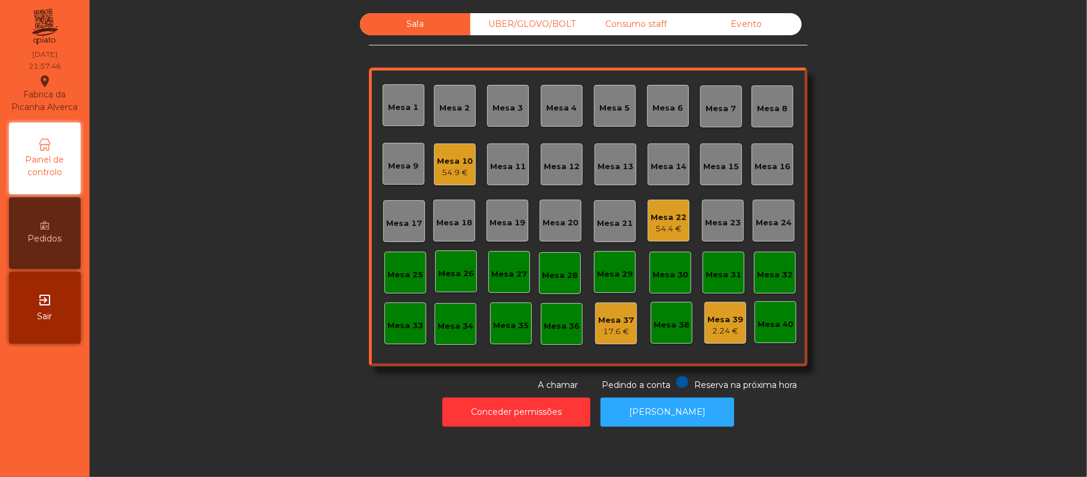
click at [768, 166] on div "Mesa 16" at bounding box center [773, 167] width 36 height 12
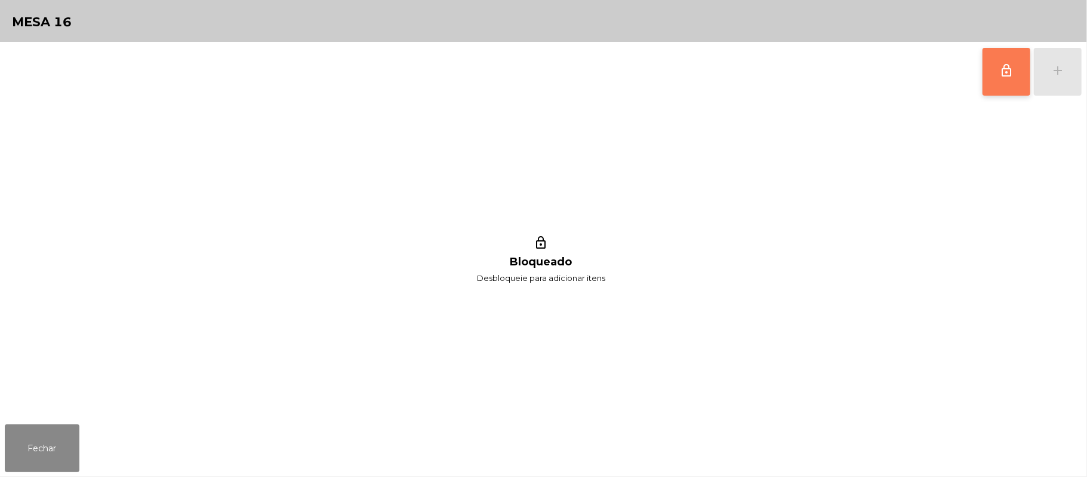
click at [990, 79] on button "lock_outline" at bounding box center [1007, 72] width 48 height 48
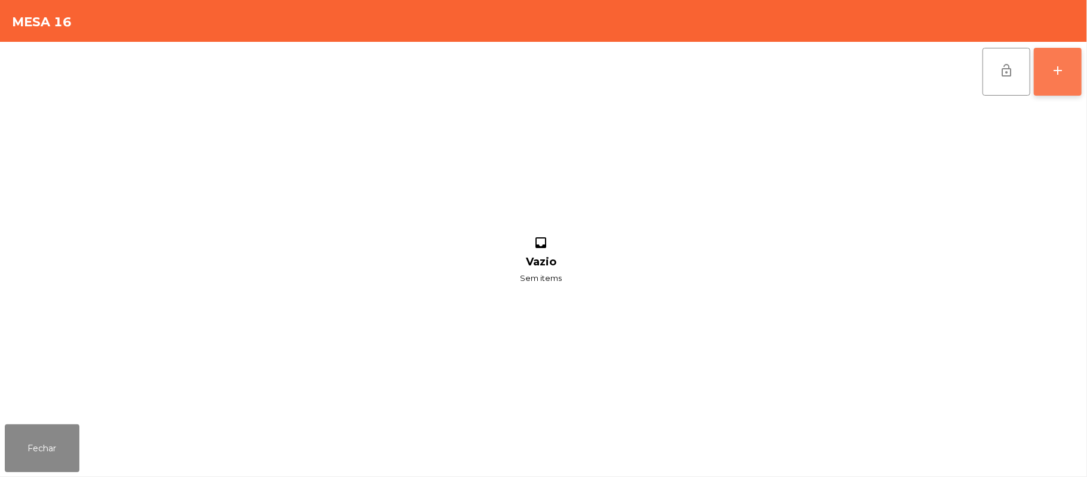
click at [1060, 75] on div "add" at bounding box center [1058, 70] width 14 height 14
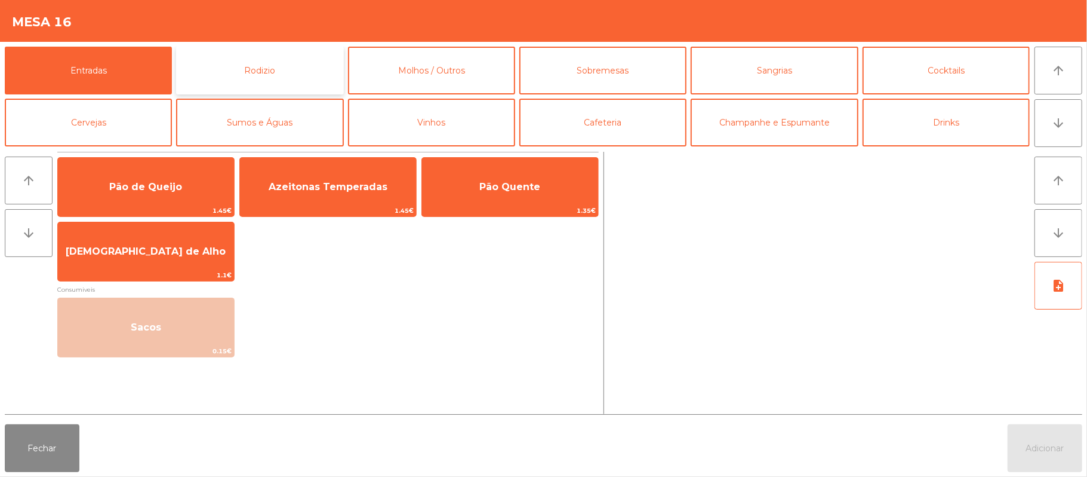
click at [250, 72] on button "Rodizio" at bounding box center [259, 71] width 167 height 48
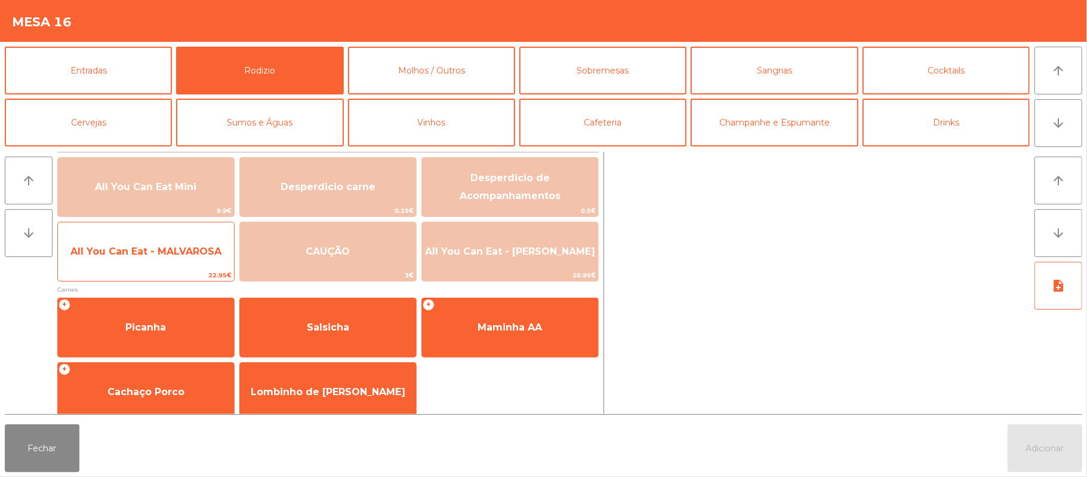
click at [170, 256] on span "All You Can Eat - MALVAROSA" at bounding box center [145, 250] width 151 height 11
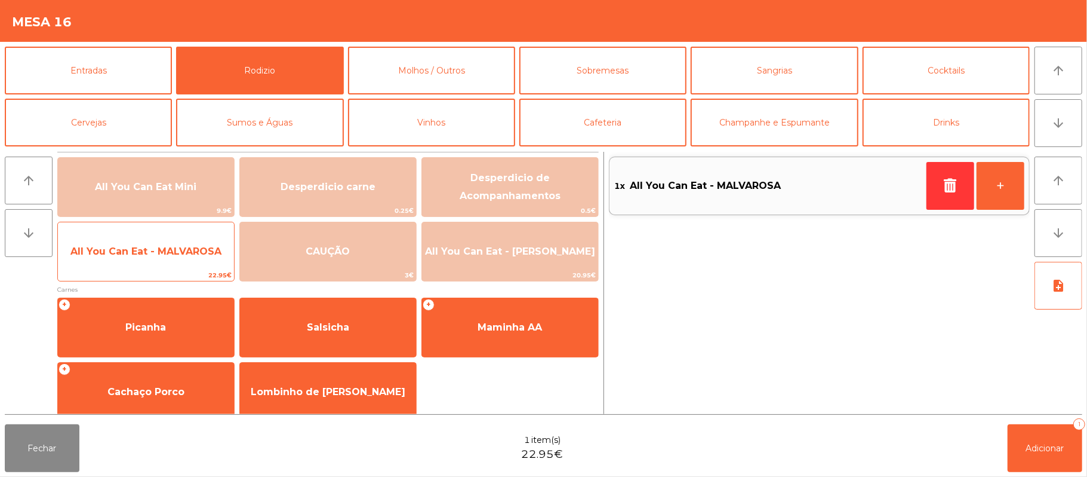
click at [174, 266] on span "All You Can Eat - MALVAROSA" at bounding box center [146, 251] width 176 height 32
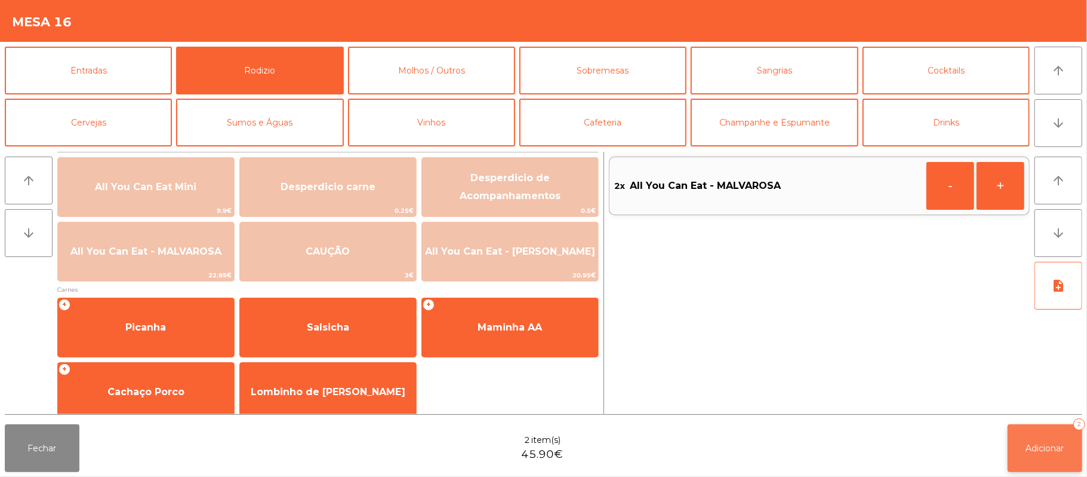
click at [1052, 465] on button "Adicionar 2" at bounding box center [1045, 448] width 75 height 48
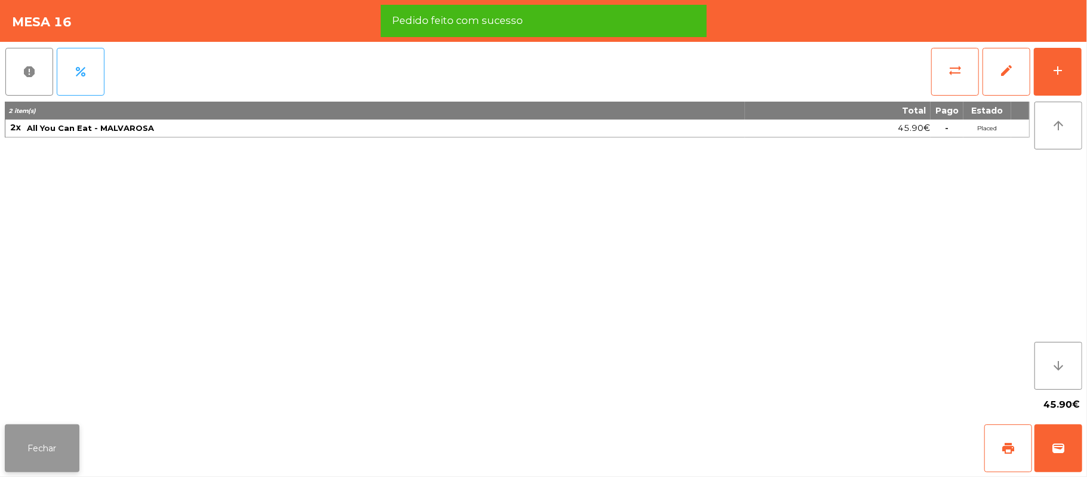
click at [41, 455] on button "Fechar" at bounding box center [42, 448] width 75 height 48
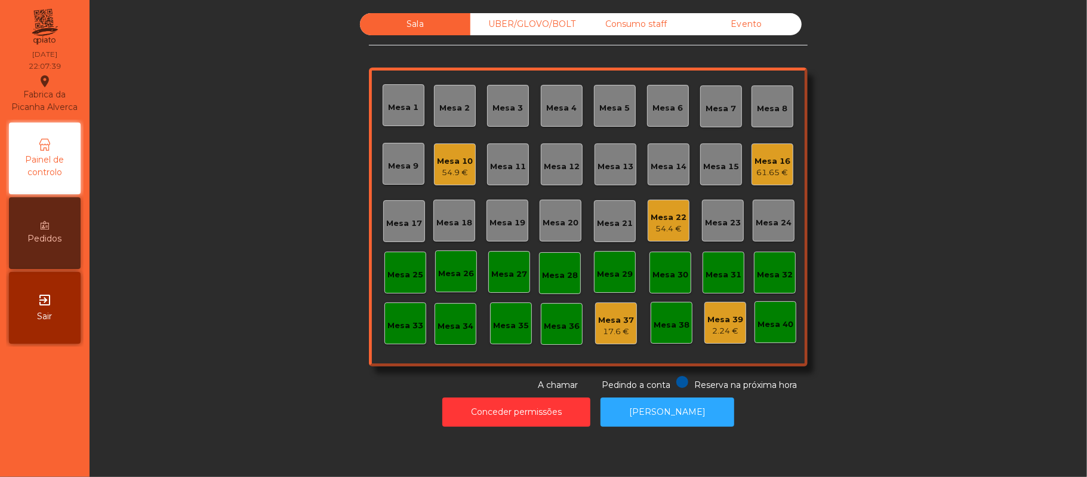
click at [530, 31] on div "UBER/GLOVO/BOLT" at bounding box center [526, 24] width 110 height 22
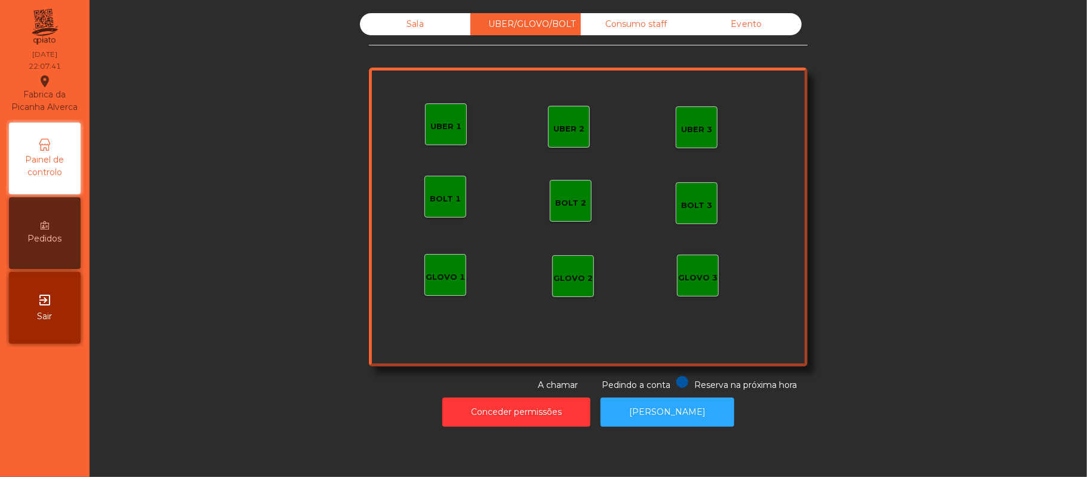
click at [450, 125] on div "UBER 1" at bounding box center [446, 127] width 31 height 12
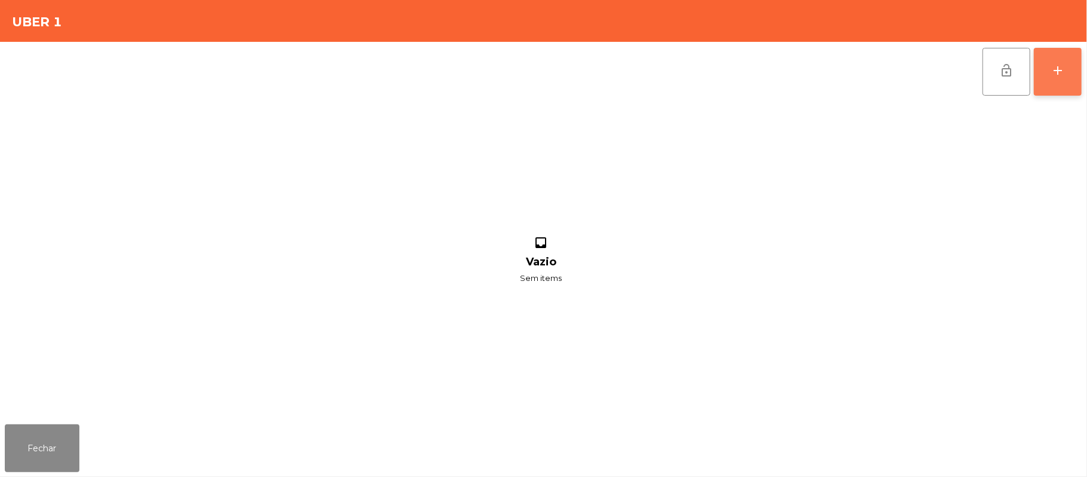
click at [1049, 79] on button "add" at bounding box center [1058, 72] width 48 height 48
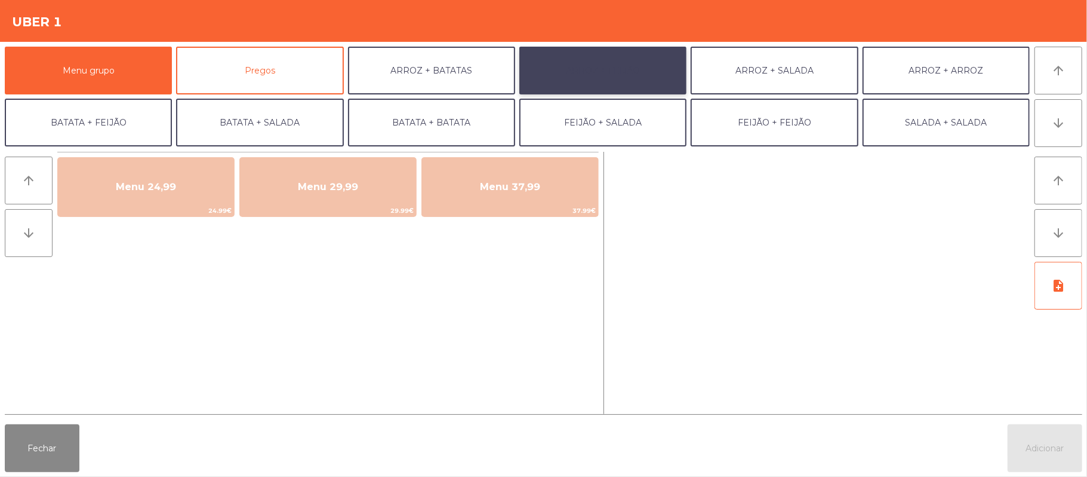
click at [590, 58] on button "ARROZ + FEIJÃO" at bounding box center [602, 71] width 167 height 48
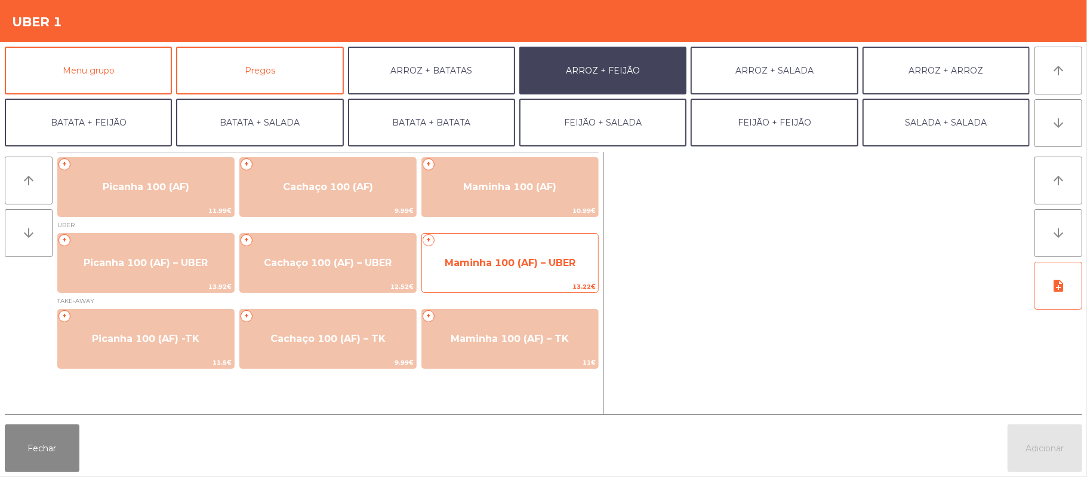
click at [559, 257] on span "Maminha 100 (AF) – UBER" at bounding box center [510, 262] width 131 height 11
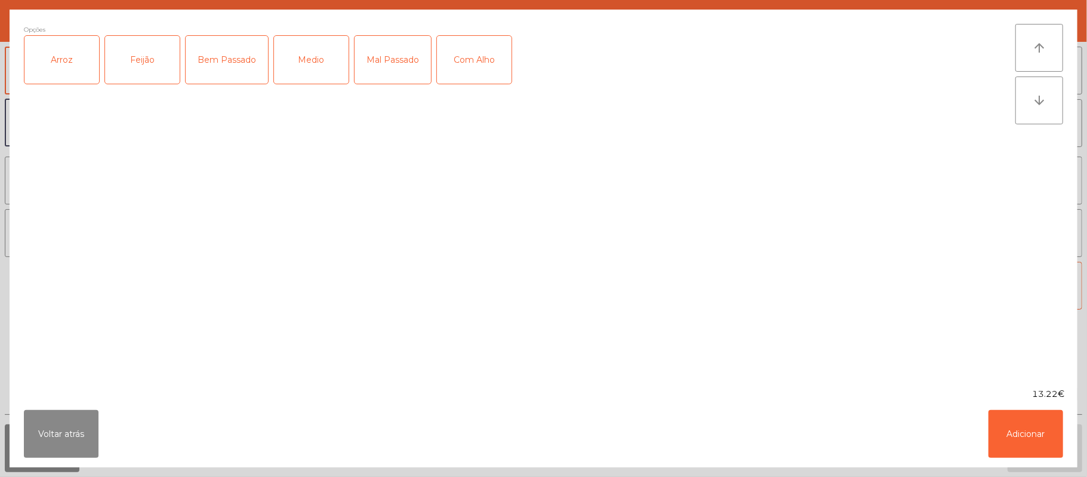
click at [65, 51] on div "Arroz" at bounding box center [61, 60] width 75 height 48
click at [141, 56] on div "Feijão" at bounding box center [142, 60] width 75 height 48
click at [1028, 451] on button "Adicionar" at bounding box center [1026, 434] width 75 height 48
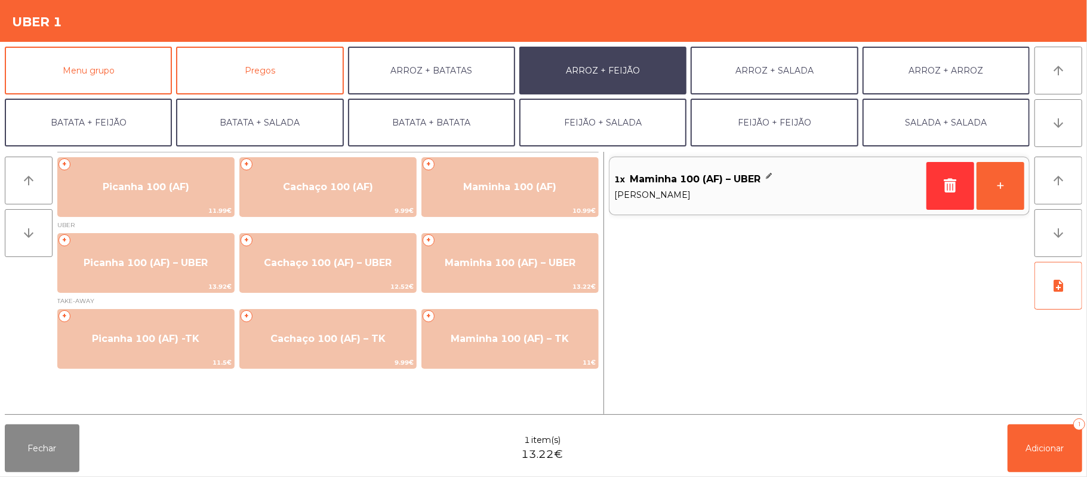
scroll to position [51, 0]
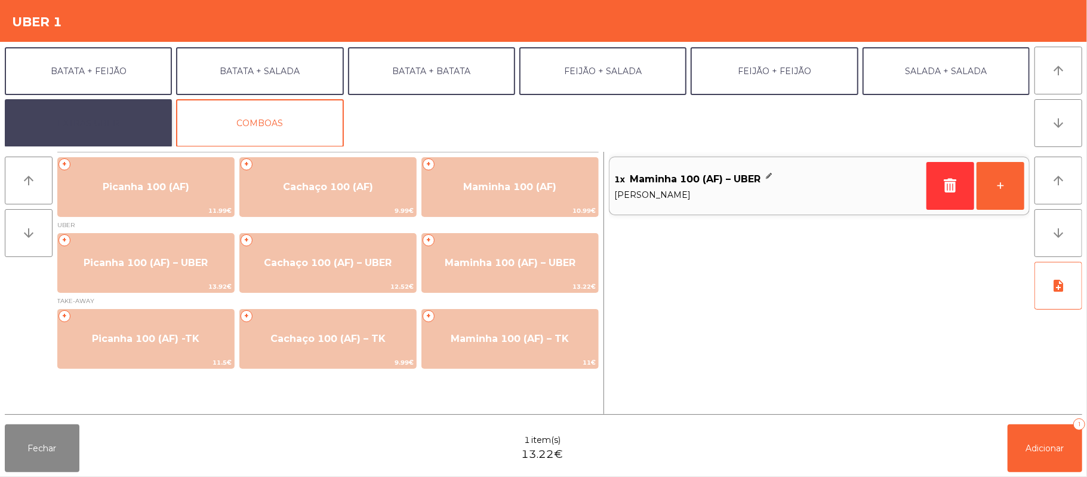
click at [117, 115] on button "EXTRAS UBER" at bounding box center [88, 123] width 167 height 48
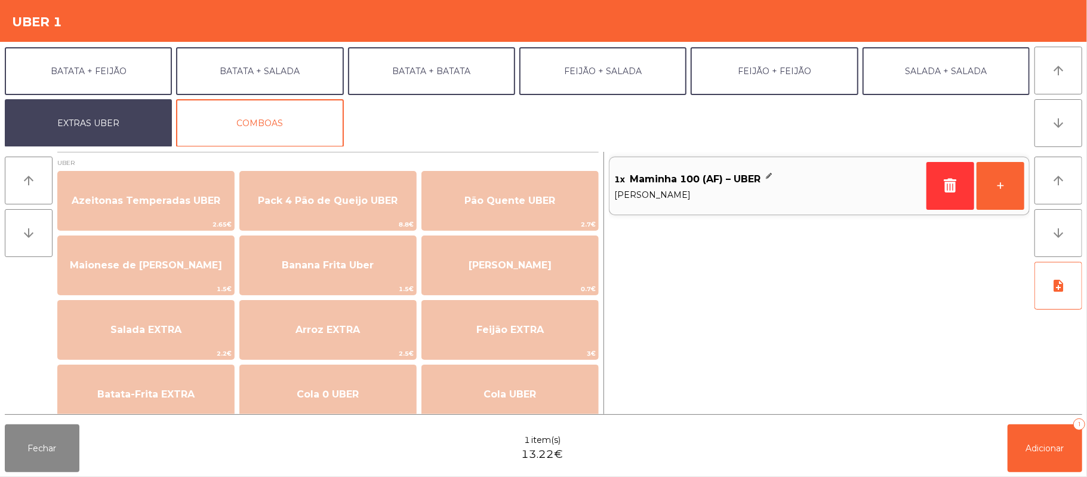
click at [758, 187] on span "Maminha 100 (AF) – UBER" at bounding box center [695, 179] width 131 height 18
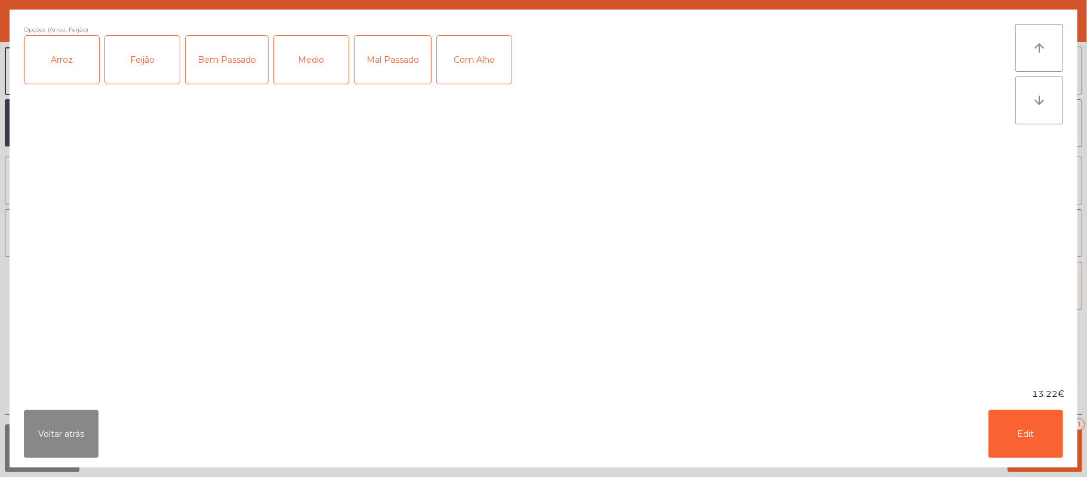
click at [322, 67] on div "Medio" at bounding box center [311, 60] width 75 height 48
click at [1020, 440] on button "Edit" at bounding box center [1026, 434] width 75 height 48
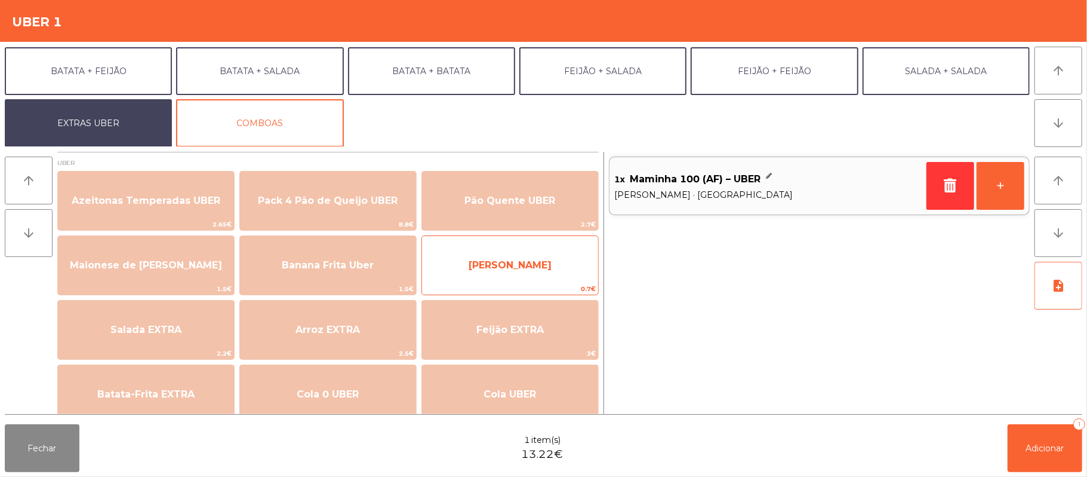
click at [490, 268] on span "[PERSON_NAME]" at bounding box center [510, 264] width 83 height 11
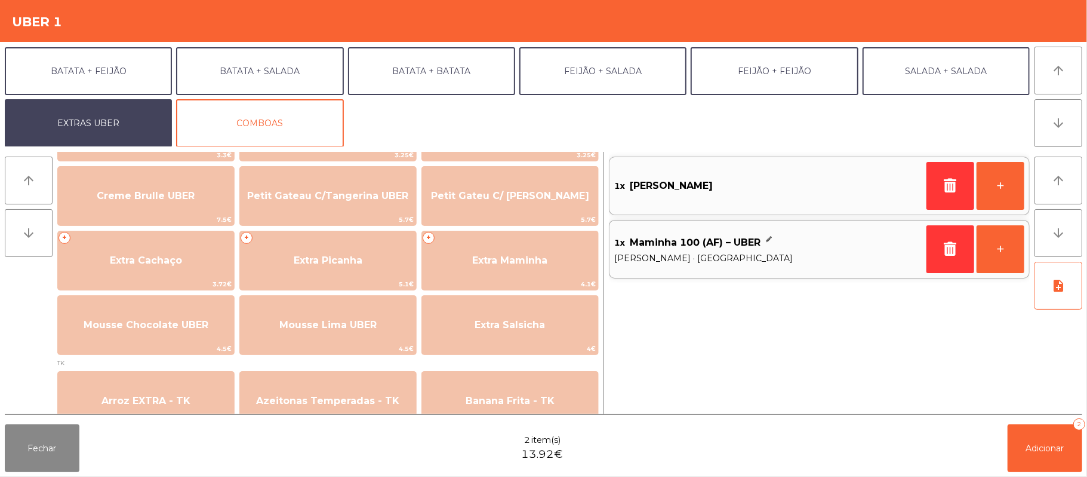
scroll to position [247, 0]
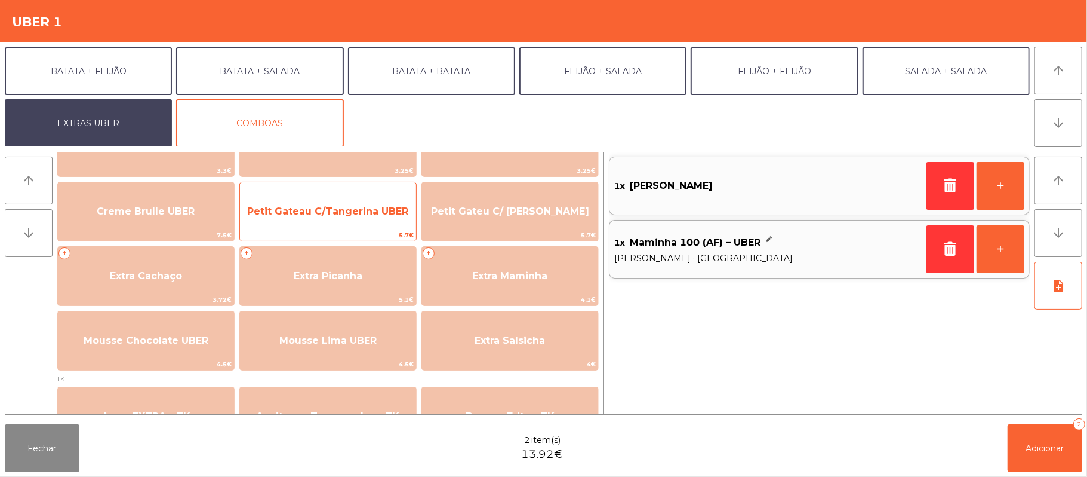
click at [356, 217] on span "Petit Gateau C/Tangerina UBER" at bounding box center [328, 211] width 176 height 32
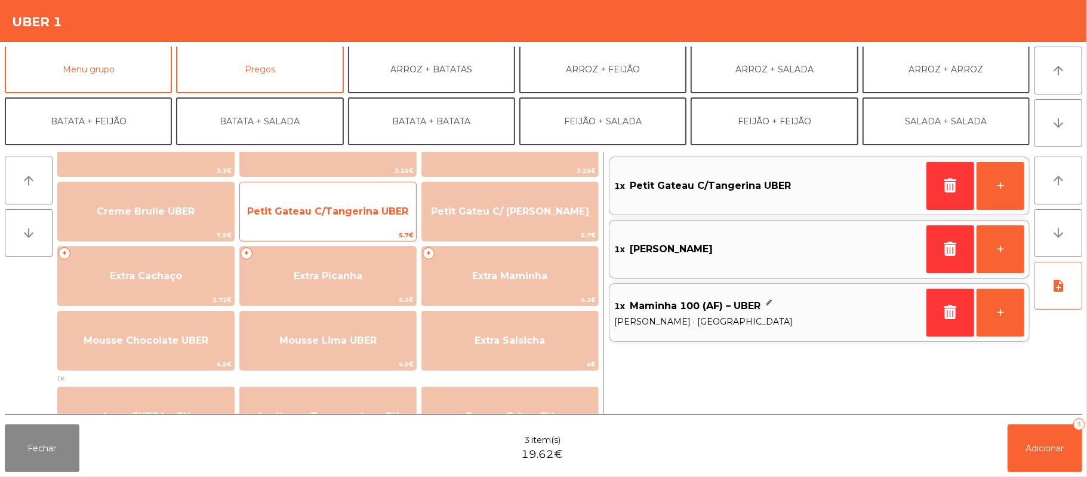
scroll to position [0, 0]
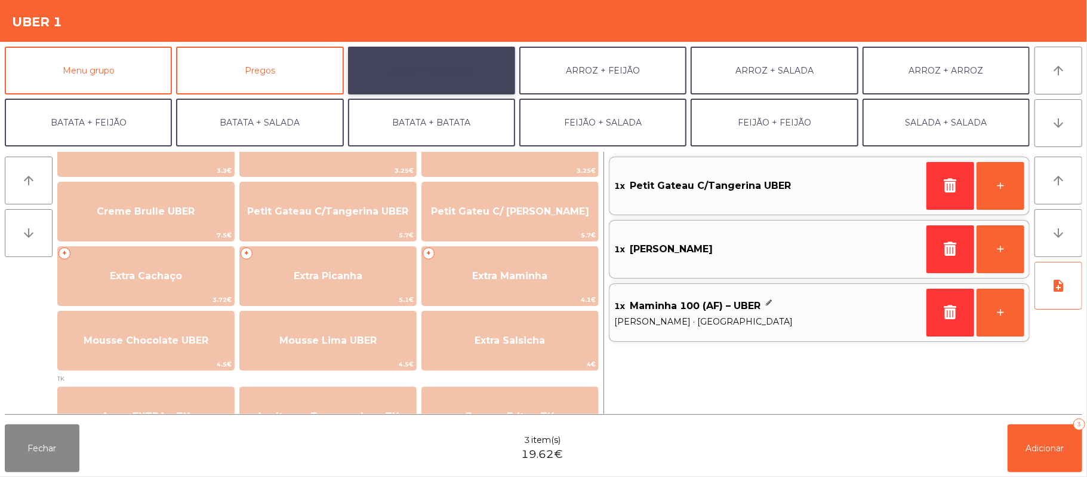
click at [476, 82] on button "ARROZ + BATATAS" at bounding box center [431, 71] width 167 height 48
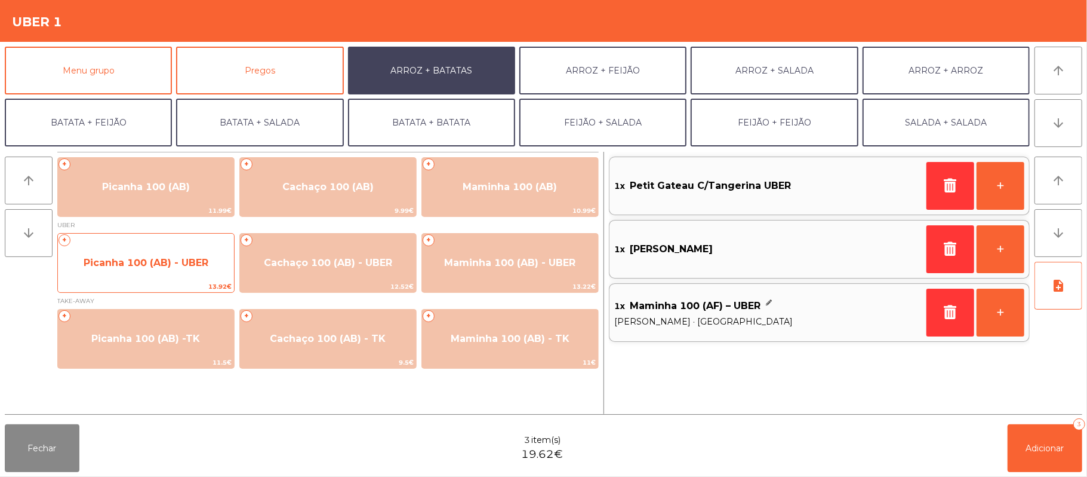
click at [173, 265] on span "Picanha 100 (AB) - UBER" at bounding box center [146, 262] width 125 height 11
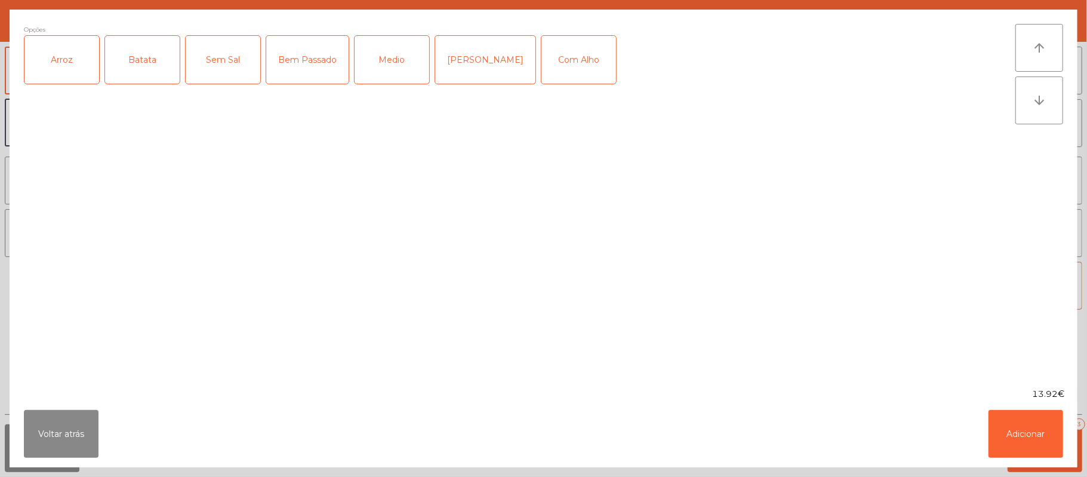
click at [63, 84] on div "Arroz" at bounding box center [61, 60] width 75 height 48
click at [141, 70] on div "Batata" at bounding box center [142, 60] width 75 height 48
click at [408, 62] on div "Medio" at bounding box center [392, 60] width 75 height 48
click at [1026, 444] on button "Adicionar" at bounding box center [1026, 434] width 75 height 48
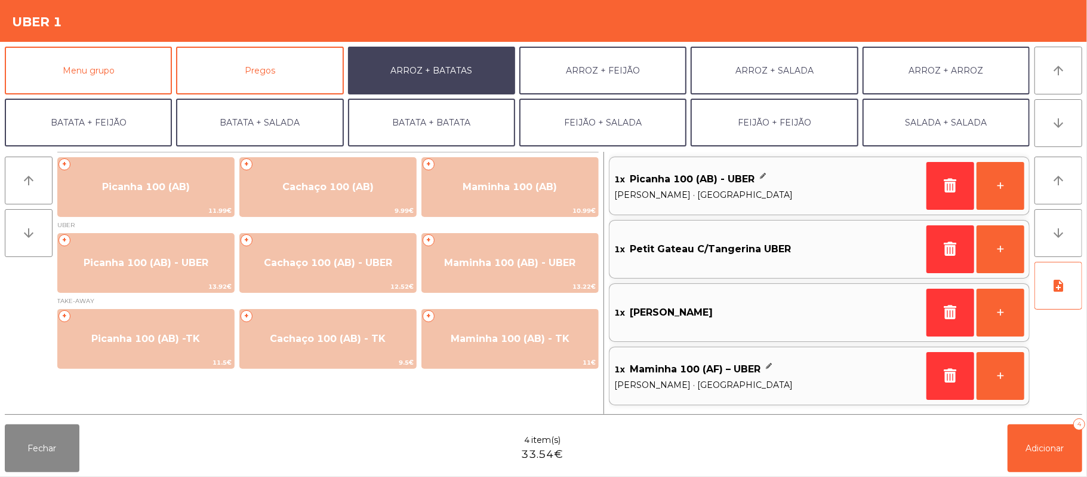
scroll to position [51, 0]
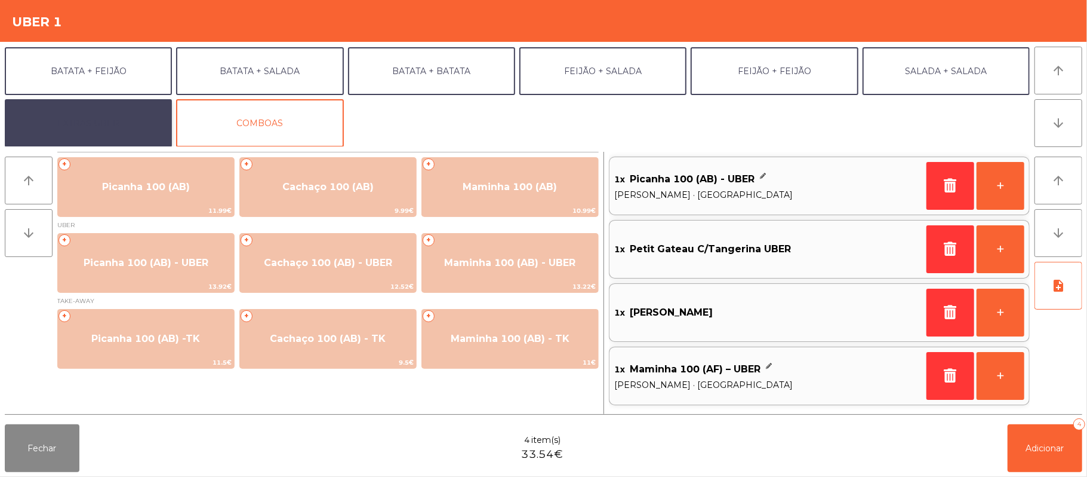
click at [122, 110] on button "EXTRAS UBER" at bounding box center [88, 123] width 167 height 48
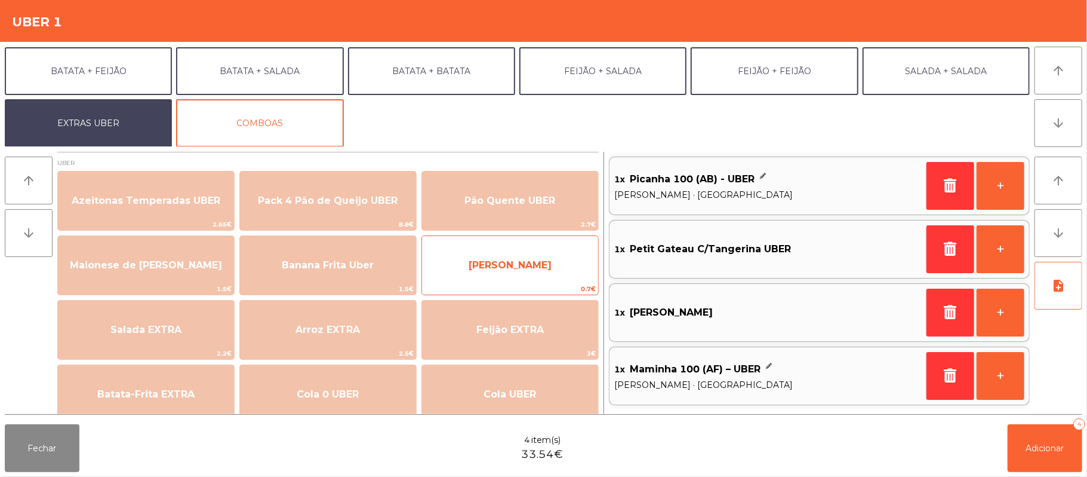
click at [521, 266] on span "[PERSON_NAME]" at bounding box center [510, 264] width 83 height 11
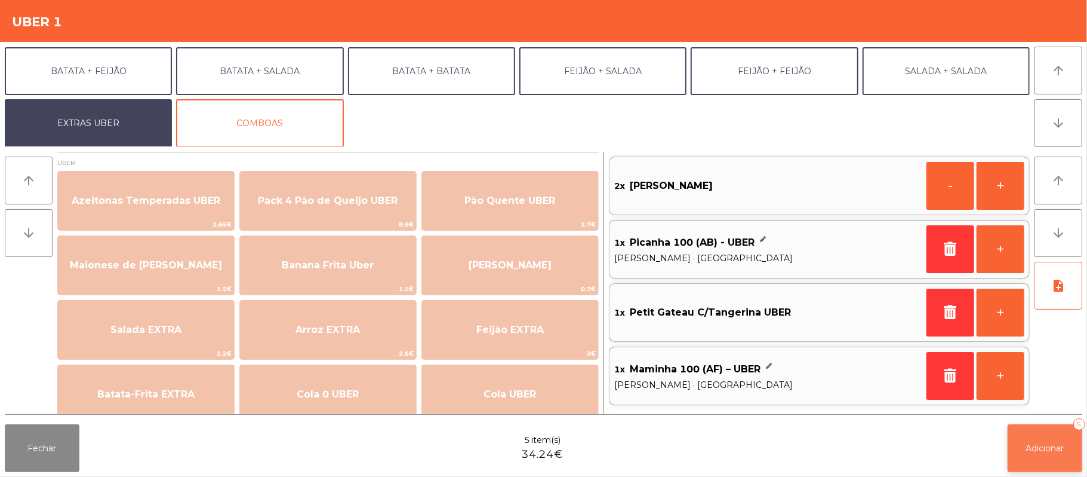
click at [1049, 445] on span "Adicionar" at bounding box center [1045, 447] width 38 height 11
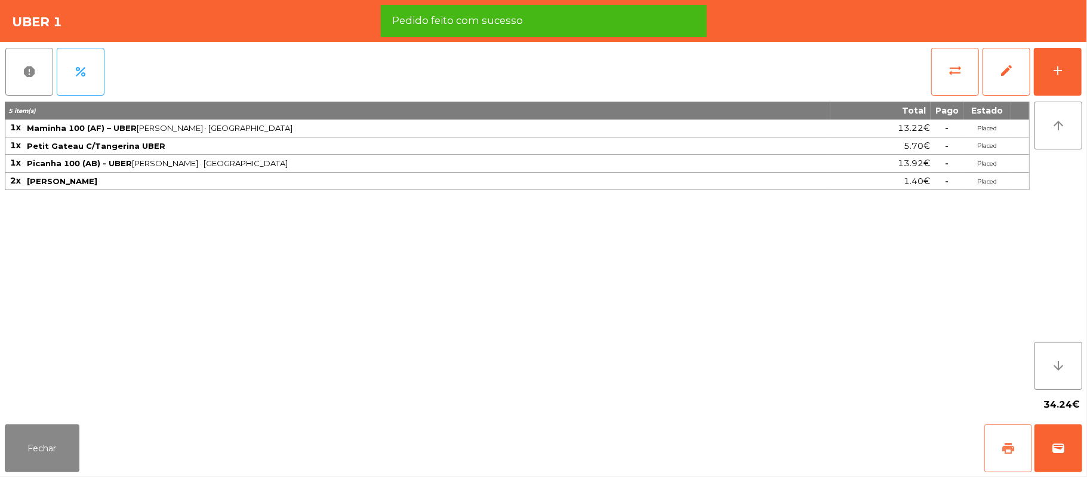
click at [995, 452] on button "print" at bounding box center [1009, 448] width 48 height 48
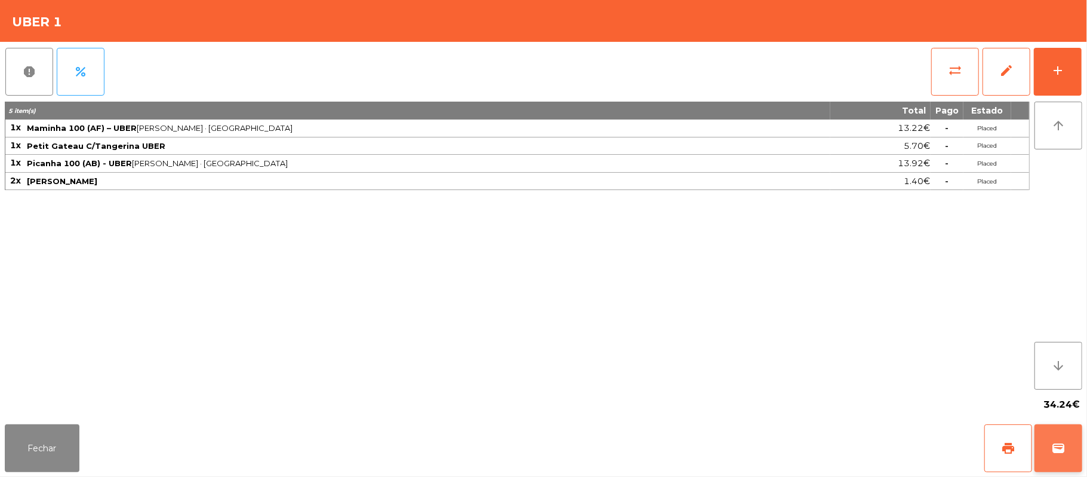
click at [1049, 450] on button "wallet" at bounding box center [1059, 448] width 48 height 48
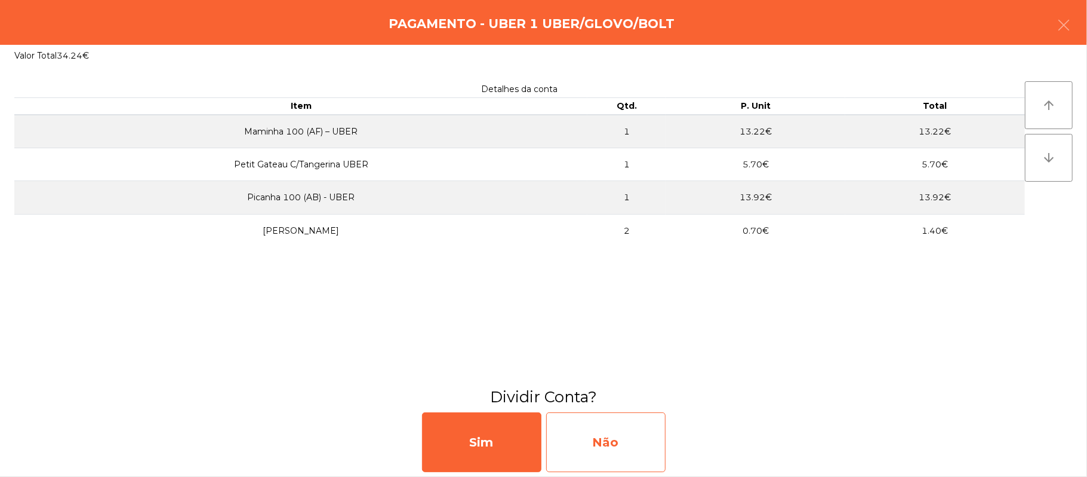
click at [643, 455] on div "Não" at bounding box center [605, 442] width 119 height 60
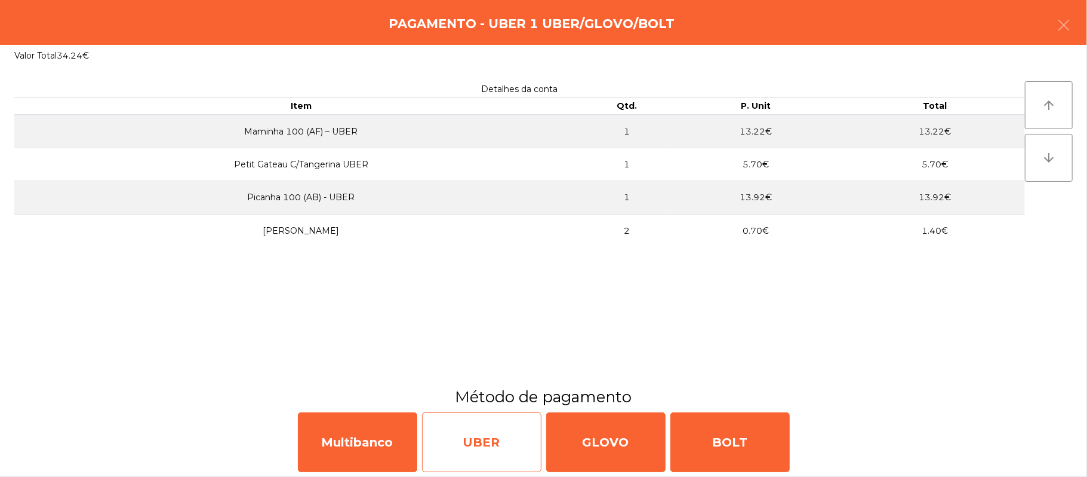
click at [497, 445] on div "UBER" at bounding box center [481, 442] width 119 height 60
select select "**"
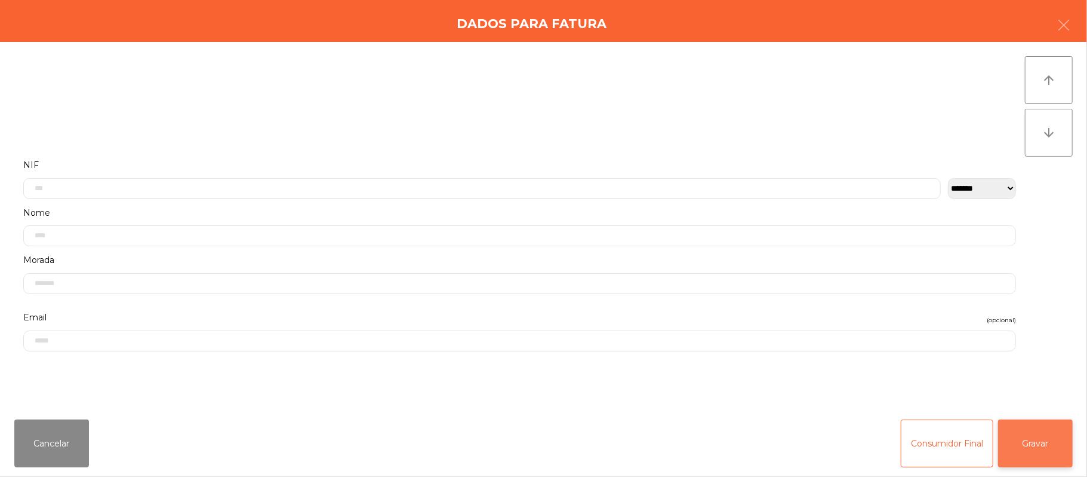
click at [1040, 453] on button "Gravar" at bounding box center [1035, 443] width 75 height 48
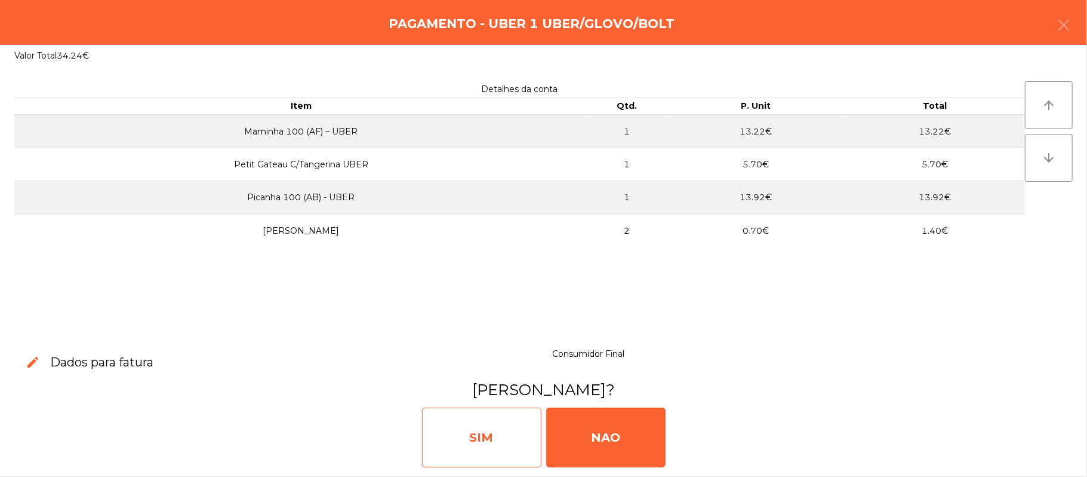
click at [480, 451] on div "SIM" at bounding box center [481, 437] width 119 height 60
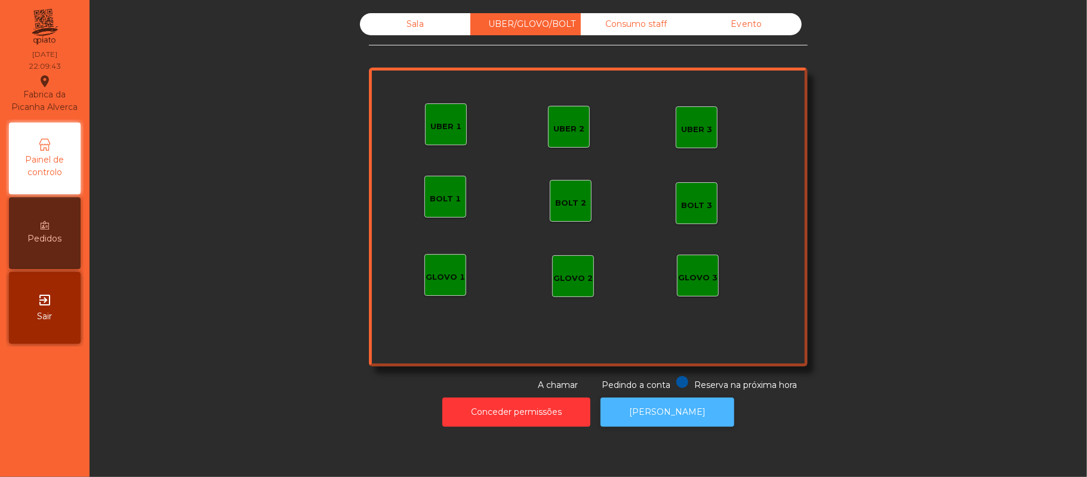
click at [682, 423] on button "[PERSON_NAME]" at bounding box center [668, 411] width 134 height 29
click at [418, 15] on div "Sala" at bounding box center [415, 24] width 110 height 22
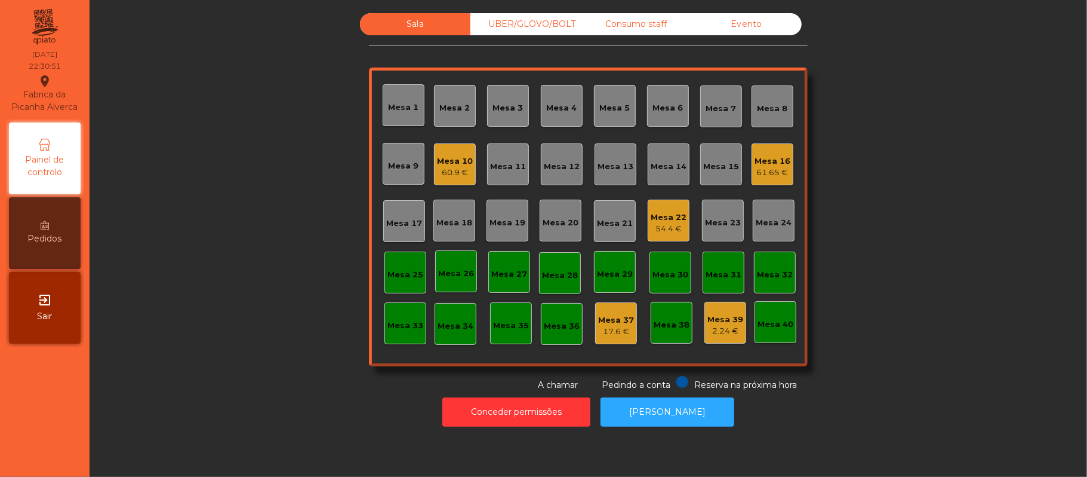
click at [443, 167] on div "60.9 €" at bounding box center [455, 173] width 36 height 12
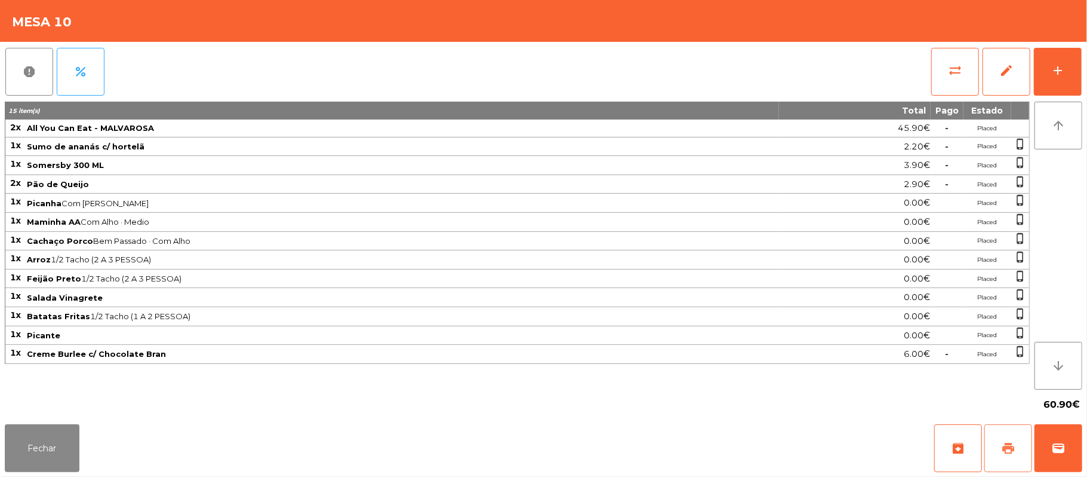
click at [1014, 449] on span "print" at bounding box center [1008, 448] width 14 height 14
click at [948, 64] on span "sync_alt" at bounding box center [955, 70] width 14 height 14
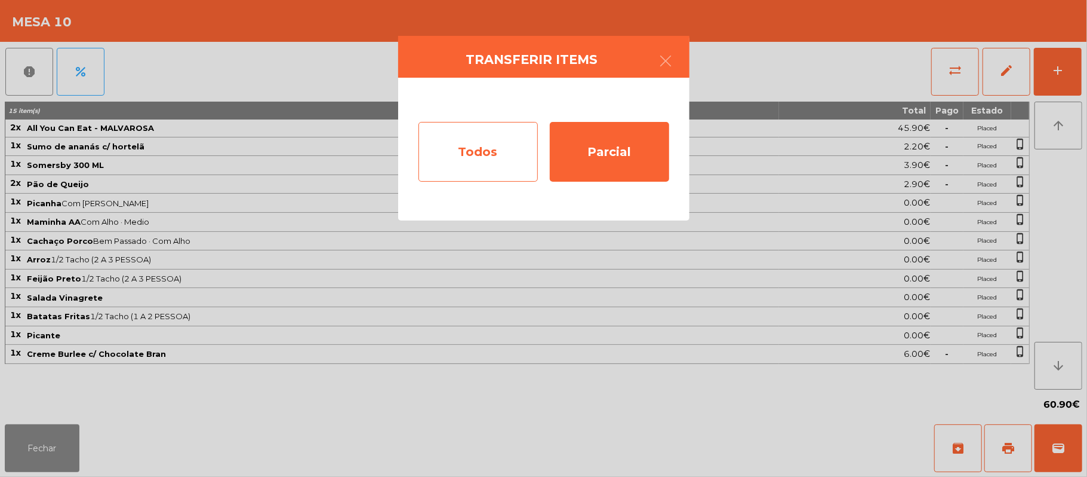
click at [490, 156] on div "Todos" at bounding box center [478, 152] width 119 height 60
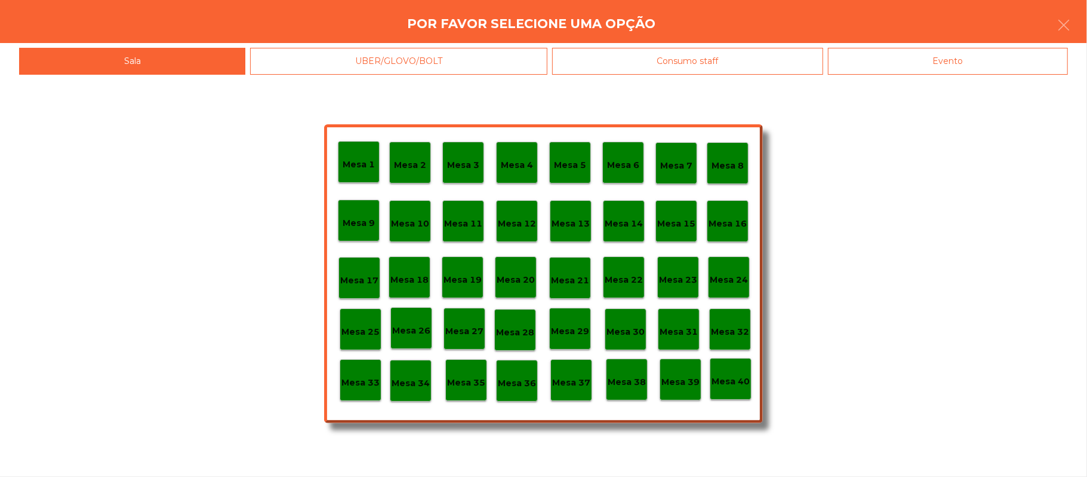
click at [916, 58] on div "Evento" at bounding box center [948, 61] width 240 height 27
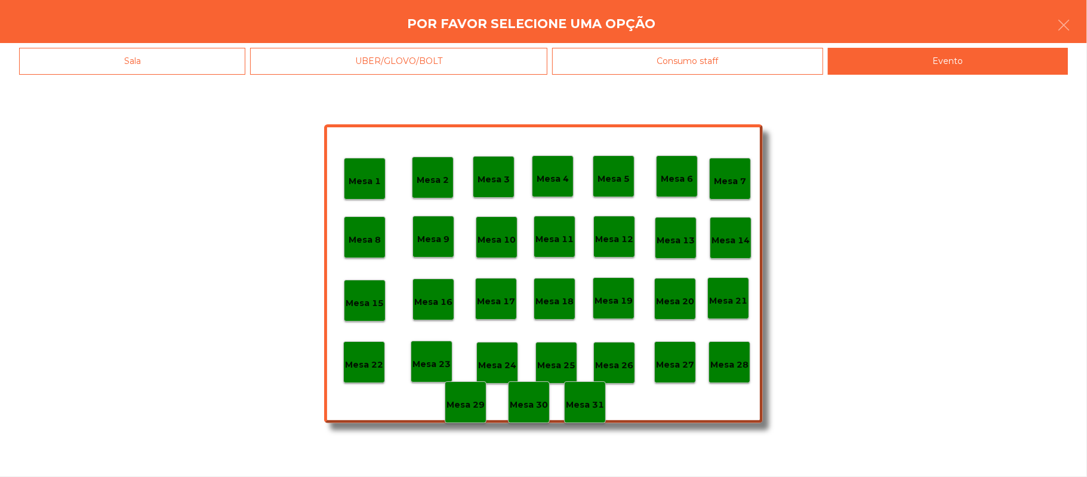
click at [726, 349] on div "Mesa 28" at bounding box center [730, 362] width 42 height 42
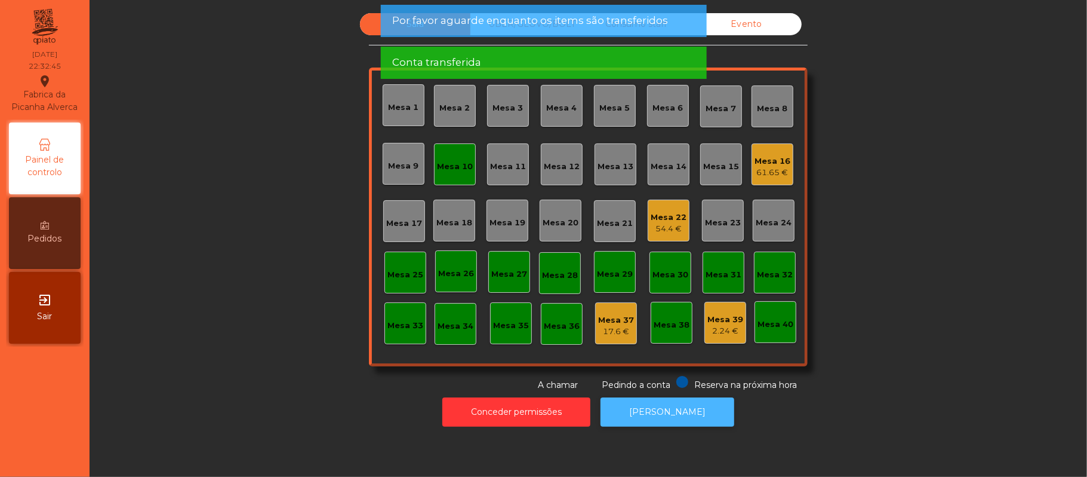
click at [653, 411] on button "[PERSON_NAME]" at bounding box center [668, 411] width 134 height 29
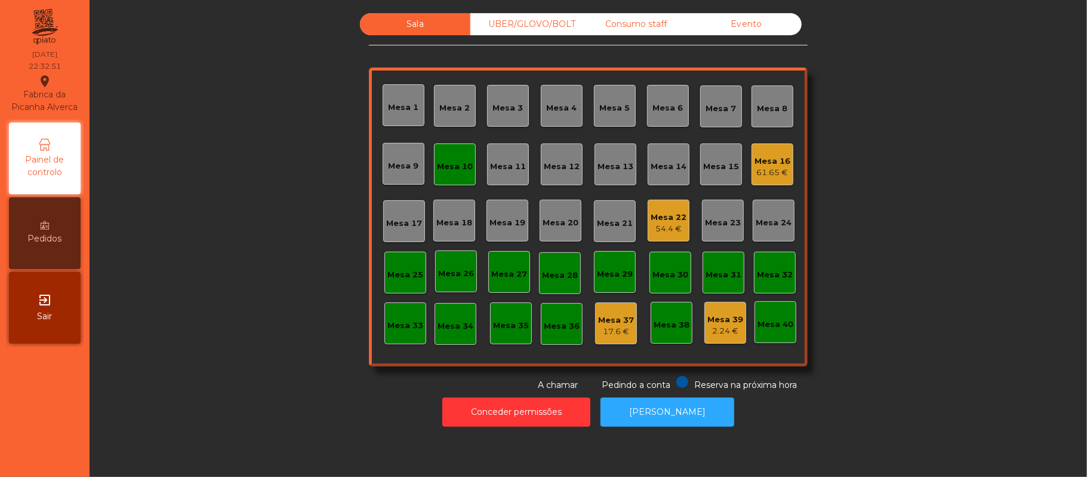
click at [462, 164] on div "Mesa 10" at bounding box center [455, 167] width 36 height 12
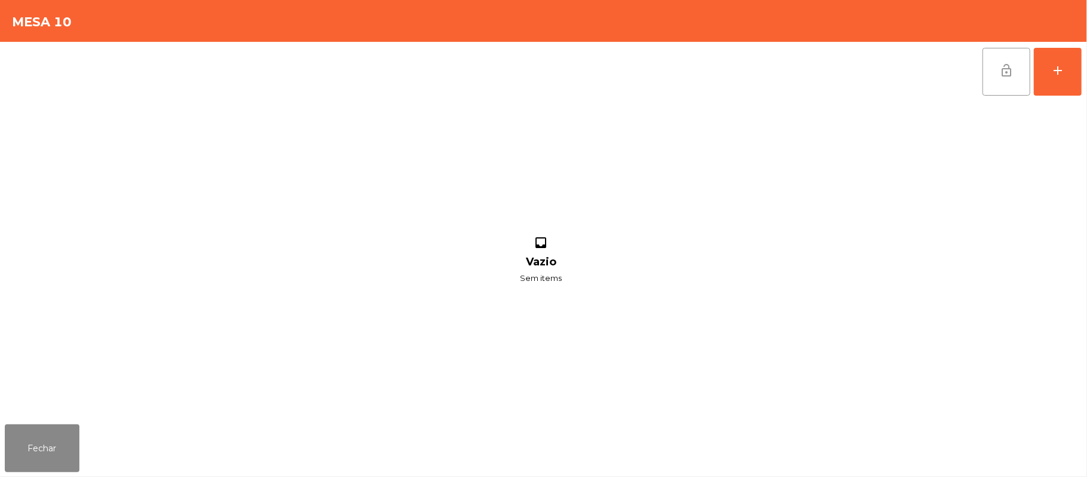
click at [1004, 75] on span "lock_open" at bounding box center [1007, 70] width 14 height 14
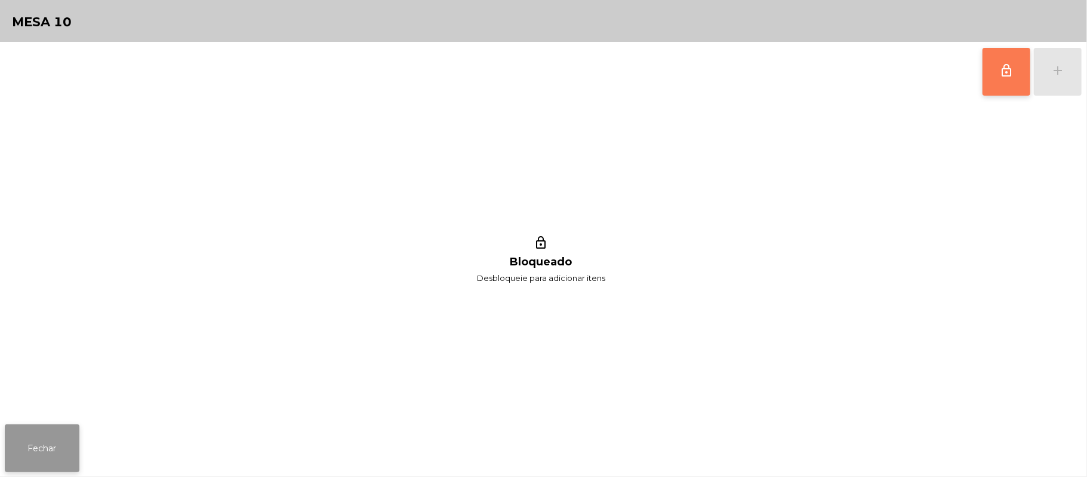
click at [39, 445] on button "Fechar" at bounding box center [42, 448] width 75 height 48
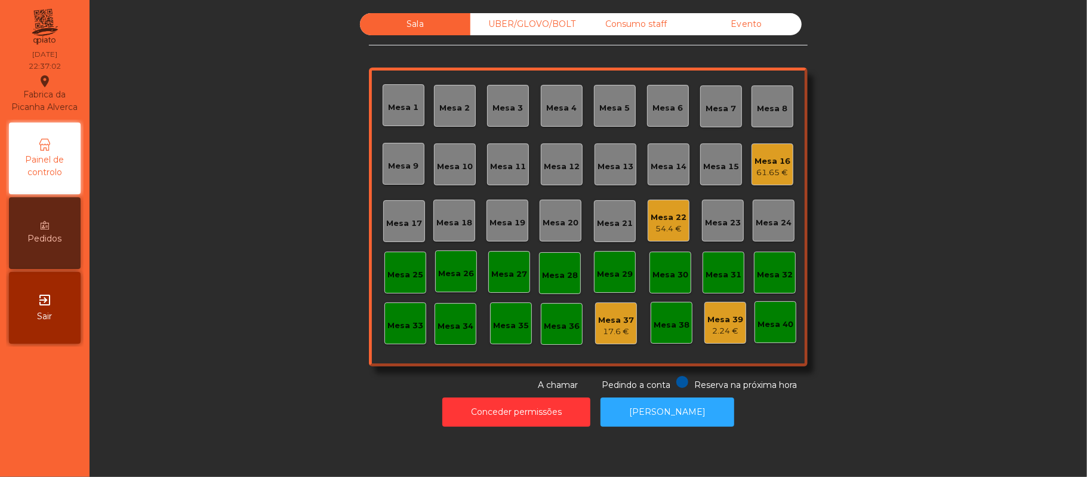
click at [660, 221] on div "Mesa 22" at bounding box center [669, 217] width 36 height 12
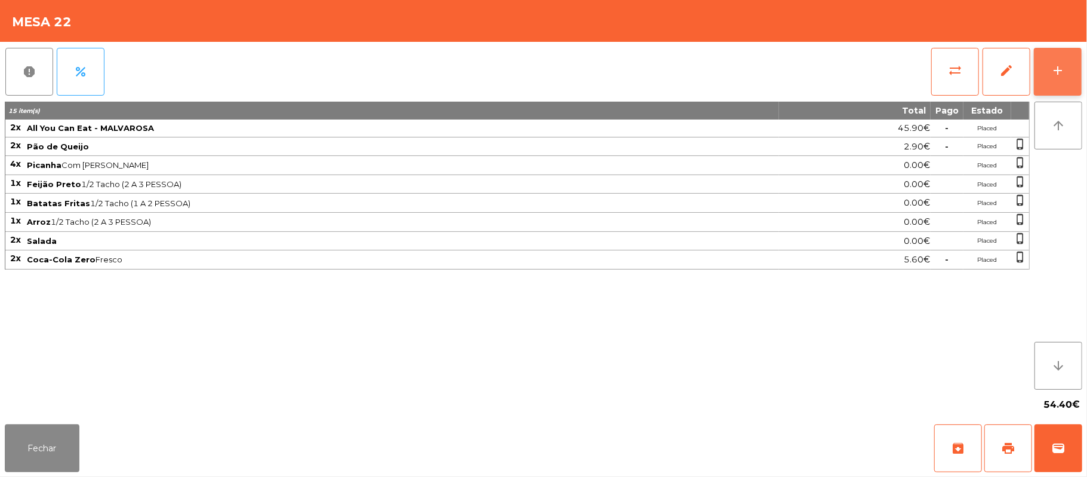
click at [1076, 68] on button "add" at bounding box center [1058, 72] width 48 height 48
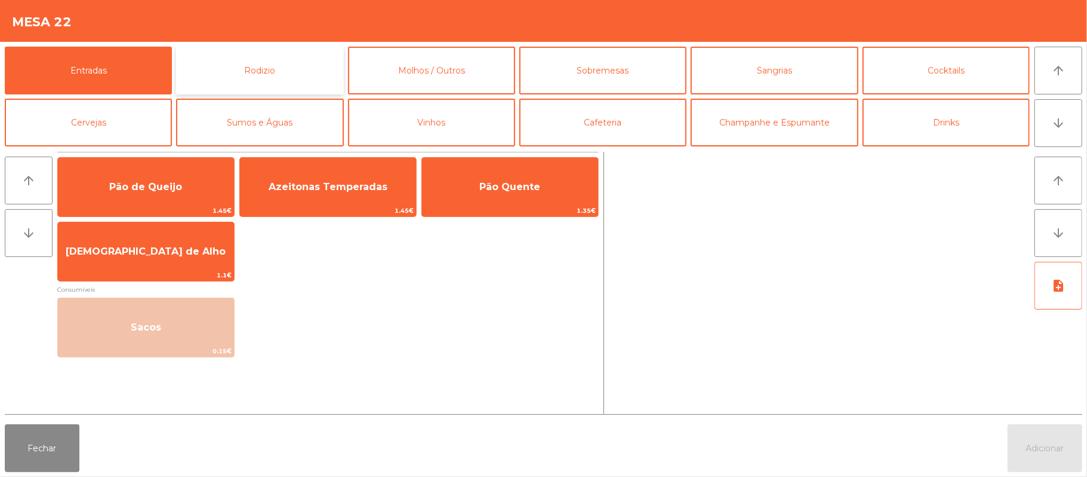
click at [297, 74] on button "Rodizio" at bounding box center [259, 71] width 167 height 48
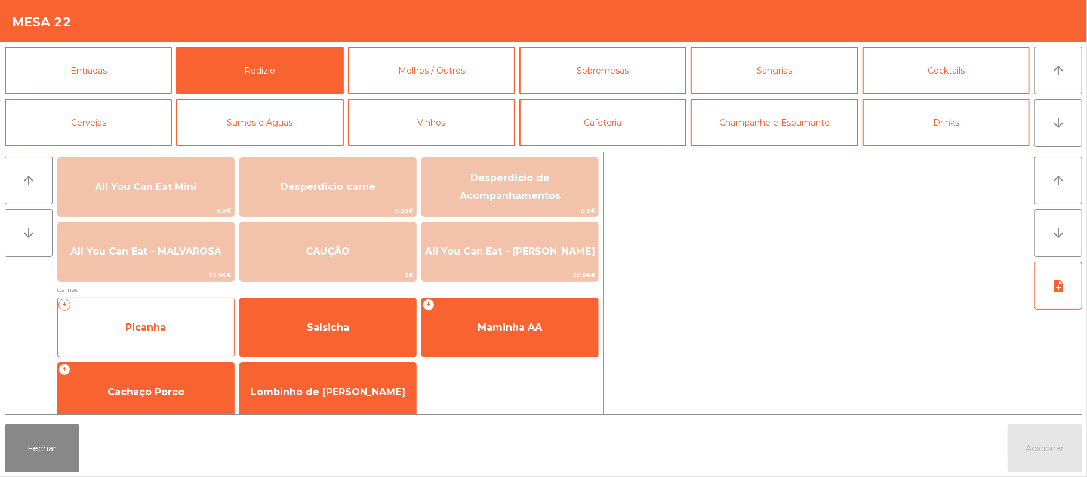
click at [176, 324] on span "Picanha" at bounding box center [146, 327] width 176 height 32
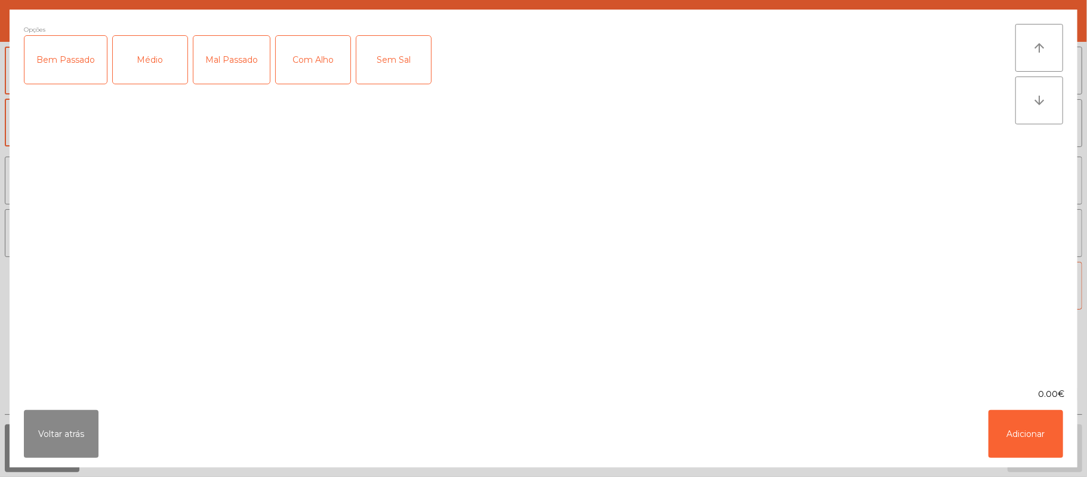
click at [148, 58] on div "Médio" at bounding box center [150, 60] width 75 height 48
click at [311, 60] on div "Com Alho" at bounding box center [313, 60] width 75 height 48
click at [1026, 445] on button "Adicionar" at bounding box center [1026, 434] width 75 height 48
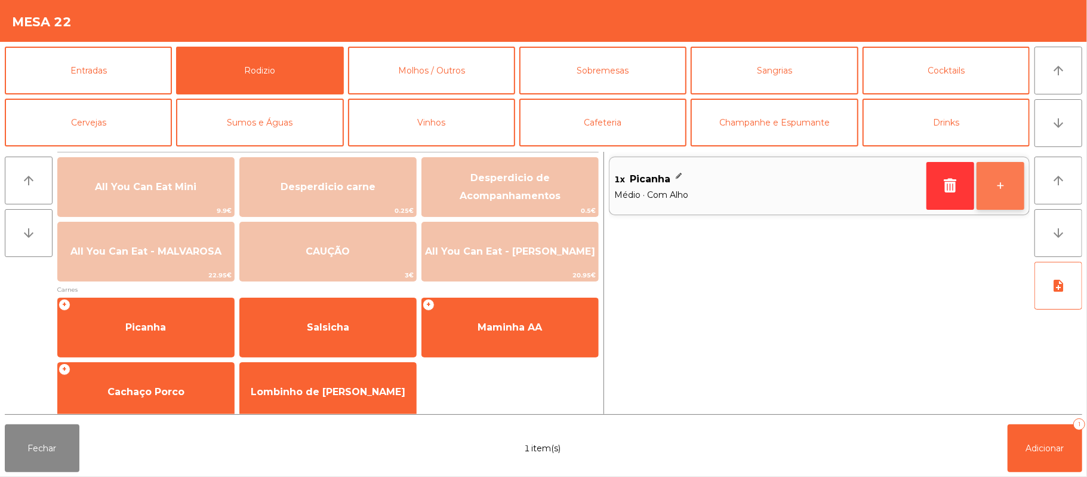
click at [997, 190] on button "+" at bounding box center [1001, 186] width 48 height 48
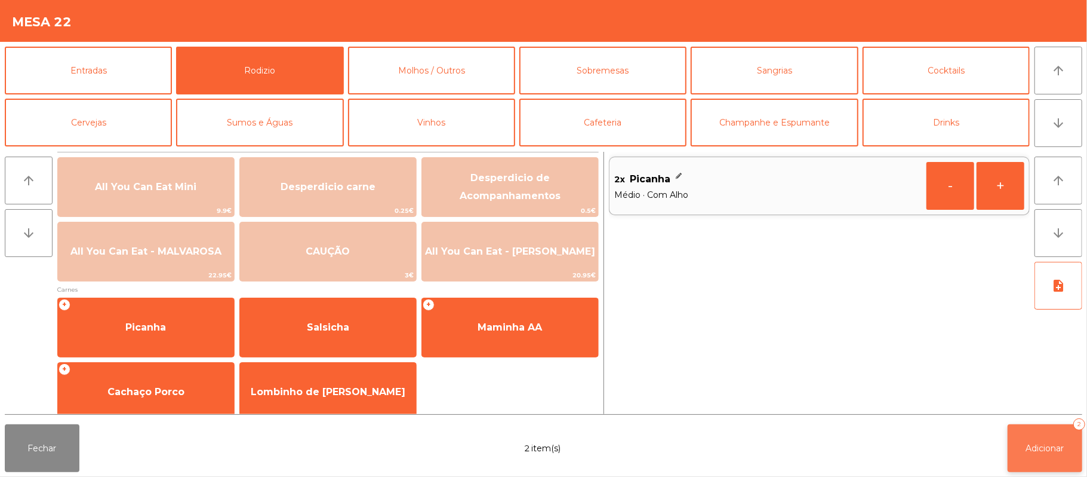
click at [1050, 445] on span "Adicionar" at bounding box center [1045, 447] width 38 height 11
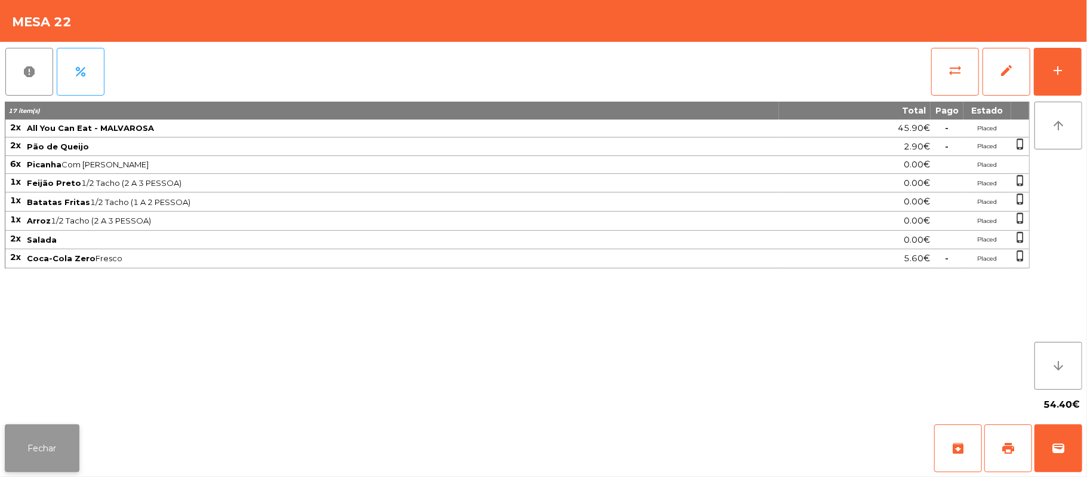
click at [74, 462] on button "Fechar" at bounding box center [42, 448] width 75 height 48
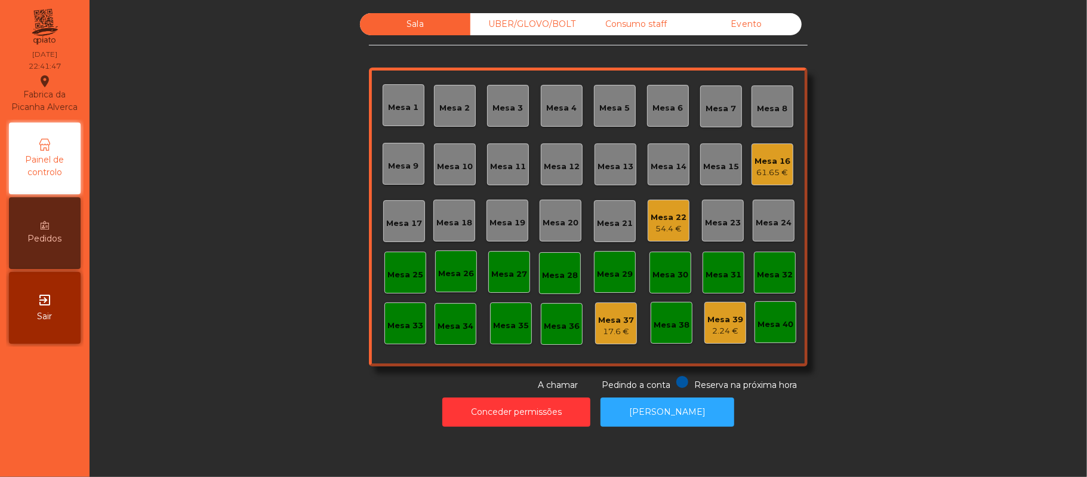
click at [653, 230] on div "54.4 €" at bounding box center [669, 229] width 36 height 12
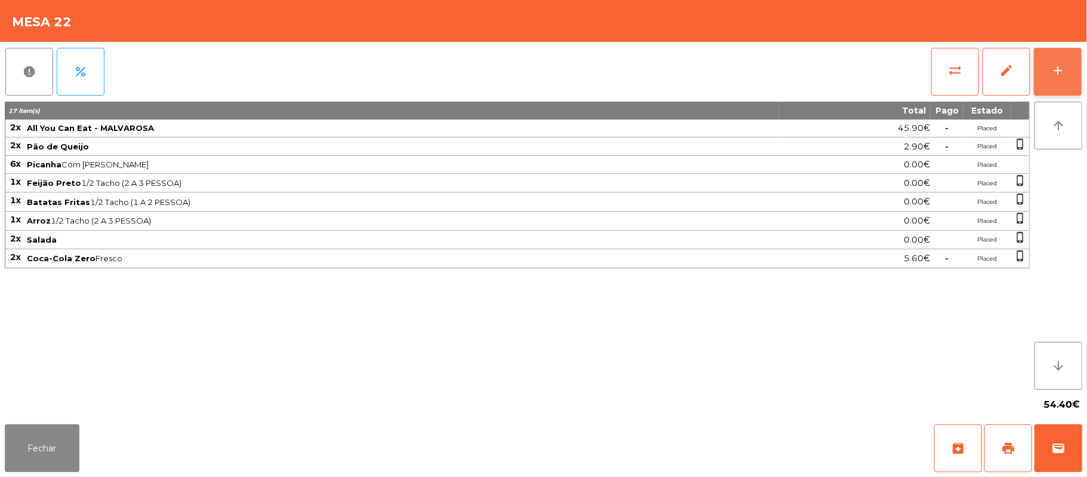
click at [1071, 63] on button "add" at bounding box center [1058, 72] width 48 height 48
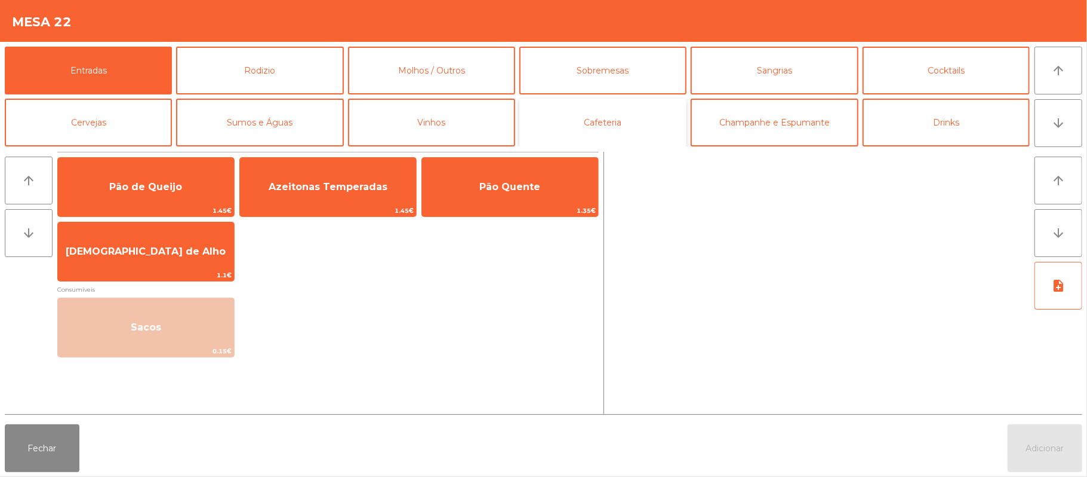
click at [650, 134] on button "Cafeteria" at bounding box center [602, 123] width 167 height 48
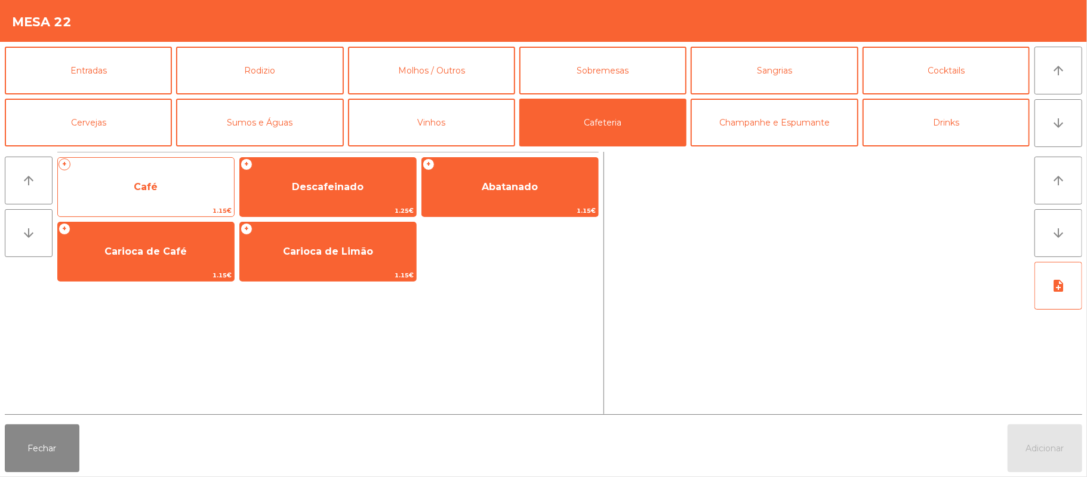
click at [195, 189] on span "Café" at bounding box center [146, 187] width 176 height 32
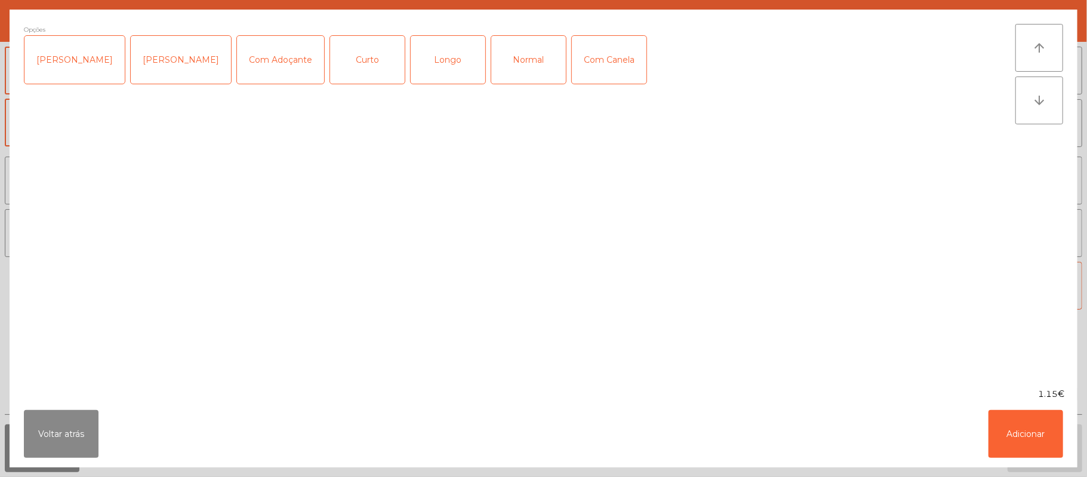
click at [440, 68] on div "Longo" at bounding box center [448, 60] width 75 height 48
click at [1046, 434] on button "Adicionar" at bounding box center [1026, 434] width 75 height 48
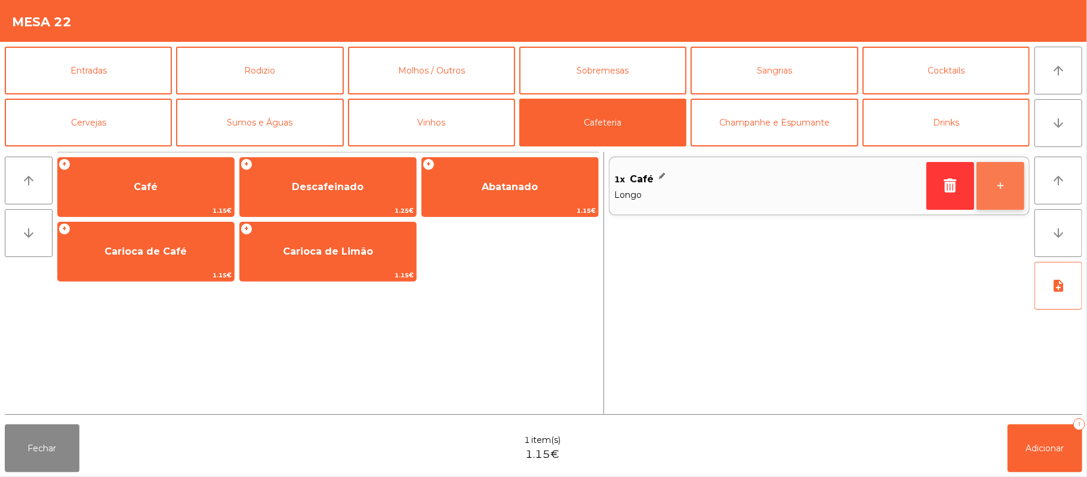
click at [998, 185] on button "+" at bounding box center [1001, 186] width 48 height 48
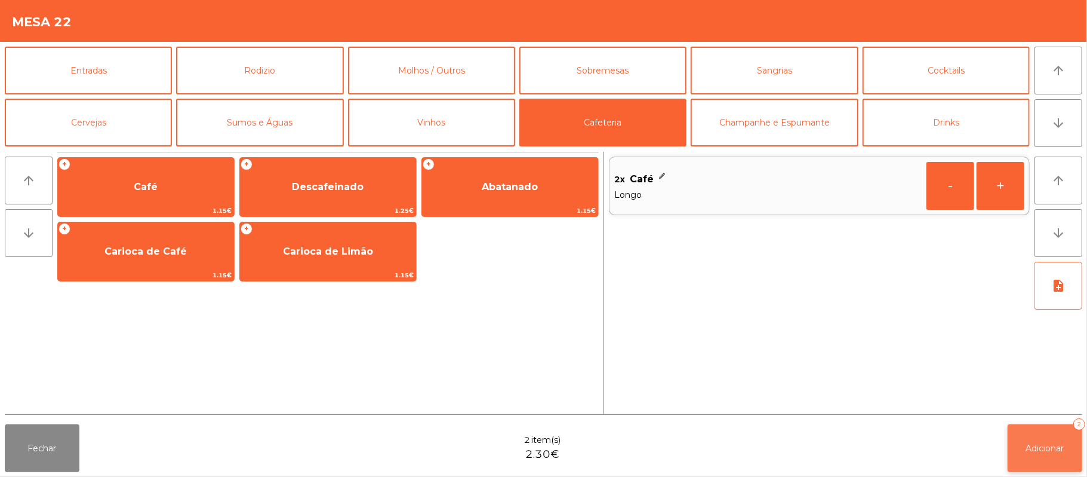
click at [1051, 438] on button "Adicionar 2" at bounding box center [1045, 448] width 75 height 48
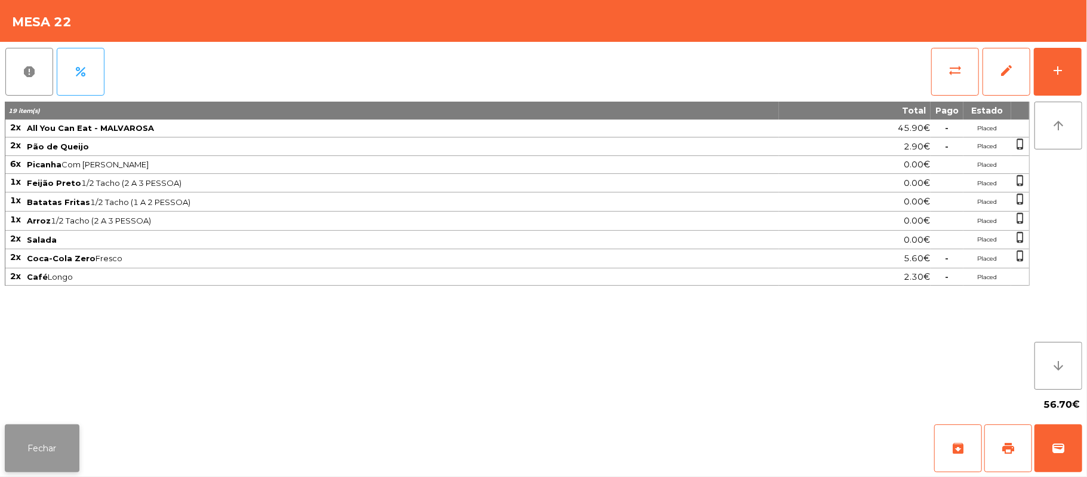
click at [70, 450] on button "Fechar" at bounding box center [42, 448] width 75 height 48
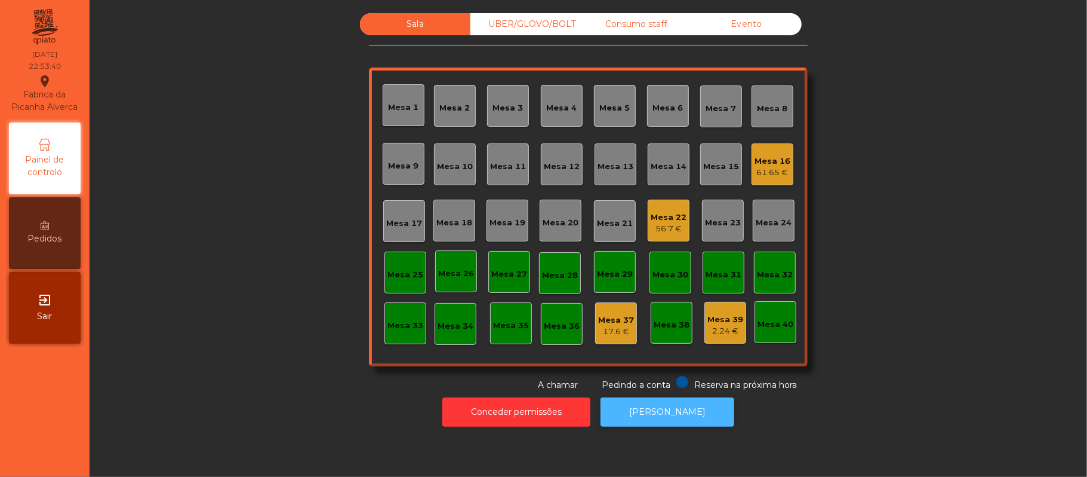
click at [691, 423] on button "[PERSON_NAME]" at bounding box center [668, 411] width 134 height 29
click at [669, 219] on div "Mesa 22" at bounding box center [669, 217] width 36 height 12
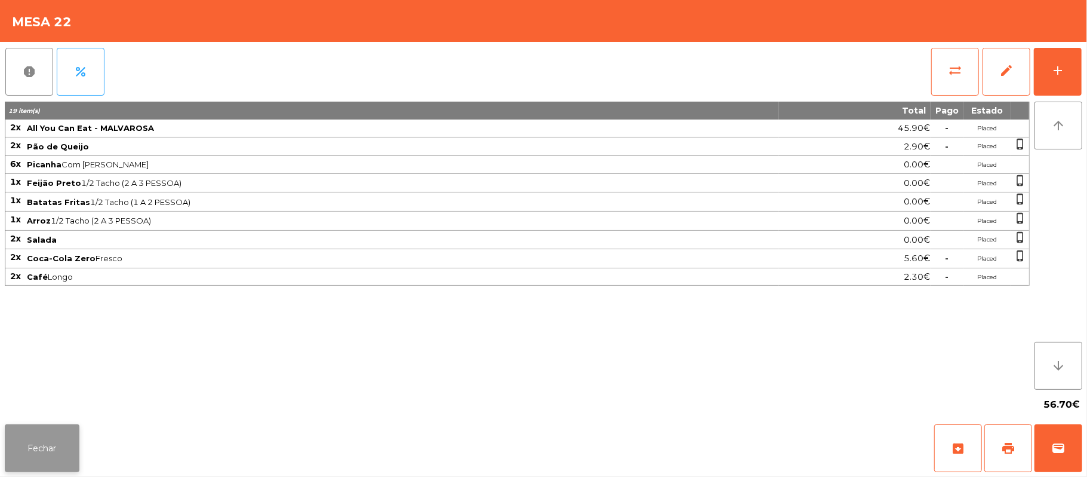
click at [39, 453] on button "Fechar" at bounding box center [42, 448] width 75 height 48
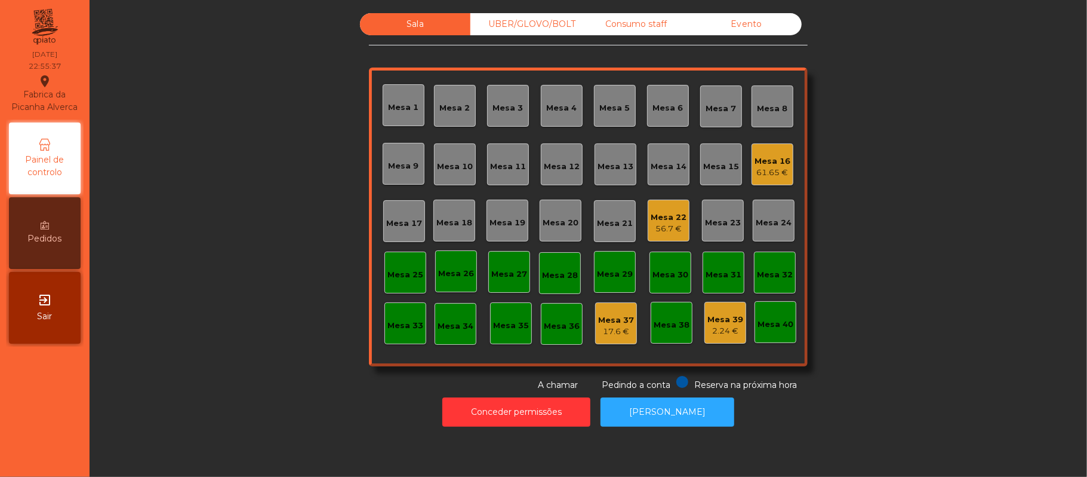
click at [777, 173] on div "61.65 €" at bounding box center [773, 173] width 36 height 12
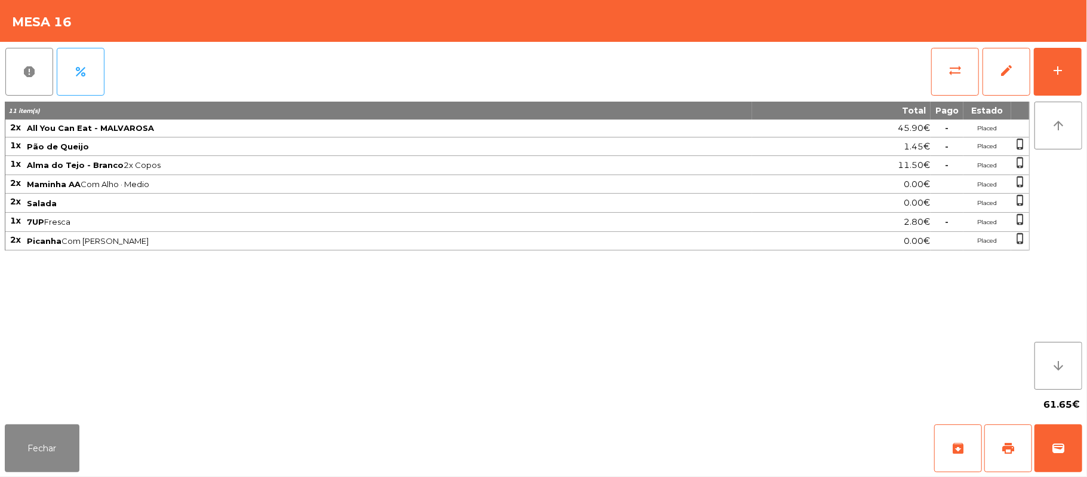
click at [1083, 73] on div "report percent sync_alt edit add 11 item(s) Total Pago Estado 2x All You Can Ea…" at bounding box center [543, 230] width 1087 height 377
click at [1052, 79] on button "add" at bounding box center [1058, 72] width 48 height 48
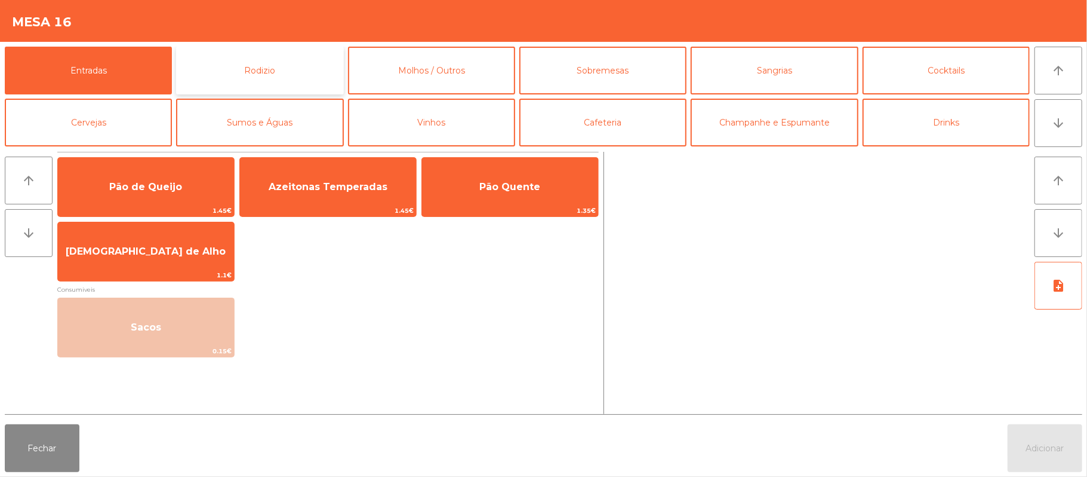
click at [319, 75] on button "Rodizio" at bounding box center [259, 71] width 167 height 48
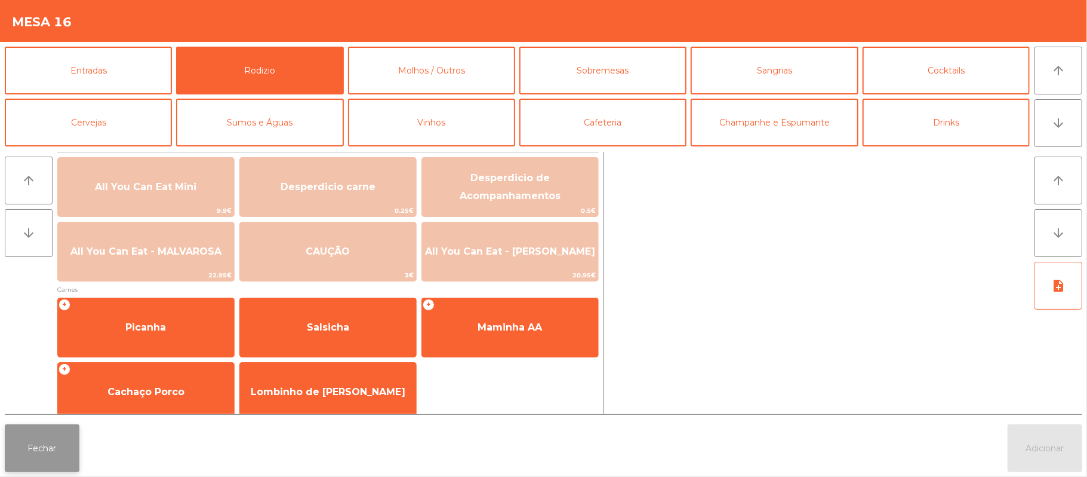
click at [65, 445] on button "Fechar" at bounding box center [42, 448] width 75 height 48
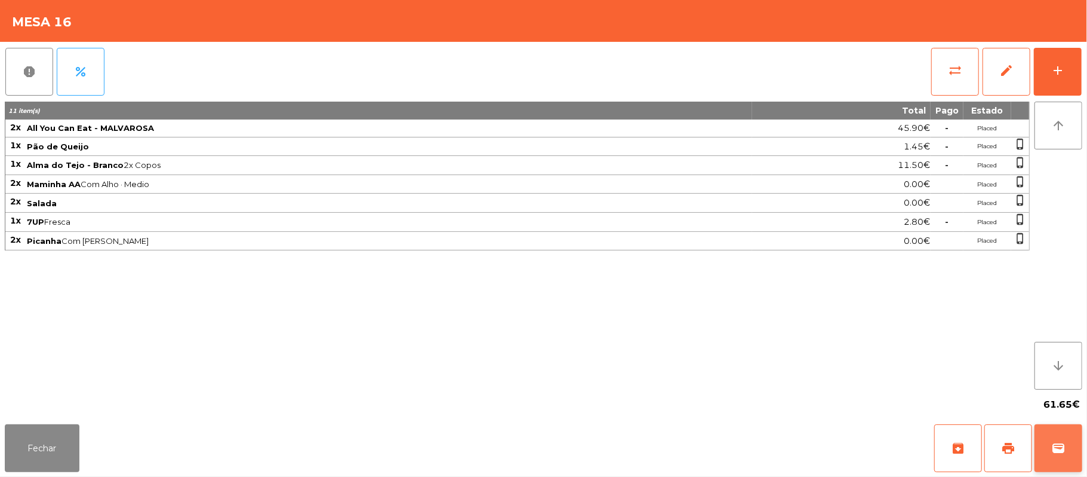
click at [1075, 450] on button "wallet" at bounding box center [1059, 448] width 48 height 48
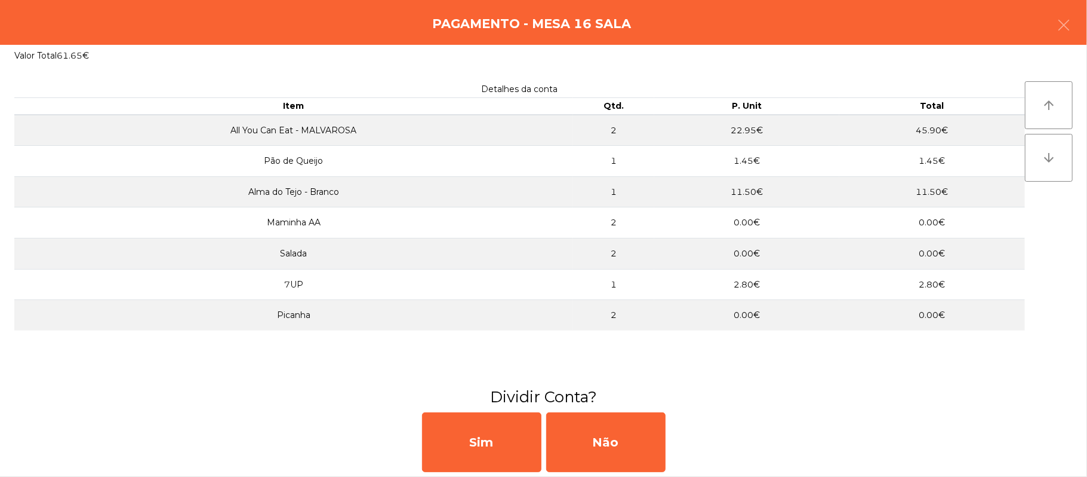
click at [1083, 26] on div "Pagamento - Mesa 16 Sala" at bounding box center [543, 22] width 1087 height 45
click at [1050, 25] on button "button" at bounding box center [1063, 26] width 33 height 36
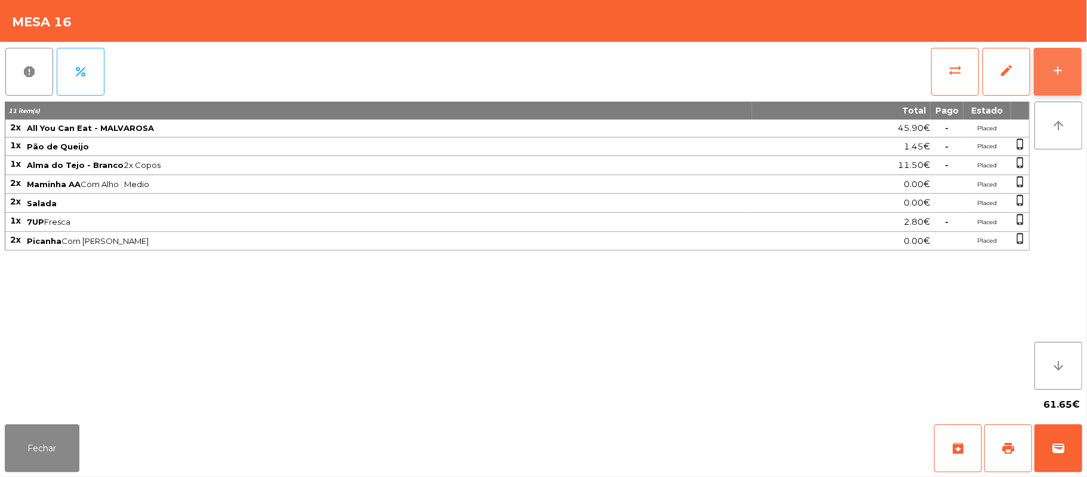
click at [1057, 72] on div "add" at bounding box center [1058, 70] width 14 height 14
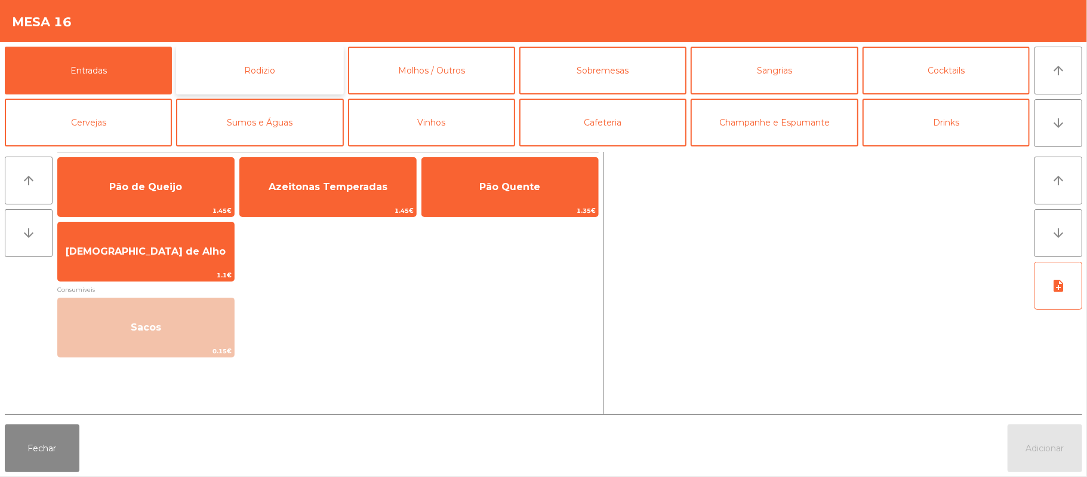
click at [289, 64] on button "Rodizio" at bounding box center [259, 71] width 167 height 48
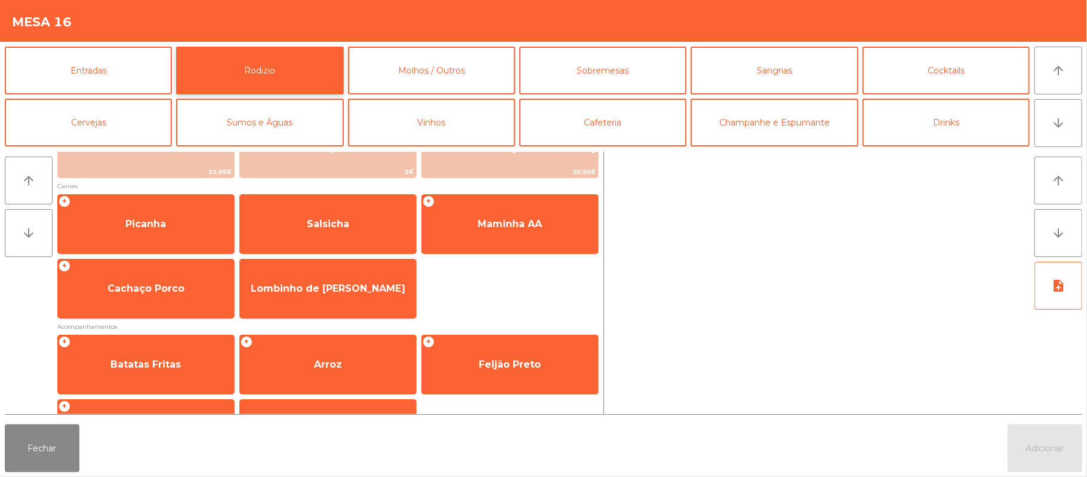
scroll to position [125, 0]
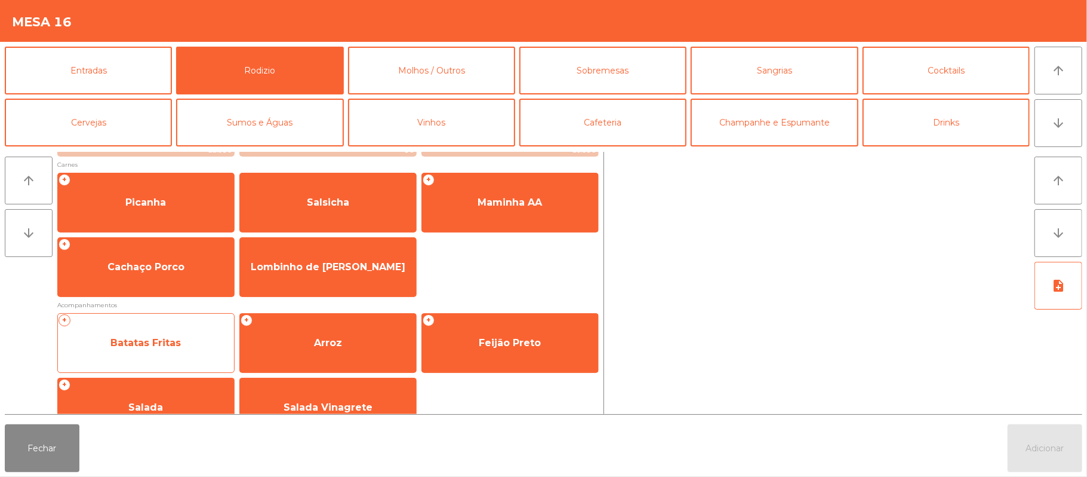
click at [168, 354] on span "Batatas Fritas" at bounding box center [146, 343] width 176 height 32
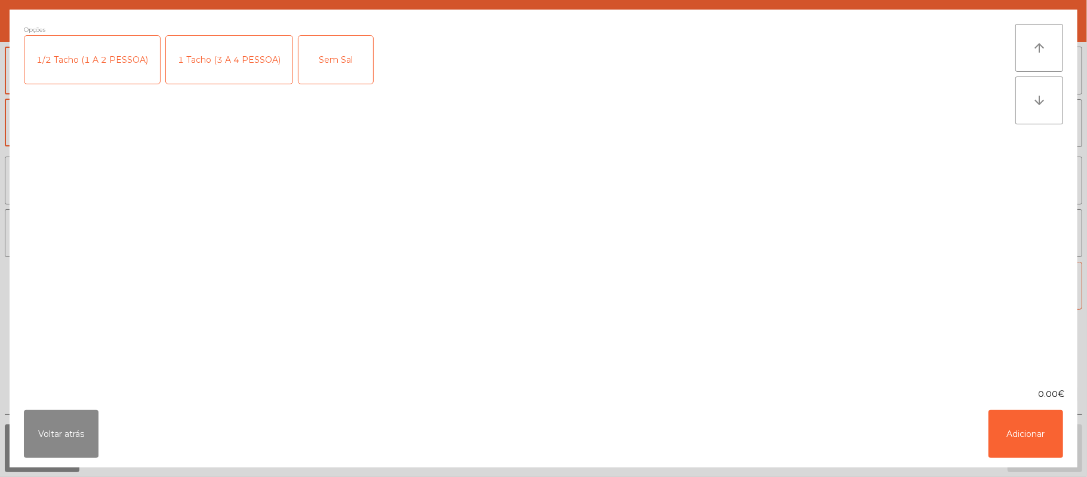
click at [125, 41] on div "1/2 Tacho (1 A 2 PESSOA)" at bounding box center [92, 60] width 136 height 48
click at [1040, 443] on button "Adicionar" at bounding box center [1026, 434] width 75 height 48
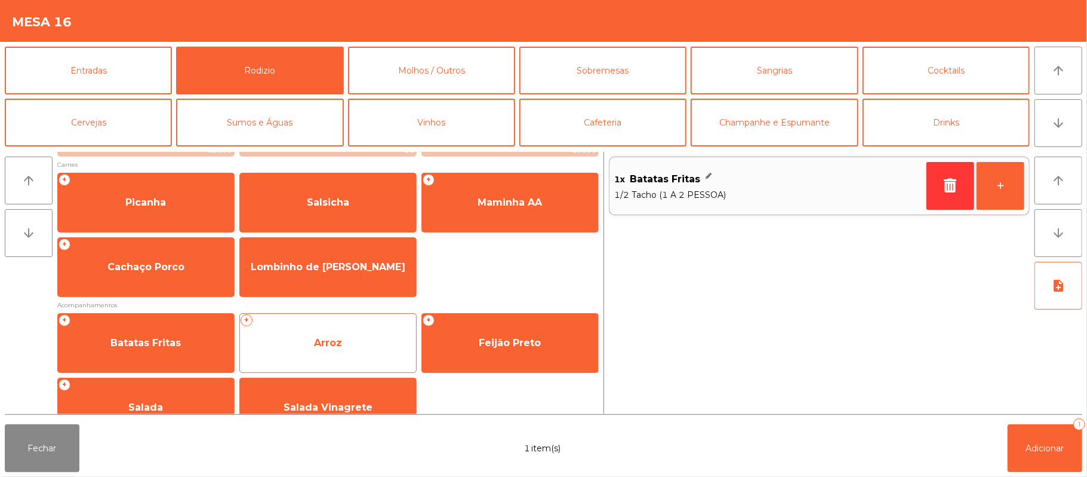
click at [331, 340] on span "Arroz" at bounding box center [328, 342] width 28 height 11
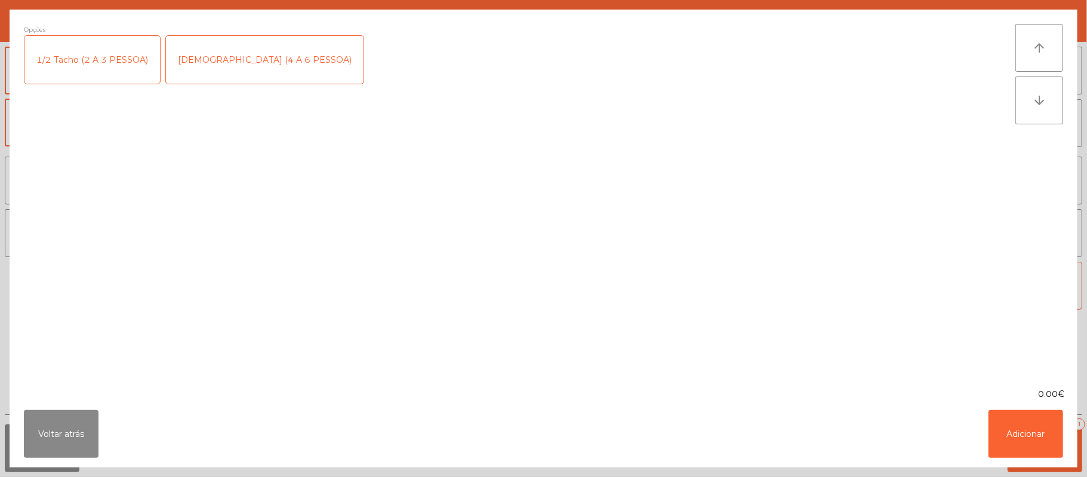
click at [103, 50] on div "1/2 Tacho (2 A 3 PESSOA)" at bounding box center [92, 60] width 136 height 48
click at [1043, 450] on button "Adicionar" at bounding box center [1026, 434] width 75 height 48
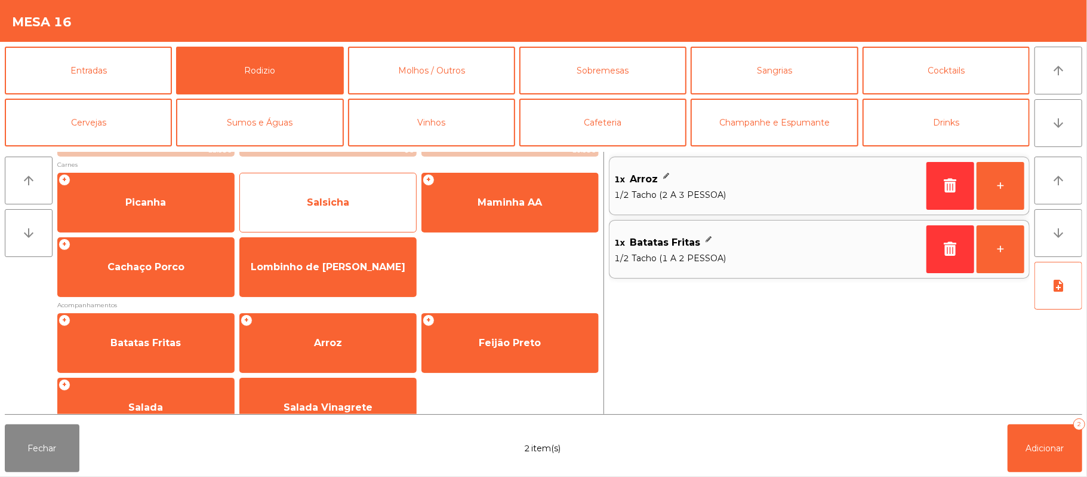
click at [333, 209] on span "Salsicha" at bounding box center [328, 202] width 176 height 32
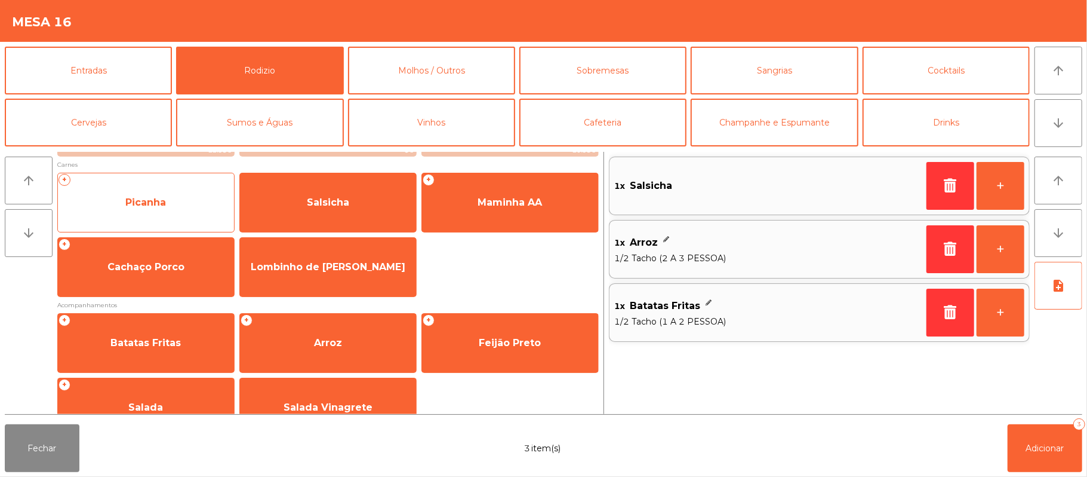
click at [173, 199] on span "Picanha" at bounding box center [146, 202] width 176 height 32
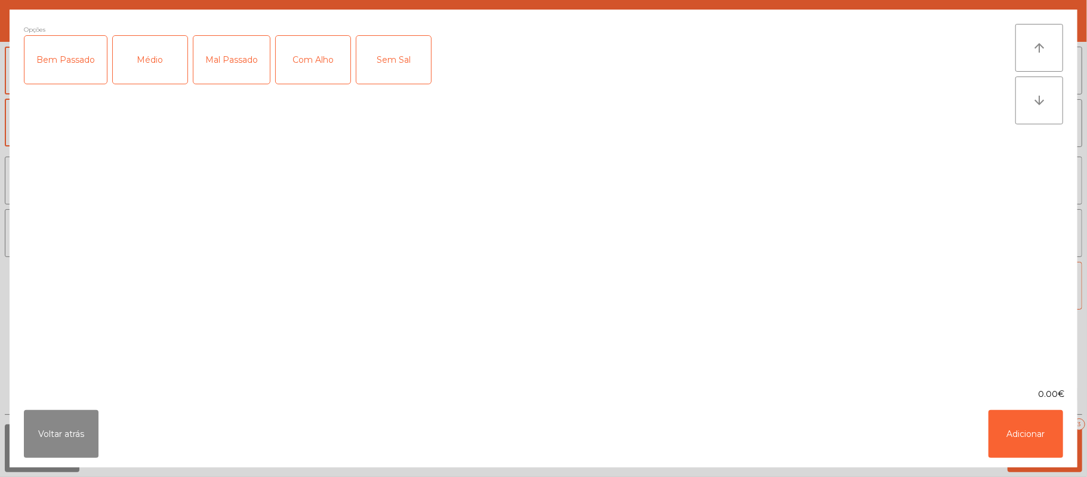
click at [153, 68] on div "Médio" at bounding box center [150, 60] width 75 height 48
click at [312, 72] on div "Com Alho" at bounding box center [313, 60] width 75 height 48
click at [1039, 431] on button "Adicionar" at bounding box center [1026, 434] width 75 height 48
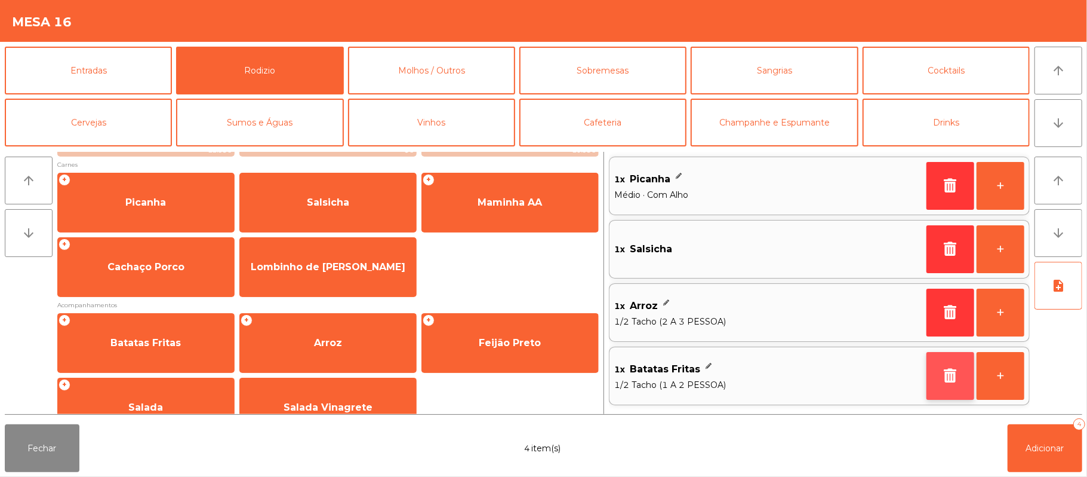
click at [956, 391] on button "button" at bounding box center [951, 376] width 48 height 48
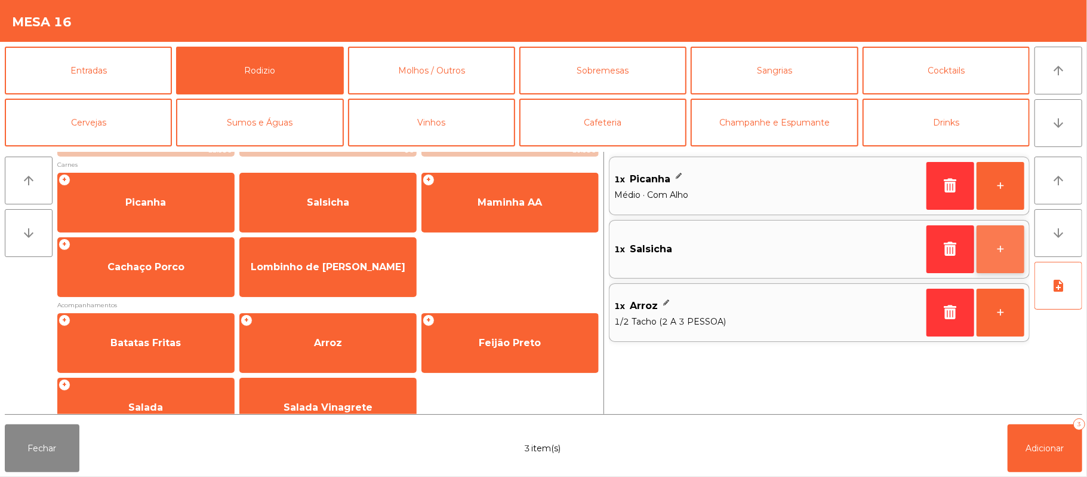
click at [1001, 254] on button "+" at bounding box center [1001, 249] width 48 height 48
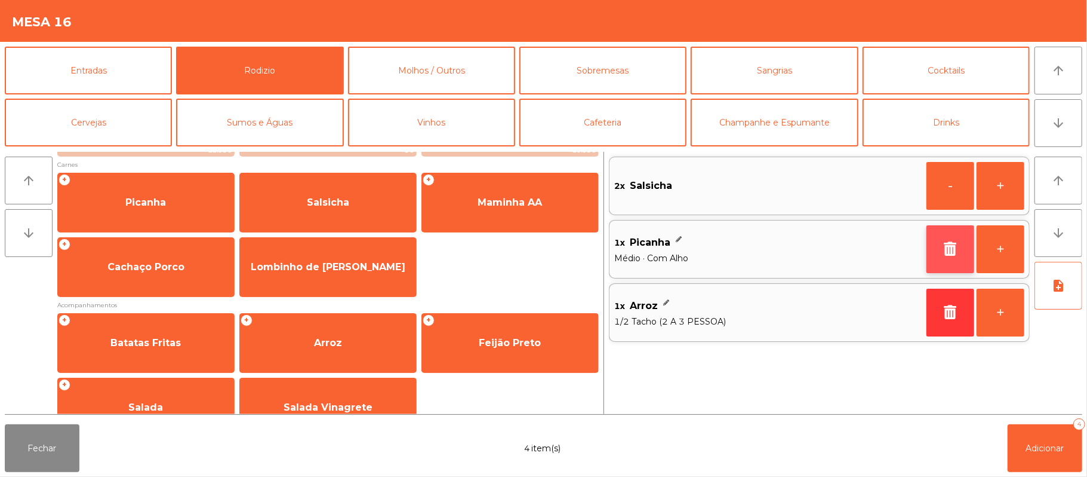
click at [942, 245] on icon "button" at bounding box center [951, 248] width 18 height 14
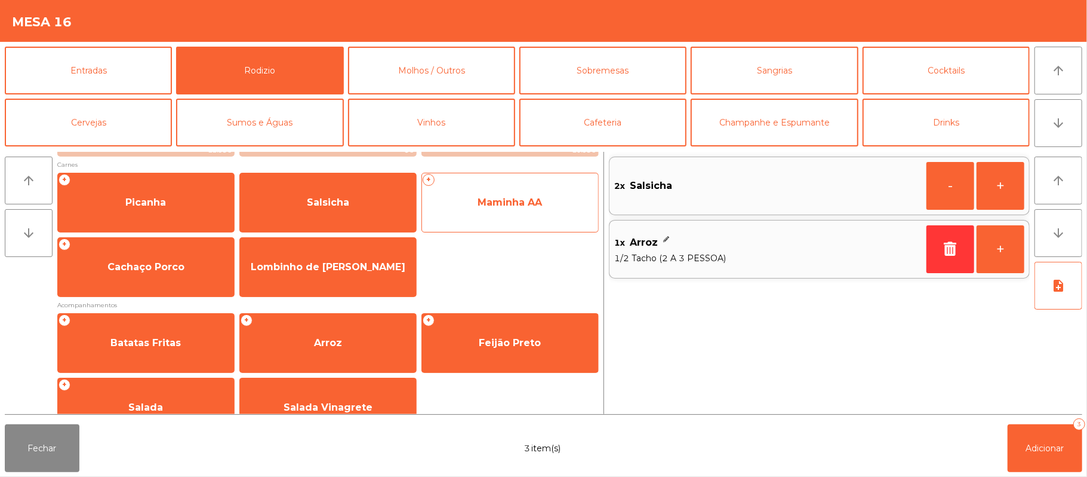
click at [551, 213] on span "Maminha AA" at bounding box center [510, 202] width 176 height 32
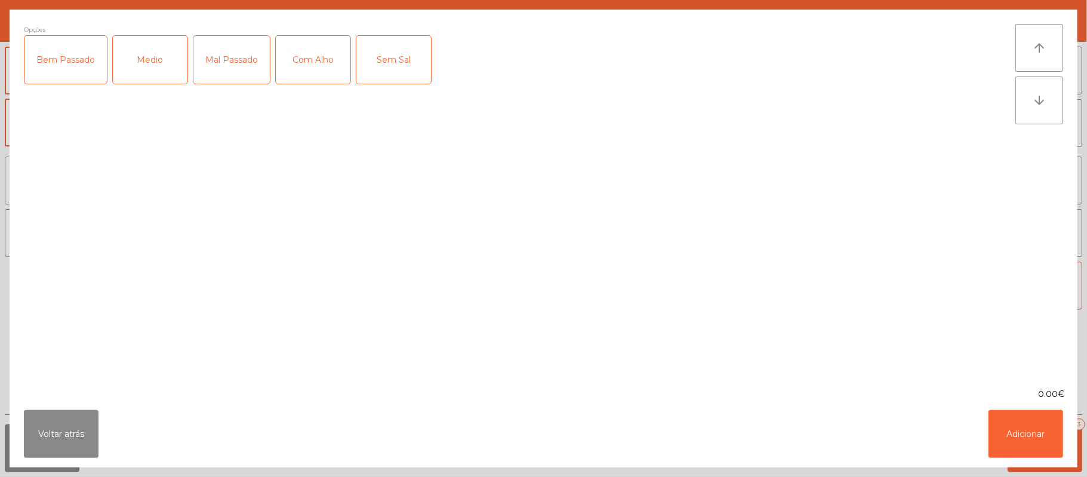
click at [148, 74] on div "Medio" at bounding box center [150, 60] width 75 height 48
click at [337, 54] on div "Com Alho" at bounding box center [313, 60] width 75 height 48
click at [1031, 445] on button "Adicionar" at bounding box center [1026, 434] width 75 height 48
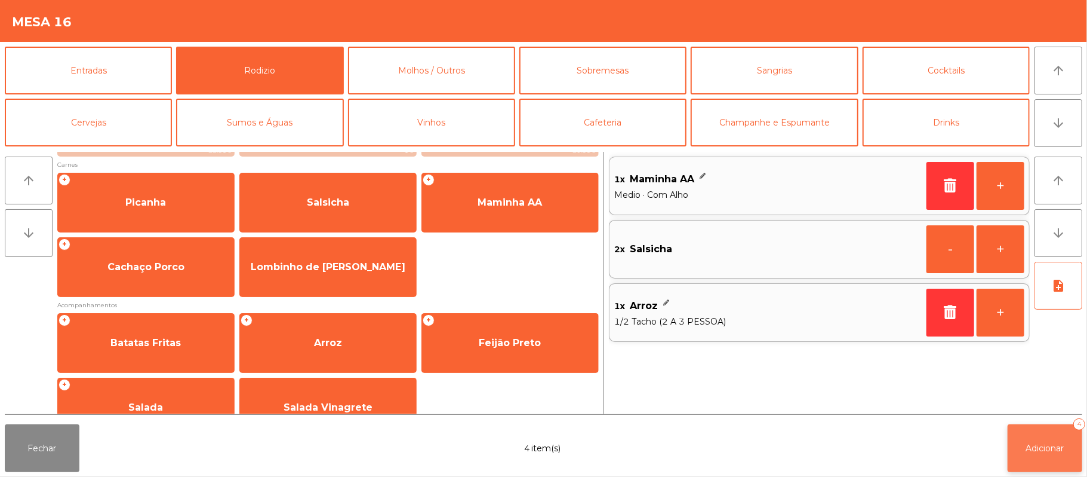
click at [1052, 447] on span "Adicionar" at bounding box center [1045, 447] width 38 height 11
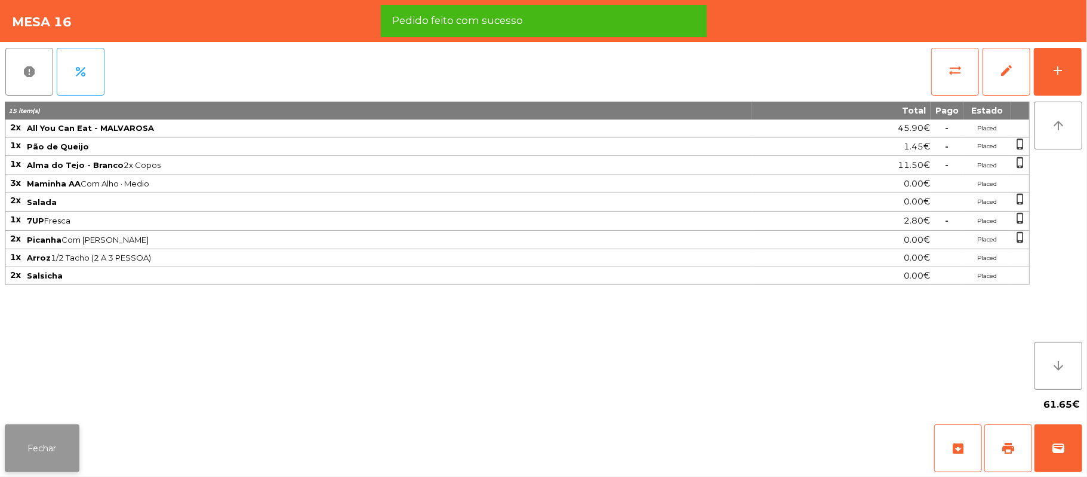
click at [57, 453] on button "Fechar" at bounding box center [42, 448] width 75 height 48
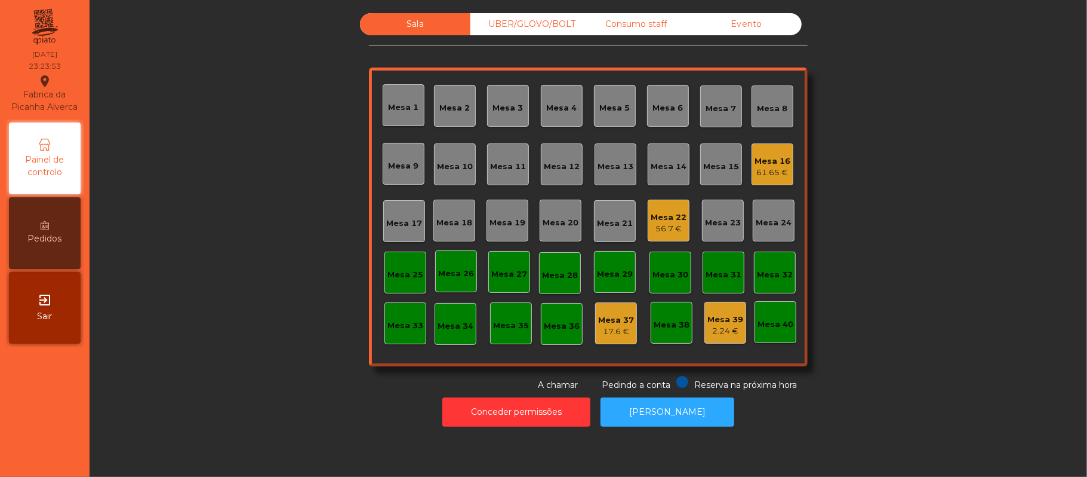
click at [675, 220] on div "Mesa 22" at bounding box center [669, 217] width 36 height 12
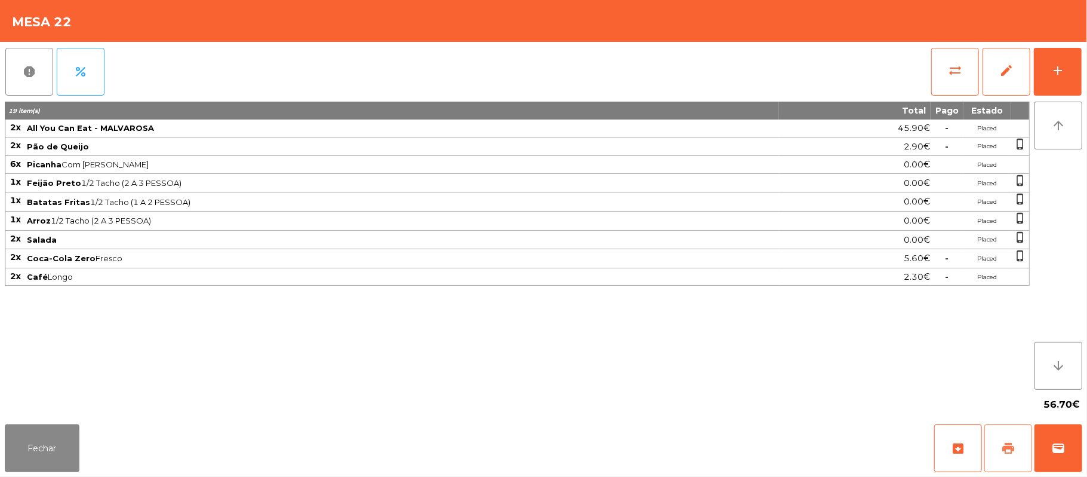
click at [1009, 448] on span "print" at bounding box center [1008, 448] width 14 height 14
click at [1078, 459] on button "wallet" at bounding box center [1059, 448] width 48 height 48
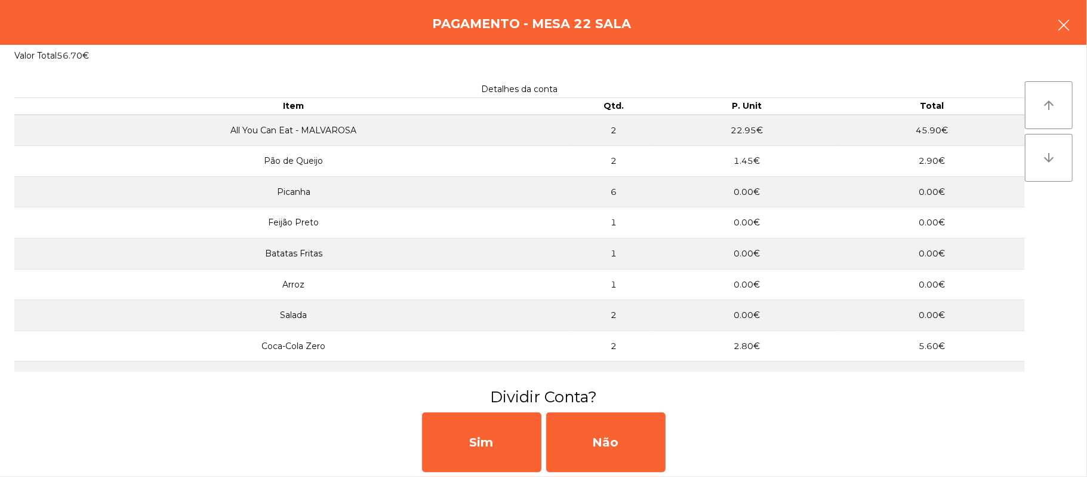
click at [1052, 35] on button "button" at bounding box center [1063, 26] width 33 height 36
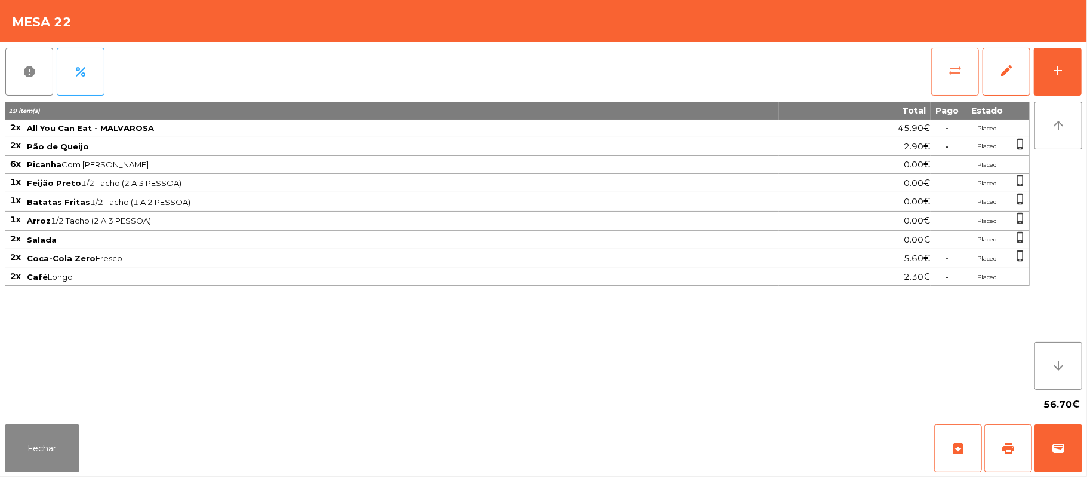
click at [964, 73] on button "sync_alt" at bounding box center [956, 72] width 48 height 48
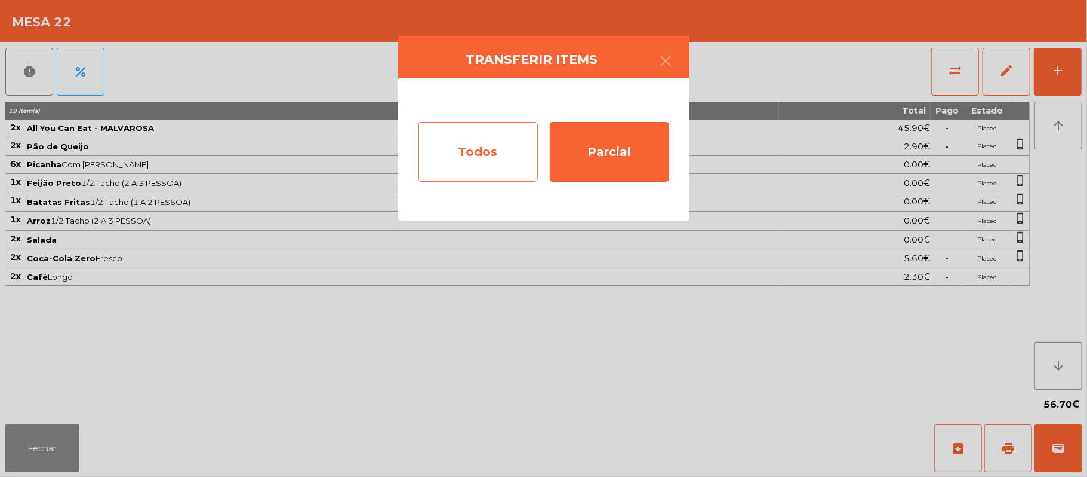
click at [487, 139] on div "Todos" at bounding box center [478, 152] width 119 height 60
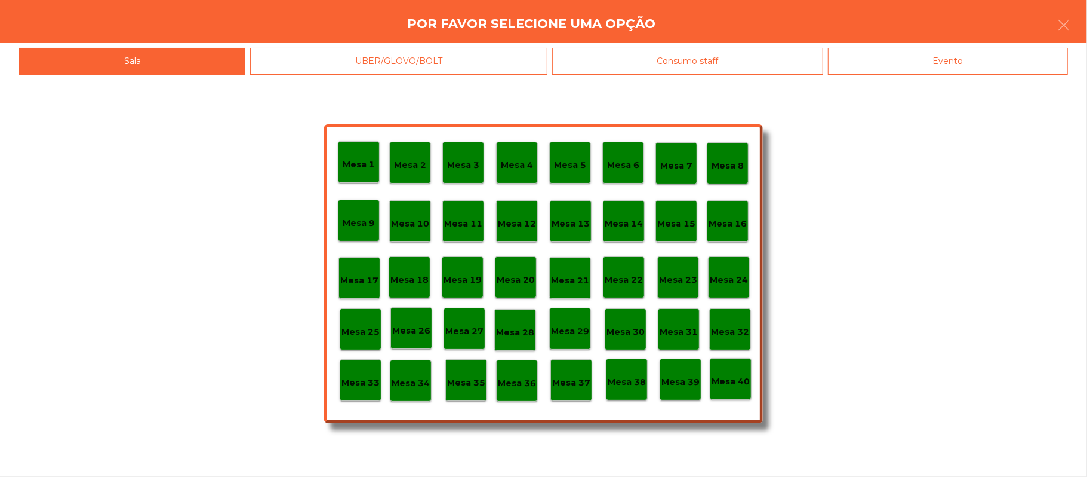
click at [887, 59] on div "Evento" at bounding box center [948, 61] width 240 height 27
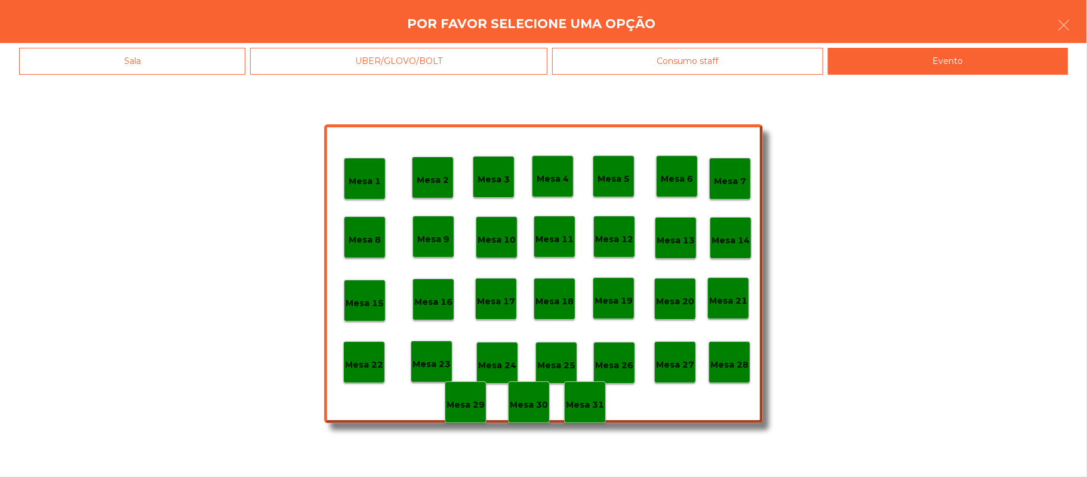
click at [729, 358] on p "Mesa 28" at bounding box center [730, 365] width 38 height 14
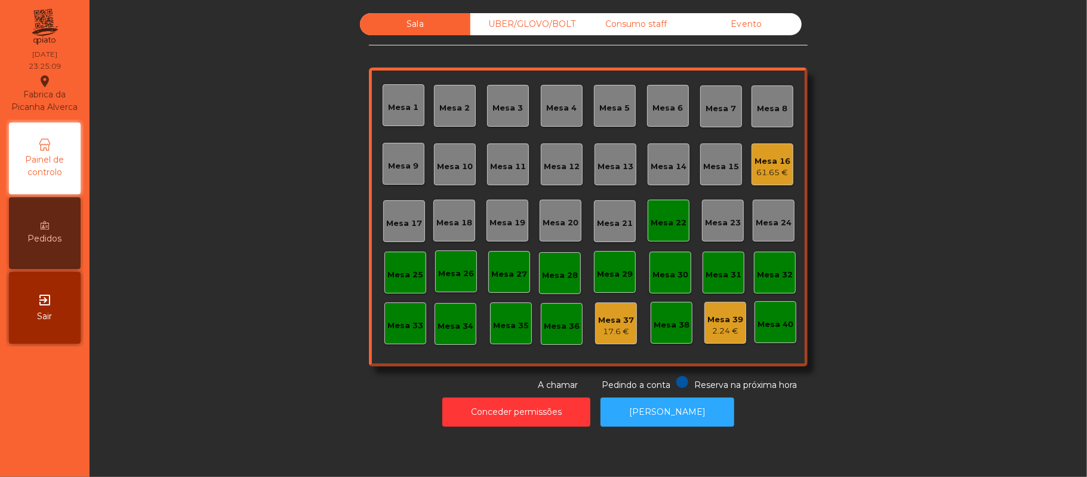
click at [671, 218] on div "Mesa 22" at bounding box center [669, 223] width 36 height 12
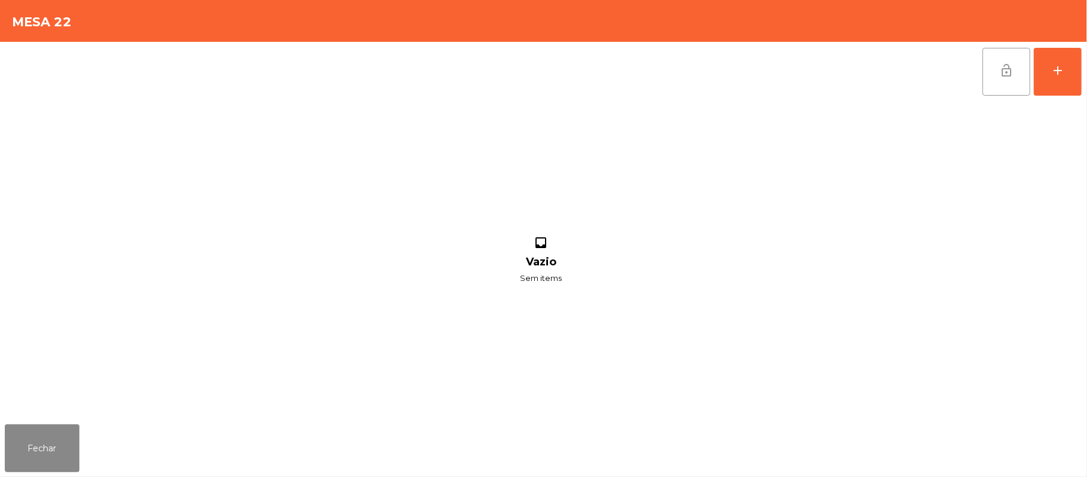
click at [998, 76] on button "lock_open" at bounding box center [1007, 72] width 48 height 48
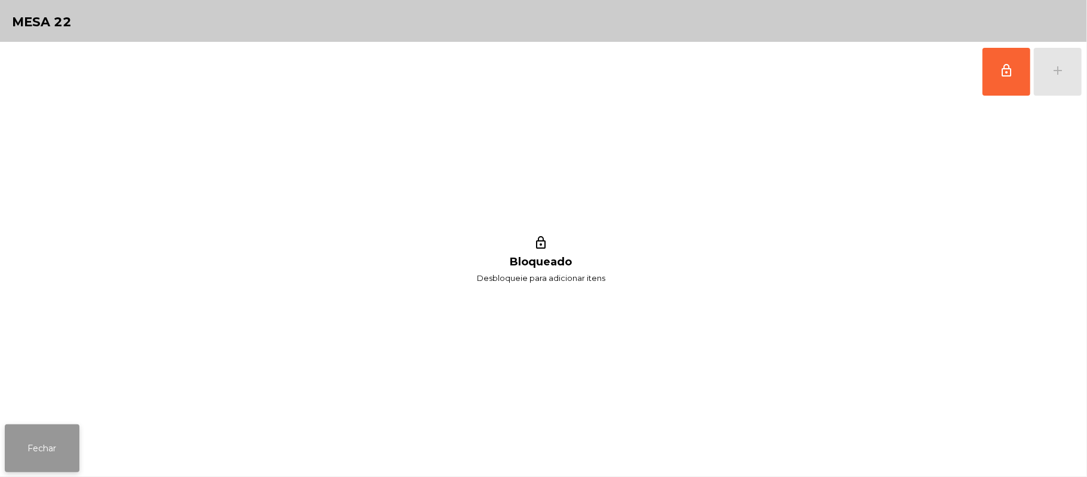
click at [41, 447] on button "Fechar" at bounding box center [42, 448] width 75 height 48
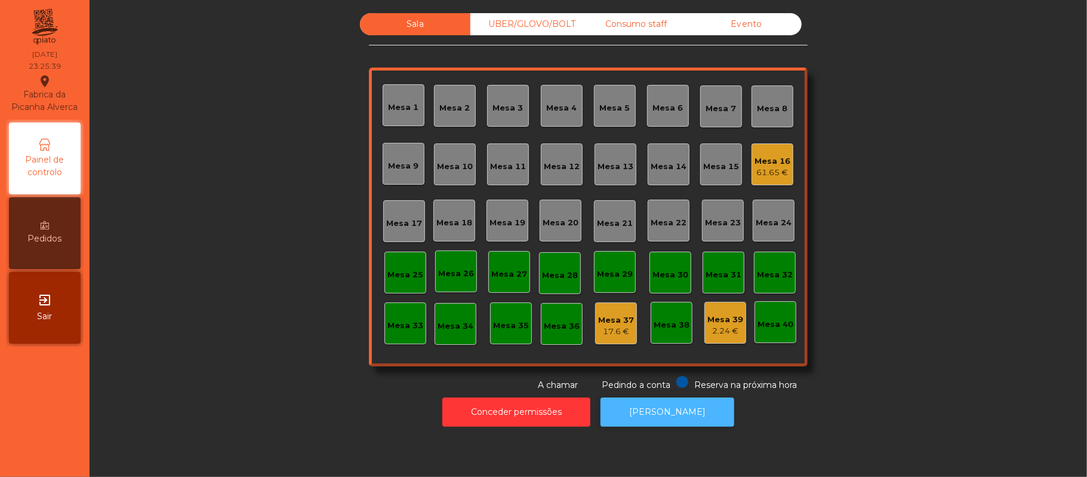
click at [668, 414] on button "[PERSON_NAME]" at bounding box center [668, 411] width 134 height 29
click at [774, 174] on div "61.65 €" at bounding box center [773, 173] width 36 height 12
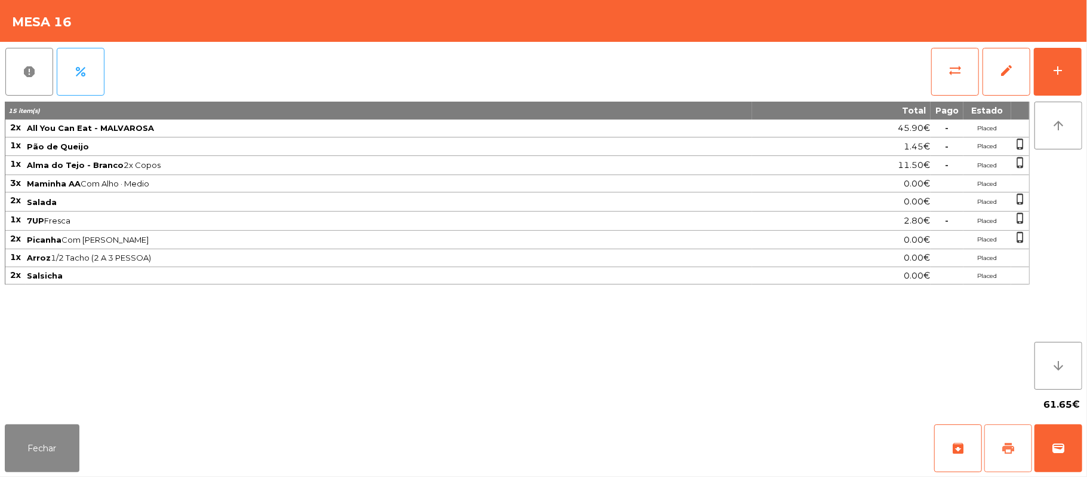
click at [995, 447] on button "print" at bounding box center [1009, 448] width 48 height 48
click at [964, 73] on button "sync_alt" at bounding box center [956, 72] width 48 height 48
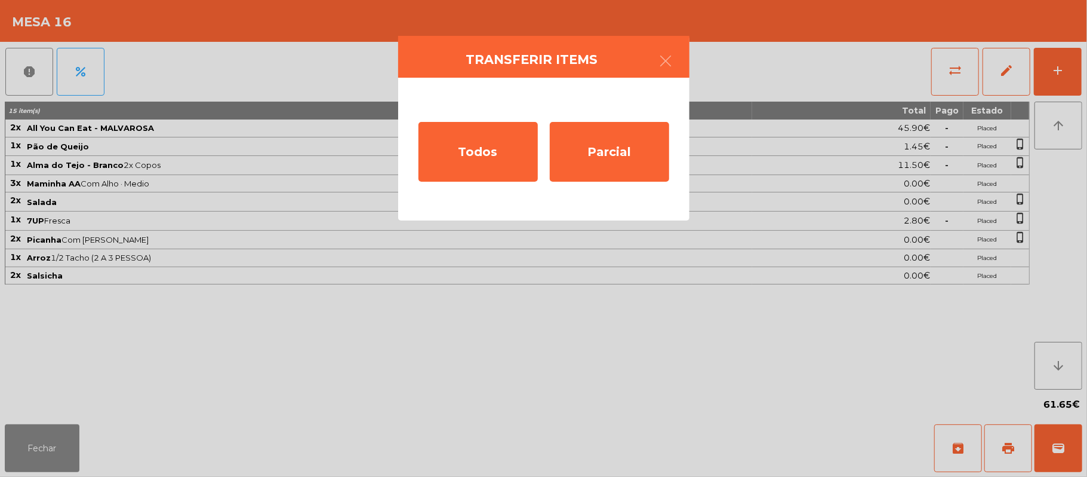
click at [814, 364] on ngb-modal-window "Transferir items Todos Parcial" at bounding box center [543, 238] width 1087 height 477
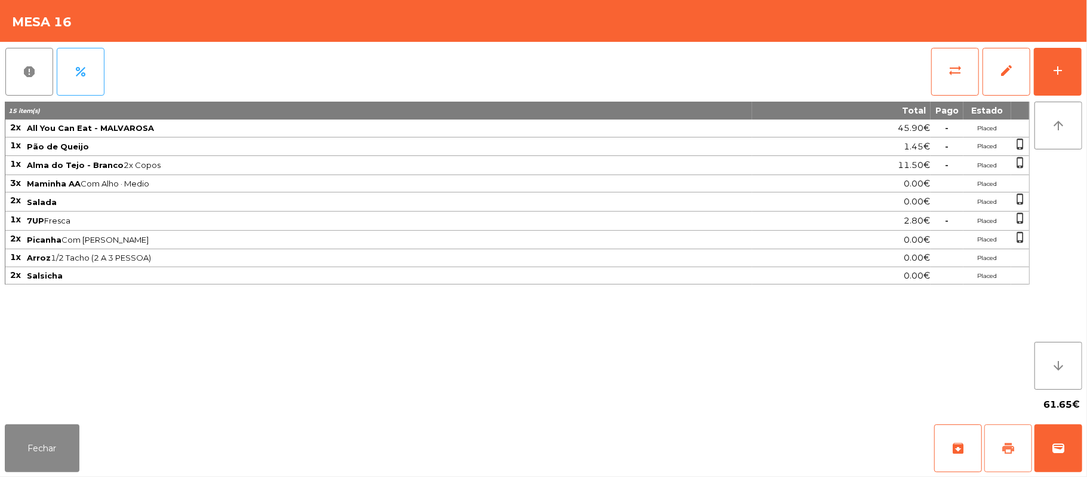
click at [1021, 459] on button "print" at bounding box center [1009, 448] width 48 height 48
click at [951, 72] on span "sync_alt" at bounding box center [955, 70] width 14 height 14
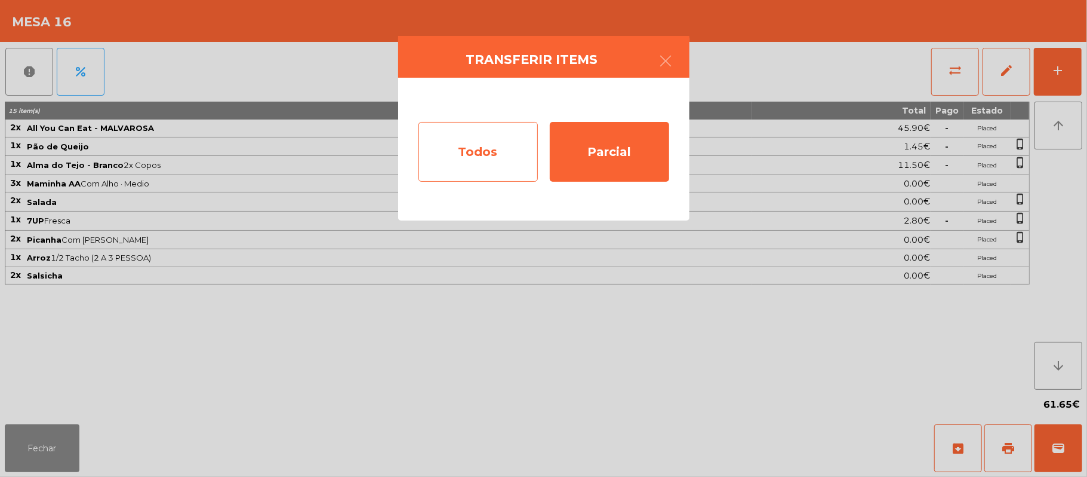
click at [496, 152] on div "Todos" at bounding box center [478, 152] width 119 height 60
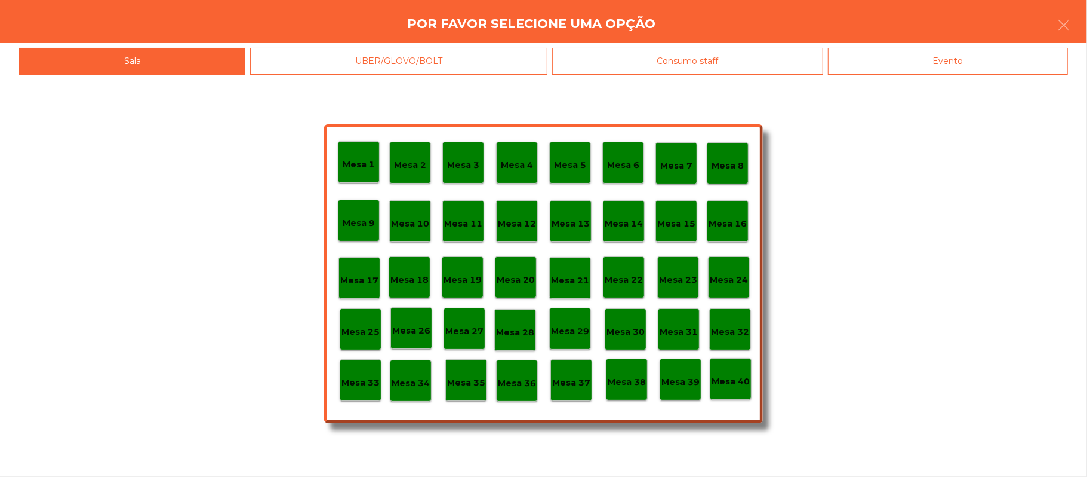
click at [914, 59] on div "Evento" at bounding box center [948, 61] width 240 height 27
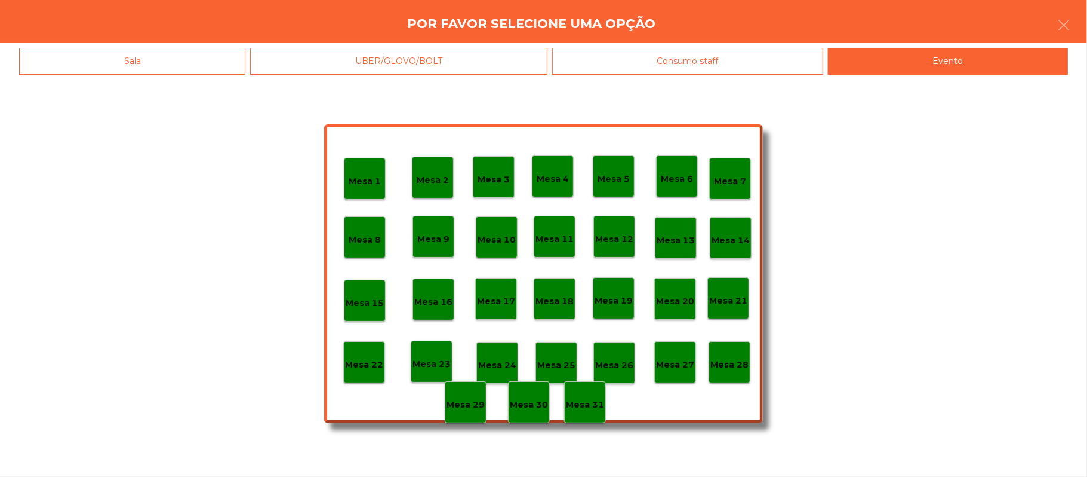
click at [731, 348] on div "Mesa 28" at bounding box center [730, 362] width 42 height 42
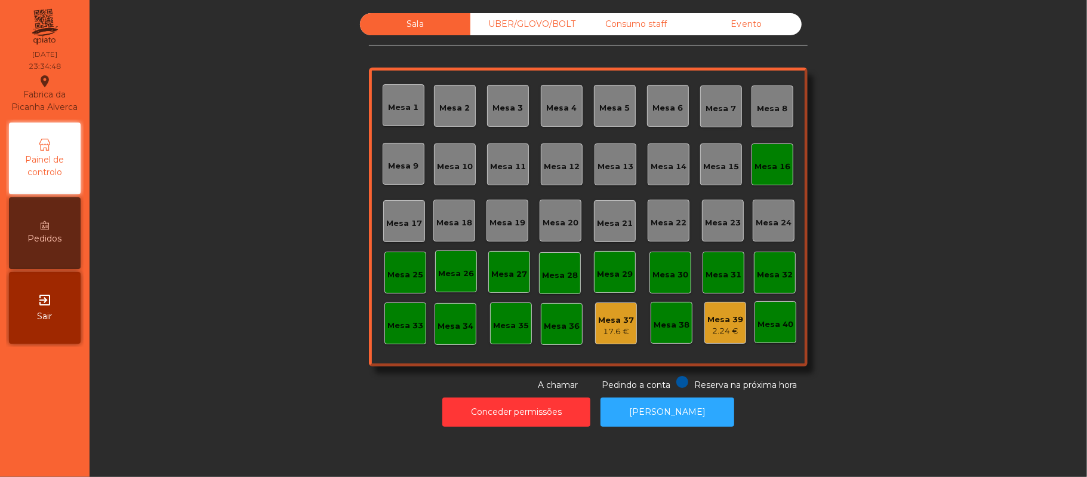
click at [774, 161] on div "Mesa 16" at bounding box center [773, 167] width 36 height 12
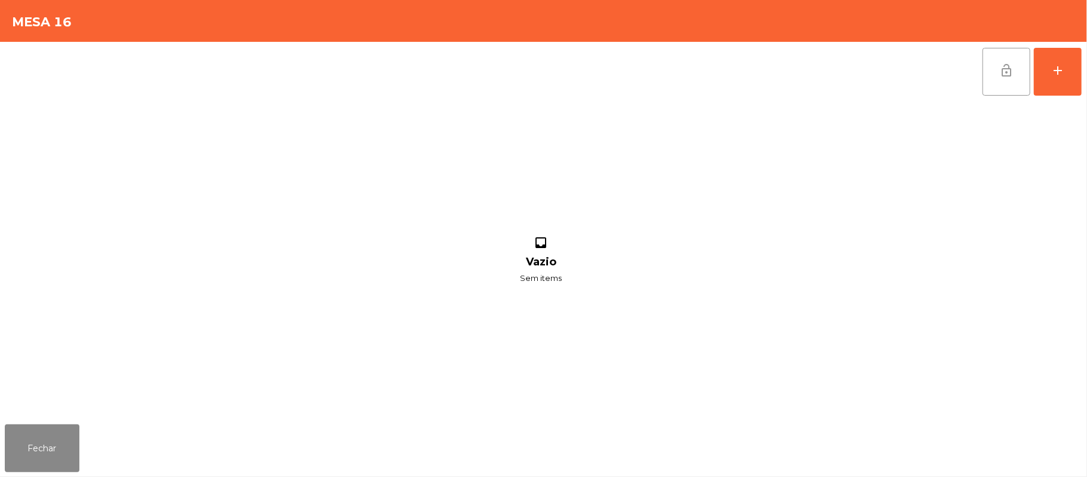
click at [998, 66] on button "lock_open" at bounding box center [1007, 72] width 48 height 48
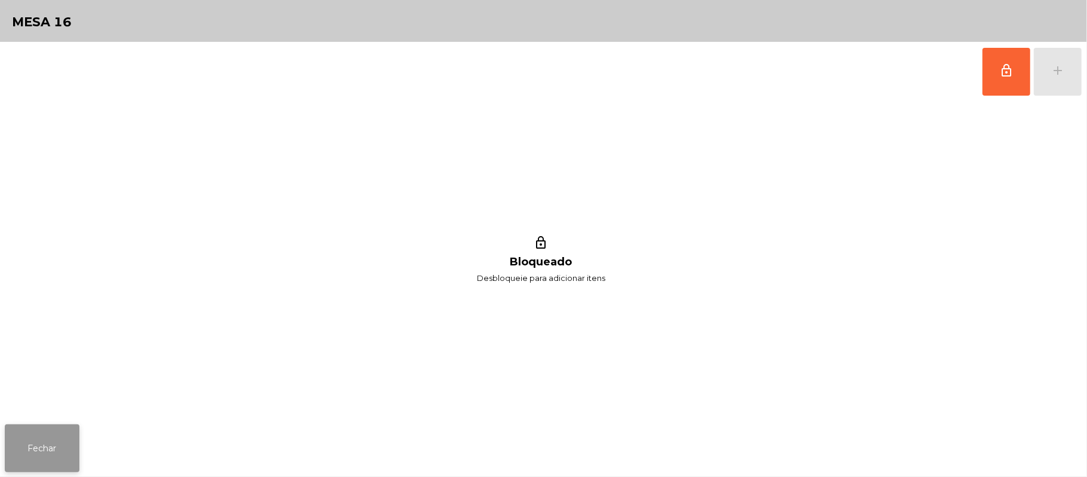
click at [42, 451] on button "Fechar" at bounding box center [42, 448] width 75 height 48
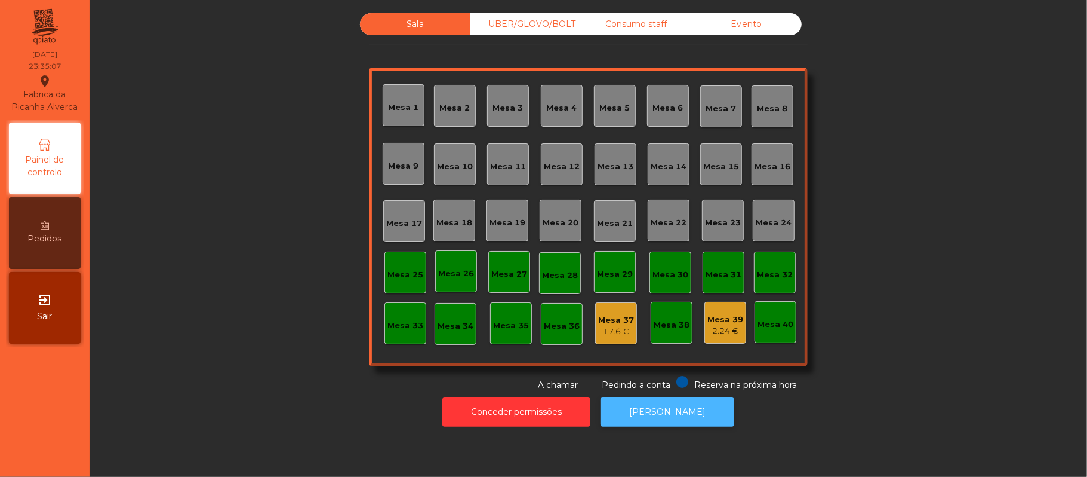
click at [667, 414] on button "[PERSON_NAME]" at bounding box center [668, 411] width 134 height 29
click at [519, 20] on div "UBER/GLOVO/BOLT" at bounding box center [526, 24] width 110 height 22
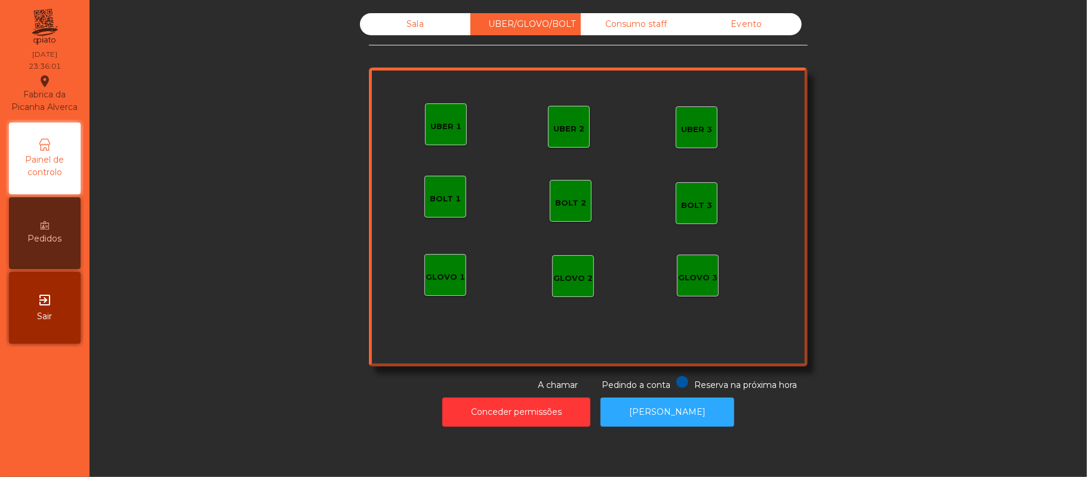
click at [648, 13] on div "Consumo staff" at bounding box center [636, 24] width 110 height 22
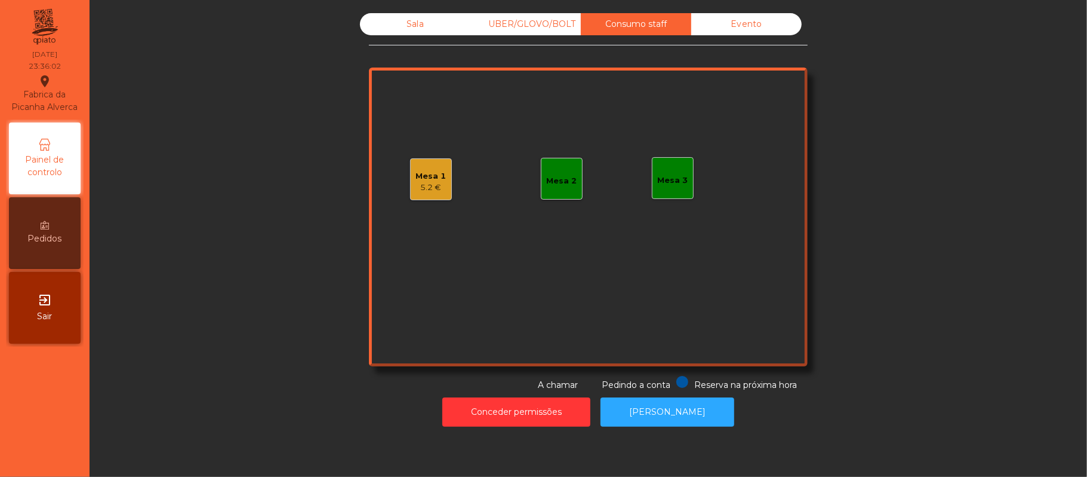
click at [763, 22] on div "Evento" at bounding box center [746, 24] width 110 height 22
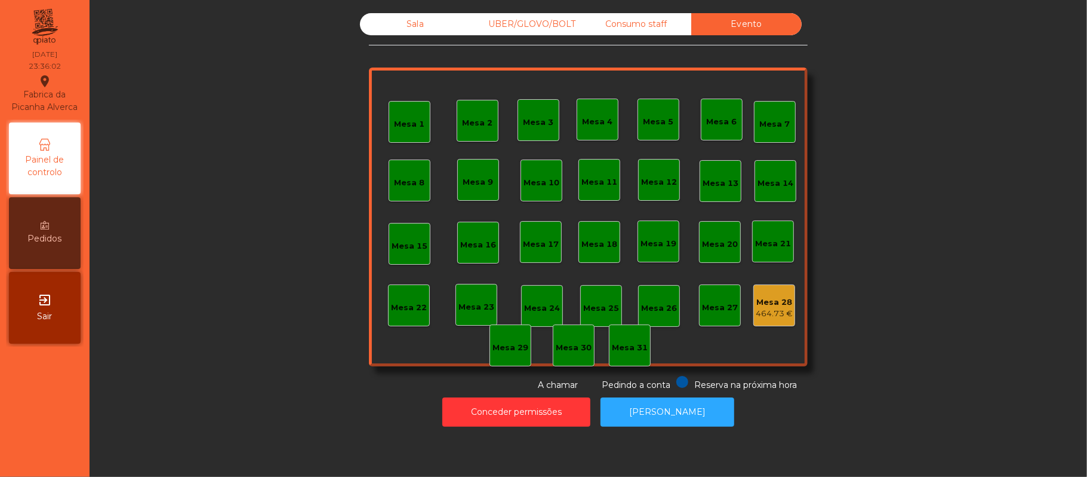
click at [670, 20] on div "Consumo staff" at bounding box center [636, 24] width 110 height 22
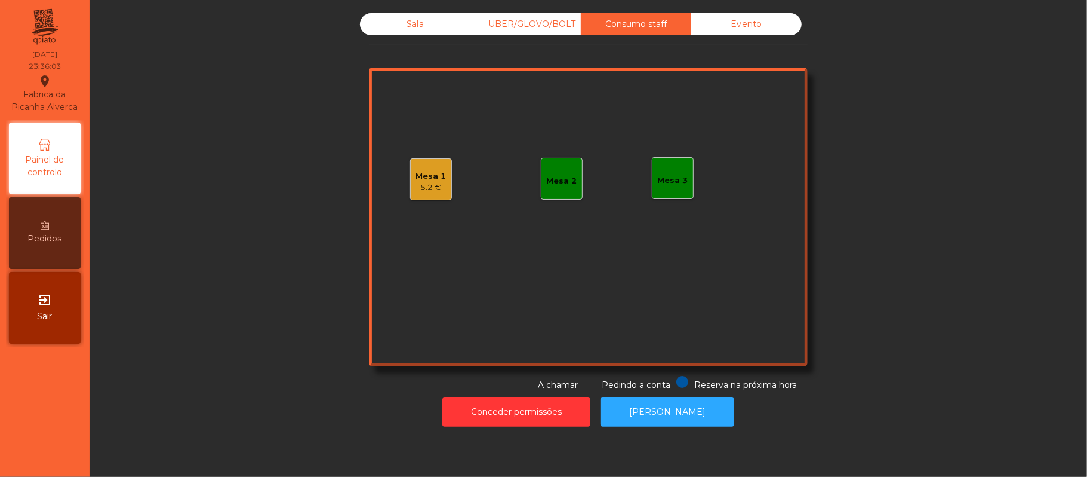
click at [432, 183] on div "5.2 €" at bounding box center [431, 188] width 30 height 12
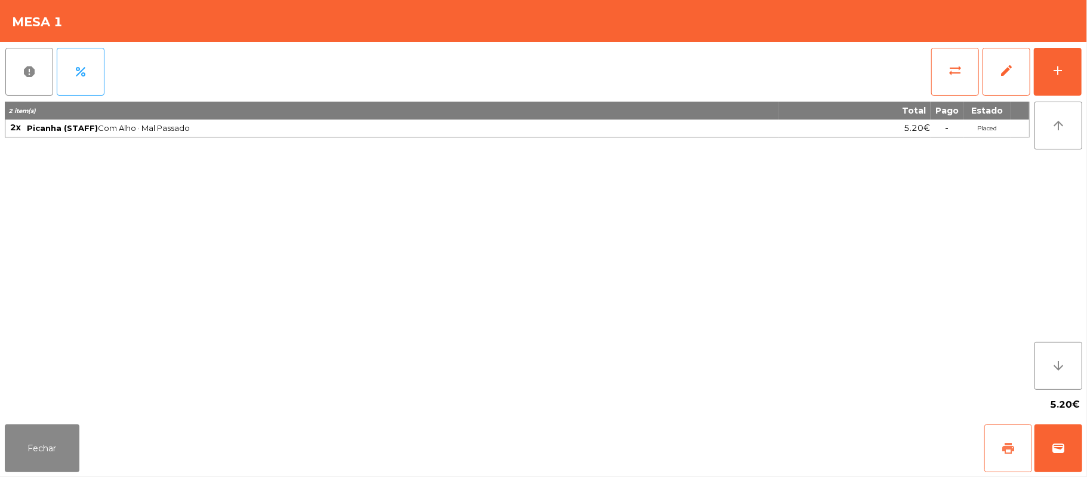
click at [1006, 441] on span "print" at bounding box center [1008, 448] width 14 height 14
click at [60, 449] on button "Fechar" at bounding box center [42, 448] width 75 height 48
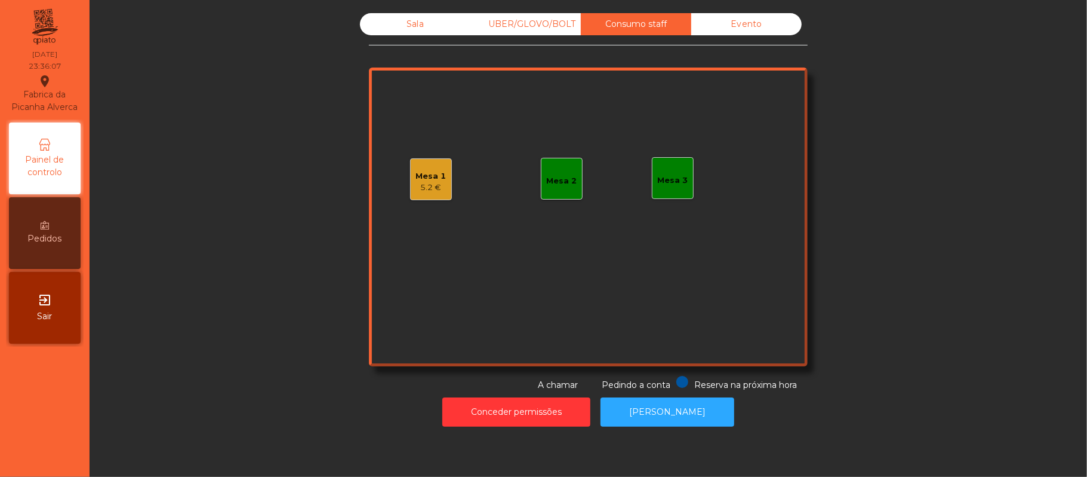
click at [424, 20] on div "Sala" at bounding box center [415, 24] width 110 height 22
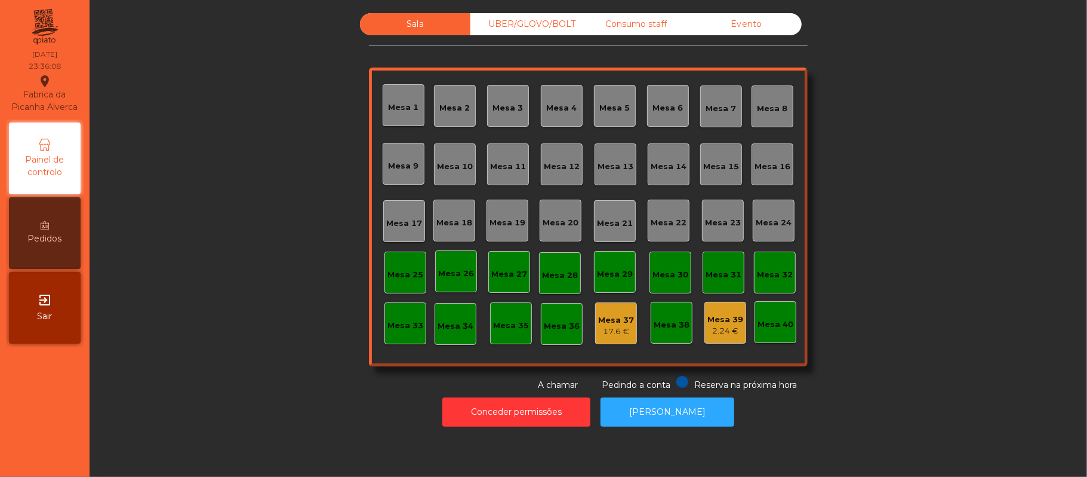
click at [705, 340] on div "Mesa 39 2.24 €" at bounding box center [726, 323] width 42 height 42
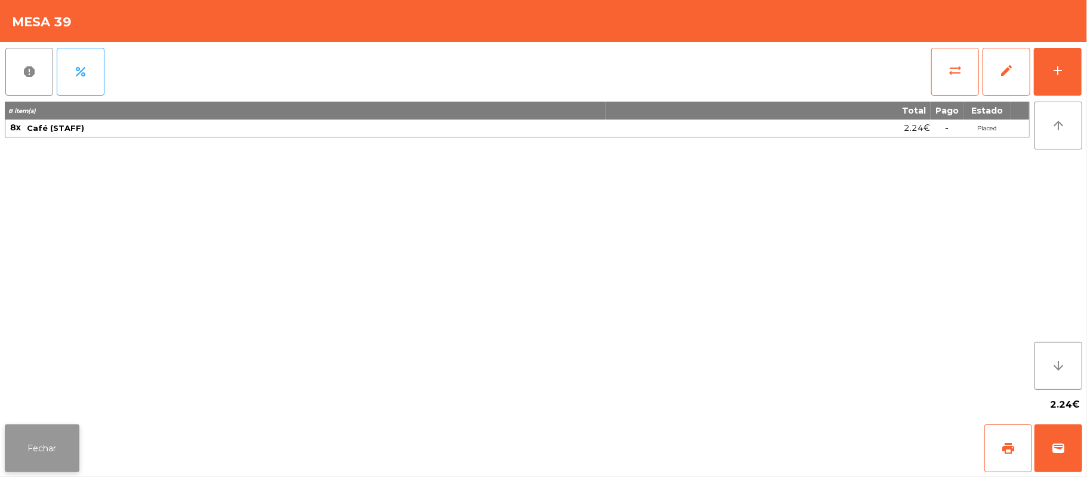
click at [60, 451] on button "Fechar" at bounding box center [42, 448] width 75 height 48
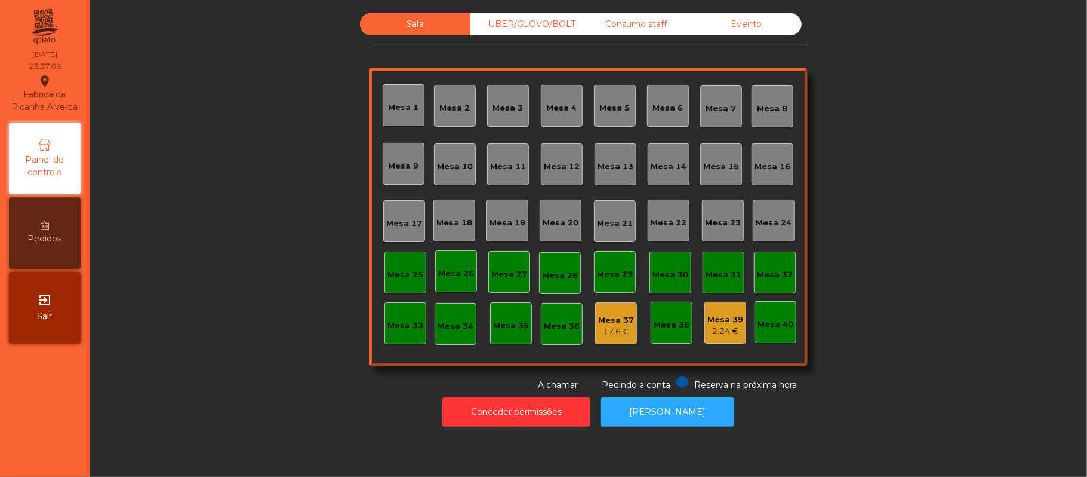
click at [514, 24] on div "UBER/GLOVO/BOLT" at bounding box center [526, 24] width 110 height 22
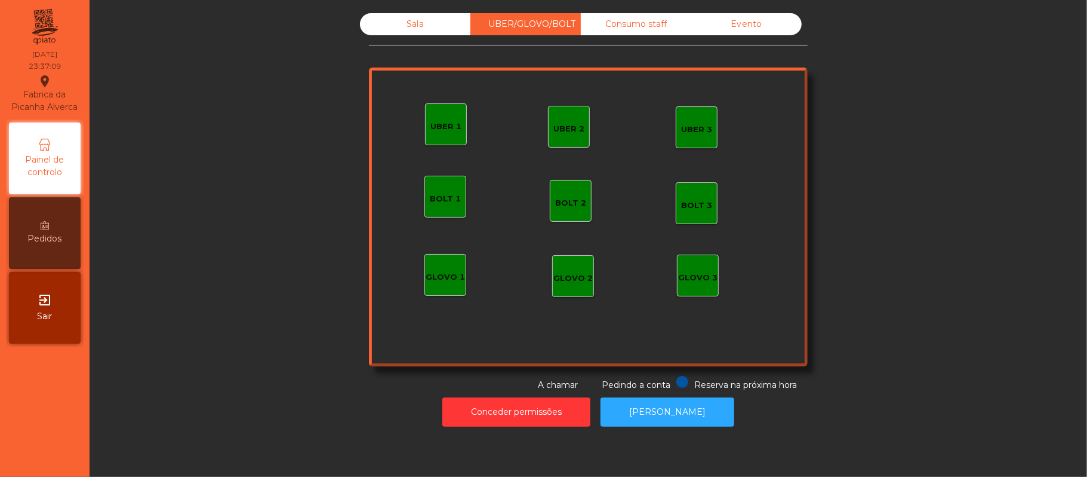
click at [638, 23] on div "Consumo staff" at bounding box center [636, 24] width 110 height 22
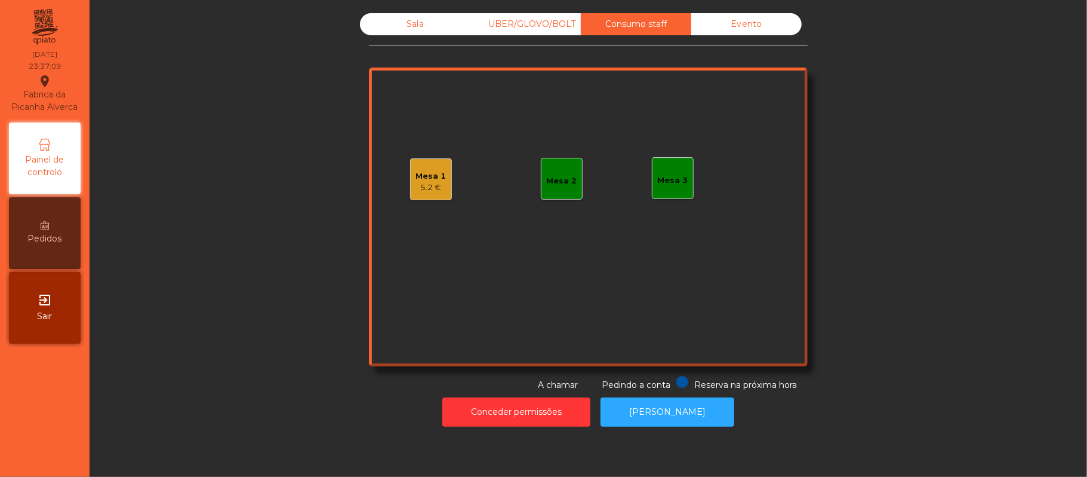
click at [742, 22] on div "Evento" at bounding box center [746, 24] width 110 height 22
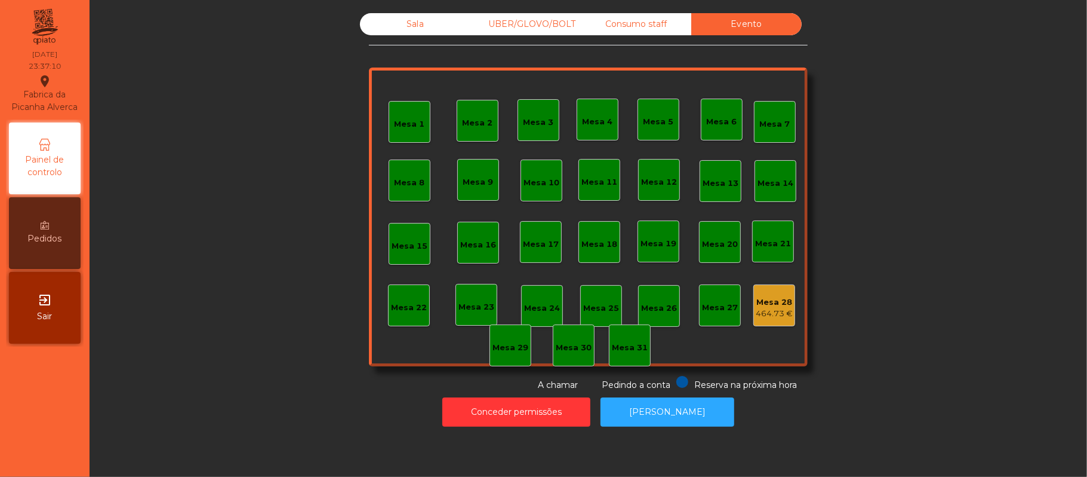
click at [522, 23] on div "UBER/GLOVO/BOLT" at bounding box center [526, 24] width 110 height 22
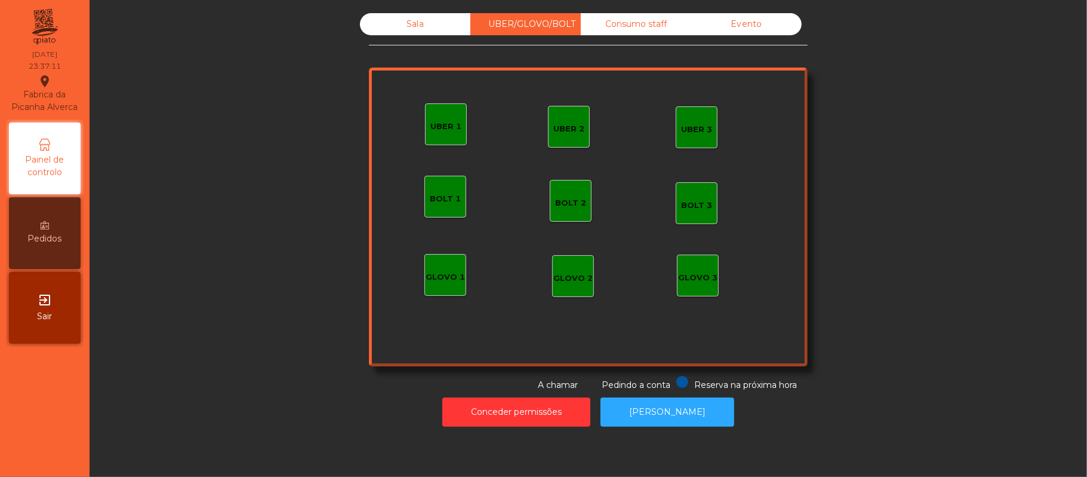
click at [625, 27] on div "Consumo staff" at bounding box center [636, 24] width 110 height 22
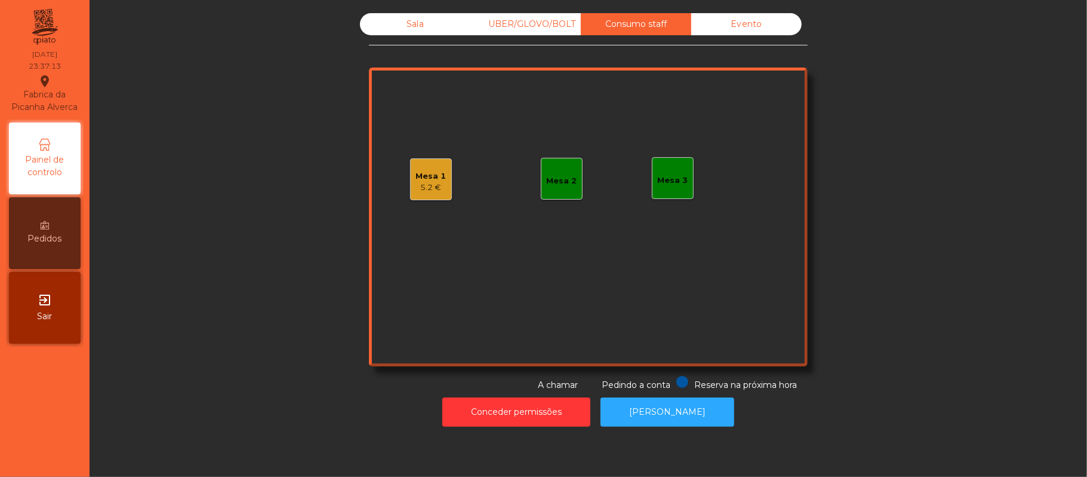
click at [433, 180] on div "Mesa 1" at bounding box center [431, 176] width 30 height 12
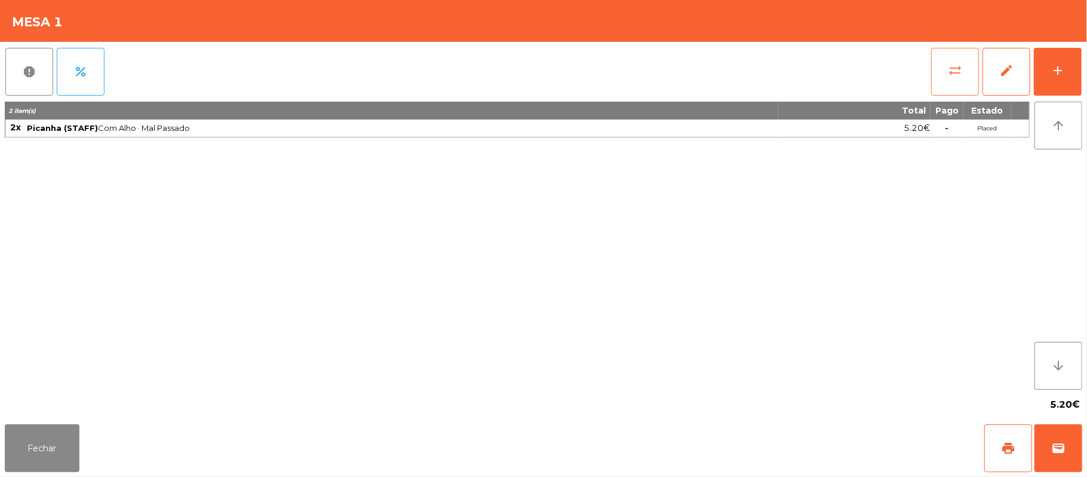
click at [966, 91] on button "sync_alt" at bounding box center [956, 72] width 48 height 48
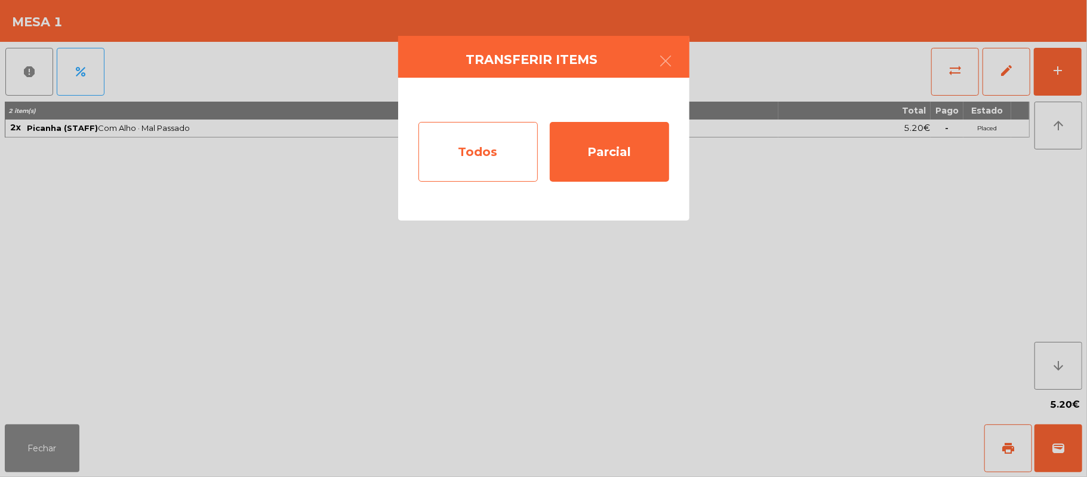
click at [505, 154] on div "Todos" at bounding box center [478, 152] width 119 height 60
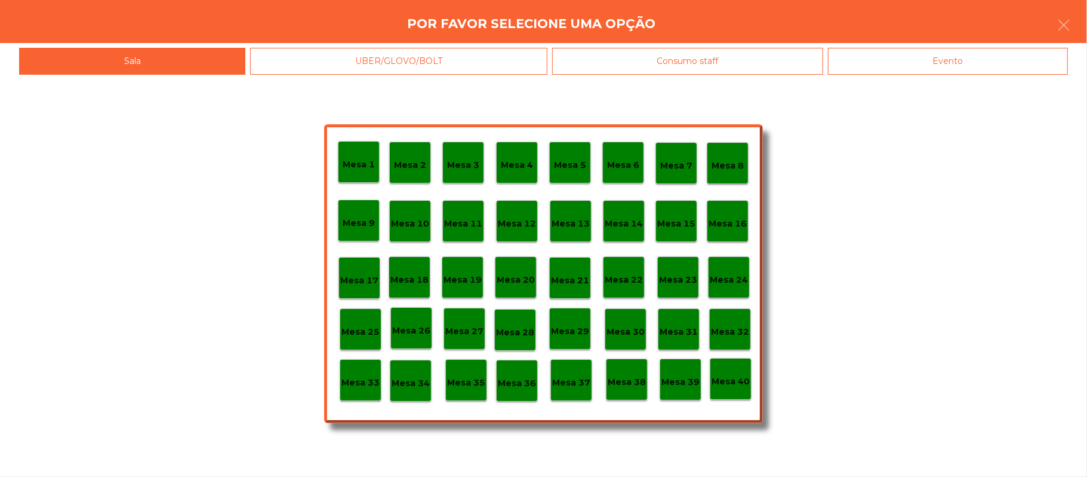
click at [680, 376] on p "Mesa 39" at bounding box center [681, 382] width 38 height 14
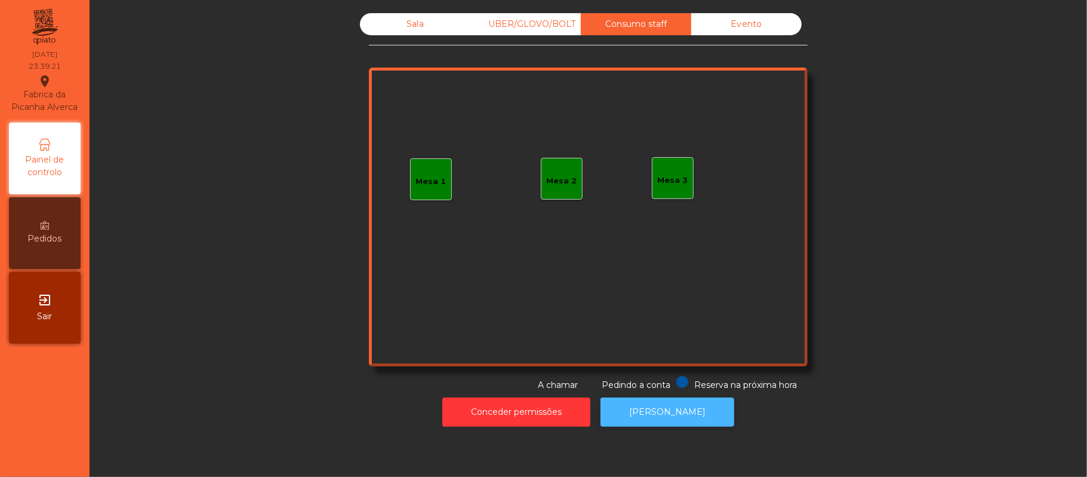
click at [677, 406] on button "[PERSON_NAME]" at bounding box center [668, 411] width 134 height 29
click at [729, 15] on div "Evento" at bounding box center [746, 24] width 110 height 22
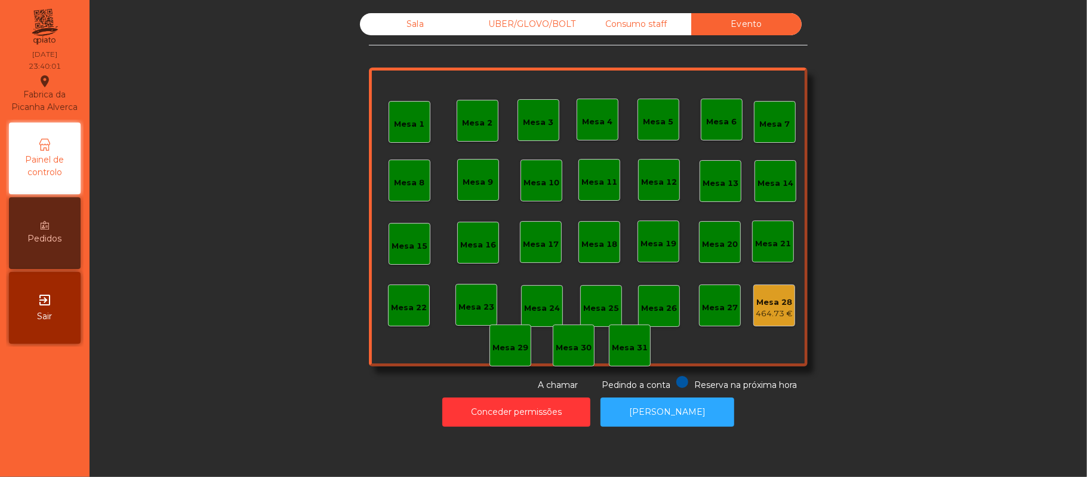
click at [388, 24] on div "Sala" at bounding box center [415, 24] width 110 height 22
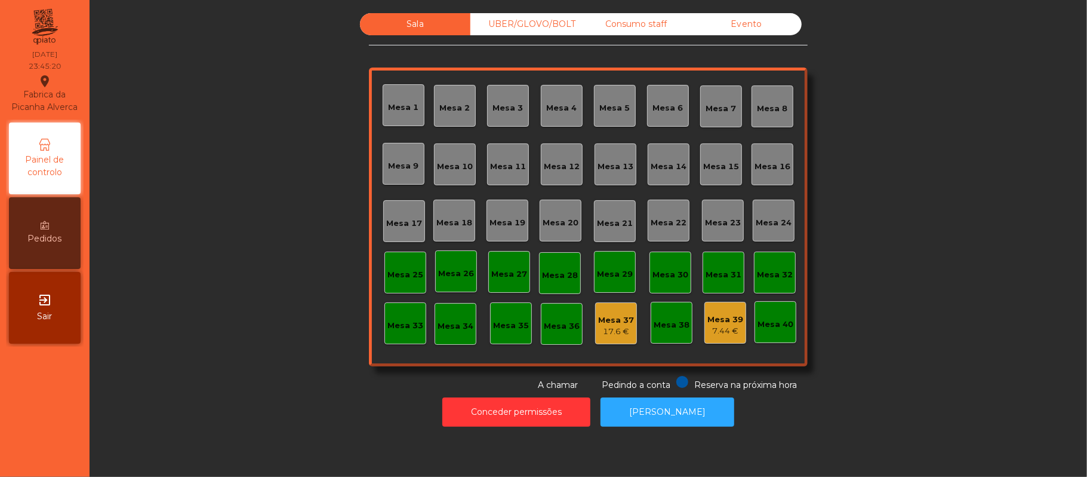
click at [760, 26] on div "Evento" at bounding box center [746, 24] width 110 height 22
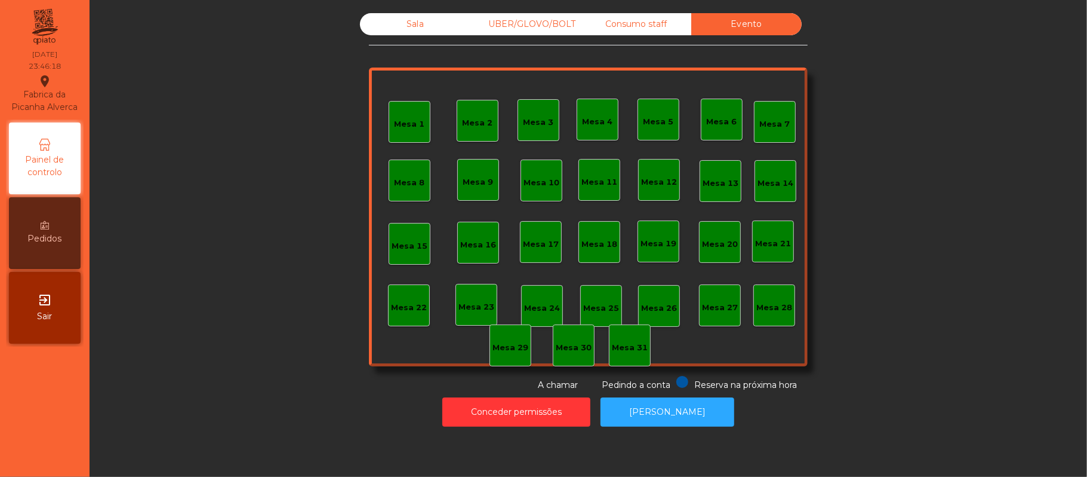
click at [410, 23] on div "Sala" at bounding box center [415, 24] width 110 height 22
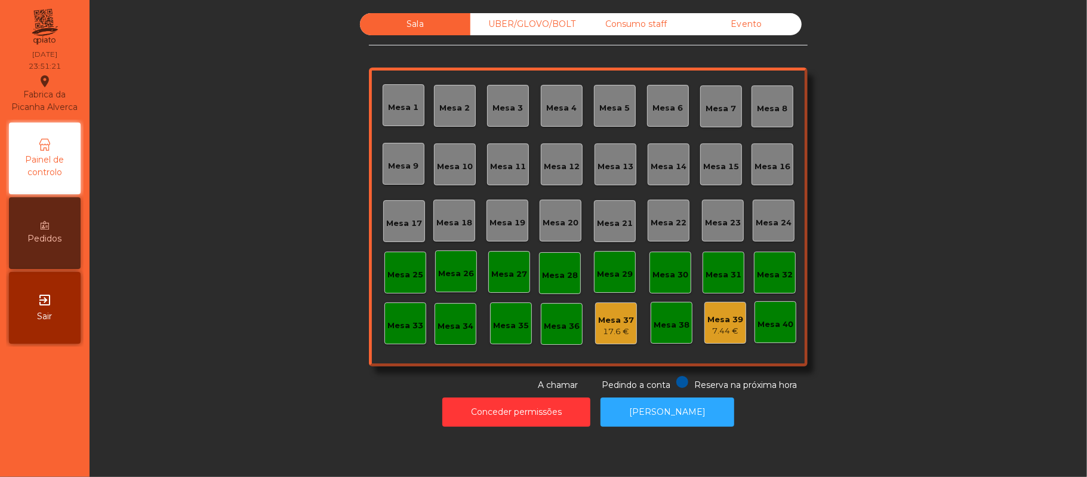
click at [609, 331] on div "17.6 €" at bounding box center [616, 331] width 36 height 12
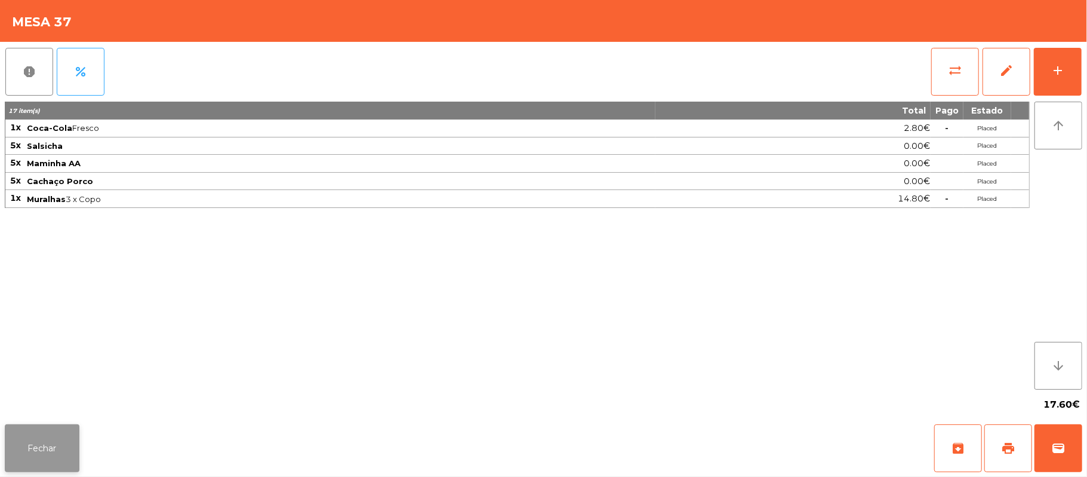
click at [44, 433] on button "Fechar" at bounding box center [42, 448] width 75 height 48
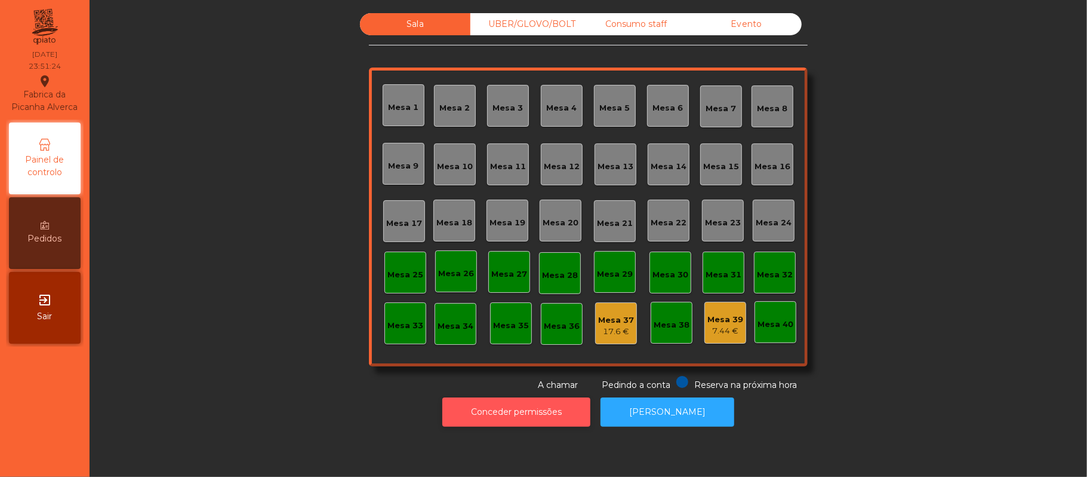
click at [515, 411] on button "Conceder permissões" at bounding box center [516, 411] width 148 height 29
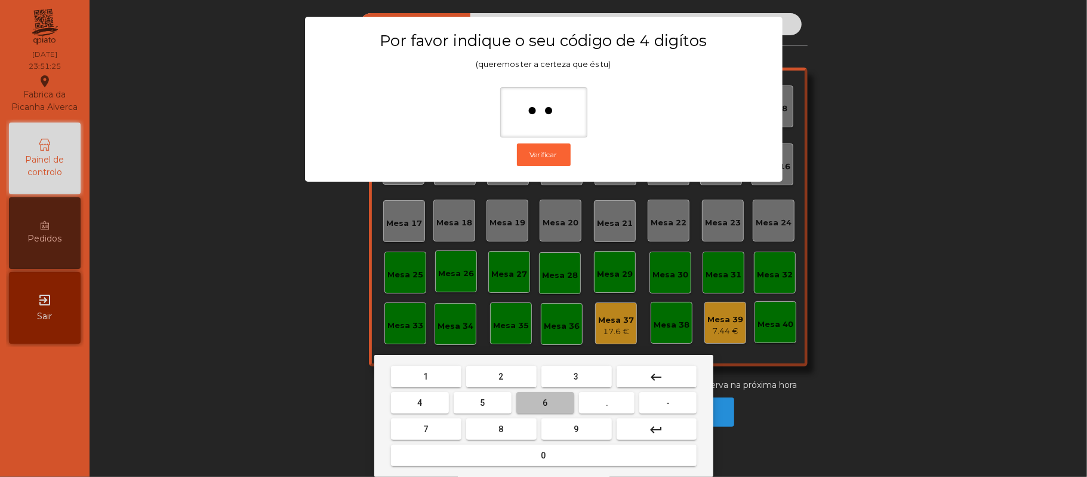
type input "***"
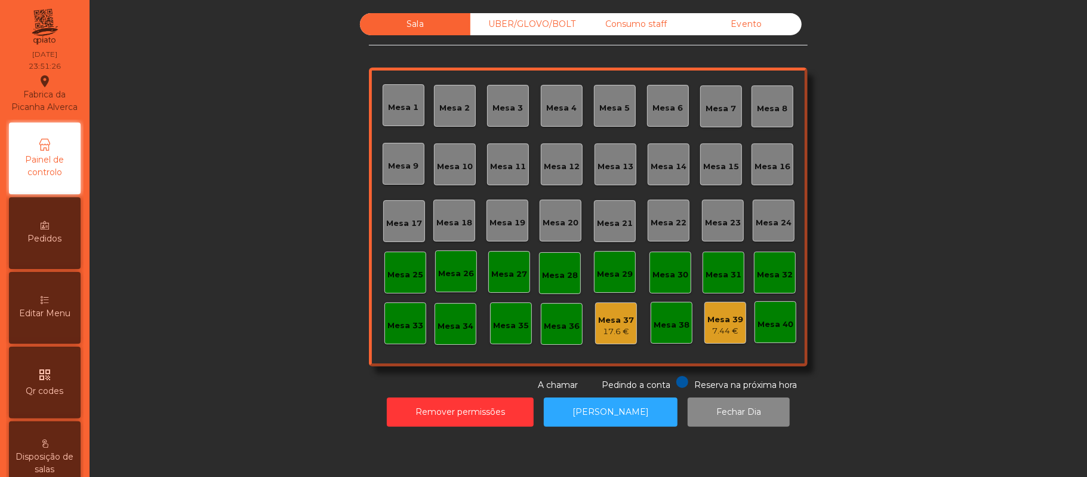
click at [613, 326] on div "17.6 €" at bounding box center [616, 331] width 36 height 12
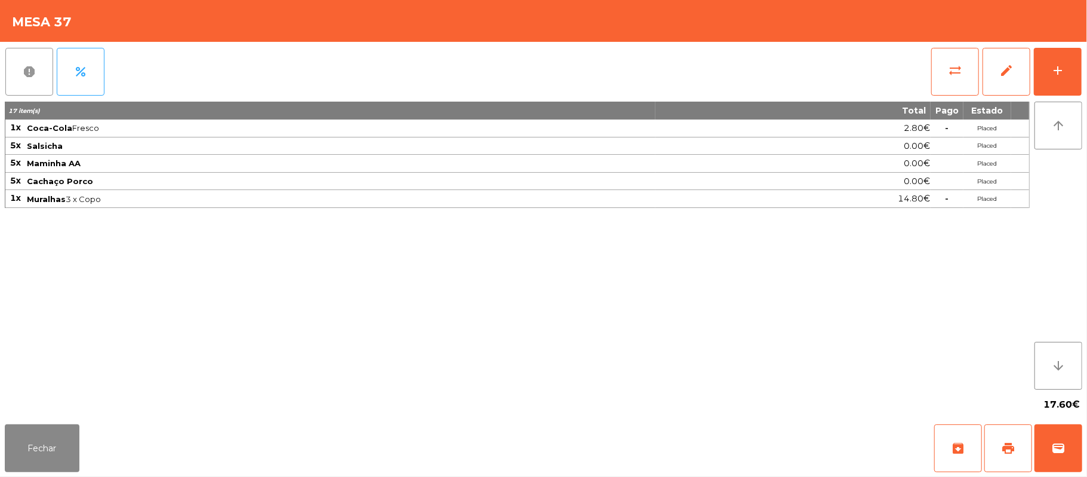
click at [25, 84] on button "report" at bounding box center [29, 72] width 48 height 48
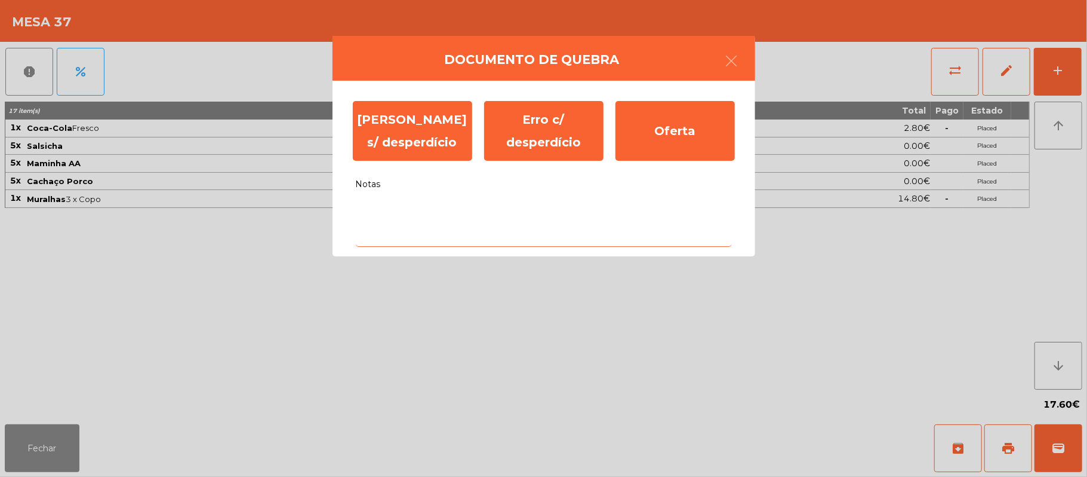
click at [429, 213] on textarea "Notas" at bounding box center [544, 222] width 376 height 50
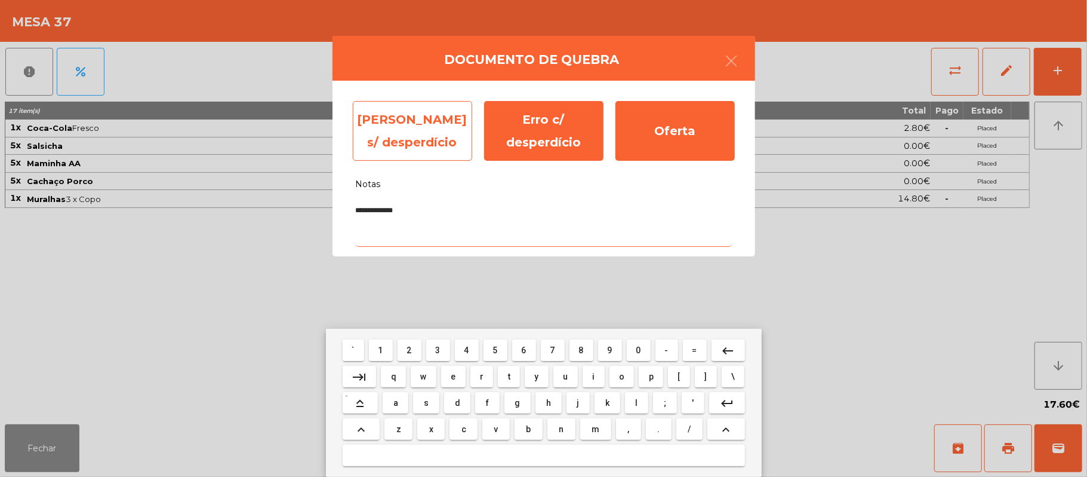
type textarea "**********"
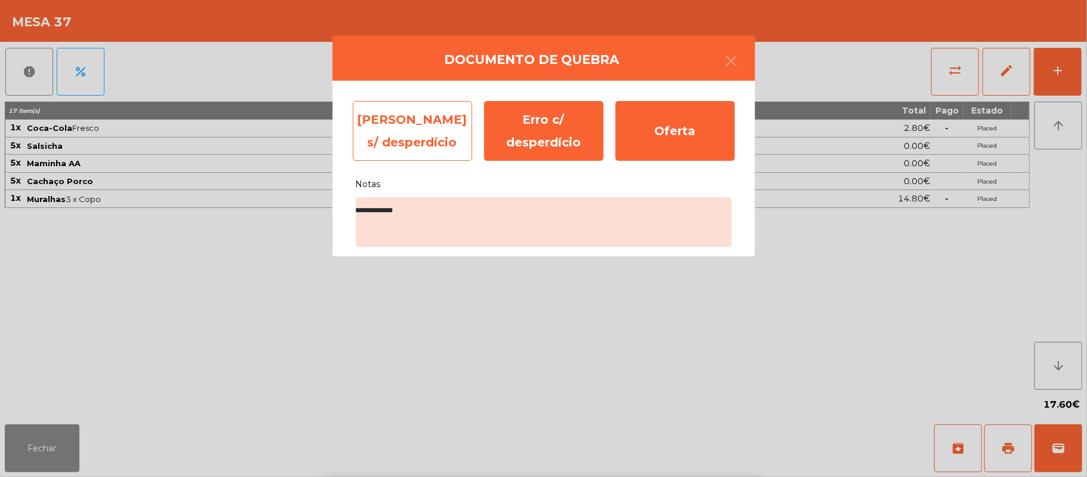
click at [409, 130] on div "[PERSON_NAME] s/ desperdício" at bounding box center [412, 131] width 119 height 60
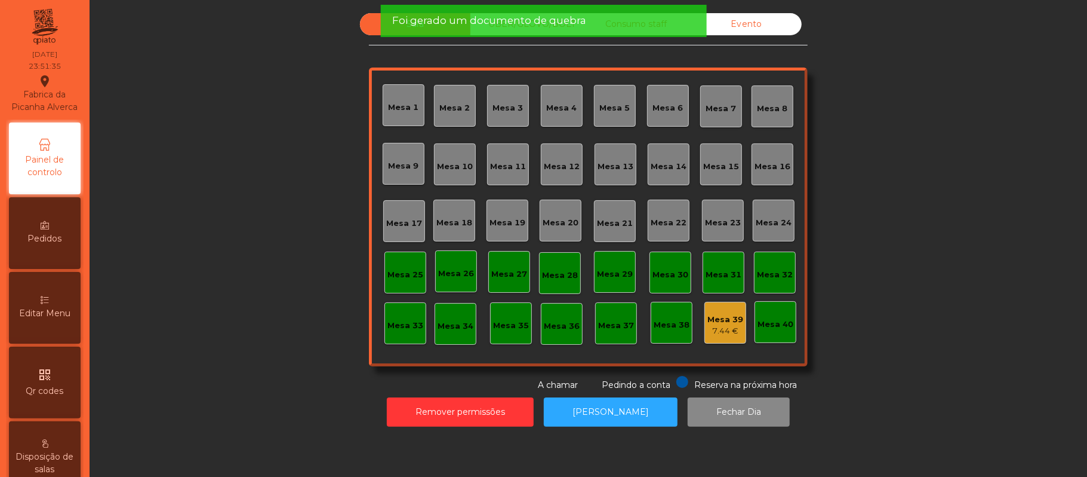
click at [718, 333] on div "7.44 €" at bounding box center [726, 331] width 36 height 12
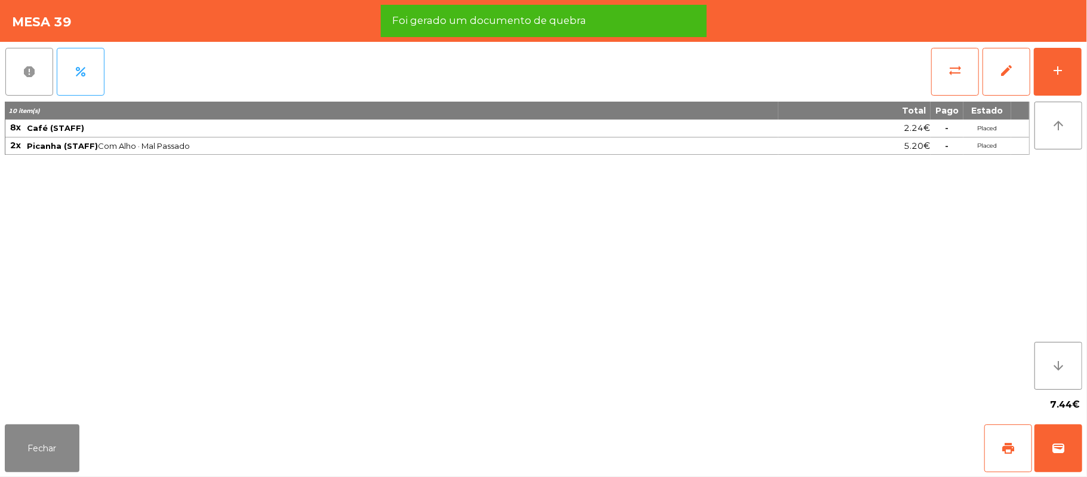
click at [39, 75] on button "report" at bounding box center [29, 72] width 48 height 48
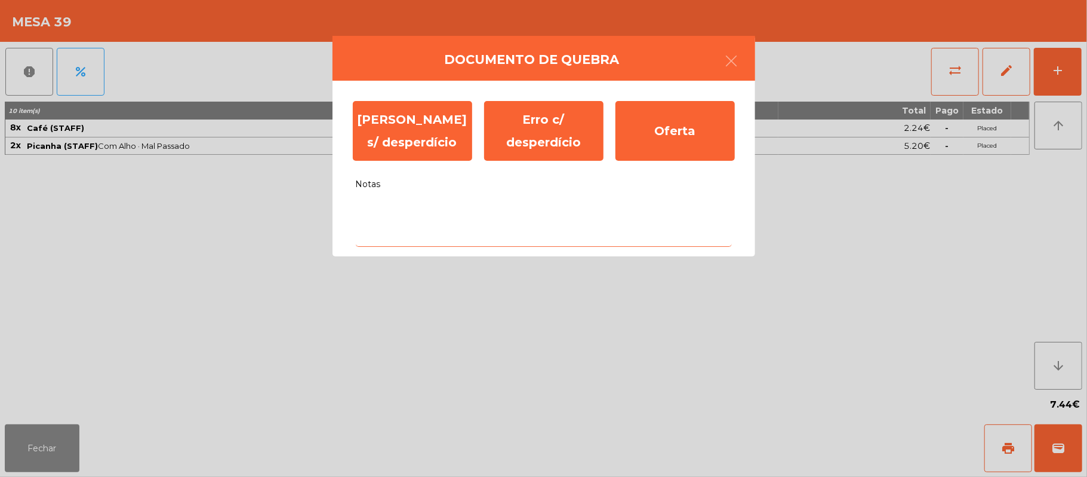
click at [485, 215] on textarea "Notas" at bounding box center [544, 222] width 376 height 50
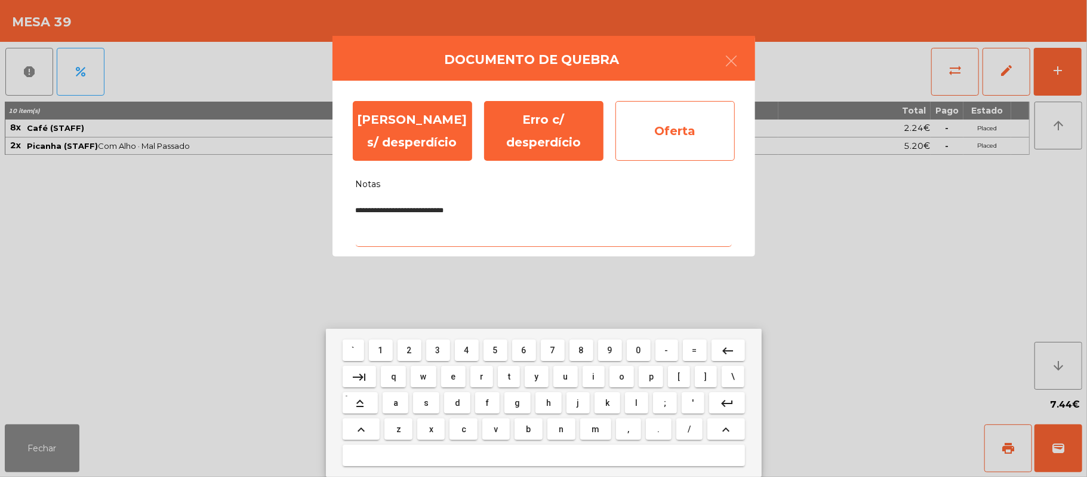
type textarea "**********"
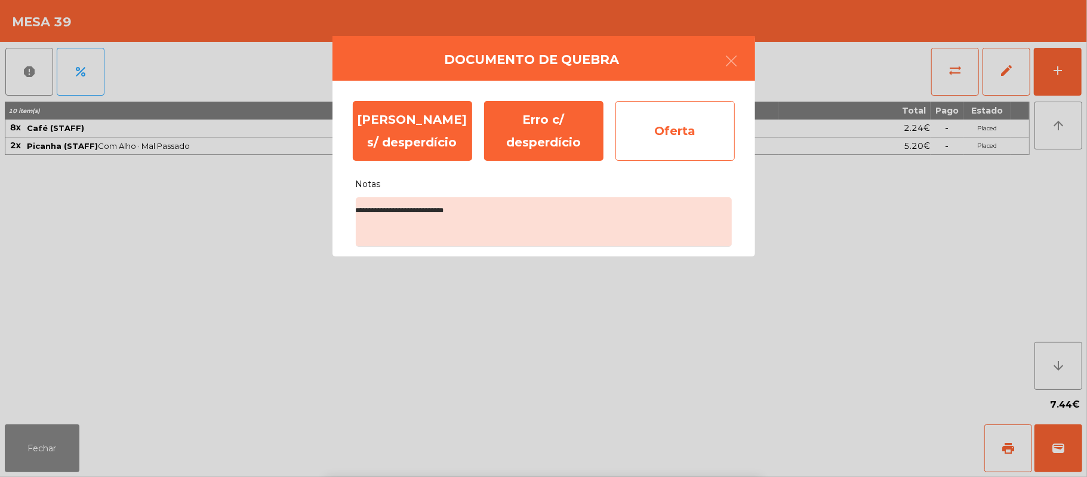
click at [693, 131] on div "Oferta" at bounding box center [675, 131] width 119 height 60
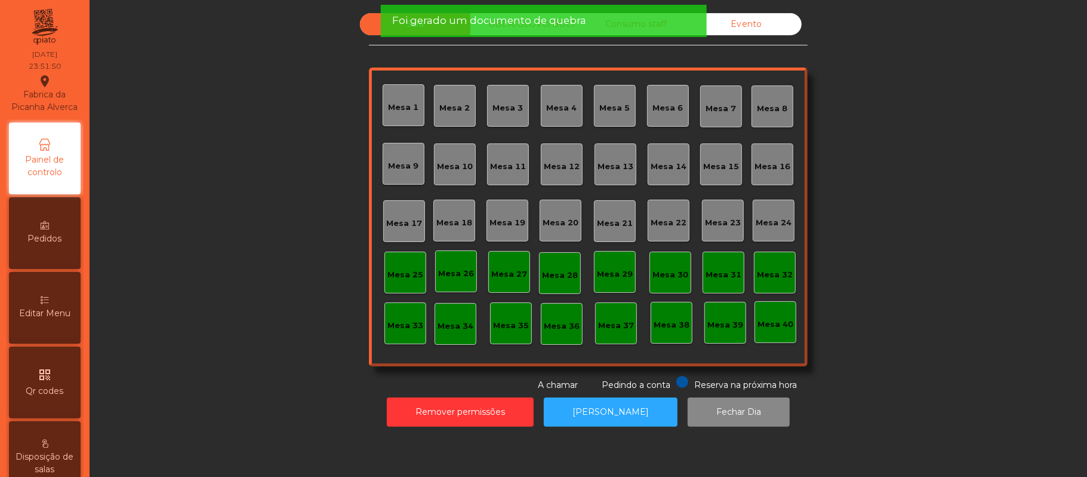
click at [506, 32] on div "Foi gerado um documento de quebra" at bounding box center [543, 21] width 326 height 32
click at [523, 22] on span "Foi gerado um documento de quebra" at bounding box center [489, 20] width 194 height 15
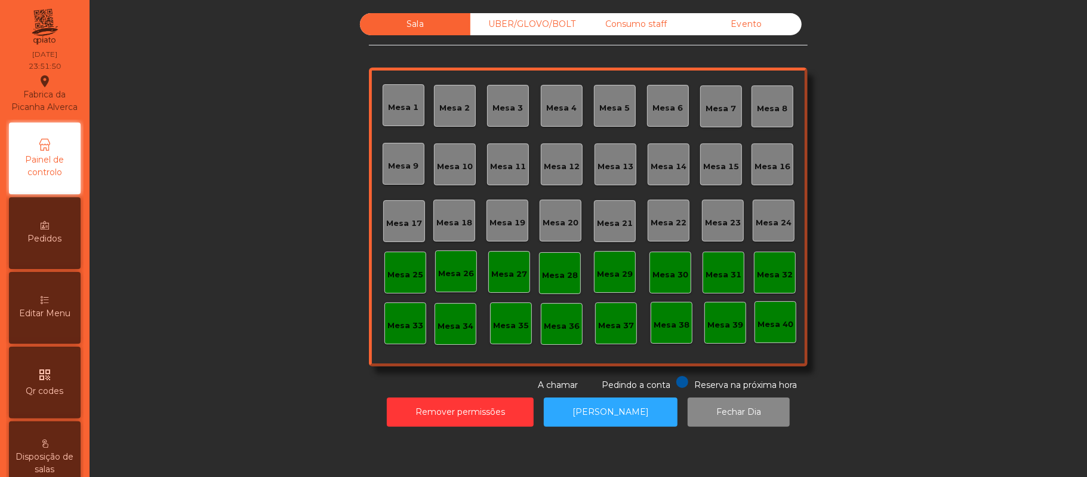
click at [541, 25] on span "Foi gerado um documento de quebra" at bounding box center [489, 20] width 194 height 15
click at [536, 33] on div "UBER/GLOVO/BOLT" at bounding box center [526, 24] width 110 height 22
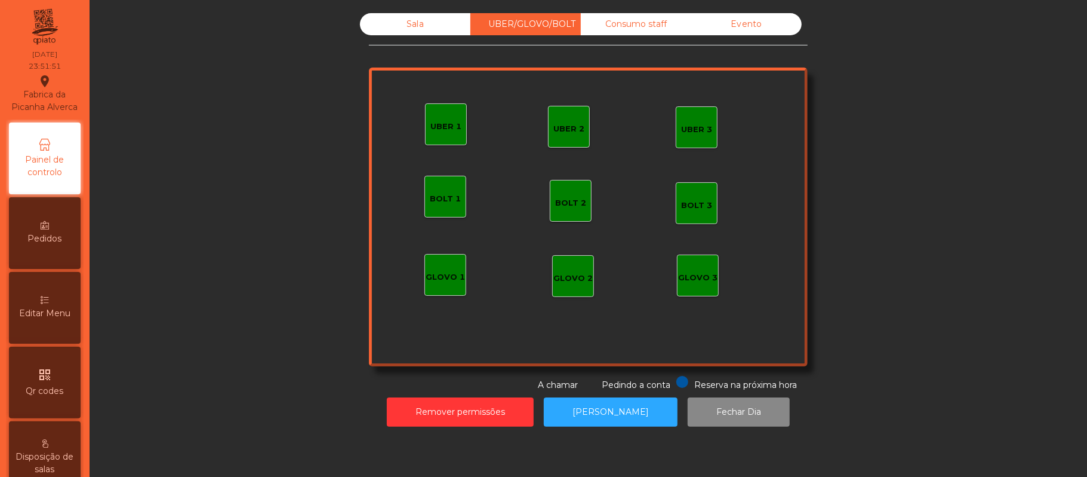
click at [622, 20] on div "Consumo staff" at bounding box center [636, 24] width 110 height 22
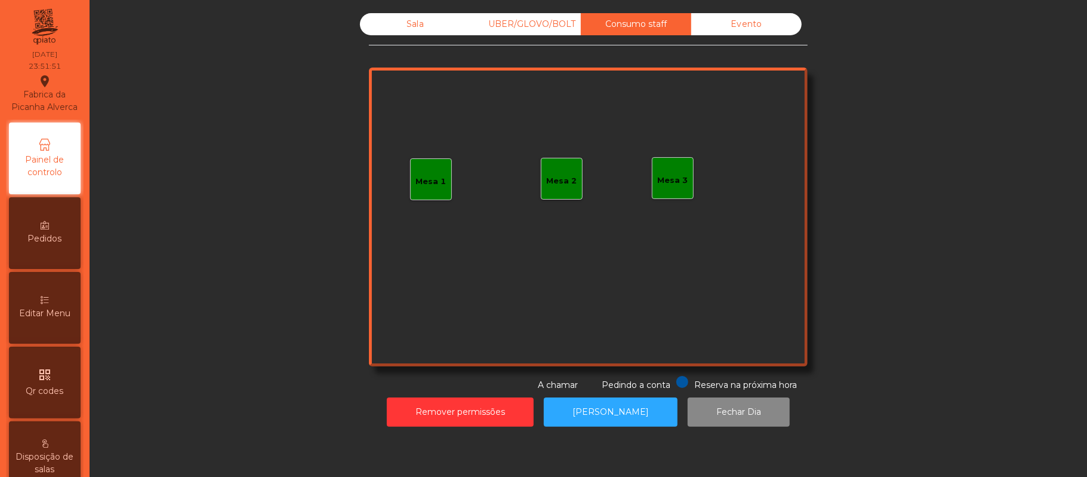
click at [729, 32] on div "Evento" at bounding box center [746, 24] width 110 height 22
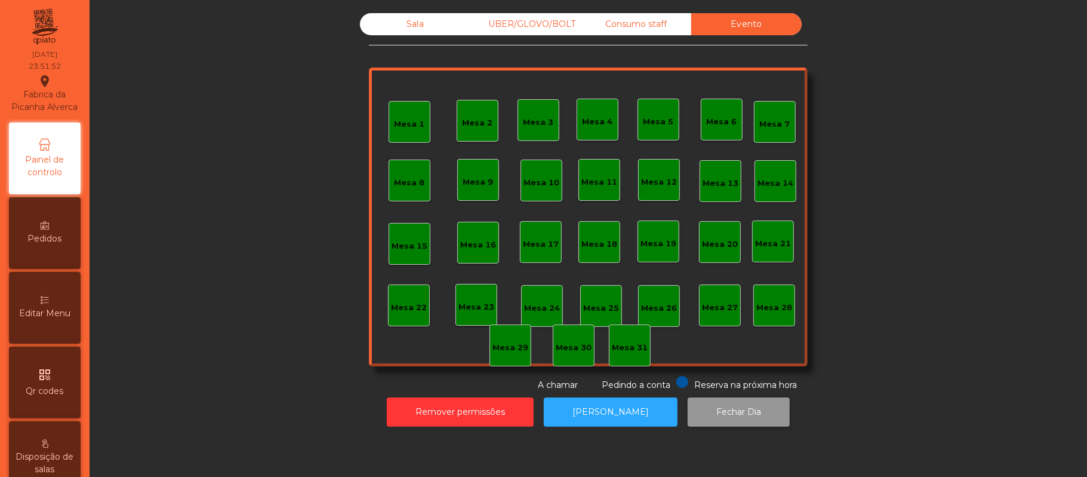
click at [731, 414] on button "Fechar Dia" at bounding box center [739, 411] width 102 height 29
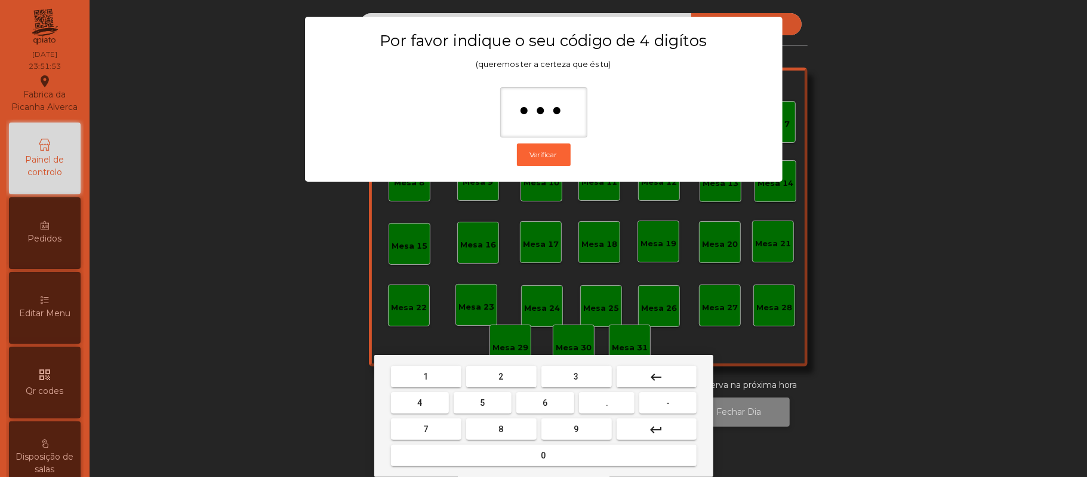
type input "****"
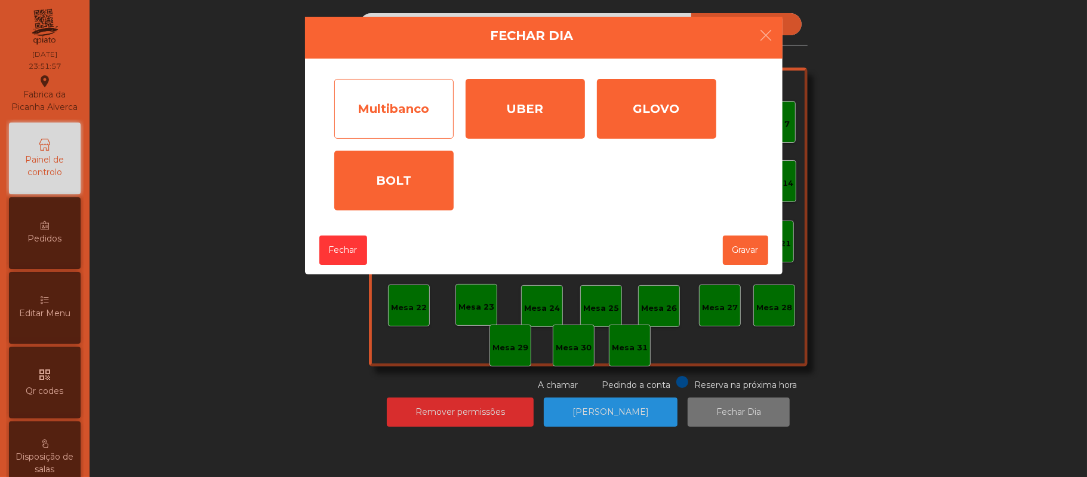
click at [401, 108] on div "Multibanco" at bounding box center [393, 109] width 119 height 60
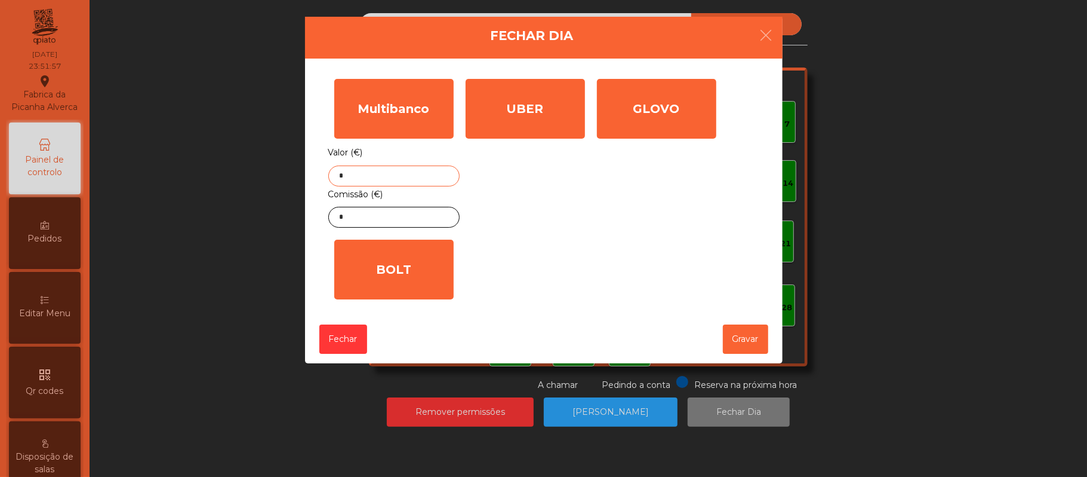
click at [432, 178] on input "*" at bounding box center [393, 175] width 131 height 21
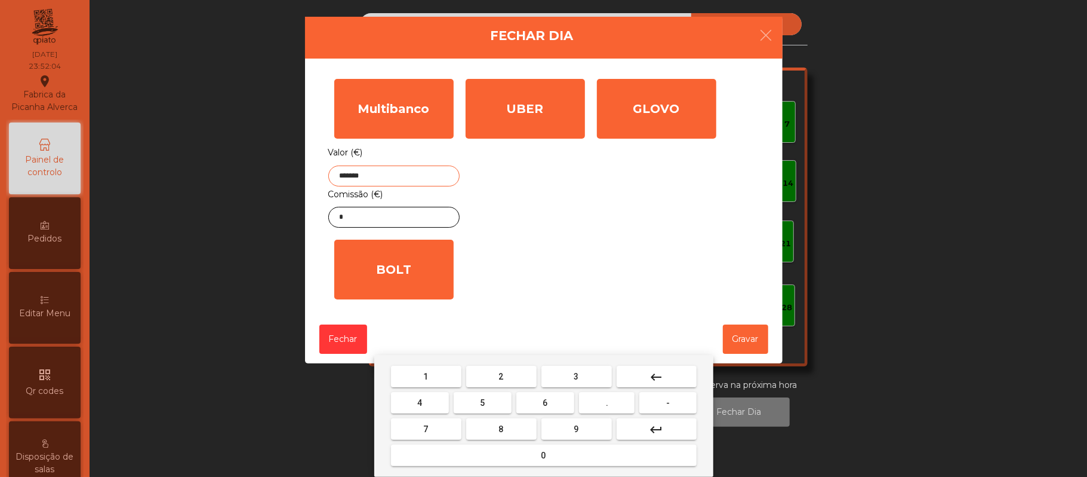
type input "*******"
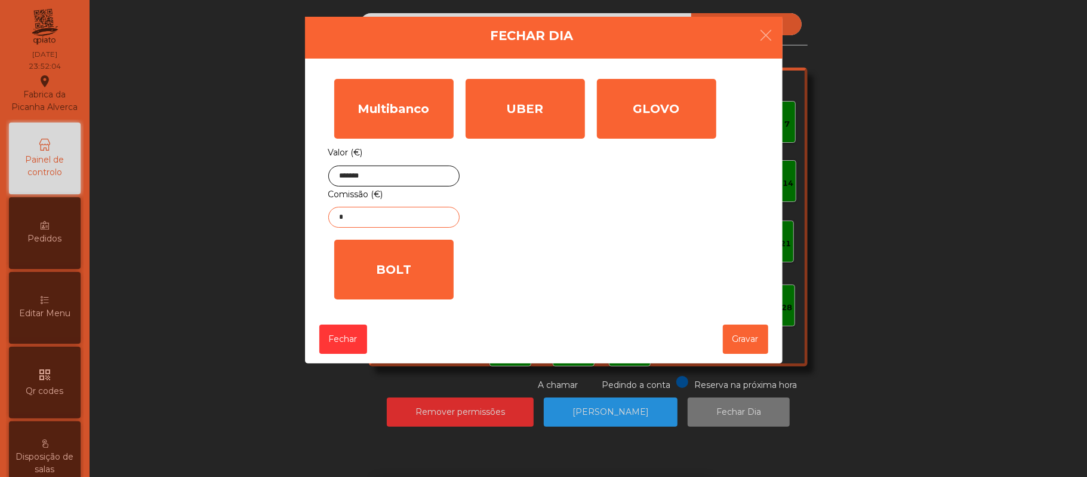
click at [407, 222] on input "*" at bounding box center [393, 217] width 131 height 21
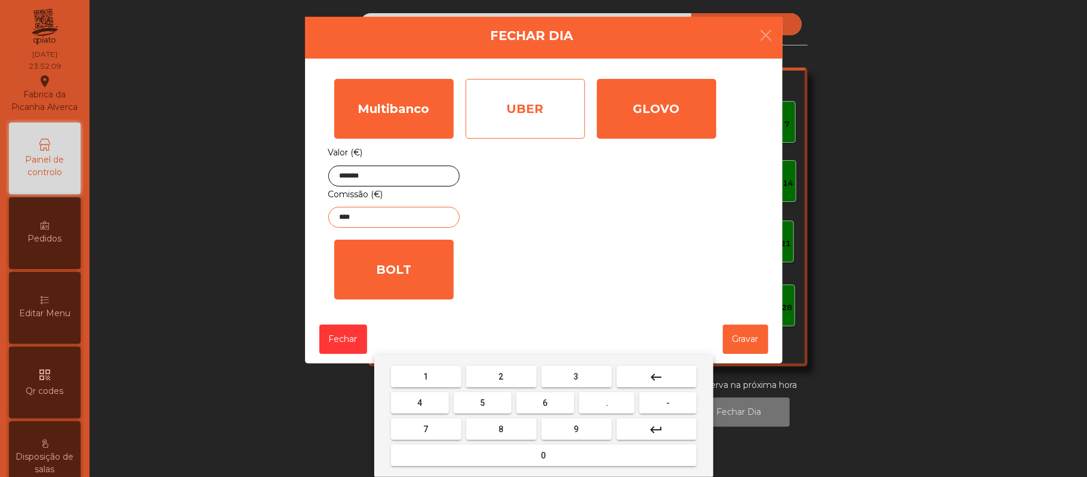
type input "****"
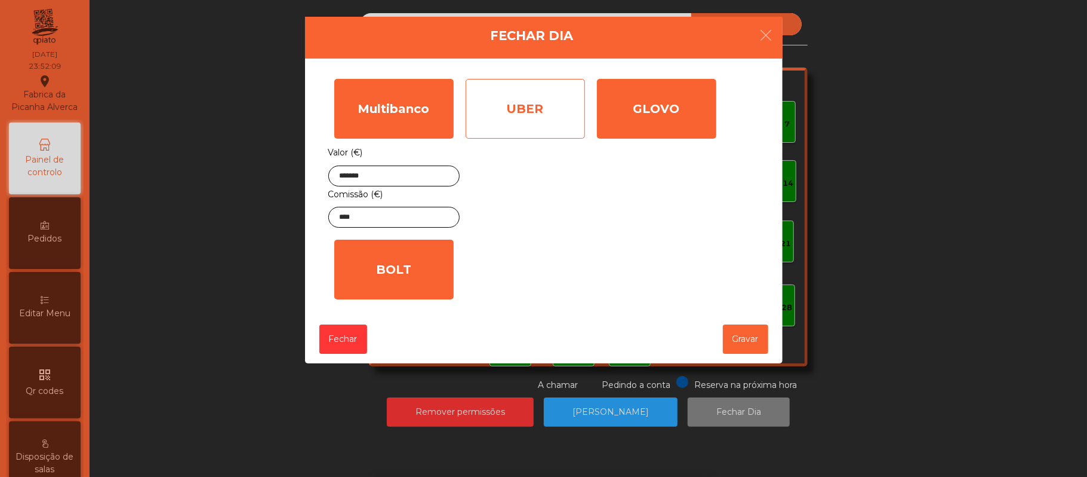
click at [553, 106] on div "UBER" at bounding box center [525, 109] width 119 height 60
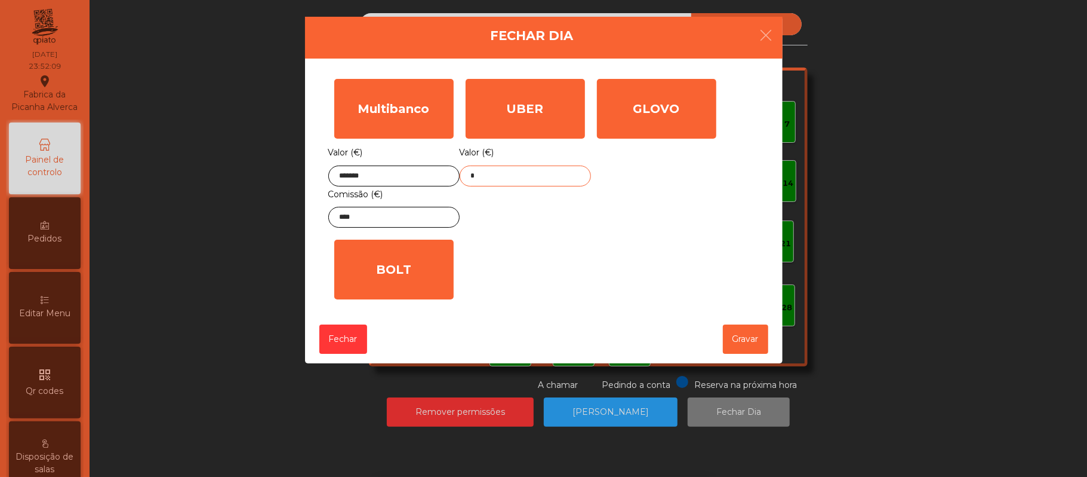
click at [552, 180] on input "*" at bounding box center [525, 175] width 131 height 21
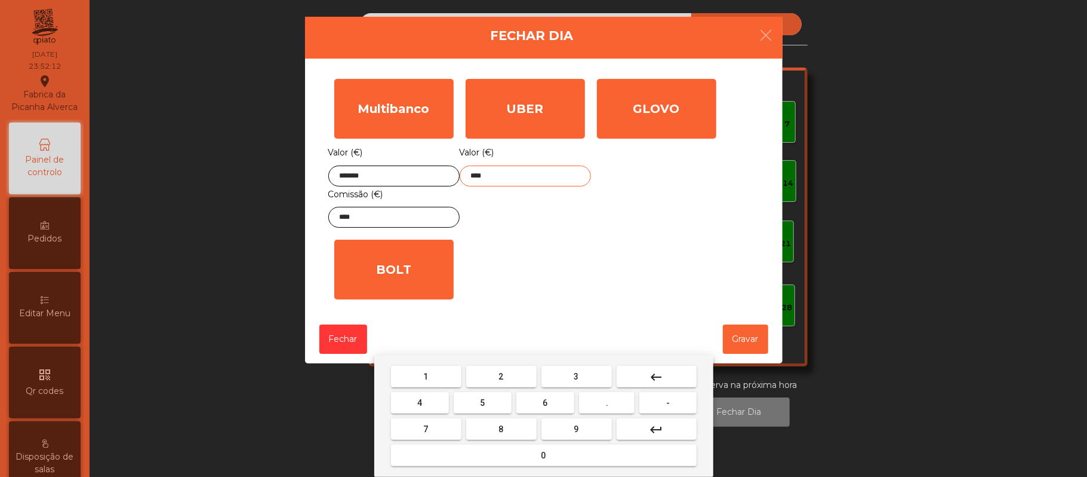
type input "*****"
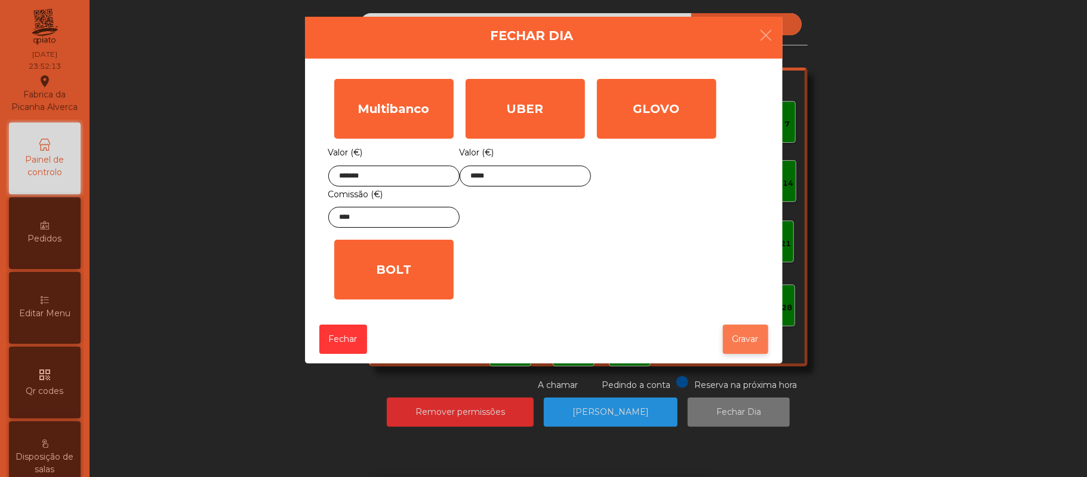
click at [754, 339] on button "Gravar" at bounding box center [745, 338] width 45 height 29
